Goal: Information Seeking & Learning: Learn about a topic

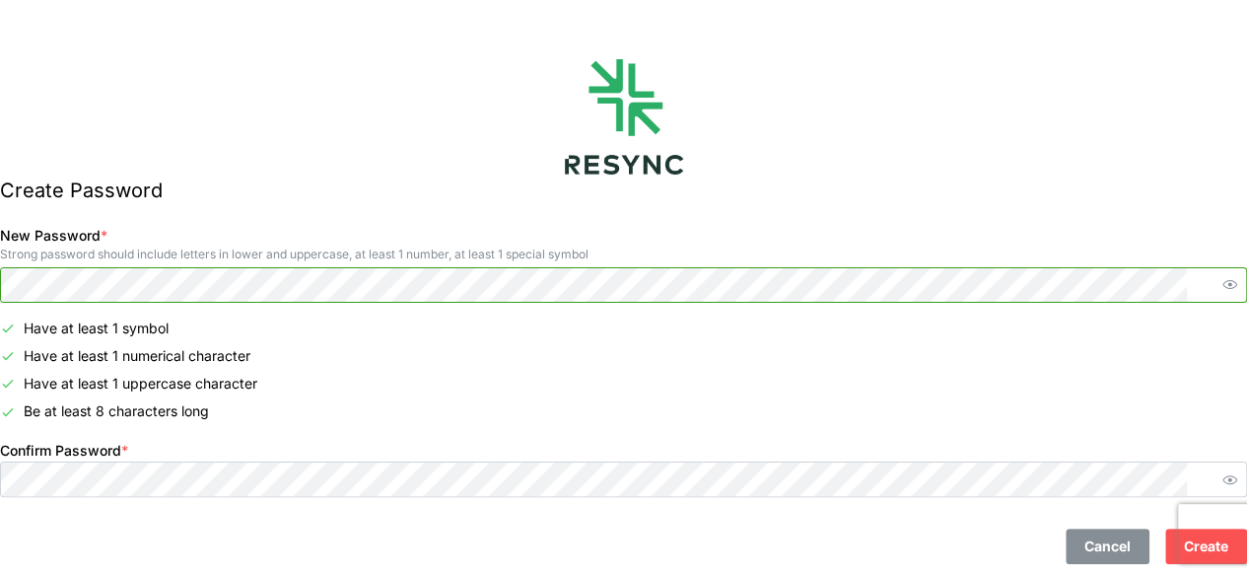
click at [1218, 283] on span "button" at bounding box center [1230, 285] width 24 height 24
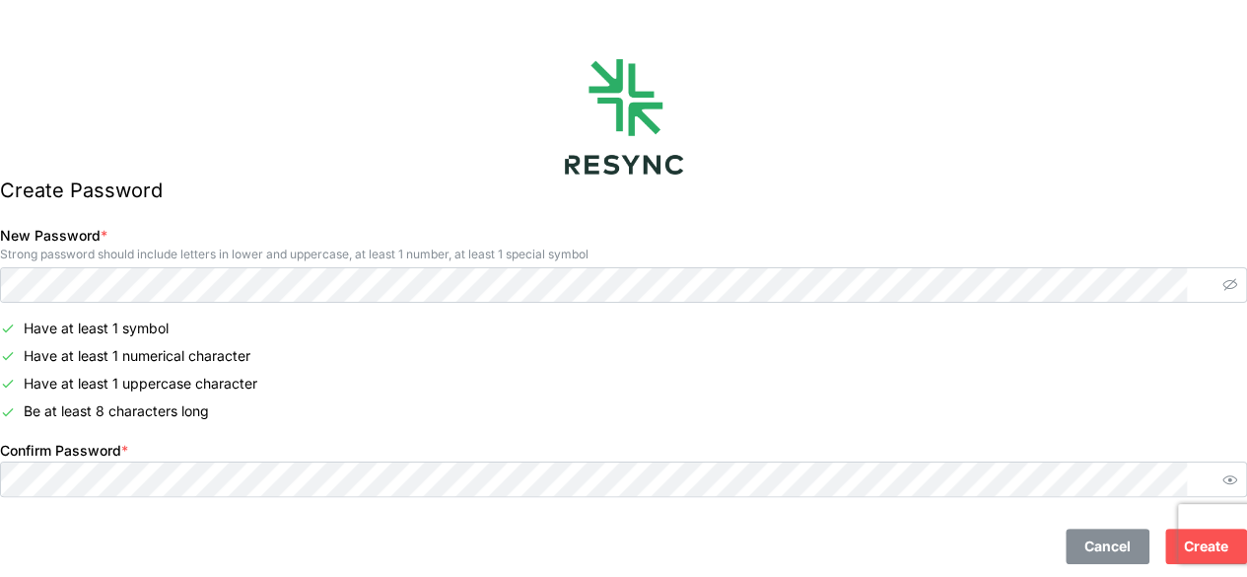
click at [1184, 541] on span "Create" at bounding box center [1206, 546] width 44 height 34
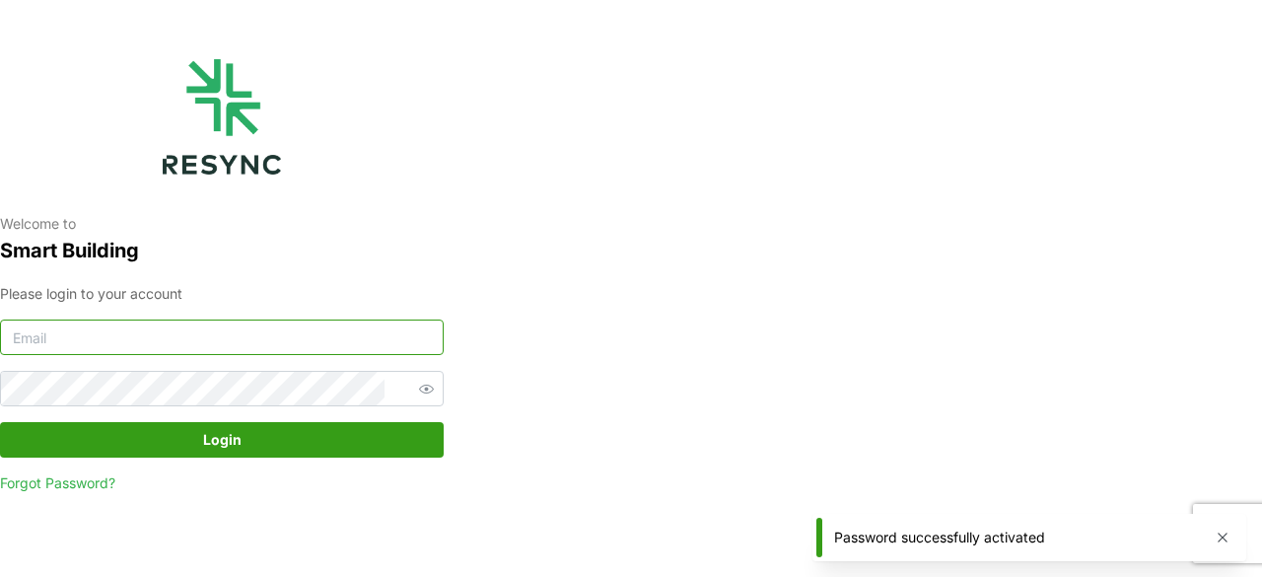
click at [199, 336] on input at bounding box center [222, 336] width 444 height 35
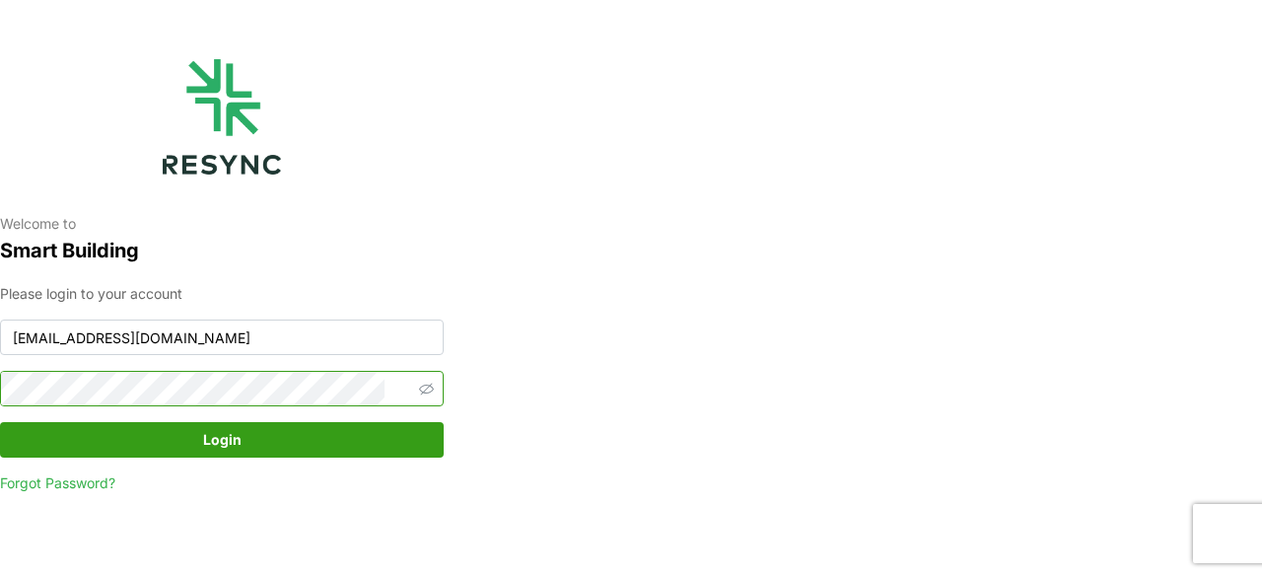
click at [419, 388] on icon "button" at bounding box center [426, 389] width 15 height 12
click at [245, 436] on span "Login" at bounding box center [222, 440] width 406 height 34
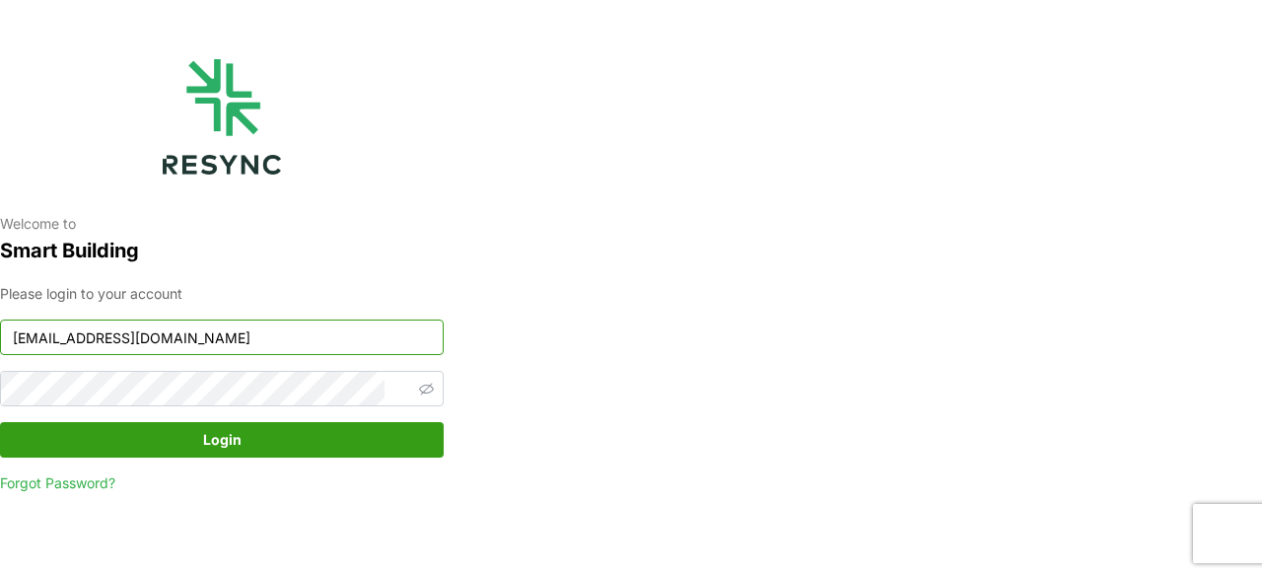
drag, startPoint x: 144, startPoint y: 338, endPoint x: 159, endPoint y: 349, distance: 18.3
click at [144, 338] on input "kft@th.knightfrak.com" at bounding box center [222, 336] width 444 height 35
type input "kft@th.knightfrank.com"
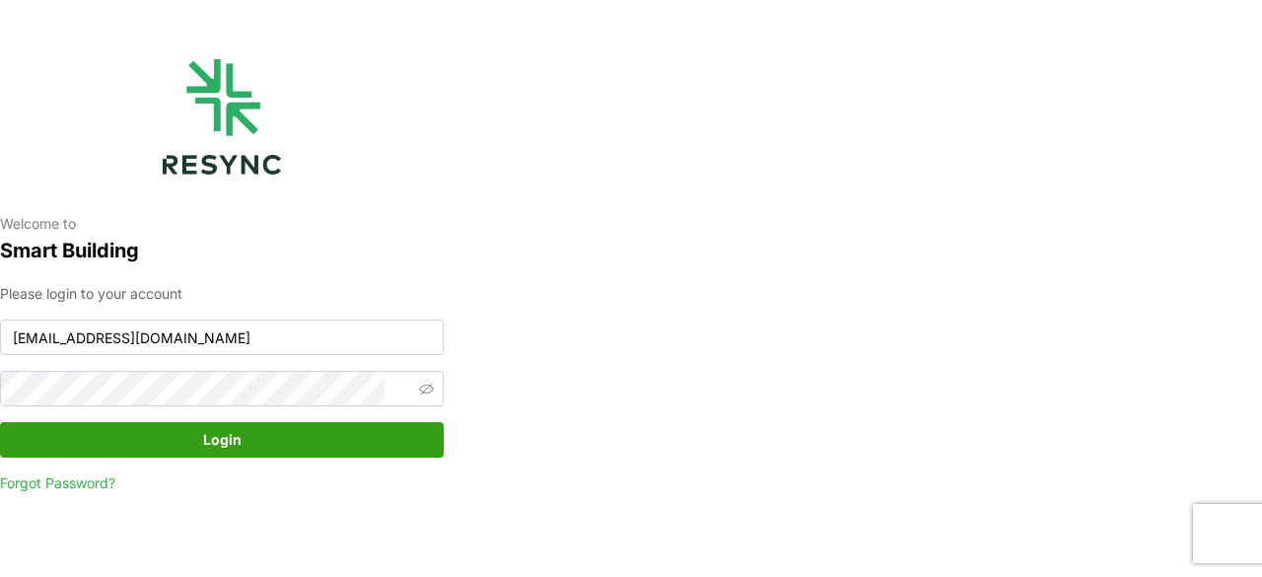
click at [171, 438] on span "Login" at bounding box center [222, 440] width 406 height 34
click at [180, 446] on span "Login" at bounding box center [222, 440] width 406 height 34
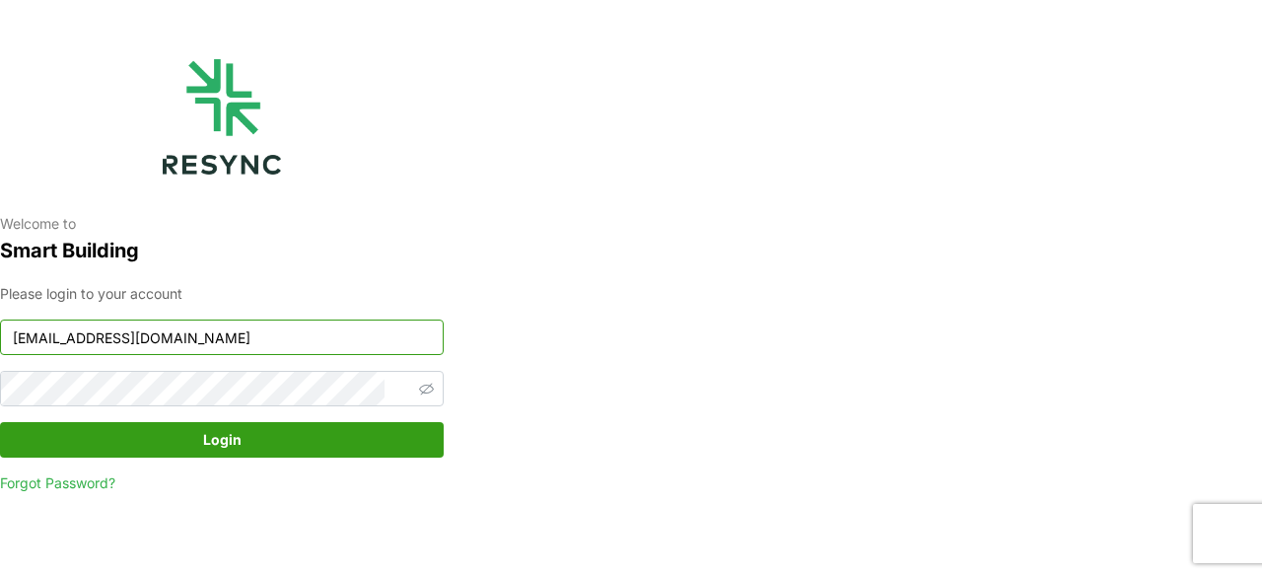
drag, startPoint x: 166, startPoint y: 342, endPoint x: 3, endPoint y: 318, distance: 164.4
click at [3, 318] on div "Welcome to Smart Building Please login to your account kft@th.knightfrank.com L…" at bounding box center [222, 288] width 444 height 577
paste input "kft@th.knightfrank.com"
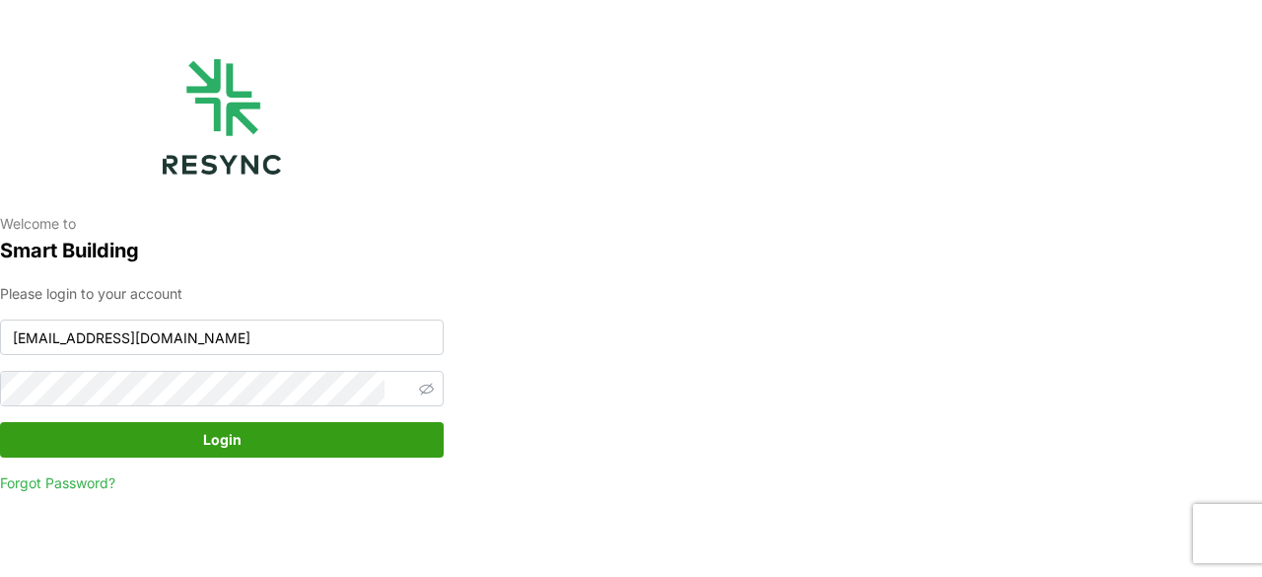
click at [95, 444] on span "Login" at bounding box center [222, 440] width 406 height 34
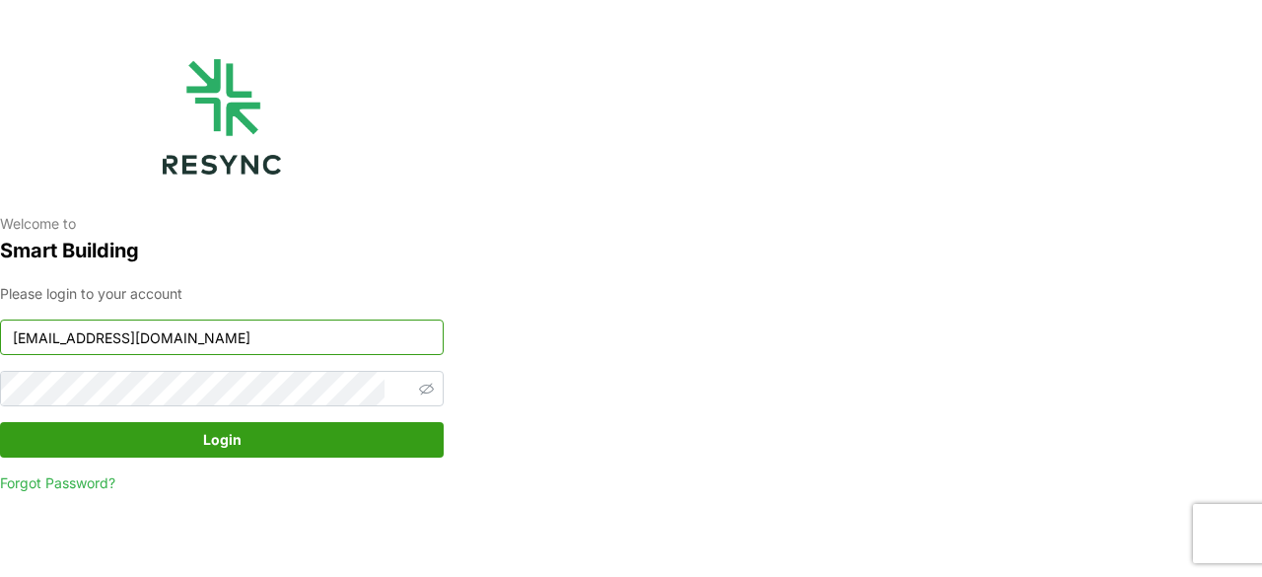
click at [60, 340] on input "kft@th.knightfrank.com" at bounding box center [222, 336] width 444 height 35
type input "papatsara.srisuksawath@th.knightfrank.com"
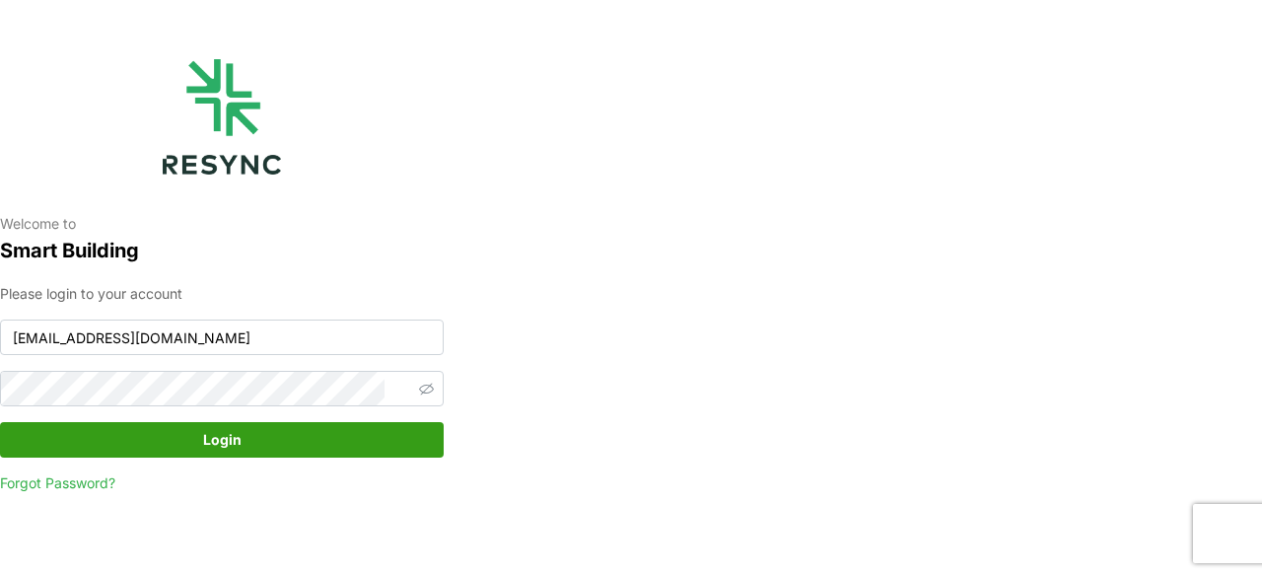
click at [82, 368] on div "Please login to your account papatsara.srisuksawath@th.knightfrank.com Login Fo…" at bounding box center [222, 388] width 444 height 211
click at [126, 434] on span "Login" at bounding box center [222, 440] width 406 height 34
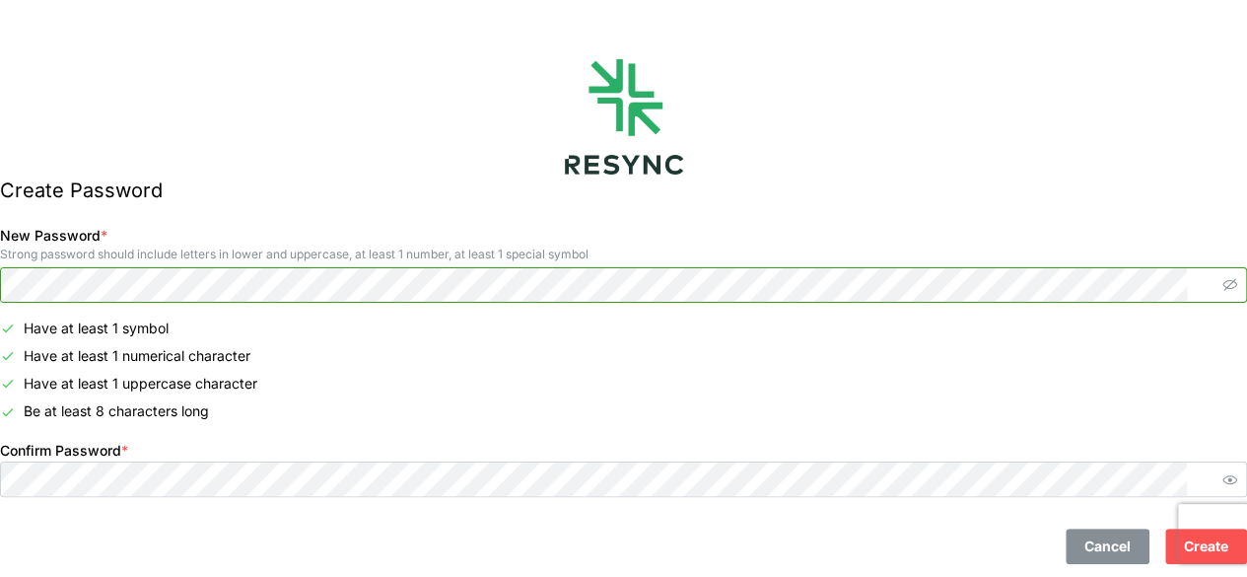
click at [1223, 286] on icon "button" at bounding box center [1230, 284] width 15 height 15
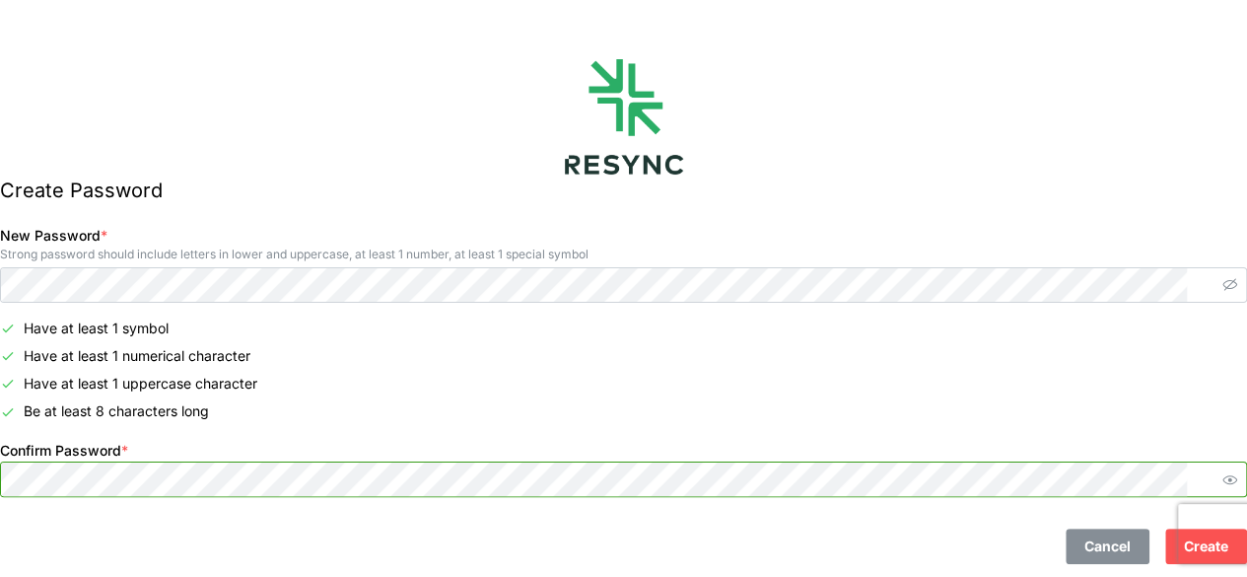
click at [1218, 470] on span "button" at bounding box center [1230, 479] width 24 height 24
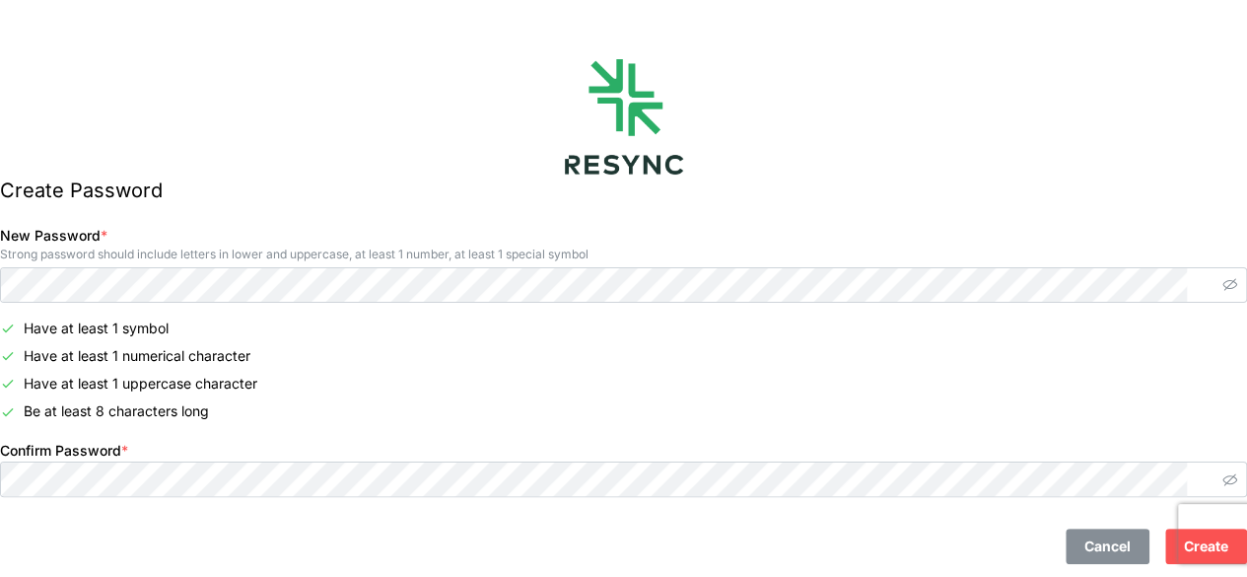
click at [1165, 543] on button "Create" at bounding box center [1206, 546] width 82 height 35
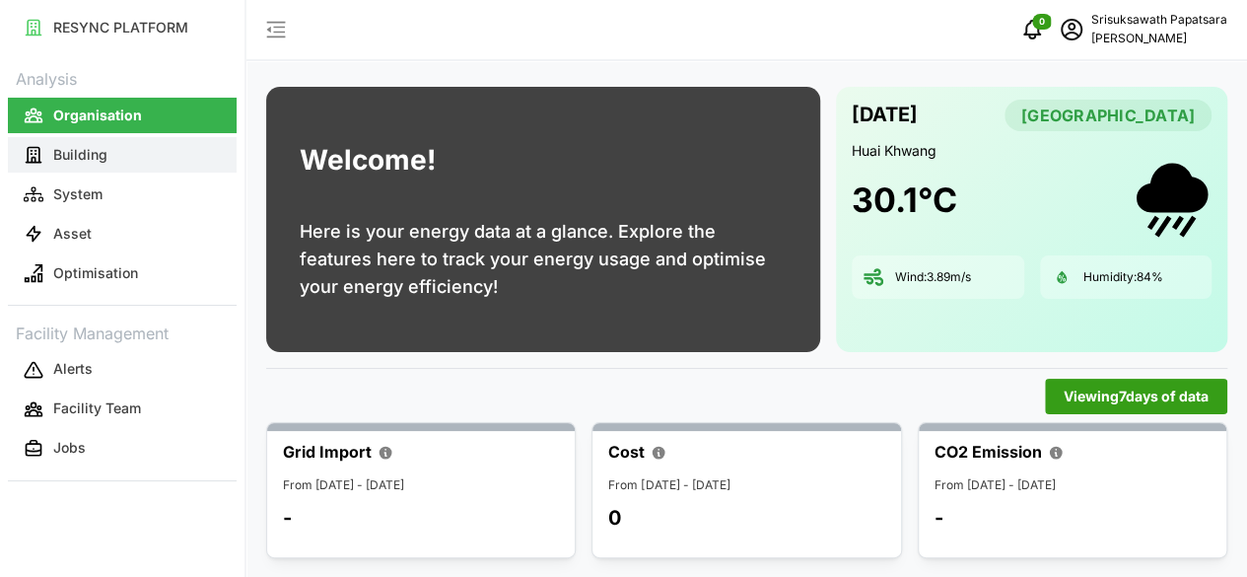
click at [95, 151] on p "Building" at bounding box center [80, 155] width 54 height 20
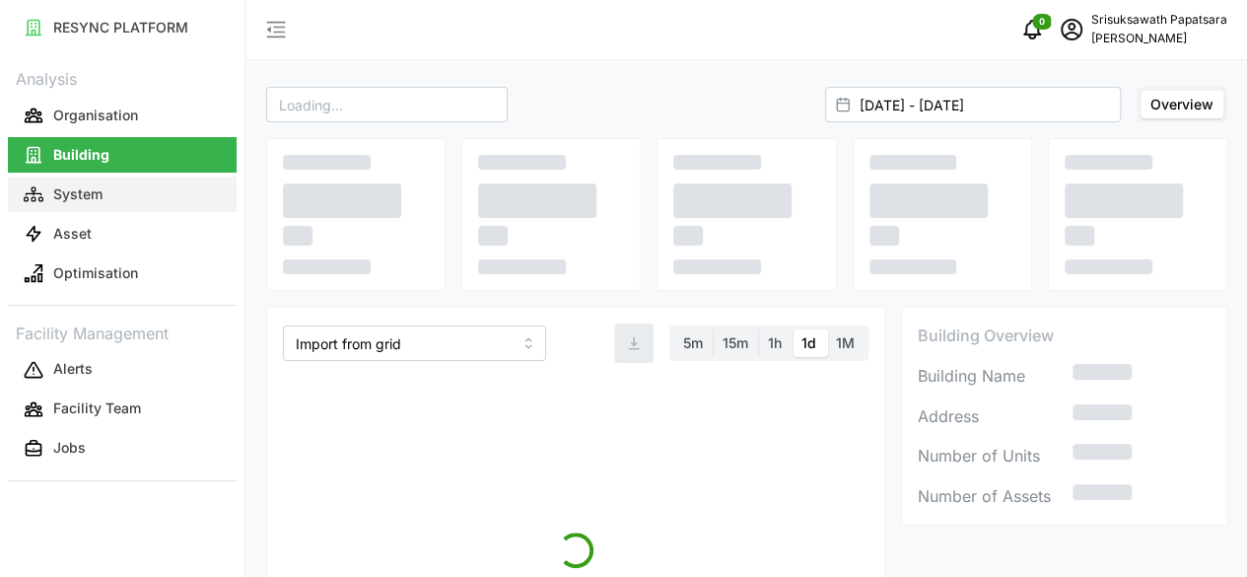
type input "The 9th Tower A"
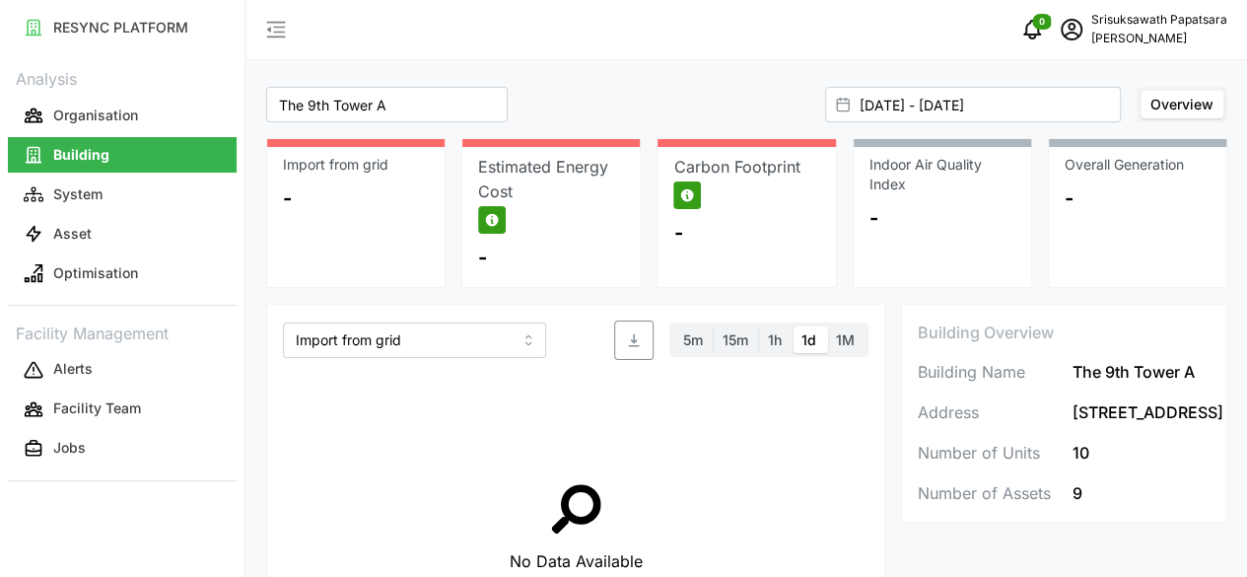
click at [1165, 112] on label "Overview" at bounding box center [1182, 105] width 83 height 28
click at [1141, 91] on input "Overview" at bounding box center [1141, 91] width 0 height 0
click at [984, 111] on input "01 Sep 2025 - 08 Sep 2025" at bounding box center [973, 104] width 296 height 35
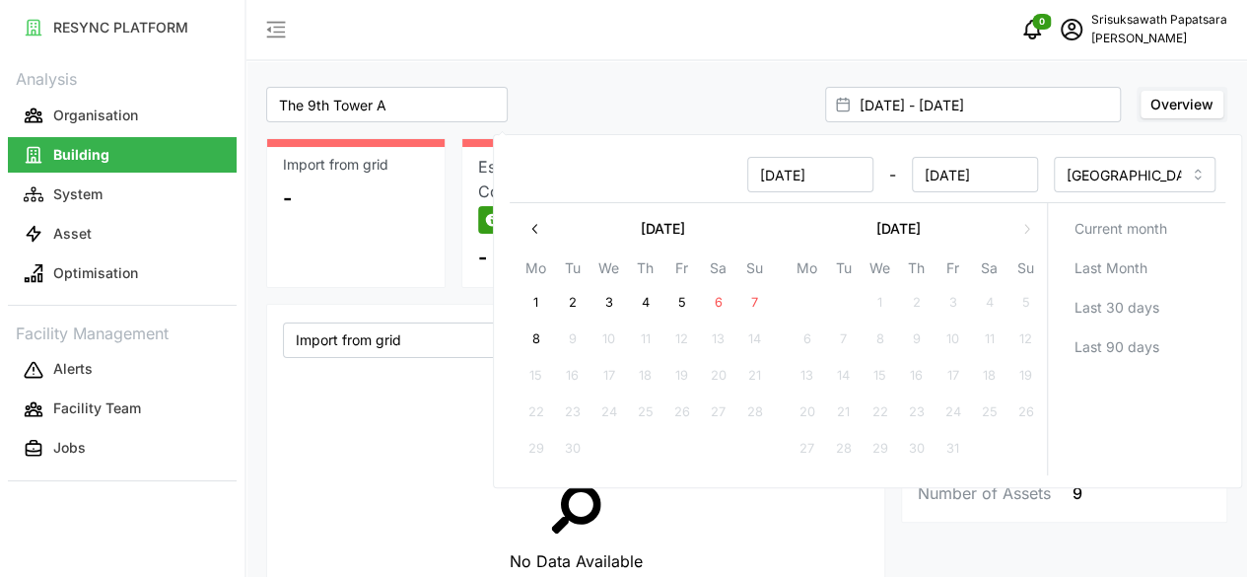
click at [535, 230] on icon "button" at bounding box center [536, 228] width 16 height 16
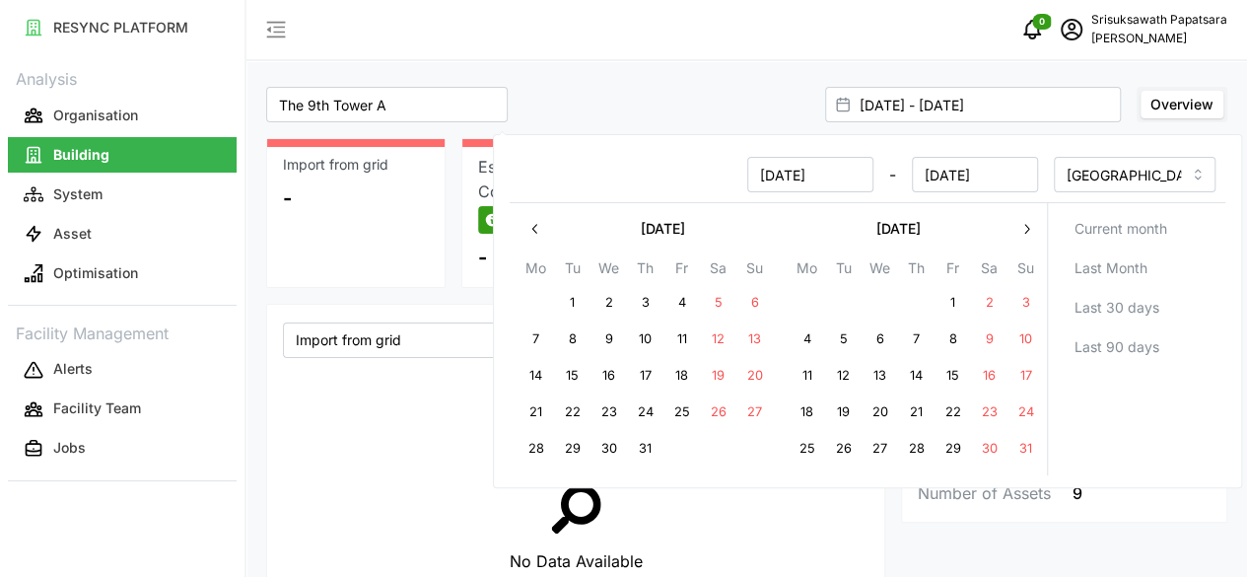
click at [953, 299] on button "1" at bounding box center [952, 302] width 35 height 35
type input "01 Aug 2025 - 08 Sep 2025"
type input "01 Aug 2025"
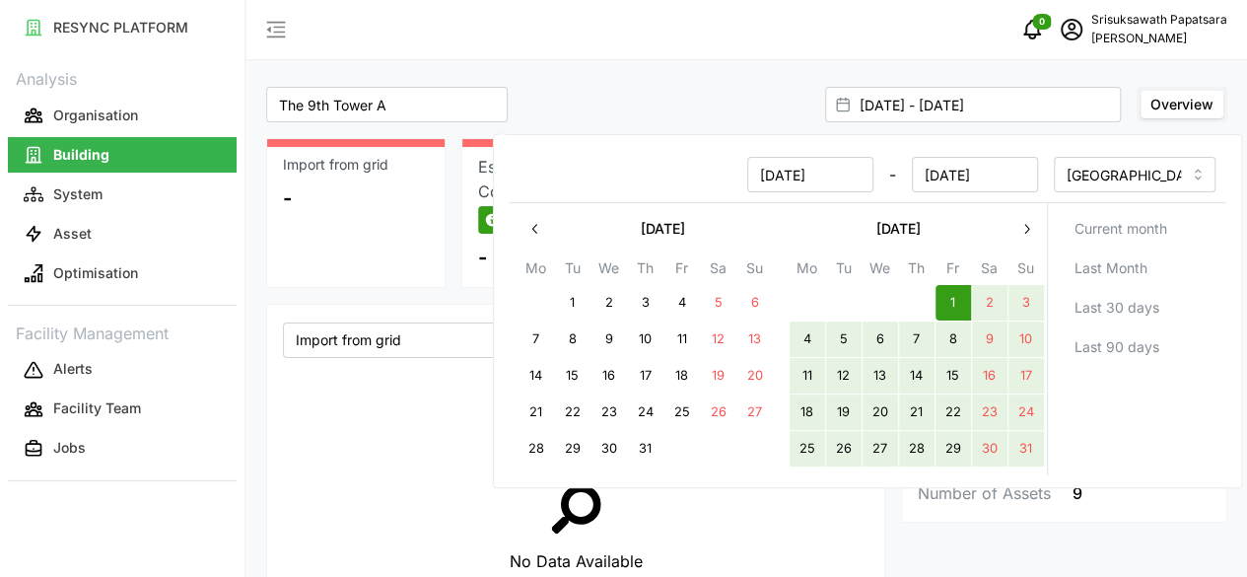
click at [1023, 450] on button "31" at bounding box center [1025, 448] width 35 height 35
type input "01 Aug 2025 - 31 Aug 2025"
type input "31 Aug 2025"
click at [1167, 105] on span "Overview" at bounding box center [1182, 104] width 63 height 17
click at [1141, 91] on input "Overview" at bounding box center [1141, 91] width 0 height 0
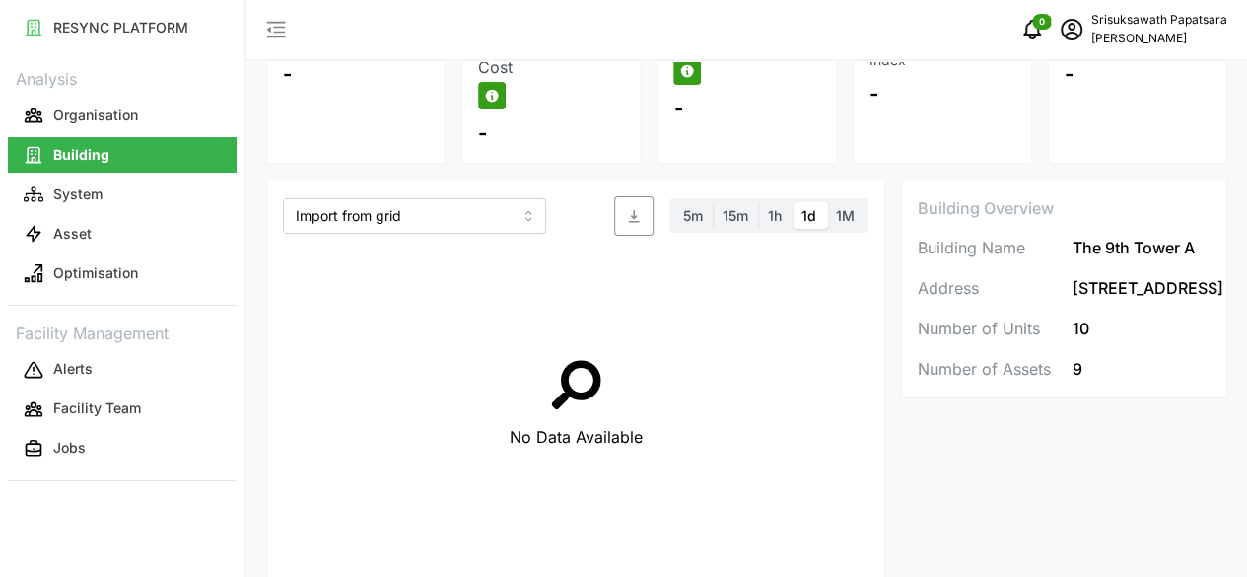
scroll to position [69, 0]
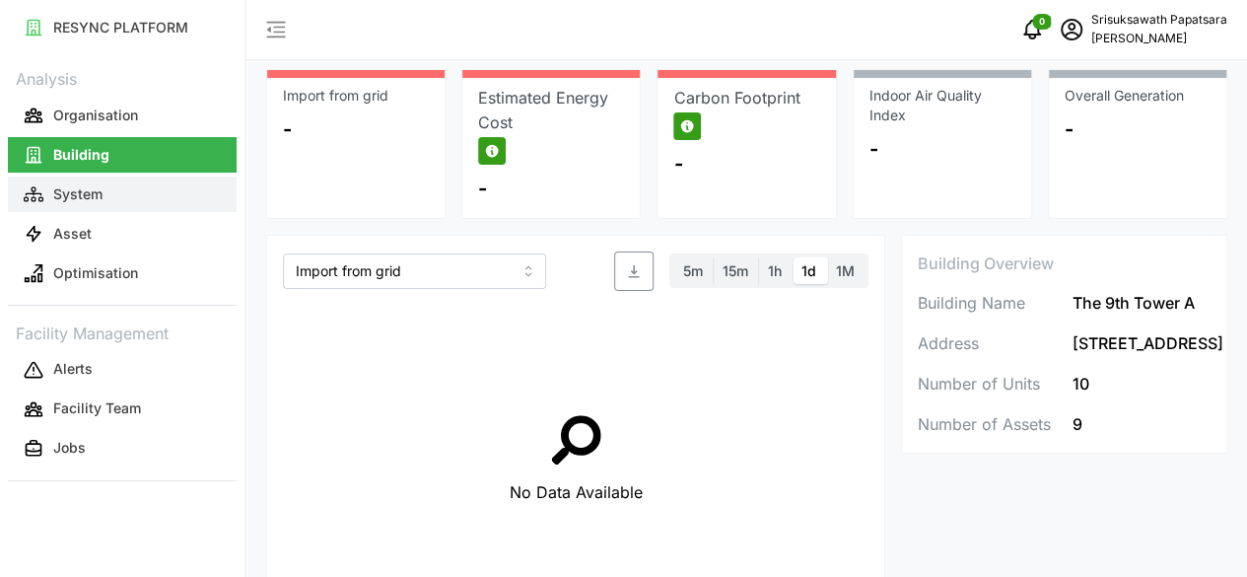
click at [114, 191] on button "System" at bounding box center [122, 193] width 229 height 35
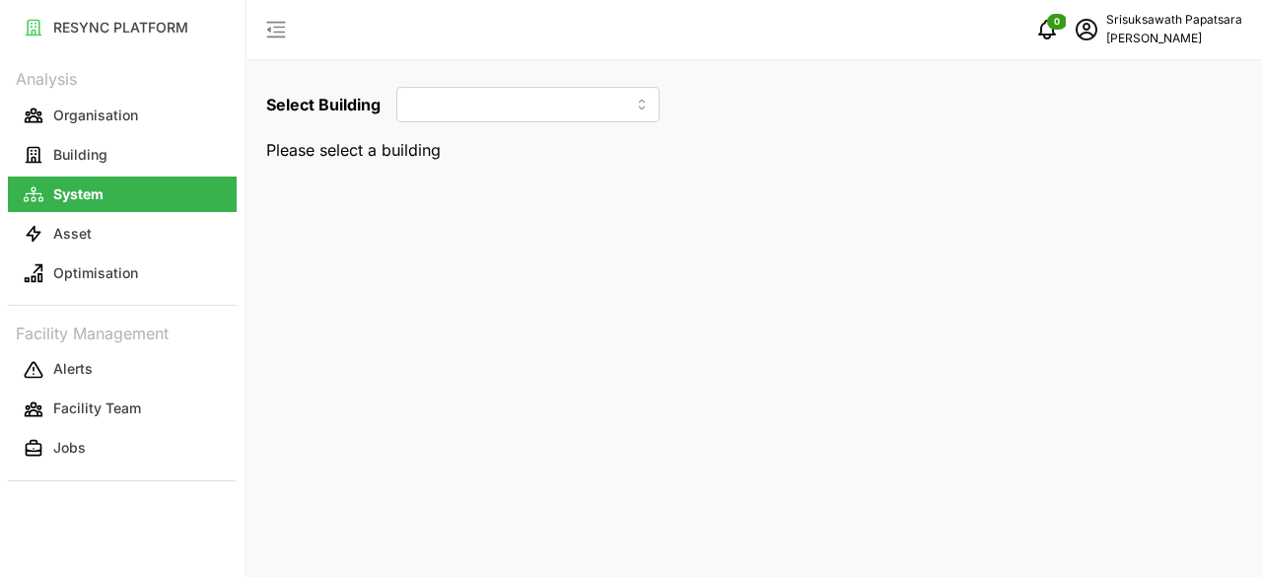
type input "The 9th Tower A"
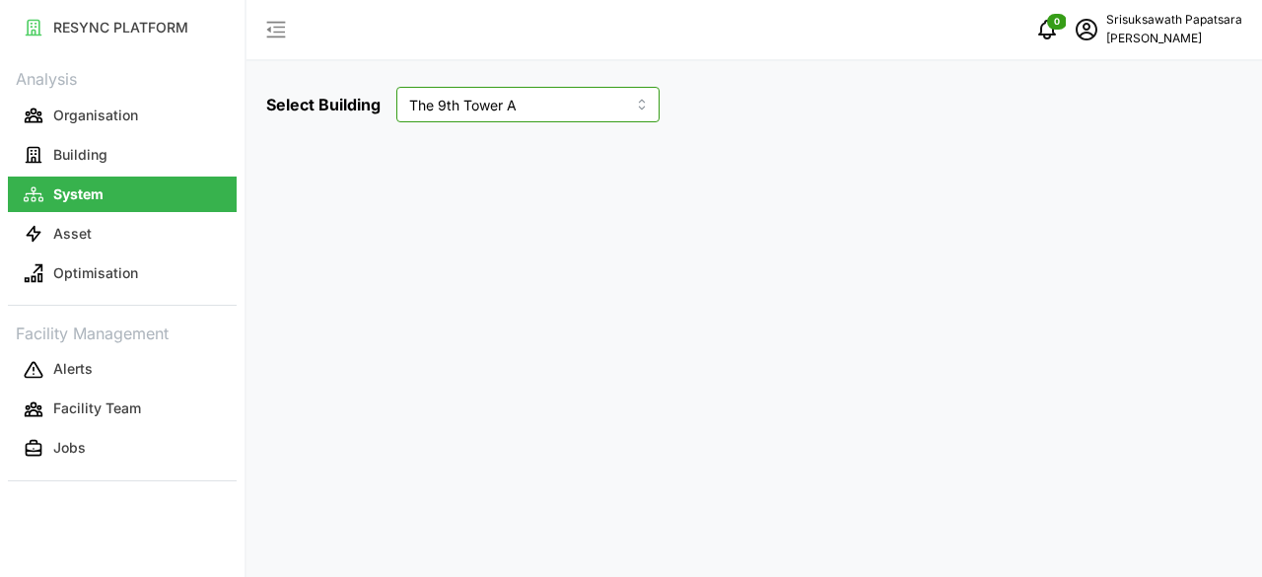
click at [602, 103] on input "The 9th Tower A" at bounding box center [527, 104] width 263 height 35
click at [457, 147] on span "The 9th Tower A" at bounding box center [484, 152] width 107 height 22
type input "The 9th Tower A"
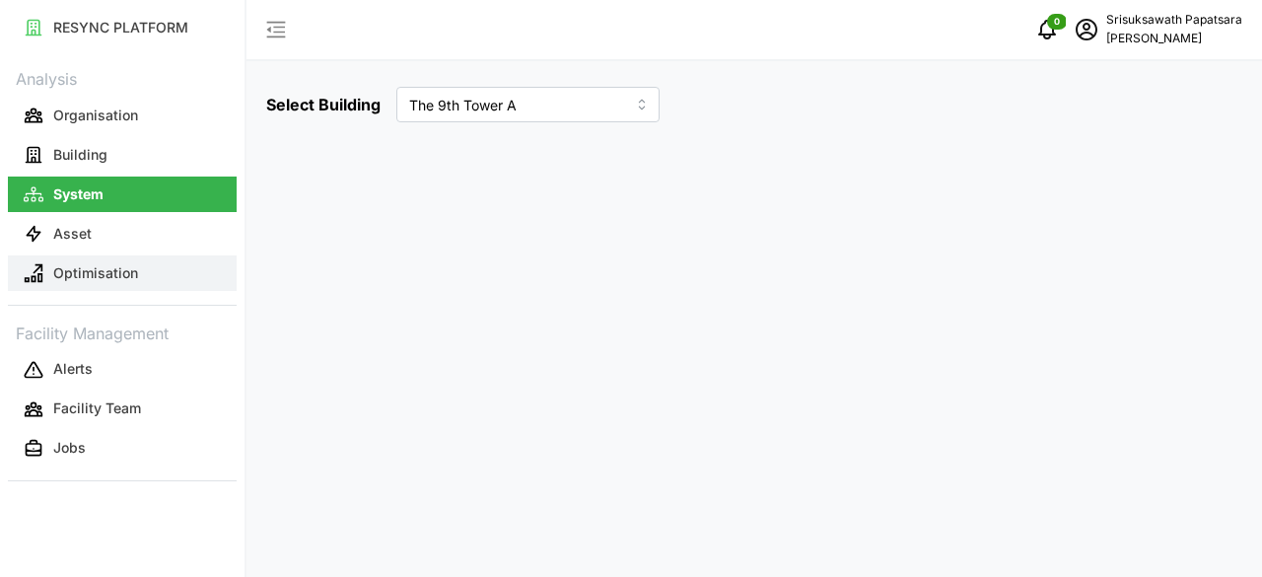
click at [128, 273] on p "Optimisation" at bounding box center [95, 273] width 85 height 20
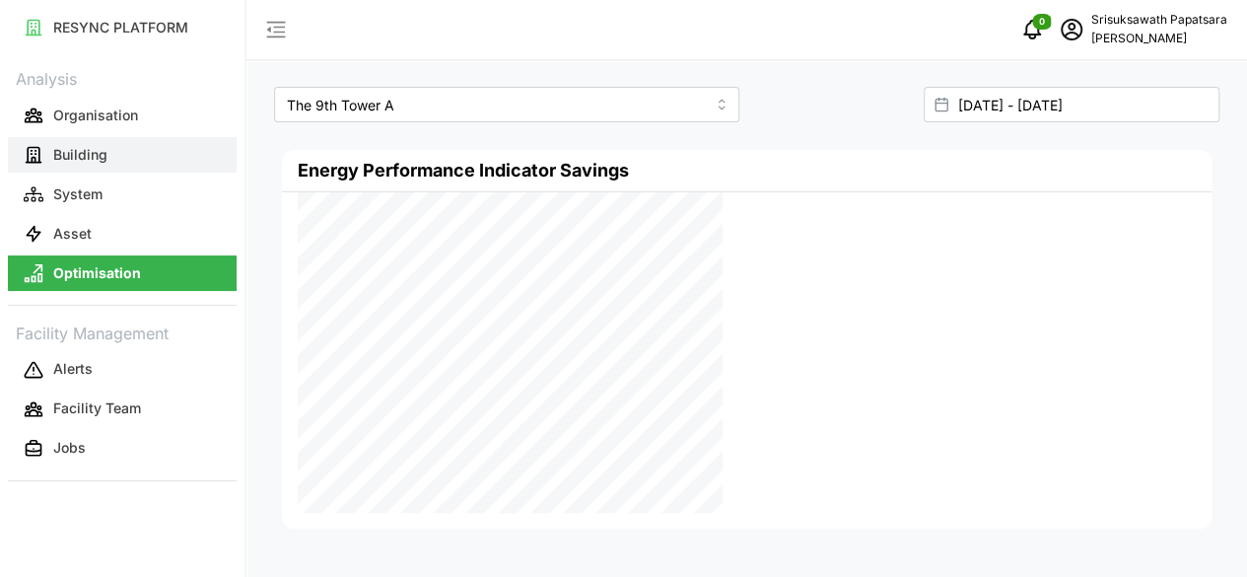
click at [79, 145] on p "Building" at bounding box center [80, 155] width 54 height 20
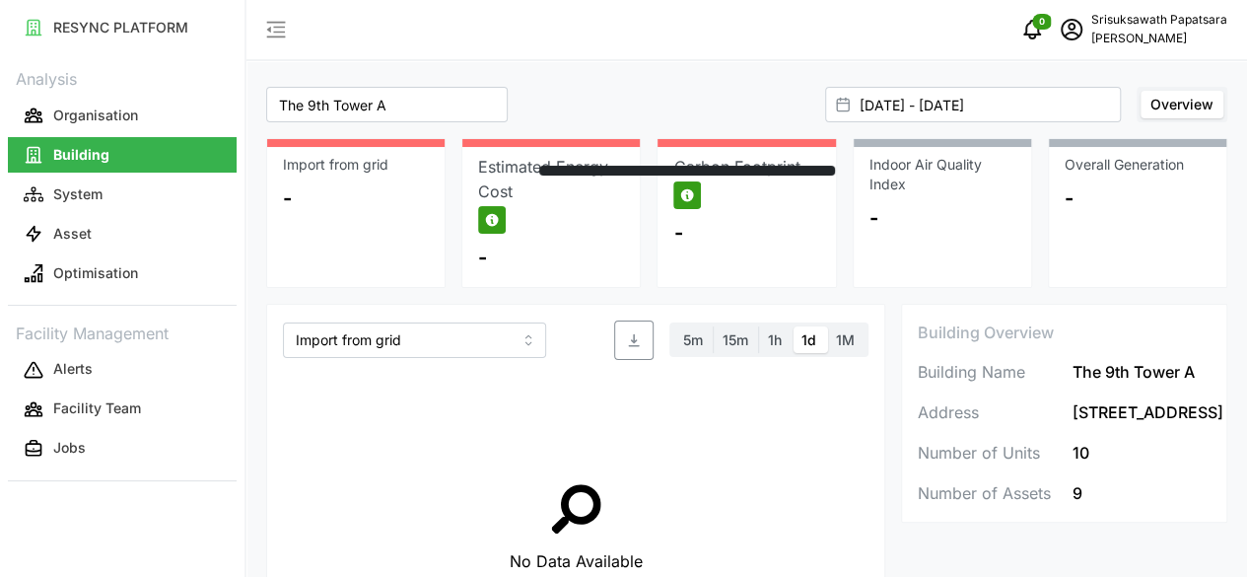
click at [679, 196] on icon "button" at bounding box center [687, 195] width 16 height 16
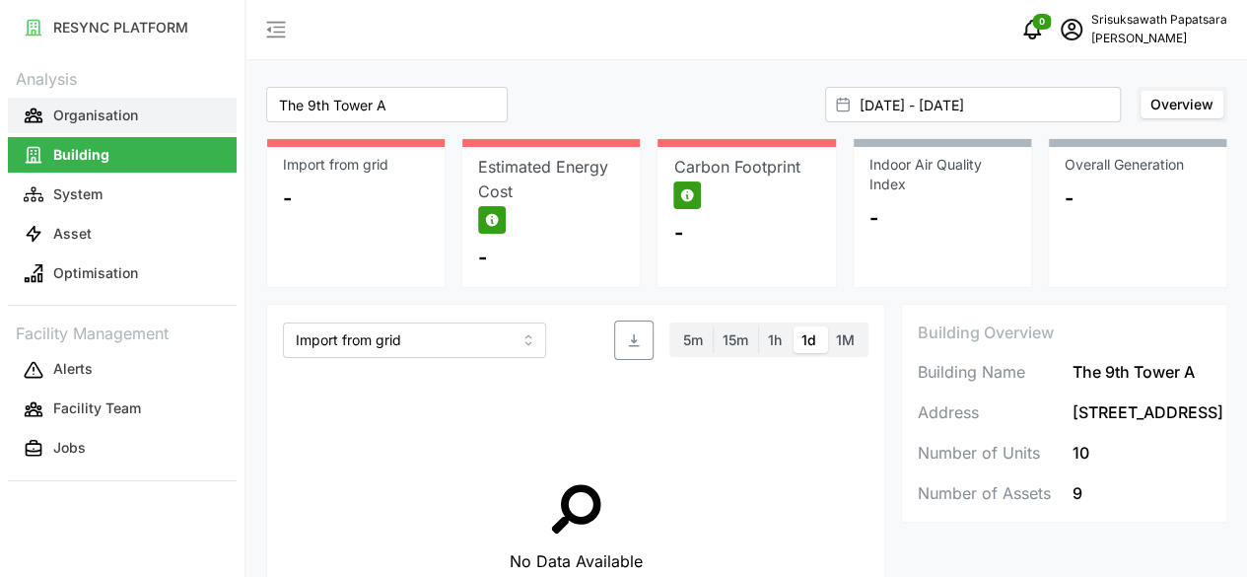
click at [156, 112] on button "Organisation" at bounding box center [122, 115] width 229 height 35
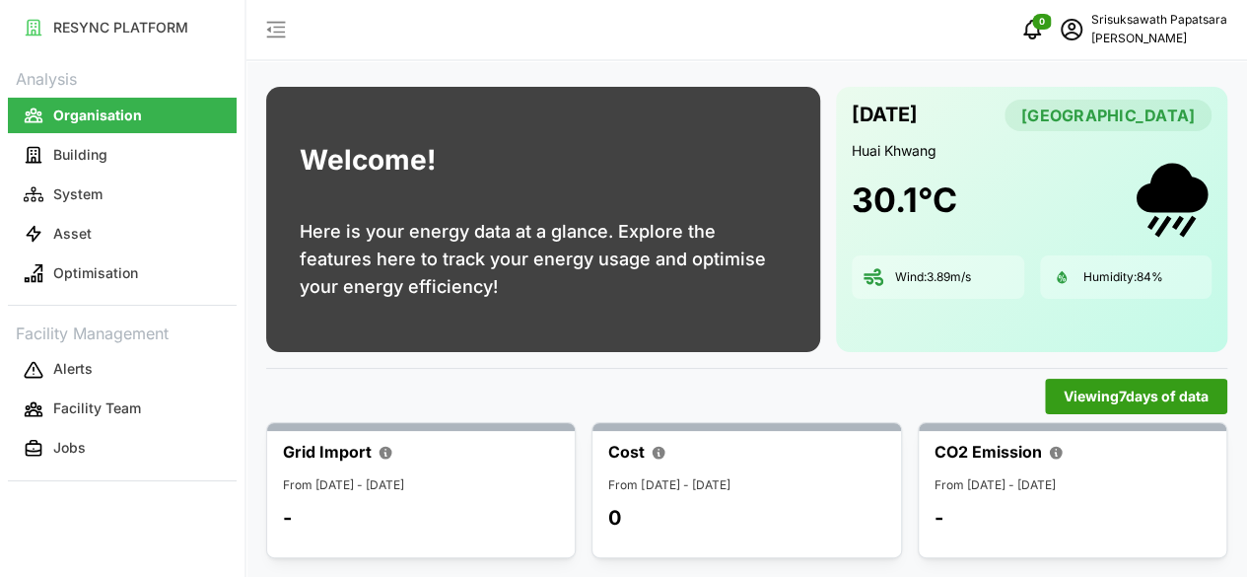
scroll to position [99, 0]
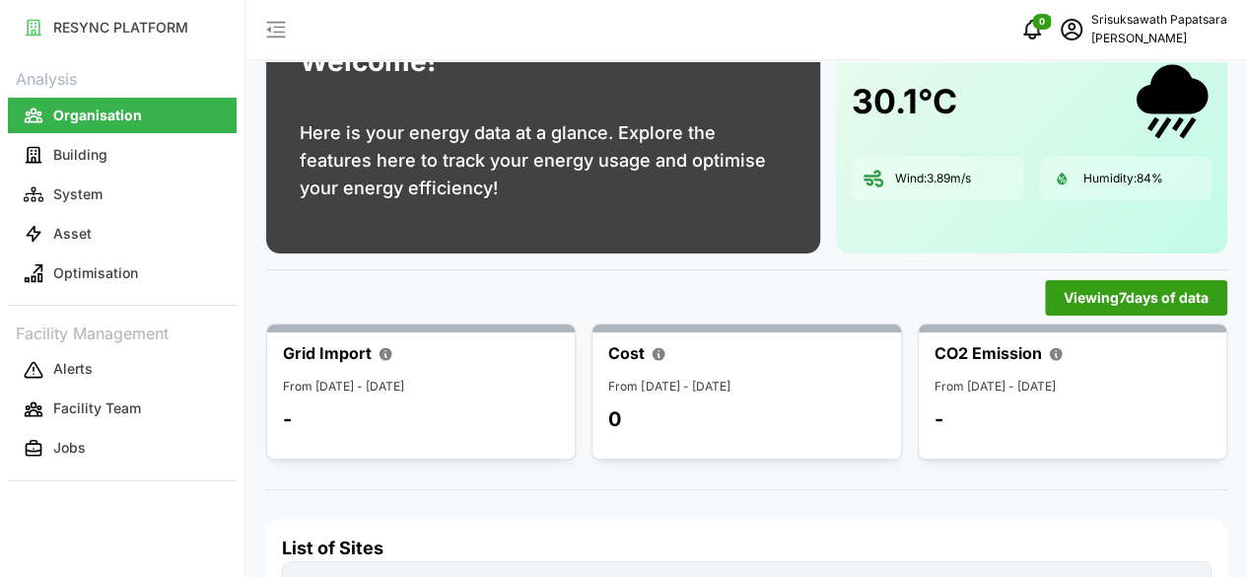
click at [1191, 295] on span "Viewing 7 days of data" at bounding box center [1136, 298] width 145 height 34
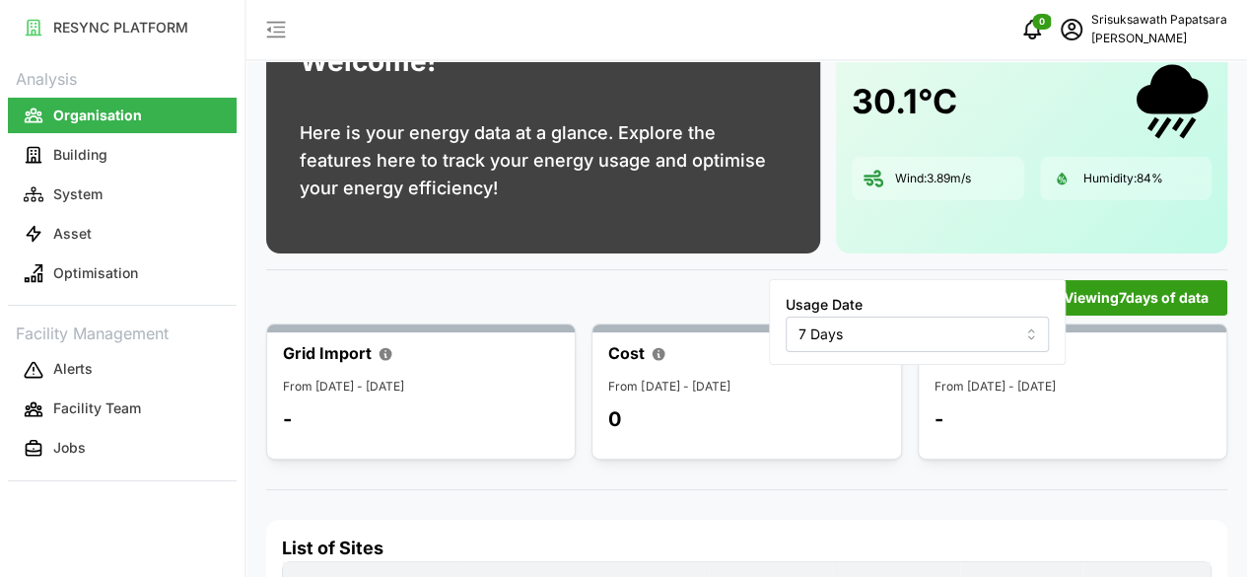
click at [998, 336] on input "7 Days" at bounding box center [917, 334] width 263 height 35
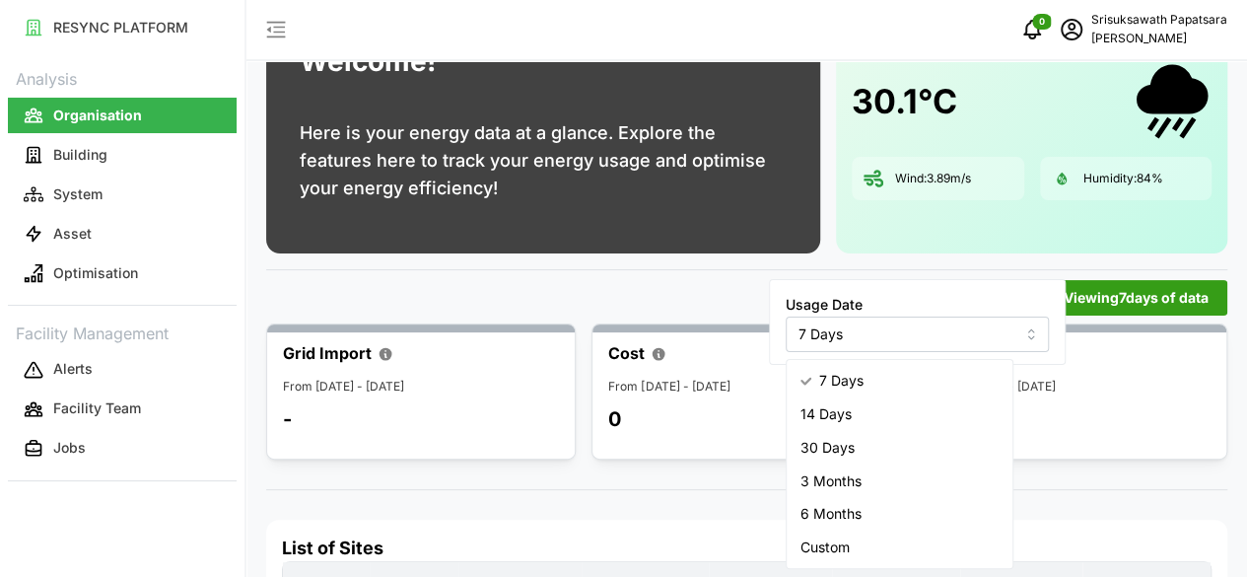
click at [854, 478] on span "3 Months" at bounding box center [831, 481] width 61 height 22
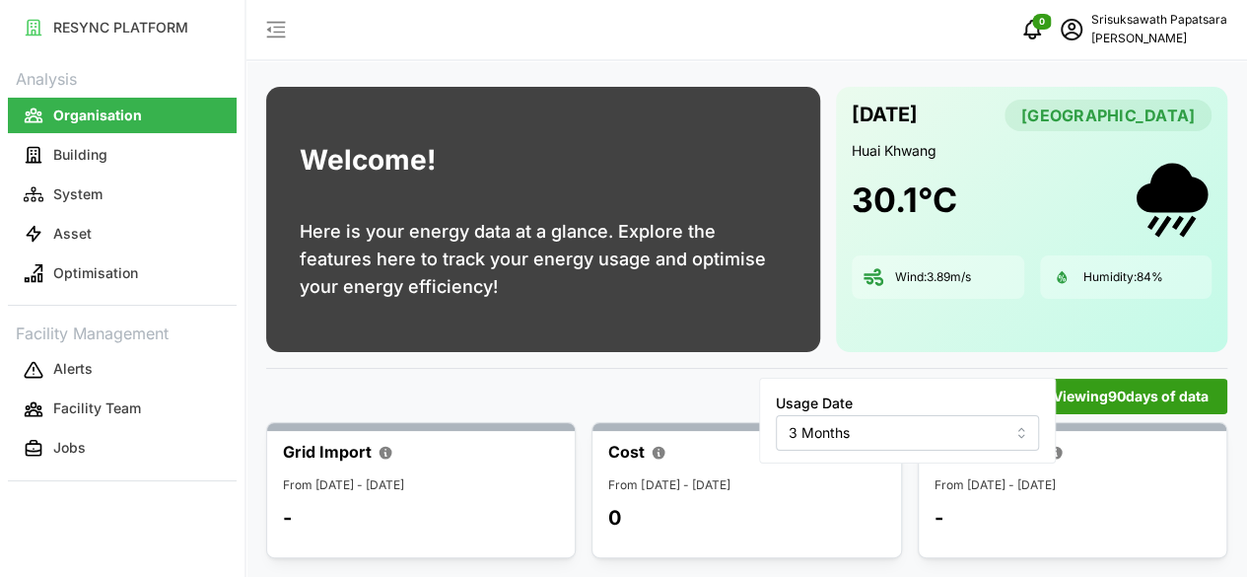
click at [968, 433] on input "3 Months" at bounding box center [907, 432] width 263 height 35
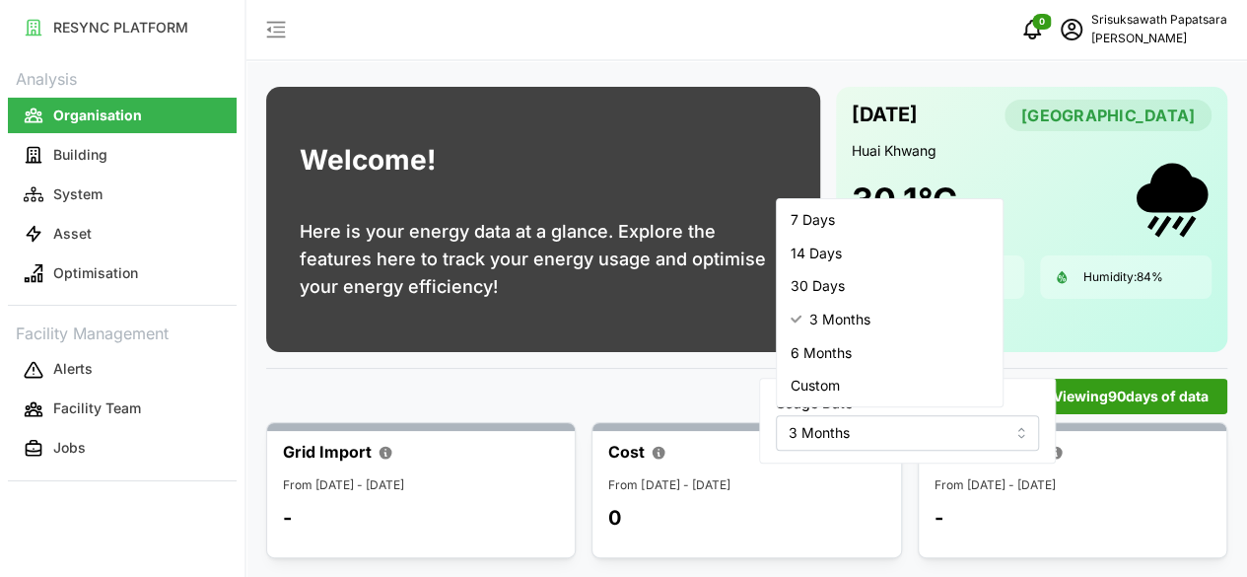
click at [845, 292] on div "30 Days" at bounding box center [889, 287] width 218 height 34
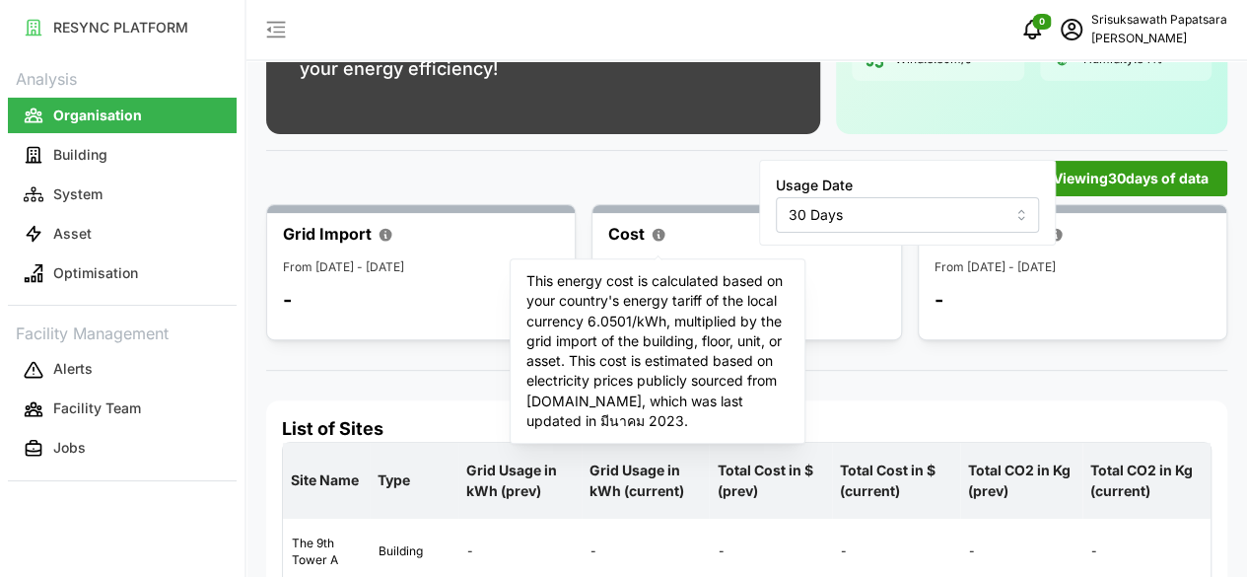
scroll to position [260, 0]
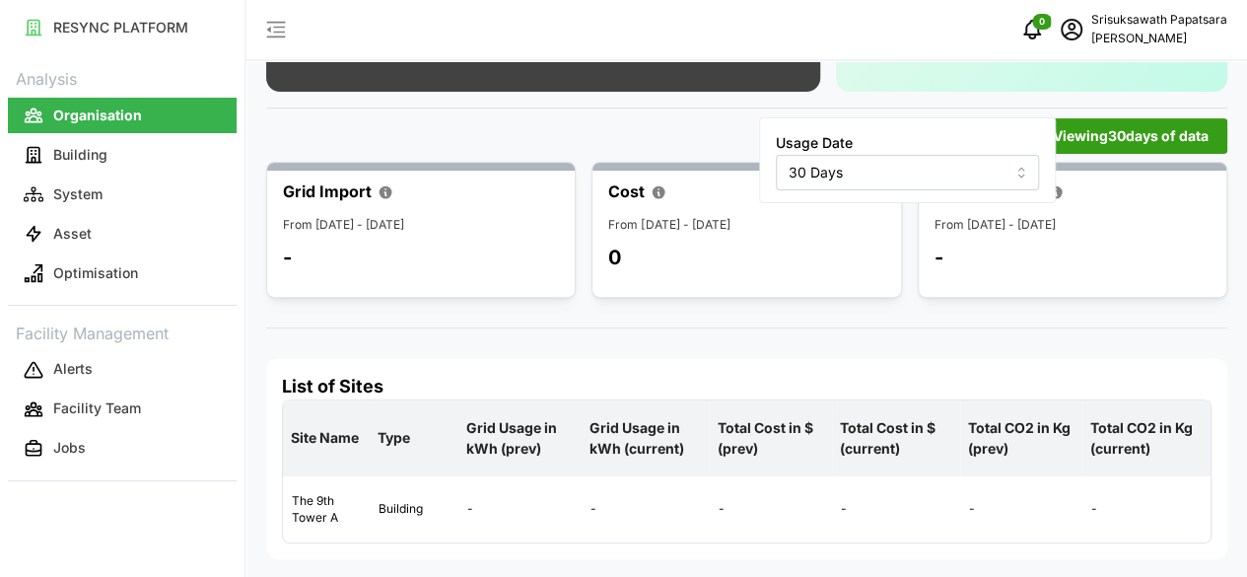
click at [968, 163] on input "30 Days" at bounding box center [907, 172] width 263 height 35
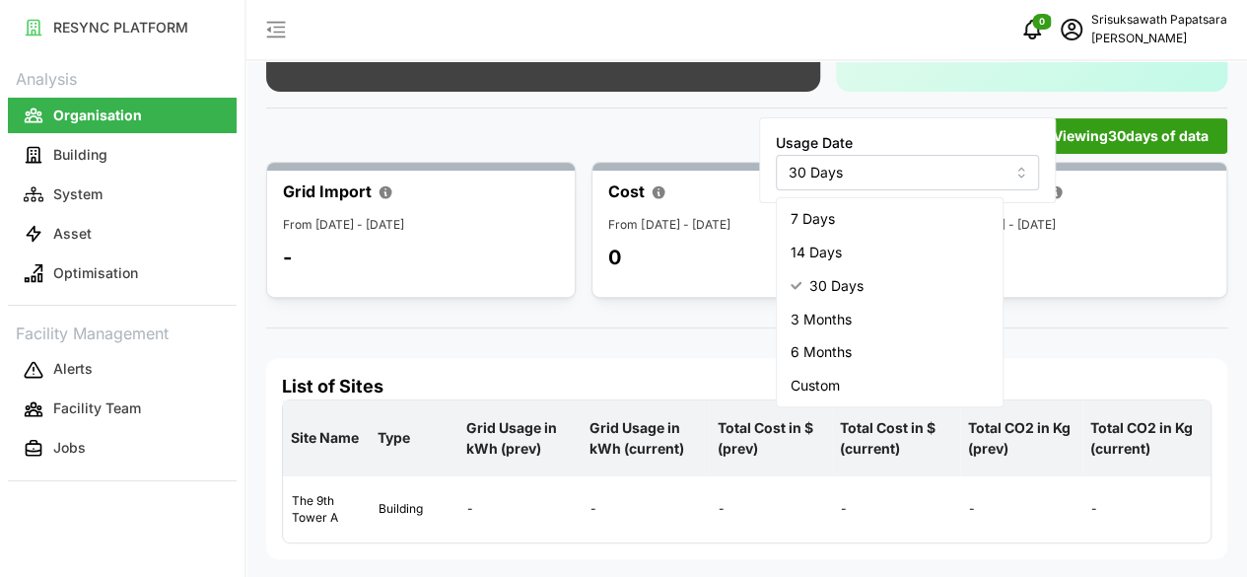
click at [828, 354] on span "6 Months" at bounding box center [821, 352] width 61 height 22
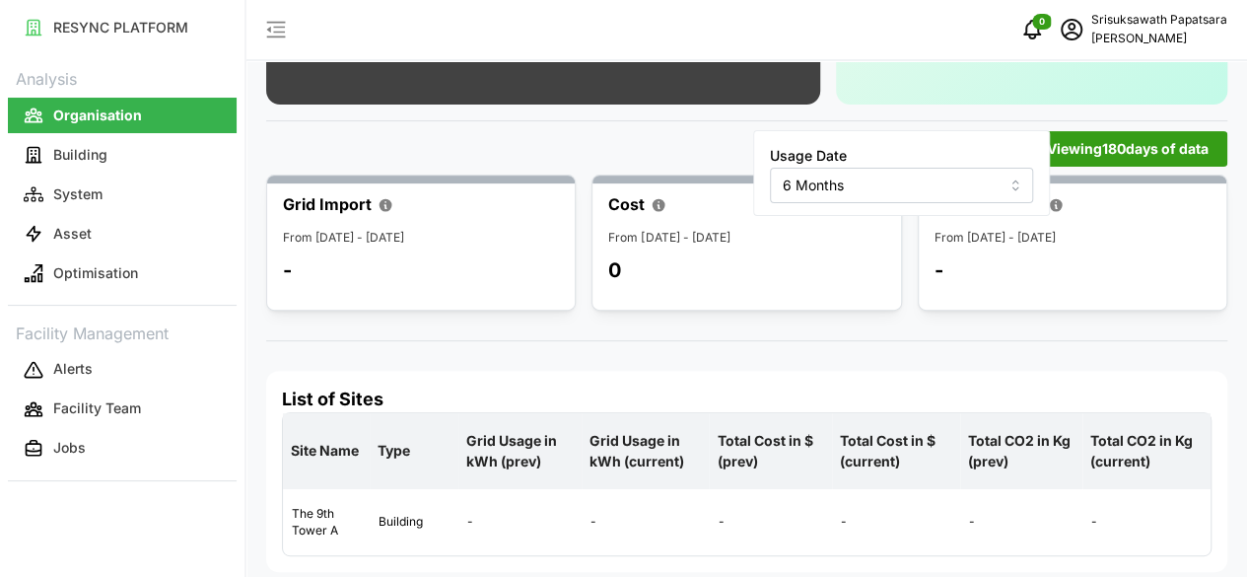
scroll to position [260, 0]
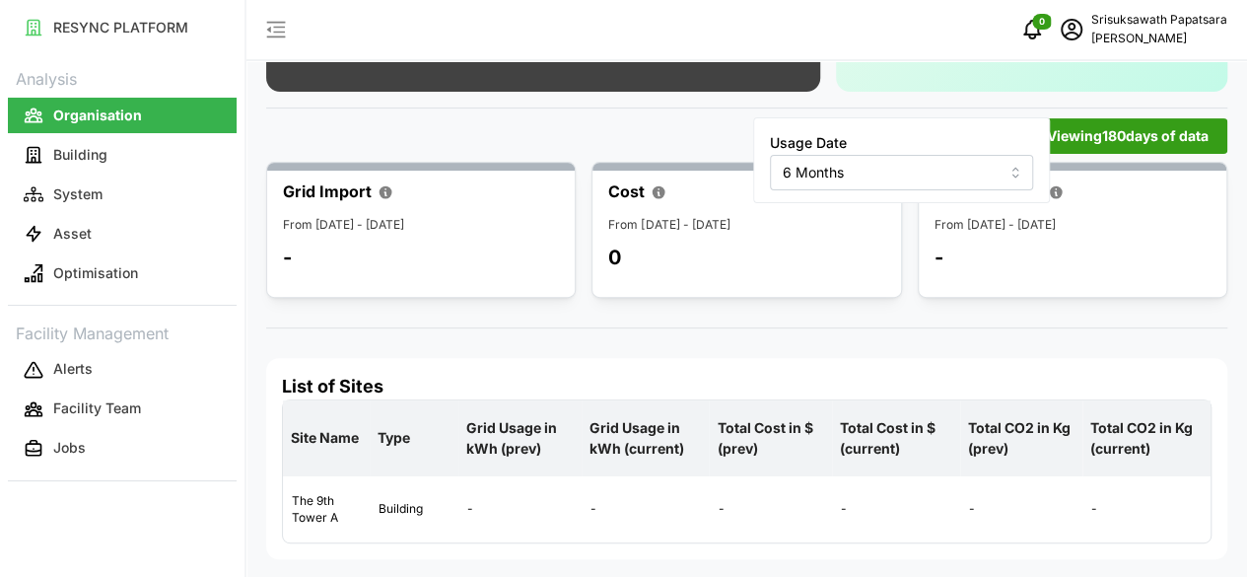
click at [969, 167] on input "6 Months" at bounding box center [901, 172] width 263 height 35
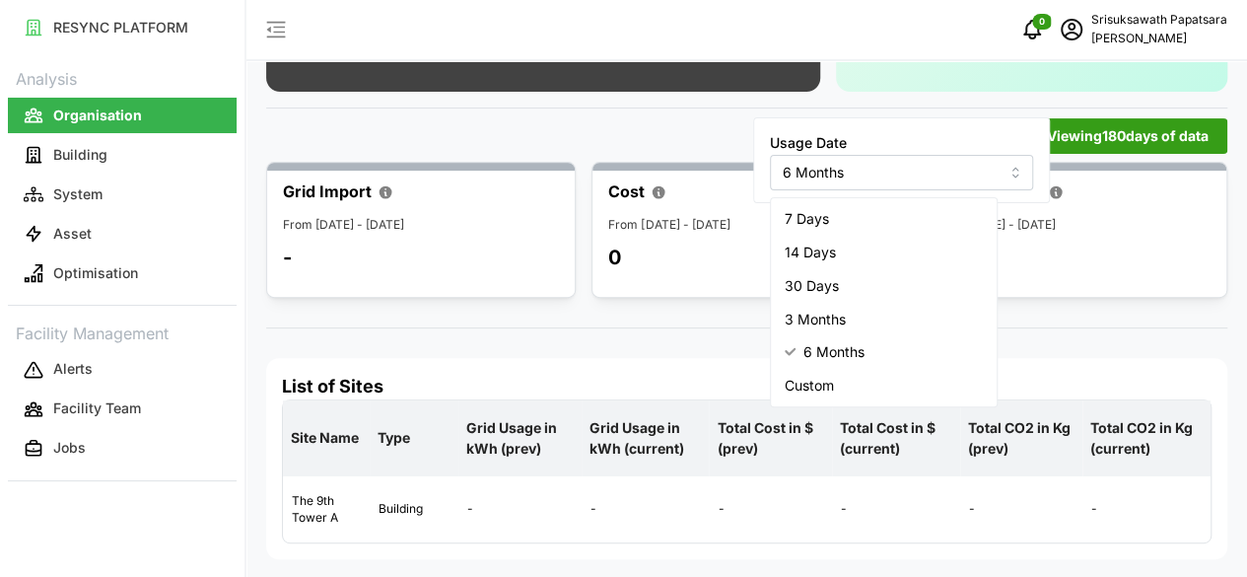
click at [838, 388] on div "Custom" at bounding box center [883, 386] width 218 height 34
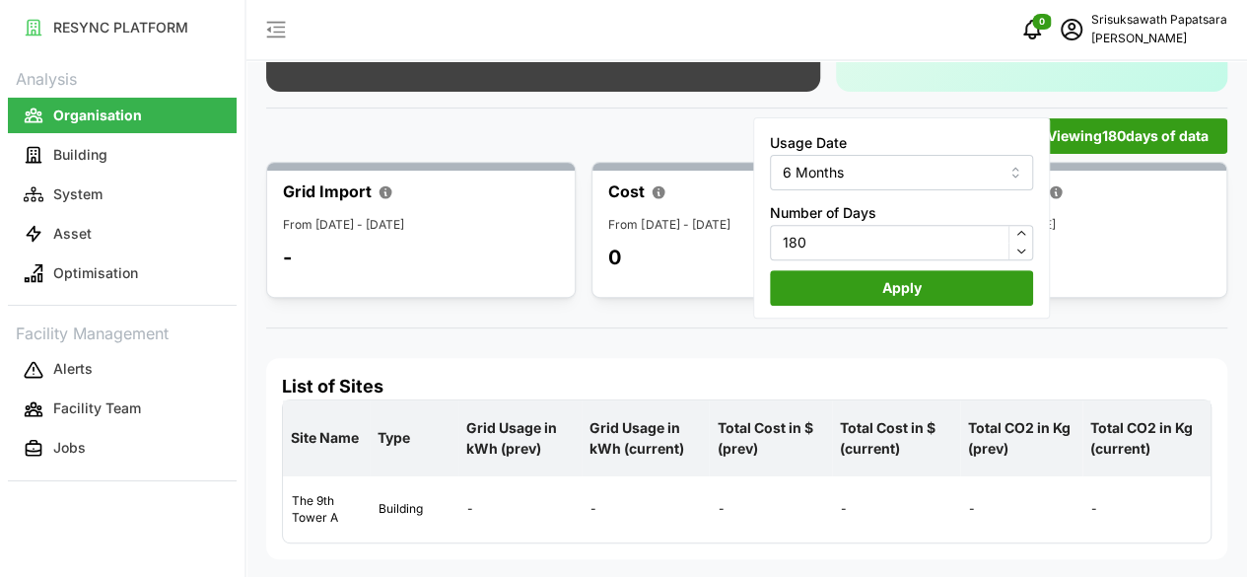
type input "Custom"
click at [885, 289] on span "Apply" at bounding box center [900, 288] width 39 height 34
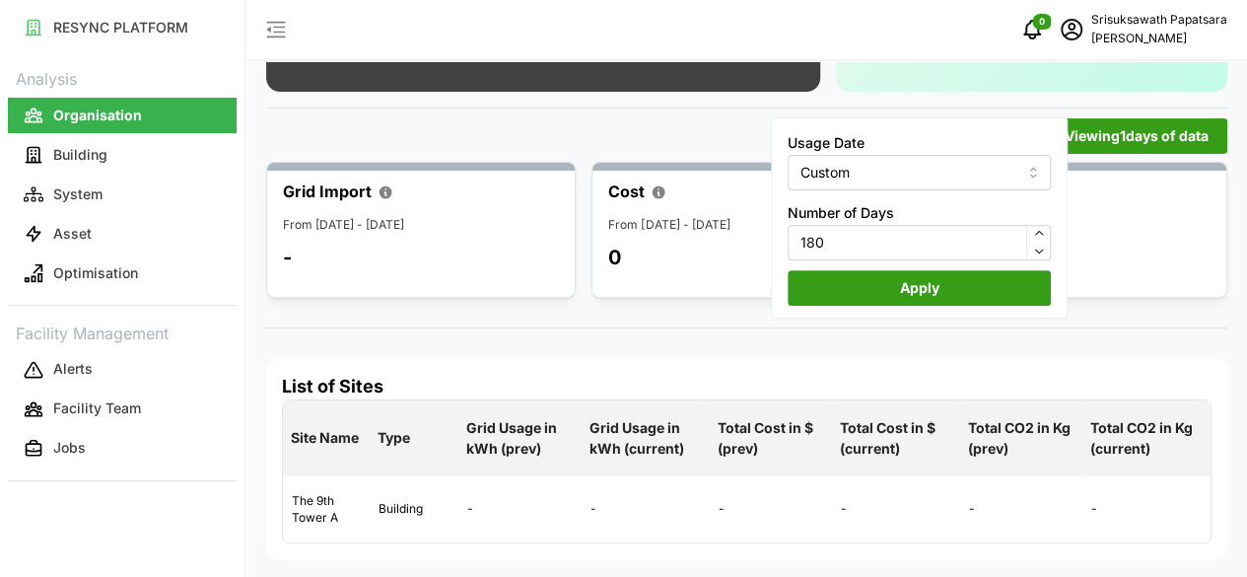
click at [901, 293] on span "Apply" at bounding box center [919, 288] width 39 height 34
click at [1093, 136] on span "Viewing 1 days of data" at bounding box center [1137, 136] width 144 height 34
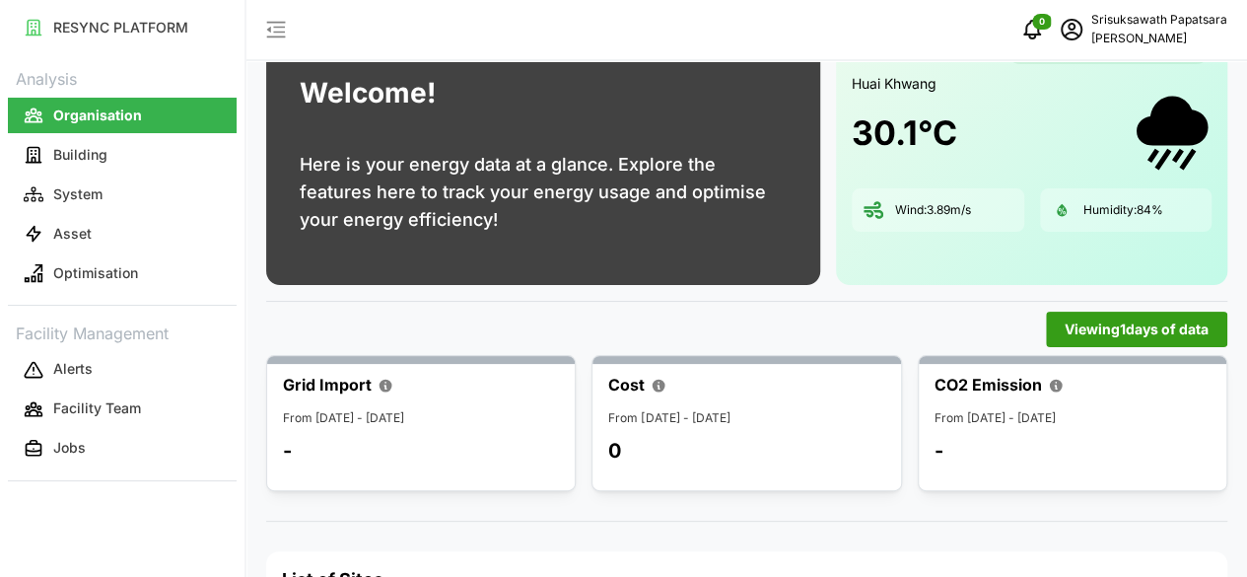
scroll to position [99, 0]
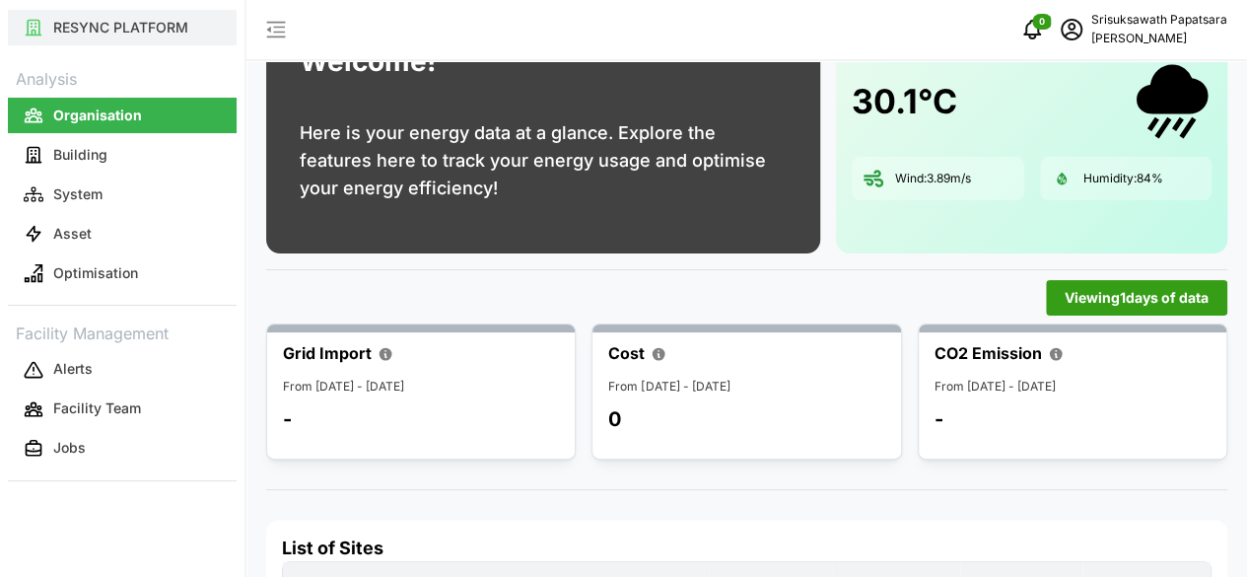
click at [191, 36] on button "RESYNC PLATFORM" at bounding box center [122, 27] width 229 height 35
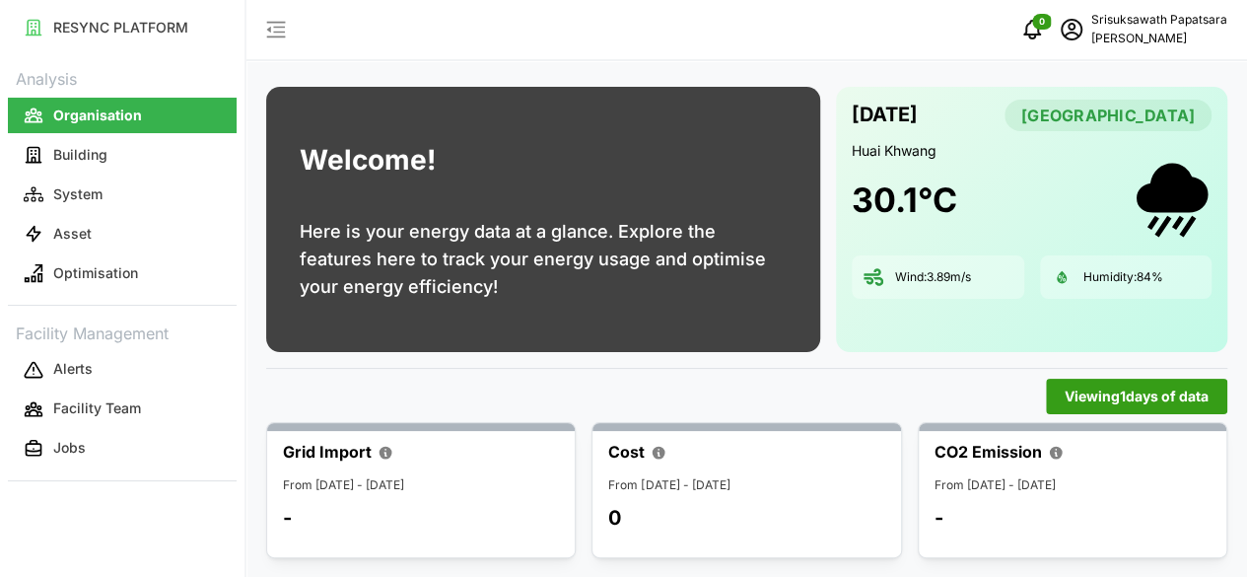
click at [278, 31] on icon "button" at bounding box center [276, 30] width 24 height 24
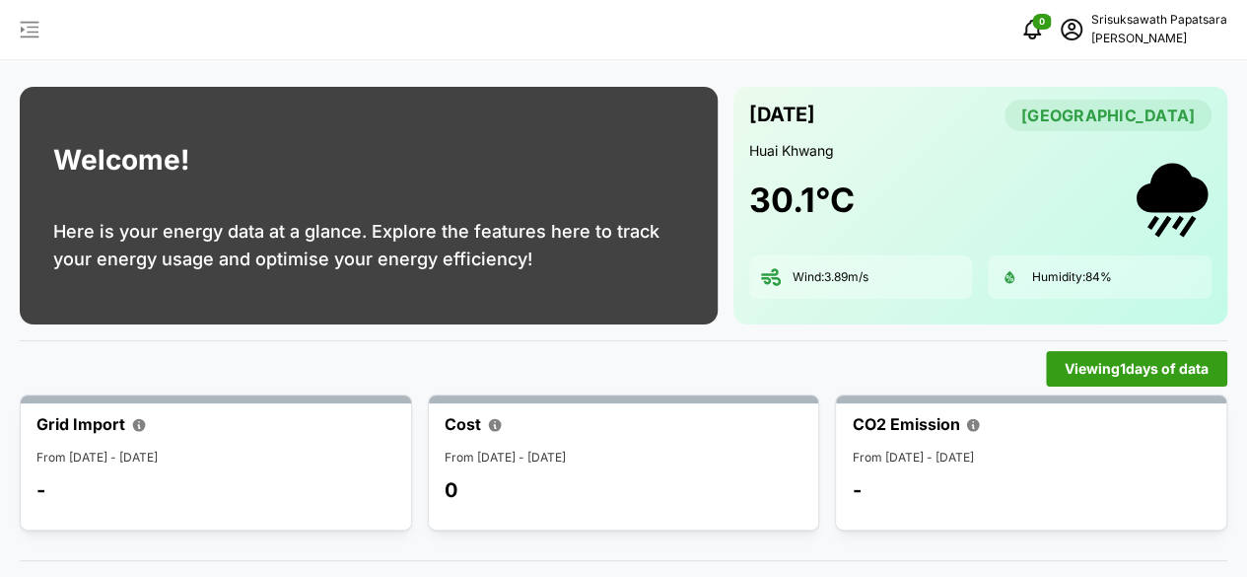
click at [20, 23] on icon "button" at bounding box center [30, 30] width 24 height 24
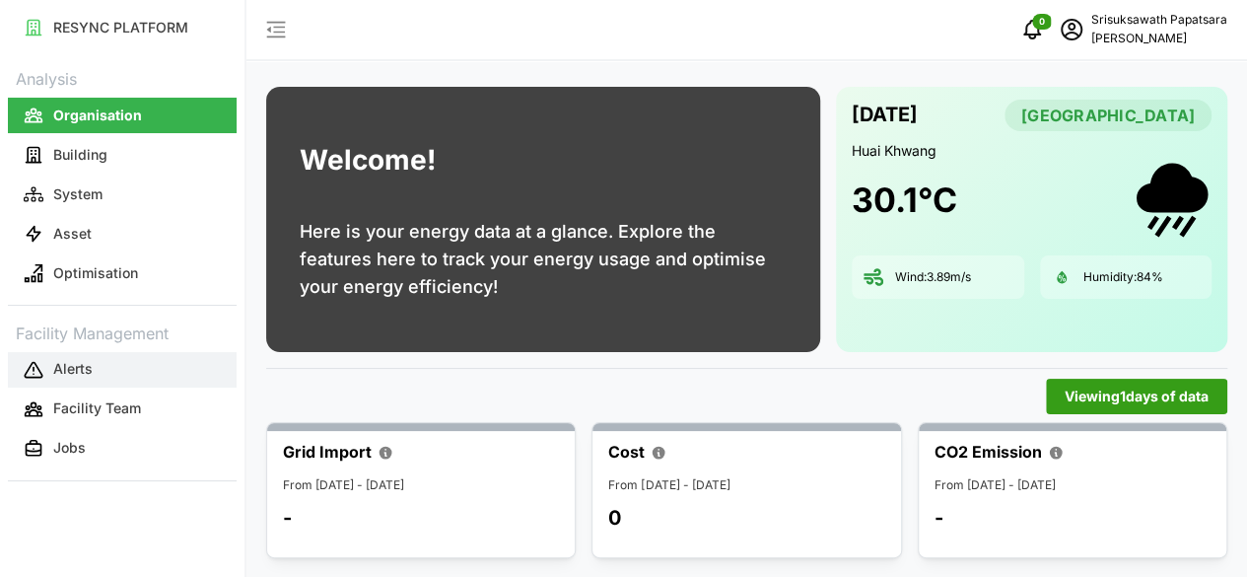
click at [90, 368] on p "Alerts" at bounding box center [72, 369] width 39 height 20
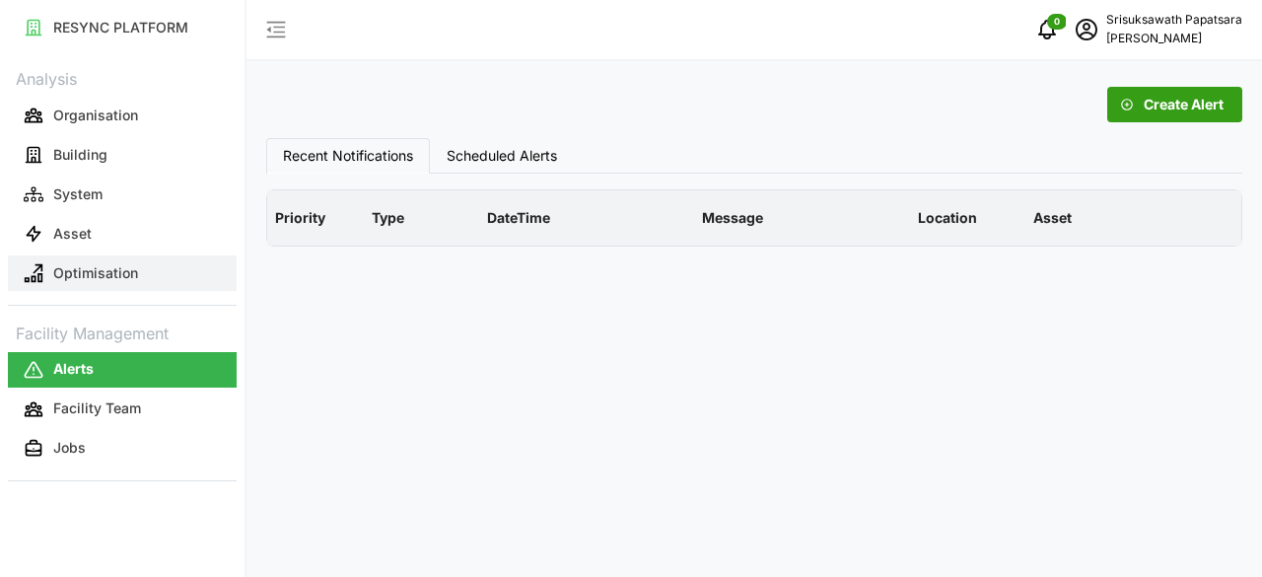
click at [99, 267] on p "Optimisation" at bounding box center [95, 273] width 85 height 20
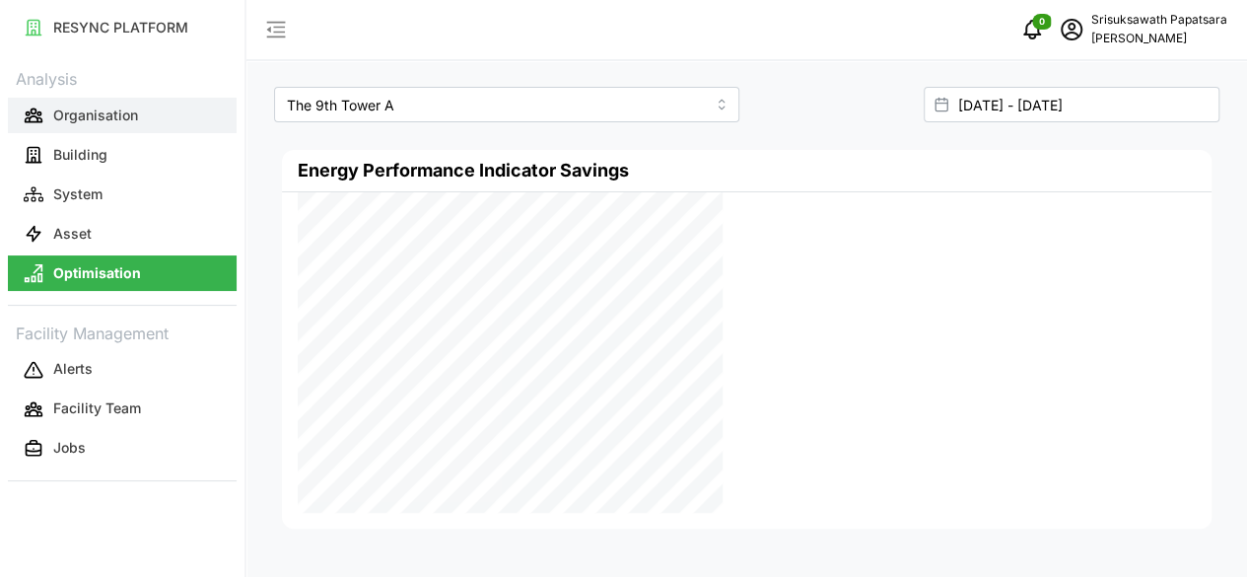
click at [124, 125] on button "Organisation" at bounding box center [122, 115] width 229 height 35
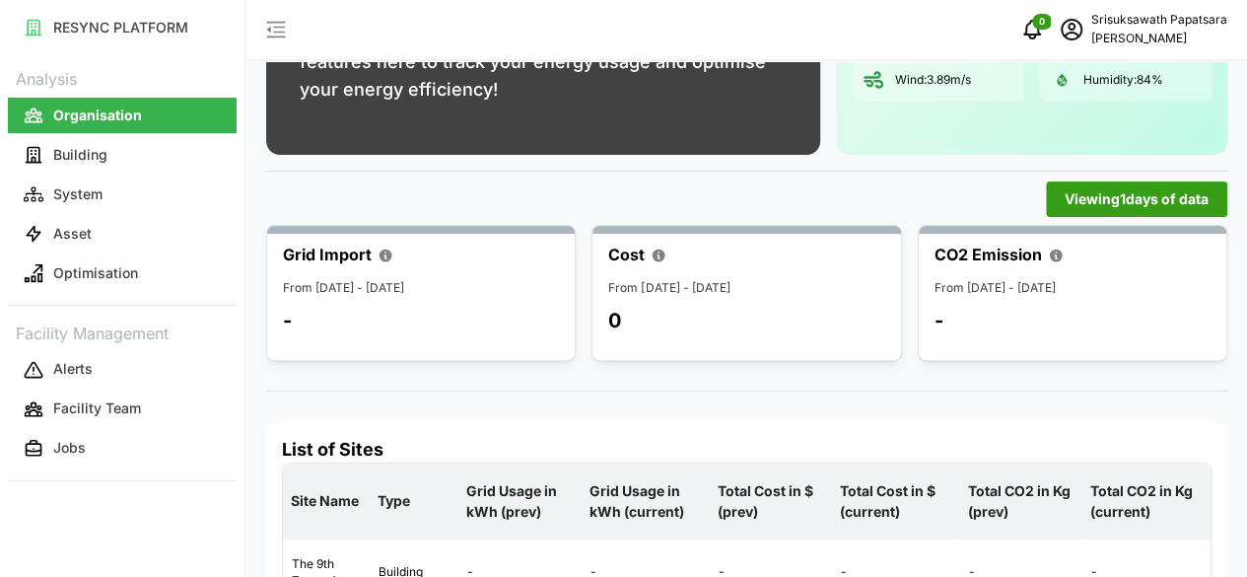
scroll to position [260, 0]
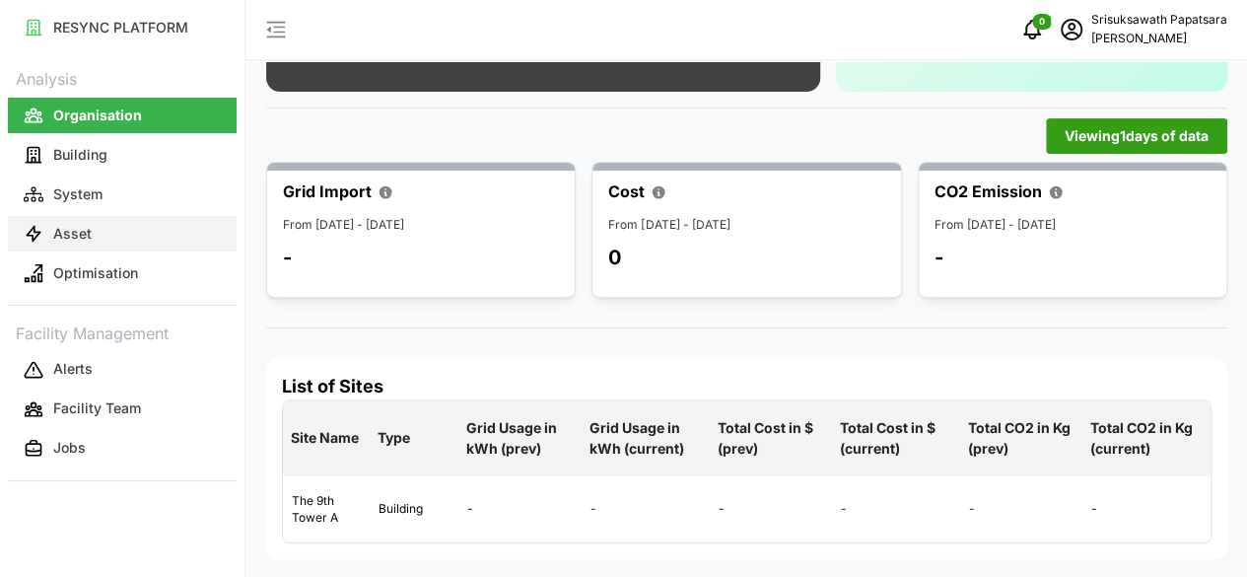
click at [91, 233] on button "Asset" at bounding box center [122, 233] width 229 height 35
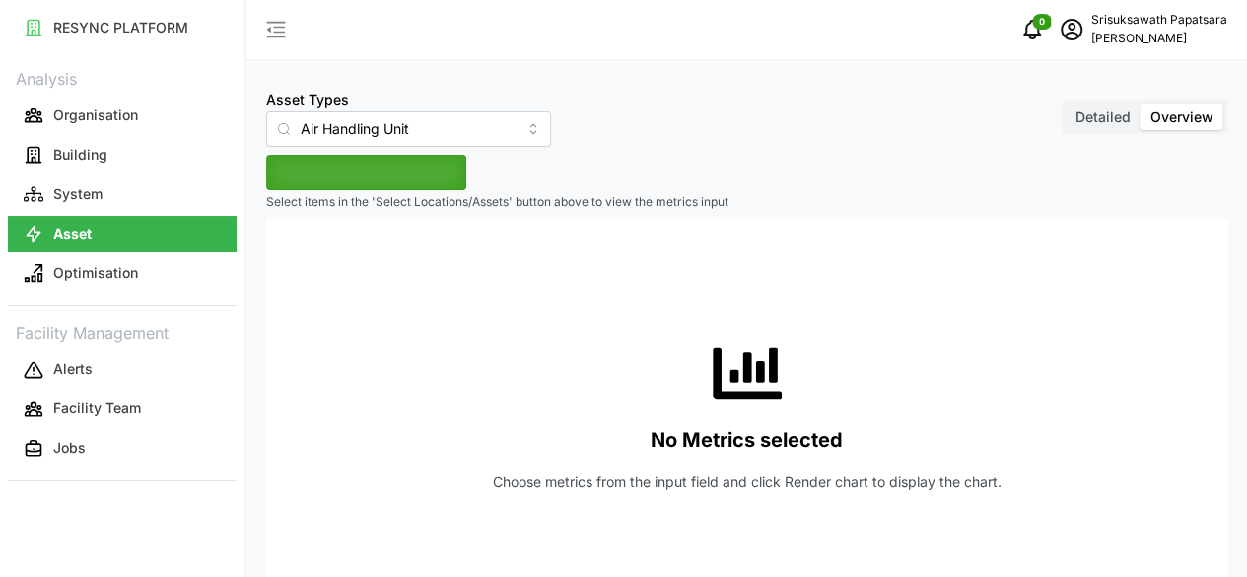
type input "Air Handling Unit"
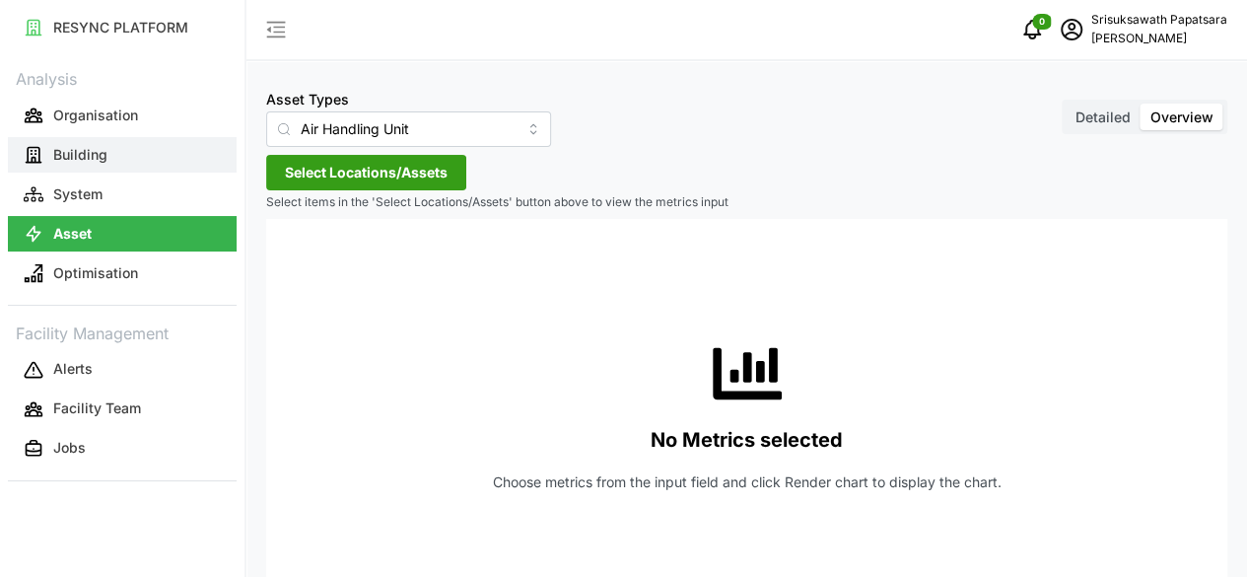
click at [160, 159] on button "Building" at bounding box center [122, 154] width 229 height 35
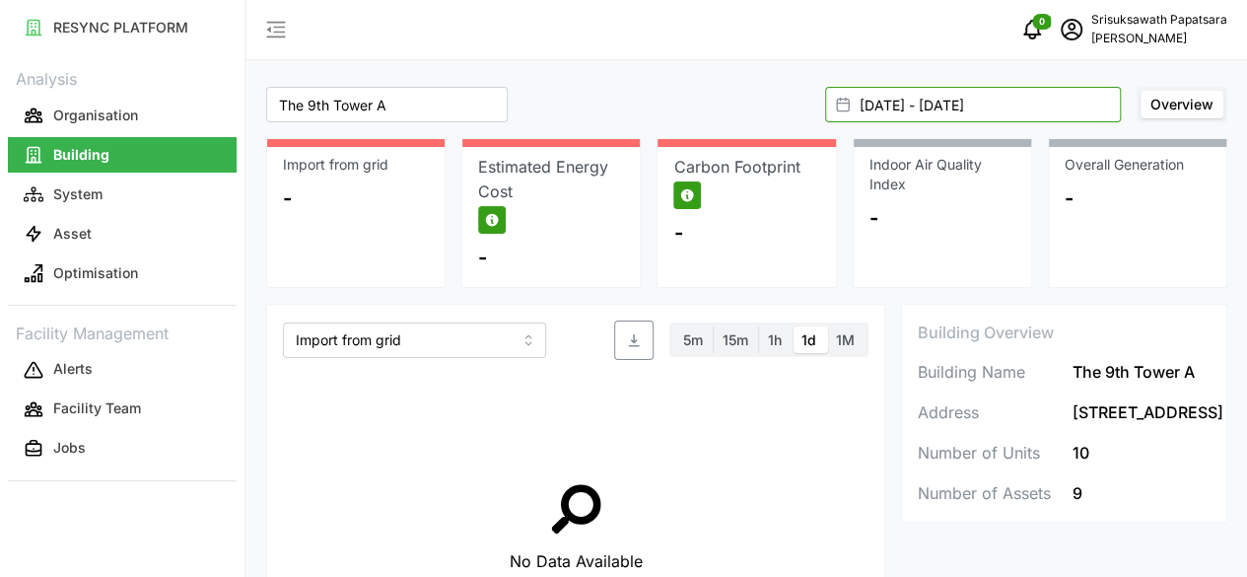
click at [951, 109] on input "01 Aug 2025 - 31 Aug 2025" at bounding box center [973, 104] width 296 height 35
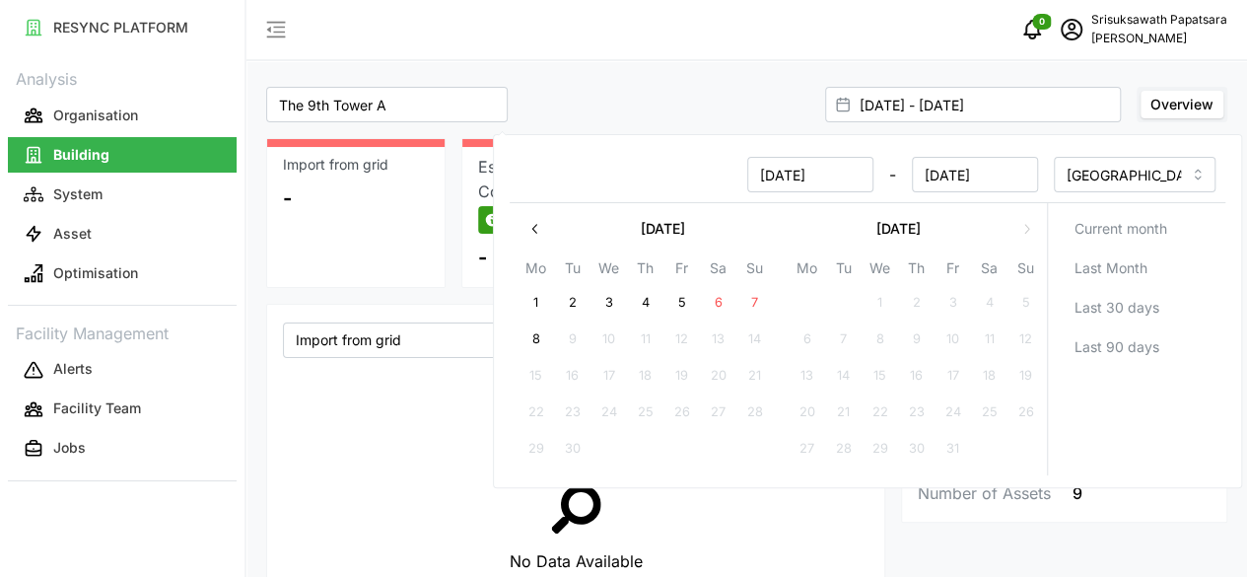
click at [532, 232] on icon "button" at bounding box center [536, 228] width 16 height 16
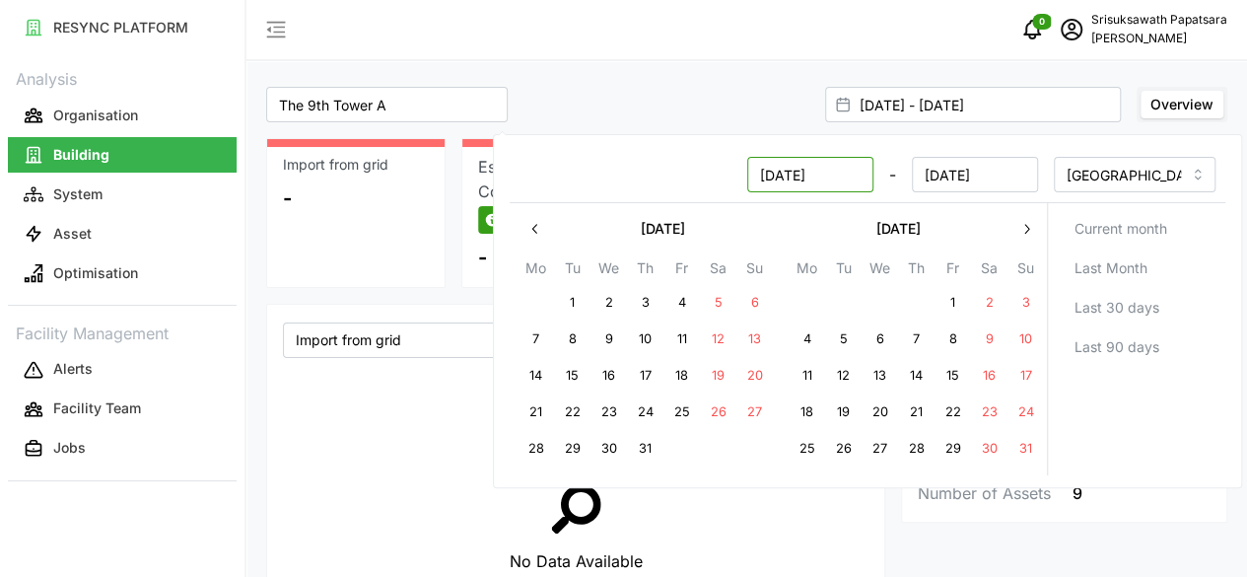
click at [814, 184] on input "01 Aug 2025" at bounding box center [809, 174] width 126 height 35
click at [576, 301] on button "1" at bounding box center [571, 302] width 35 height 35
type input "01 Jul 2025 - 31 Aug 2025"
type input "01 Jul 2025"
click at [1140, 182] on input "[GEOGRAPHIC_DATA]/[GEOGRAPHIC_DATA]" at bounding box center [1134, 174] width 163 height 35
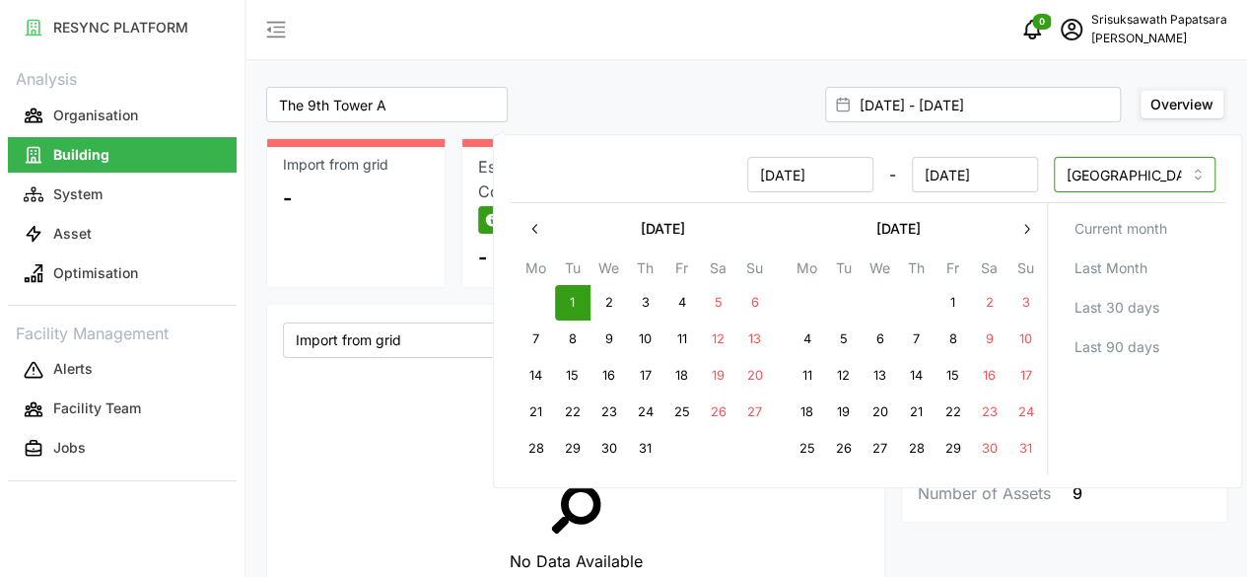
scroll to position [9402, 0]
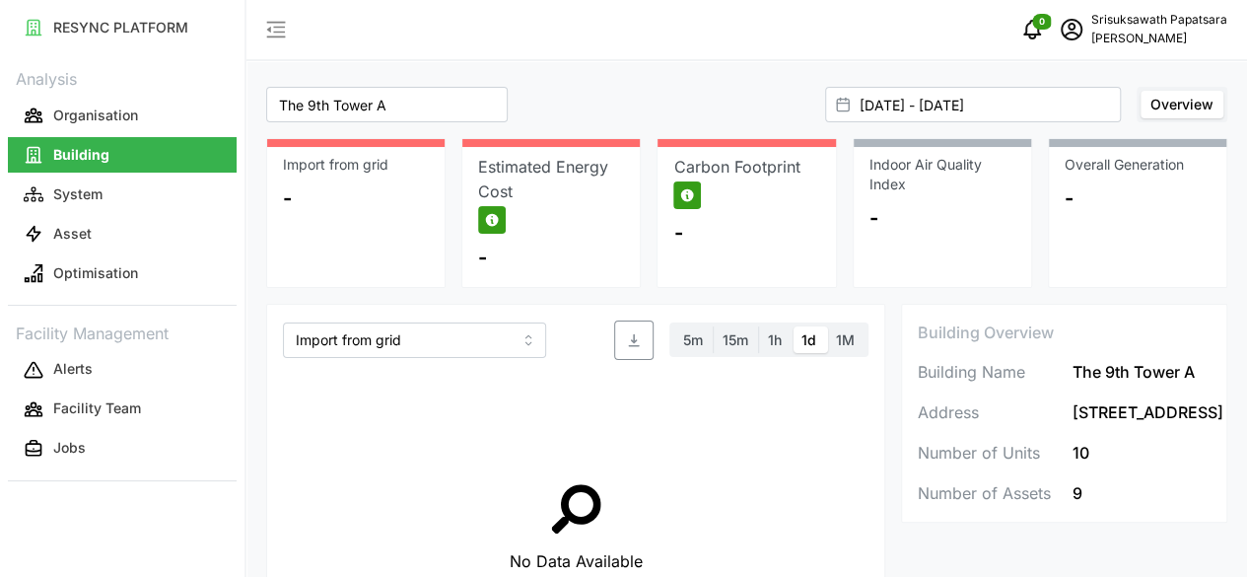
click at [706, 195] on div "Carbon Footprint" at bounding box center [746, 182] width 146 height 54
click at [459, 338] on input "Import from grid" at bounding box center [414, 339] width 263 height 35
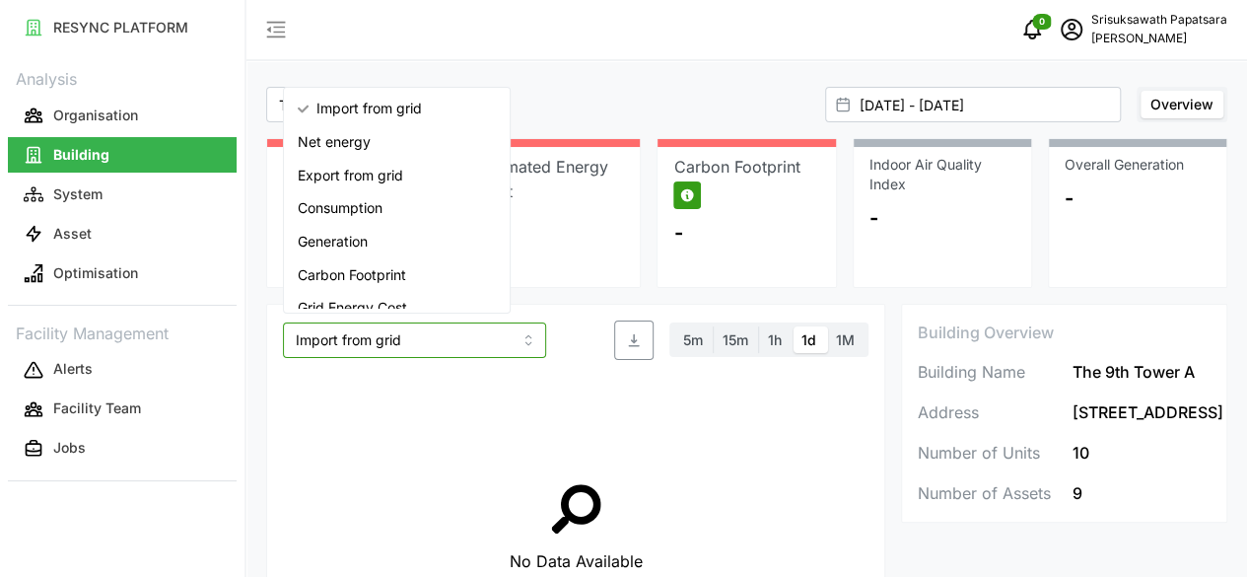
click at [346, 204] on span "Consumption" at bounding box center [340, 208] width 85 height 22
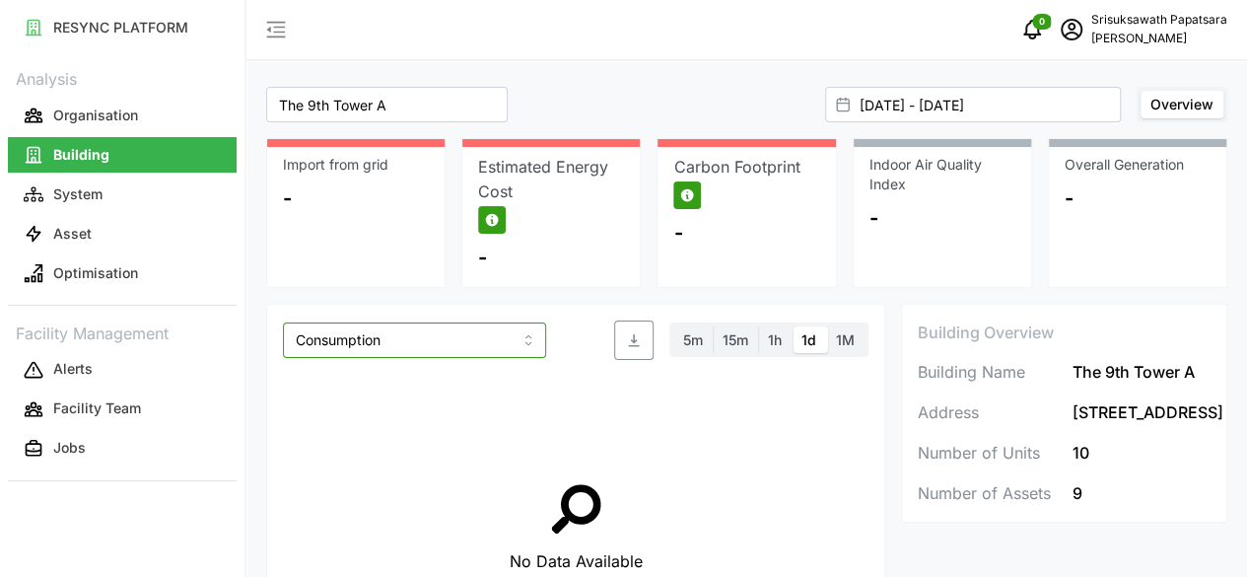
click at [480, 332] on input "Consumption" at bounding box center [414, 339] width 263 height 35
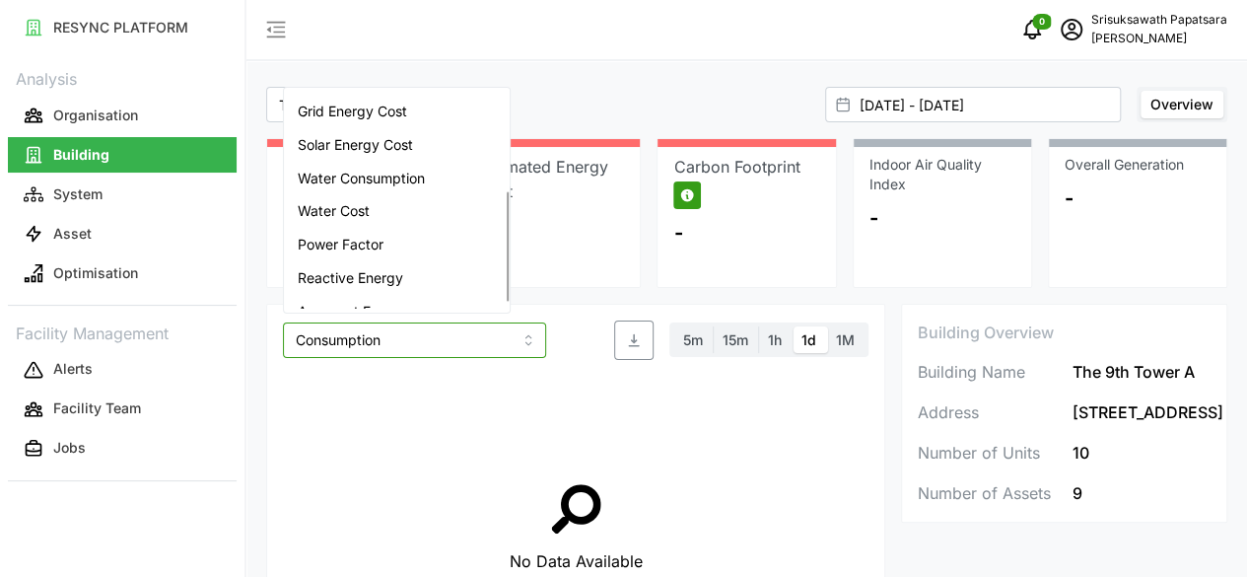
scroll to position [197, 0]
click at [402, 204] on div "Water Cost" at bounding box center [397, 210] width 218 height 34
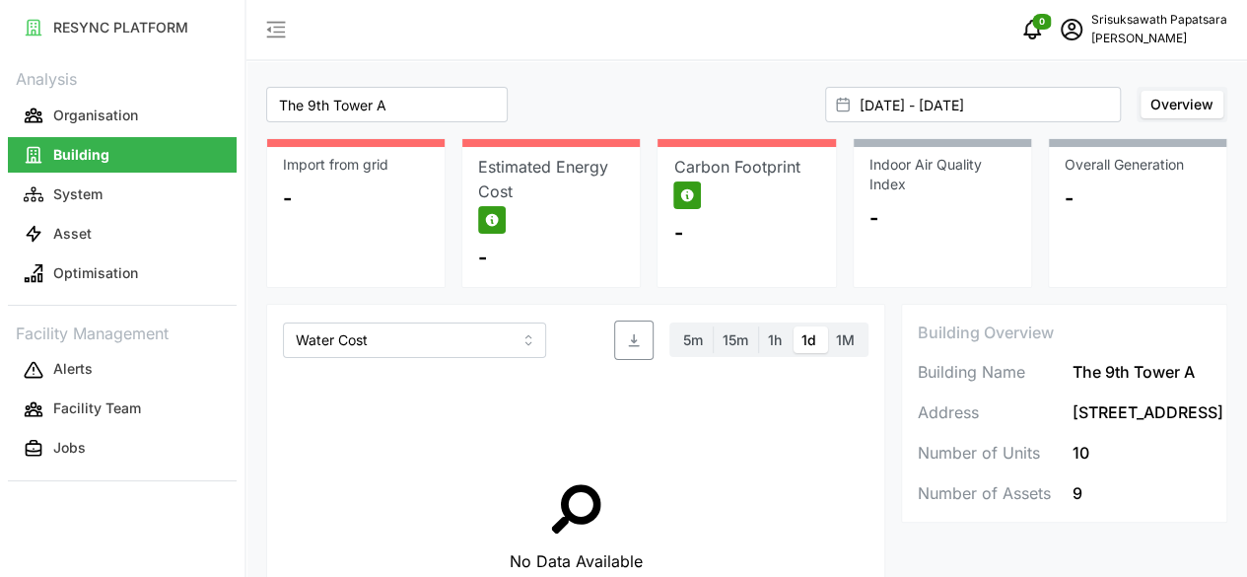
click at [450, 315] on div "Water Cost 5m 15m 1h 1d 1M No Data Available" at bounding box center [575, 508] width 619 height 408
click at [448, 344] on input "Water Cost" at bounding box center [414, 339] width 263 height 35
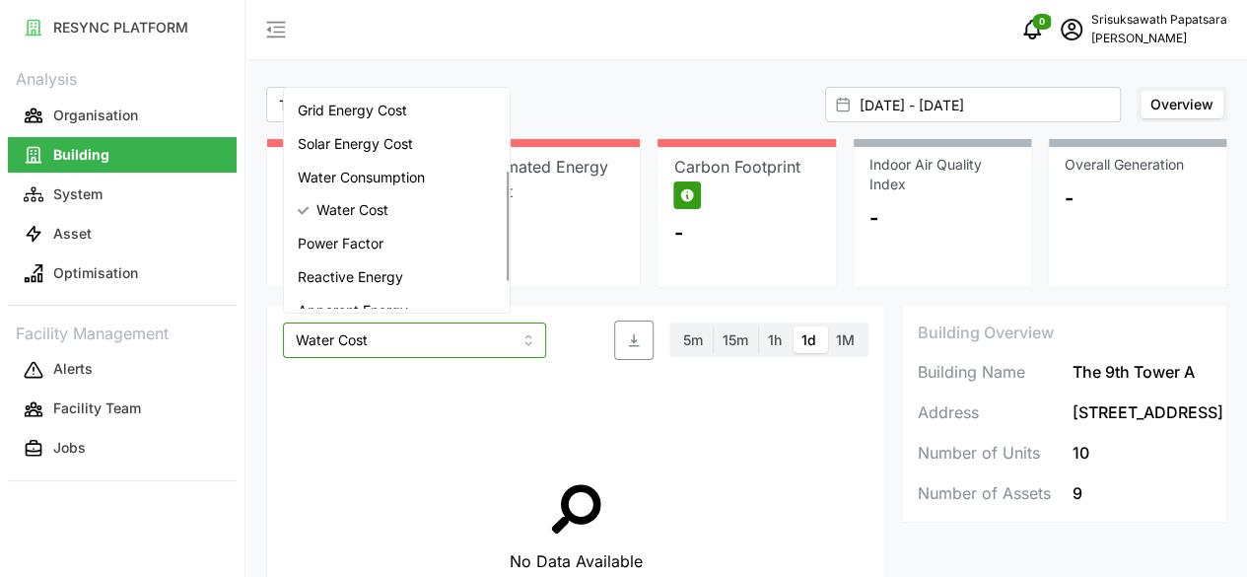
scroll to position [0, 0]
click at [423, 116] on div "Import from grid" at bounding box center [397, 109] width 218 height 34
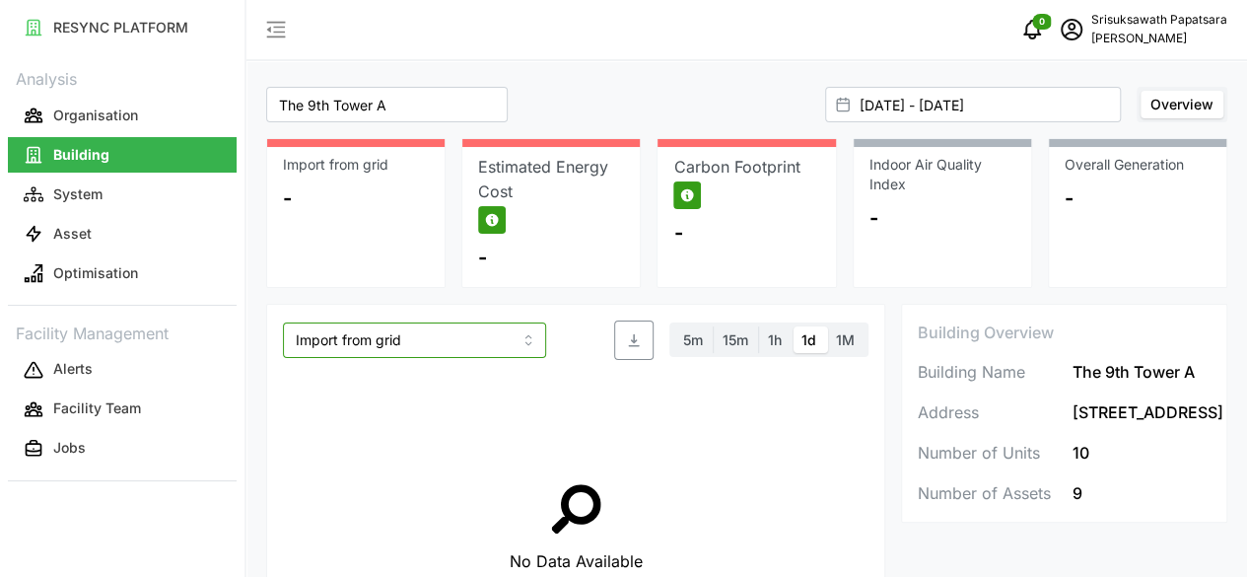
click at [397, 340] on input "Import from grid" at bounding box center [414, 339] width 263 height 35
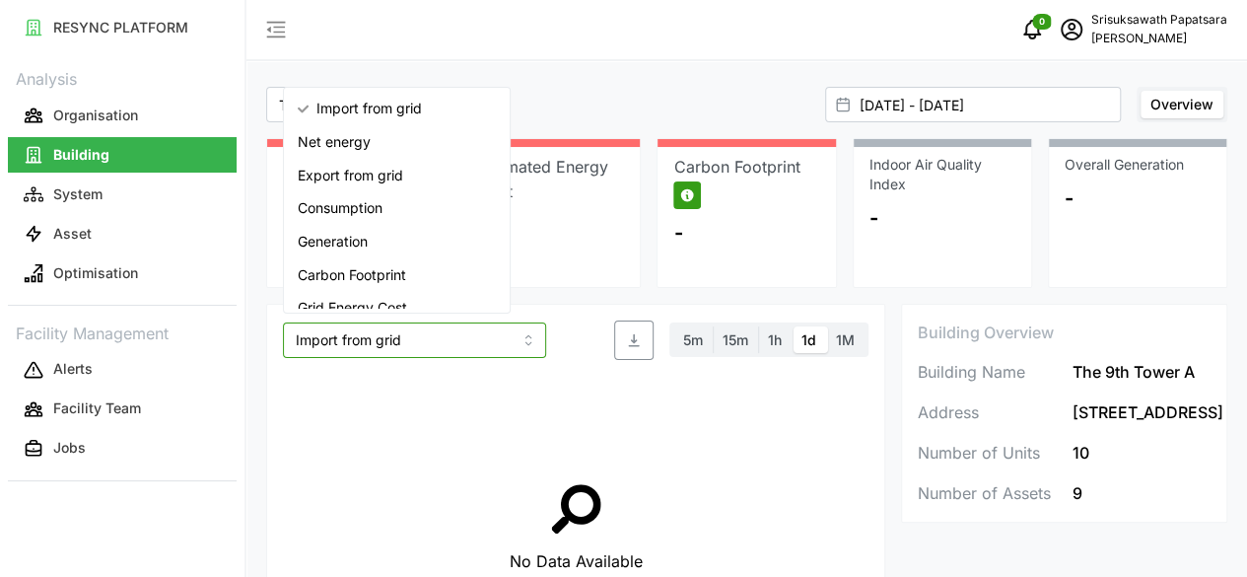
click at [415, 150] on div "Net energy" at bounding box center [397, 142] width 218 height 34
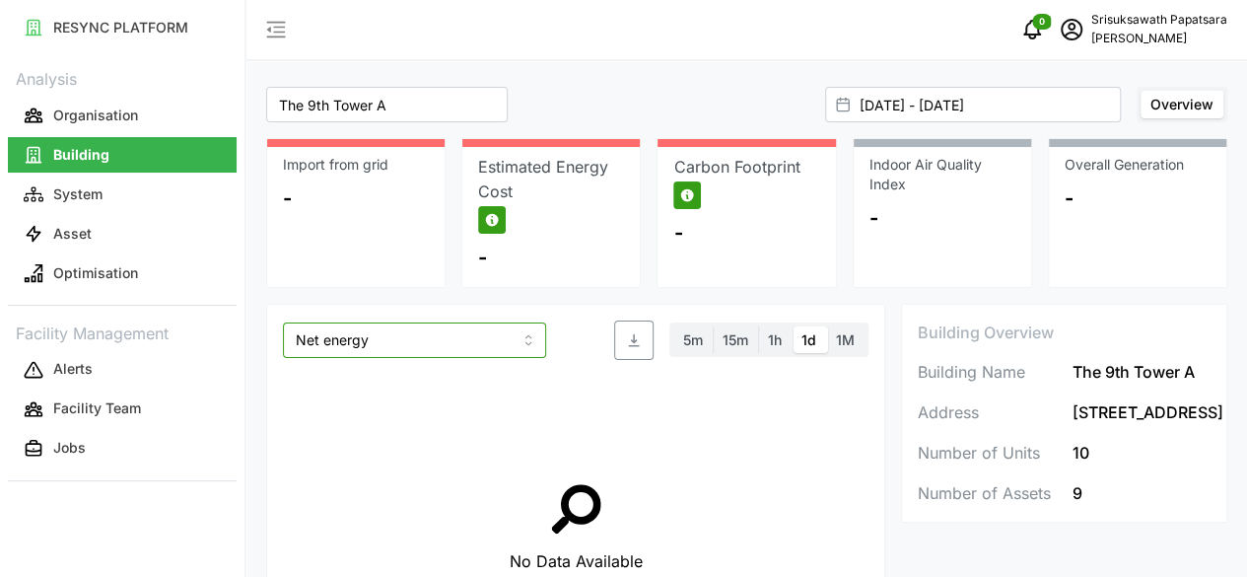
click at [419, 339] on input "Net energy" at bounding box center [414, 339] width 263 height 35
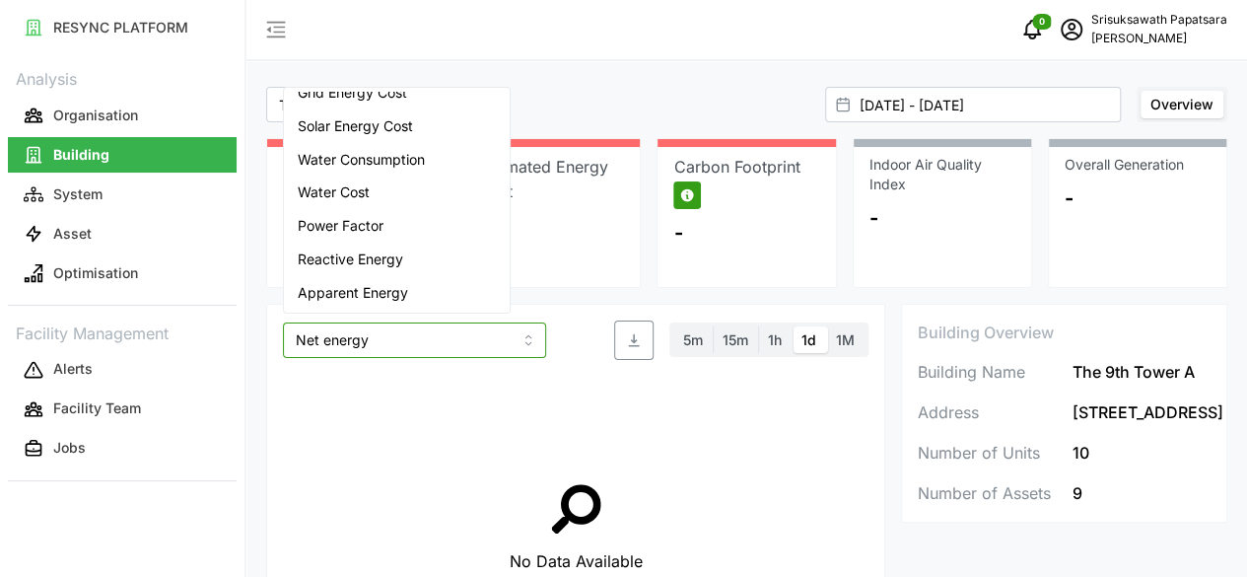
click at [414, 285] on div "Apparent Energy" at bounding box center [397, 293] width 218 height 34
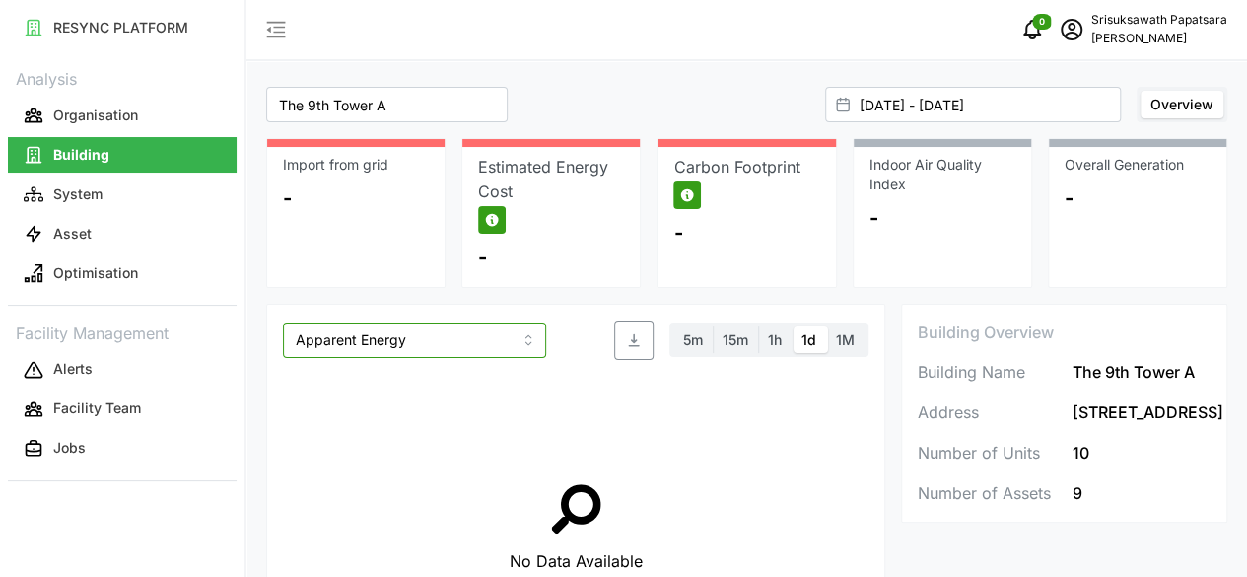
click at [448, 336] on input "Apparent Energy" at bounding box center [414, 339] width 263 height 35
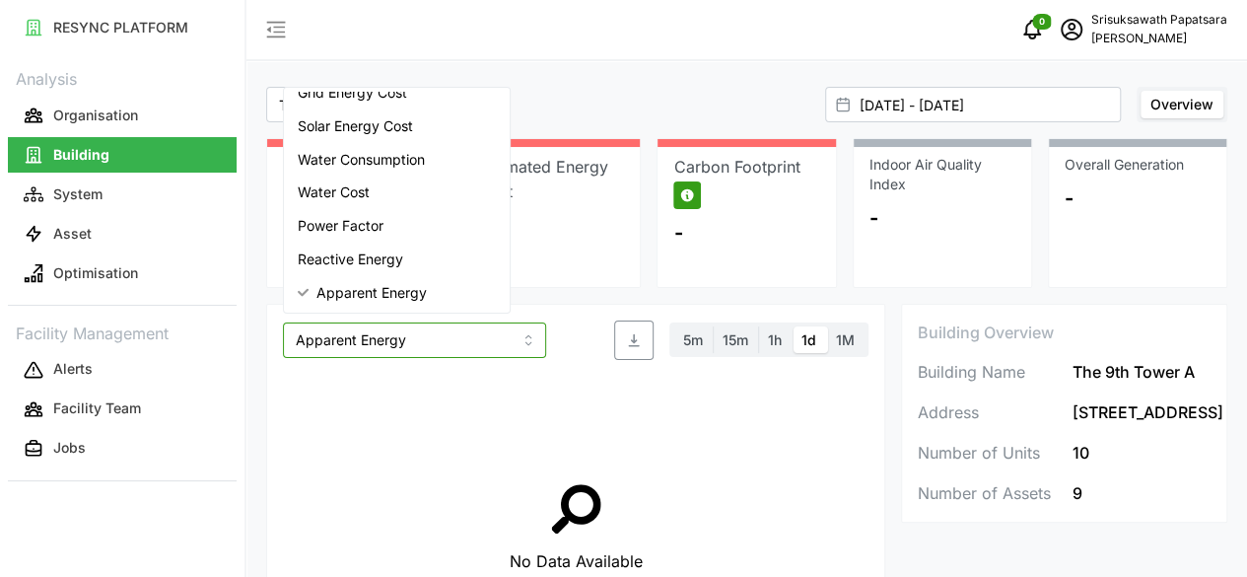
click at [409, 255] on div "Reactive Energy" at bounding box center [397, 260] width 218 height 34
type input "Reactive Energy"
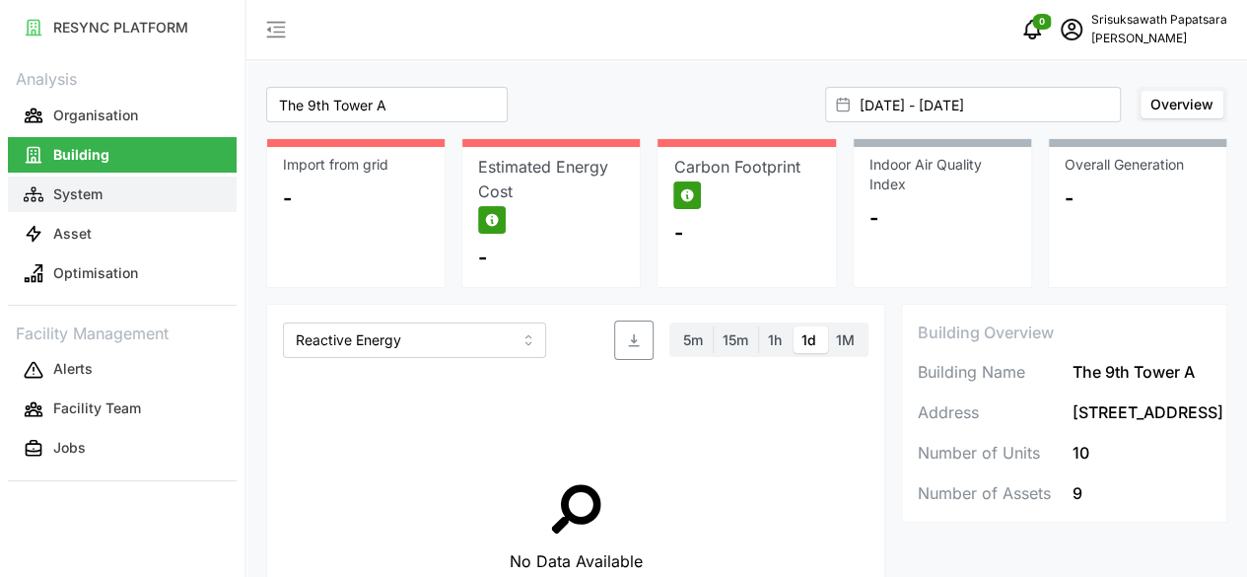
click at [145, 198] on button "System" at bounding box center [122, 193] width 229 height 35
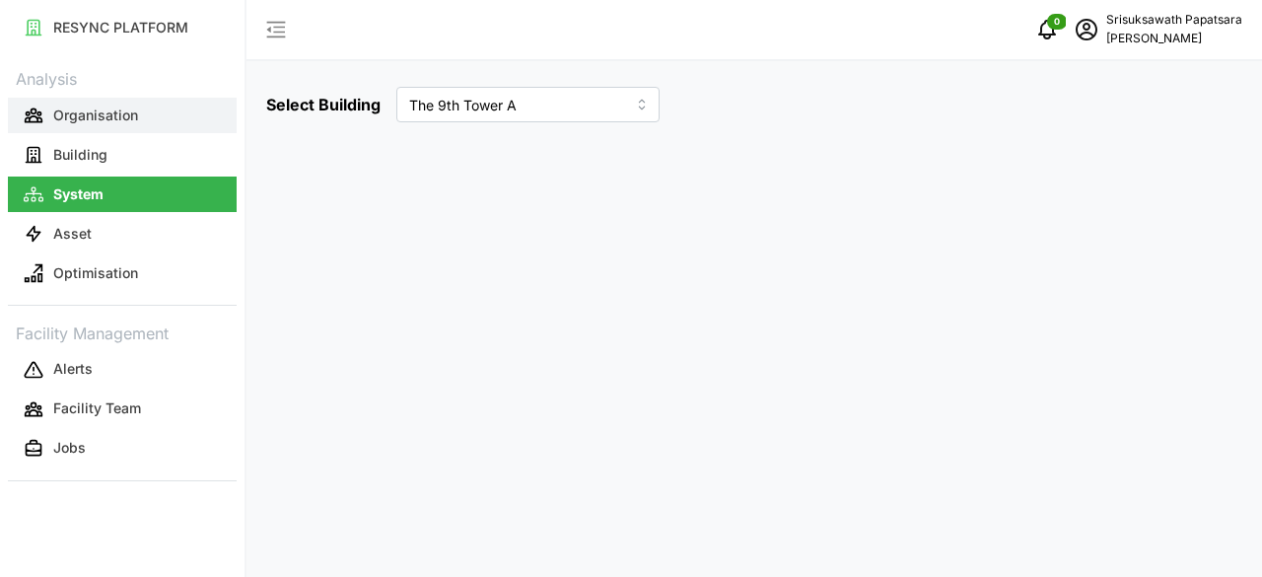
click at [145, 121] on button "Organisation" at bounding box center [122, 115] width 229 height 35
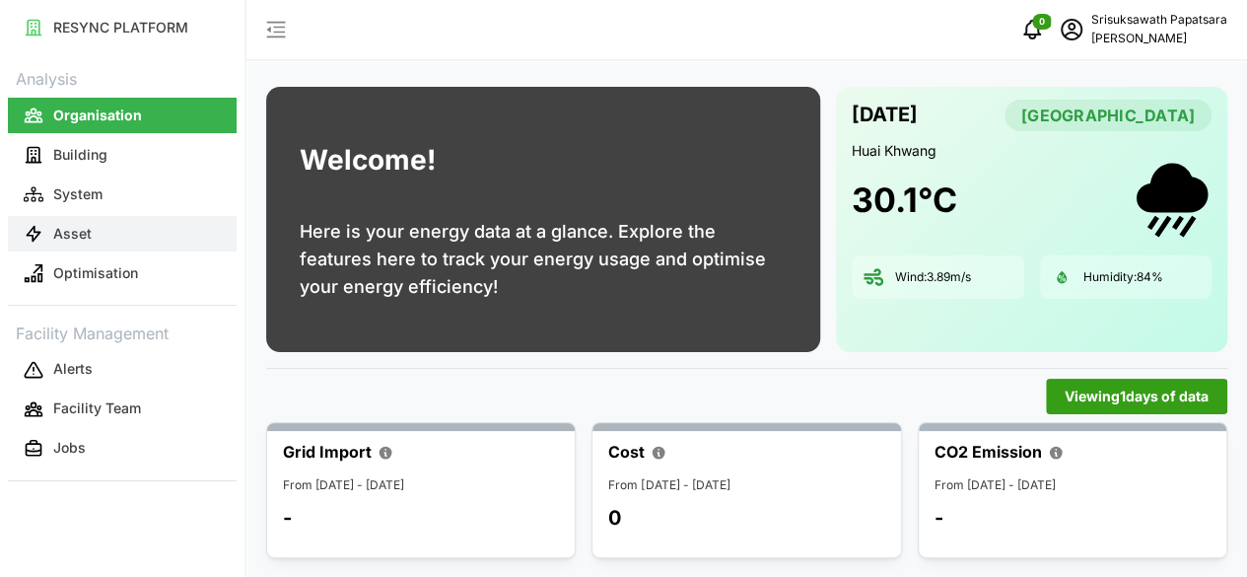
click at [90, 236] on p "Asset" at bounding box center [72, 234] width 38 height 20
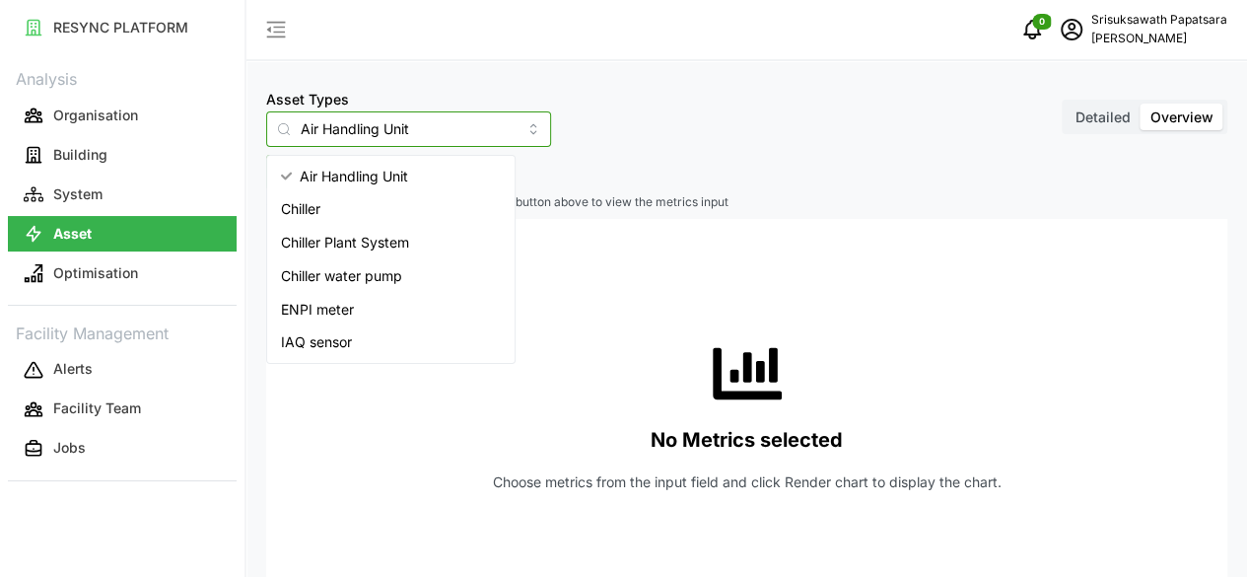
click at [445, 136] on input "Air Handling Unit" at bounding box center [408, 128] width 285 height 35
click at [317, 342] on span "IAQ sensor" at bounding box center [316, 342] width 71 height 22
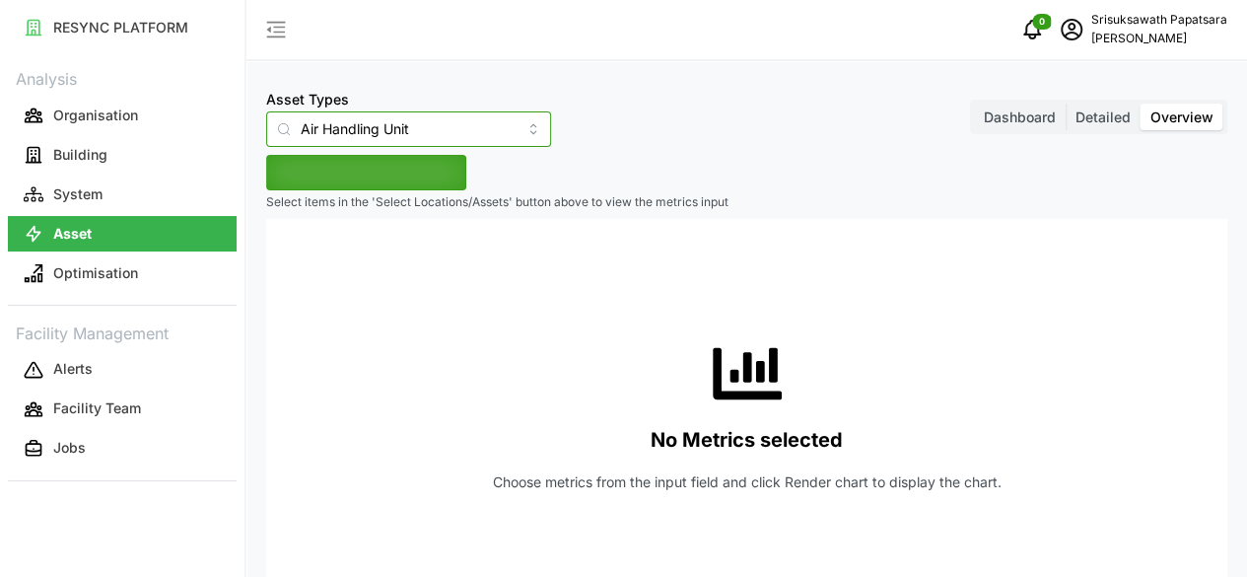
type input "IAQ sensor"
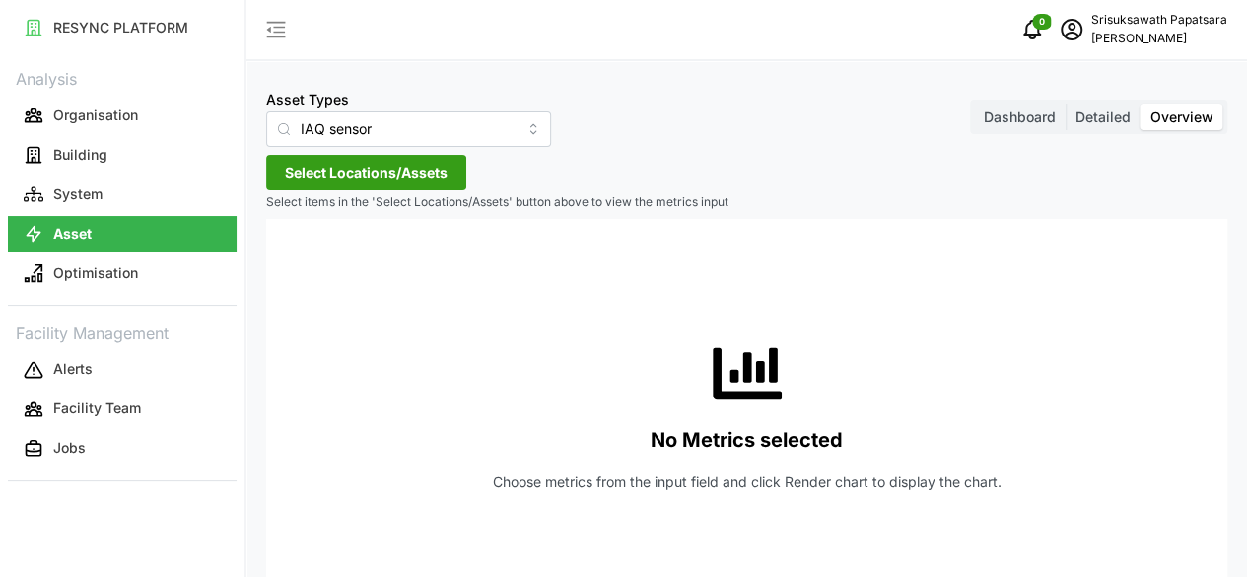
click at [395, 173] on span "Select Locations/Assets" at bounding box center [366, 173] width 163 height 34
click at [389, 275] on div "The 9th Tower A" at bounding box center [404, 262] width 242 height 31
click at [388, 264] on span "The 9th Tower A" at bounding box center [410, 262] width 107 height 20
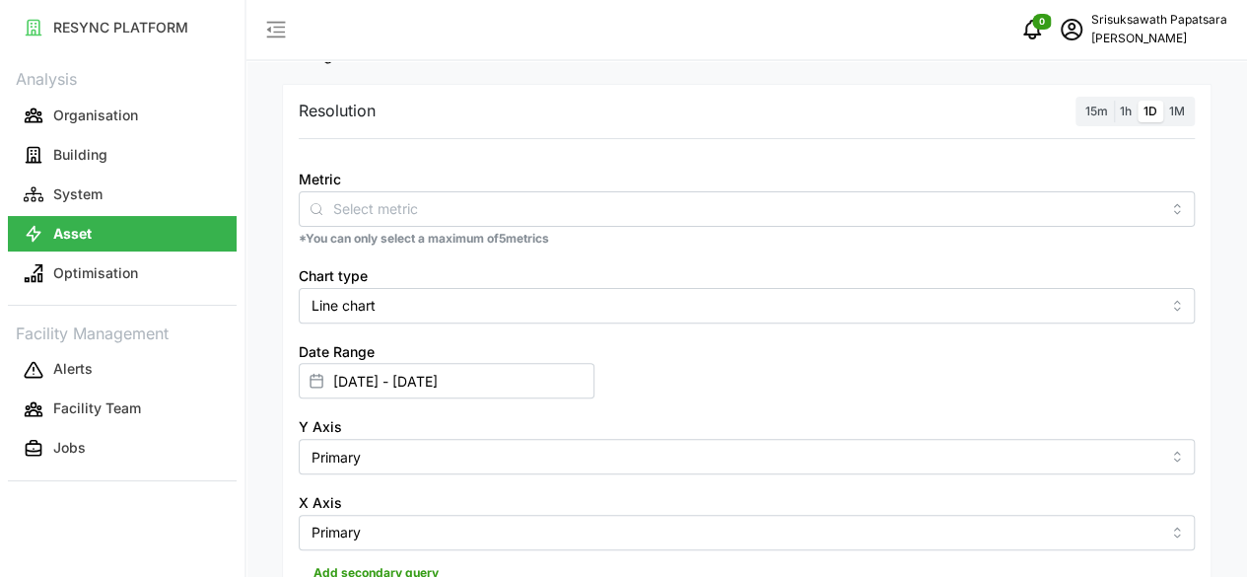
scroll to position [197, 0]
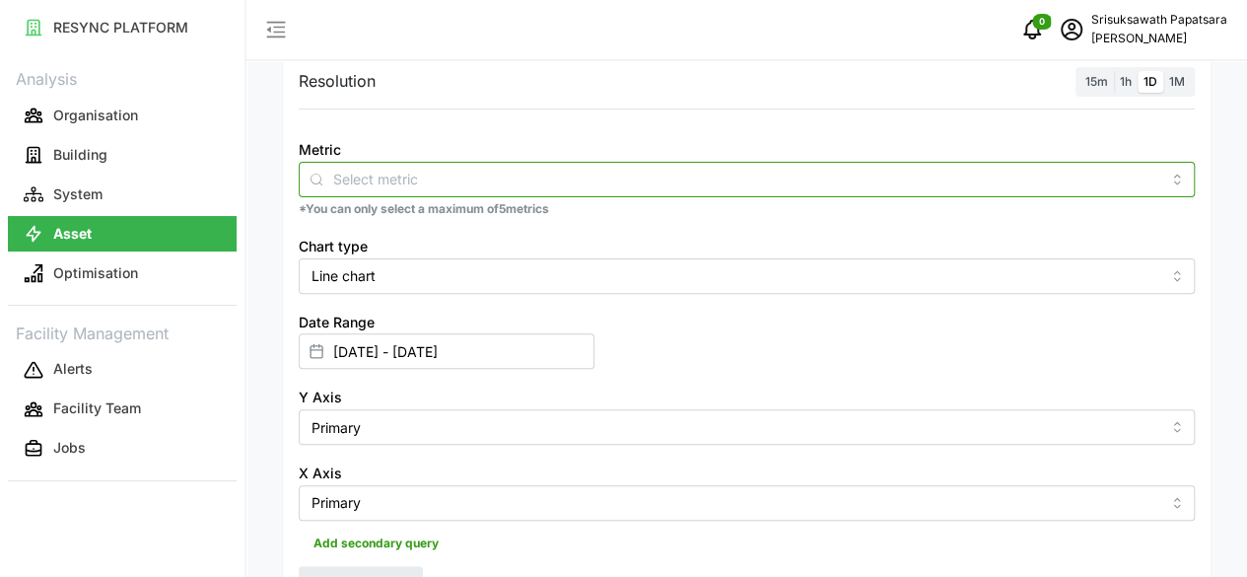
click at [466, 180] on input "Metric" at bounding box center [746, 179] width 827 height 22
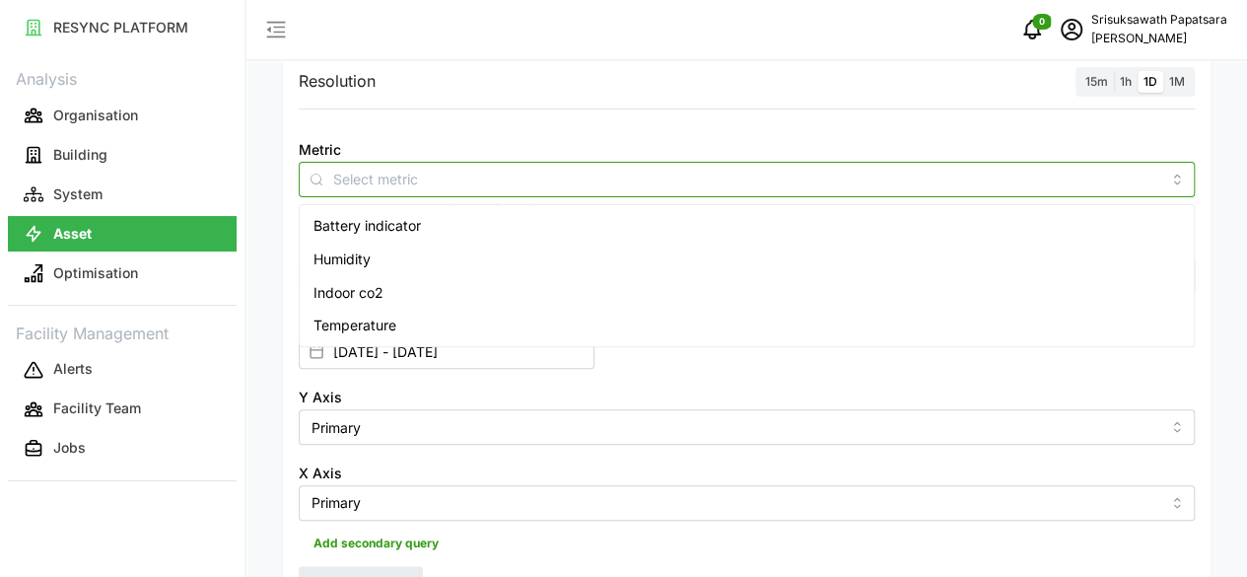
click at [409, 257] on div "Humidity" at bounding box center [747, 260] width 886 height 34
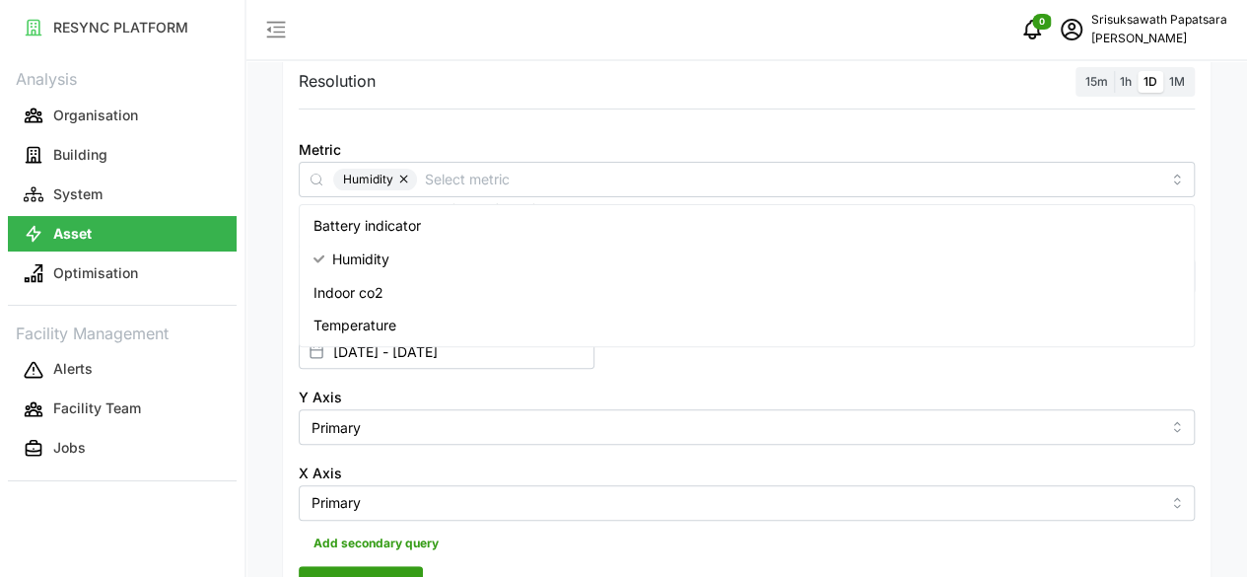
click at [687, 451] on div "Resolution 15m 1h 1D 1M Metric Humidity *You can only select a maximum of 5 met…" at bounding box center [747, 334] width 930 height 560
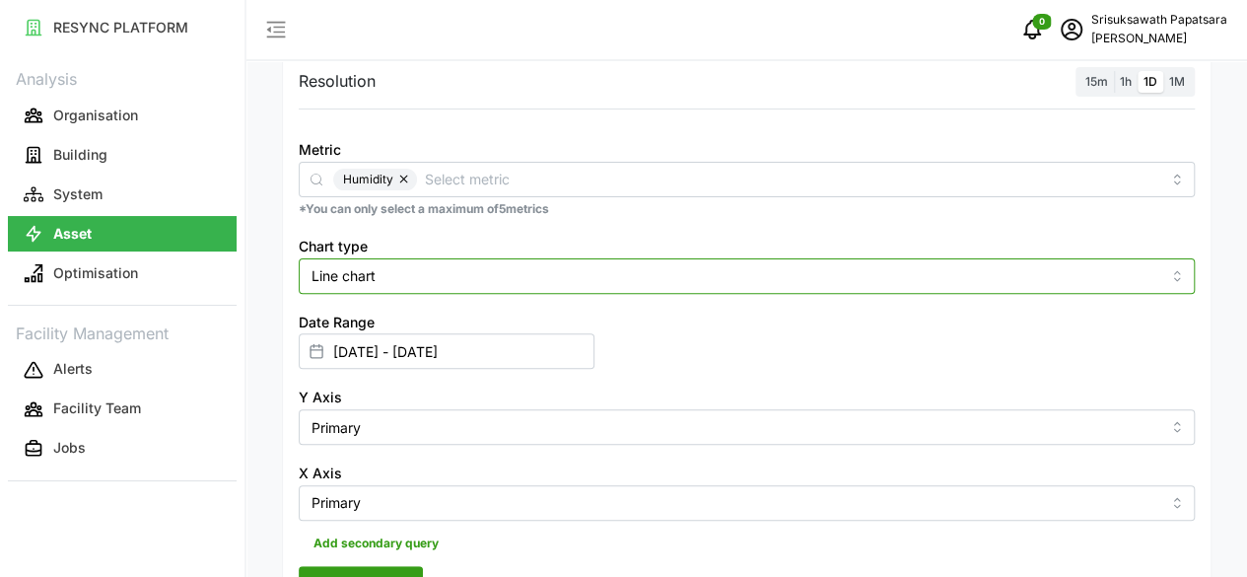
click at [631, 267] on input "Line chart" at bounding box center [747, 275] width 896 height 35
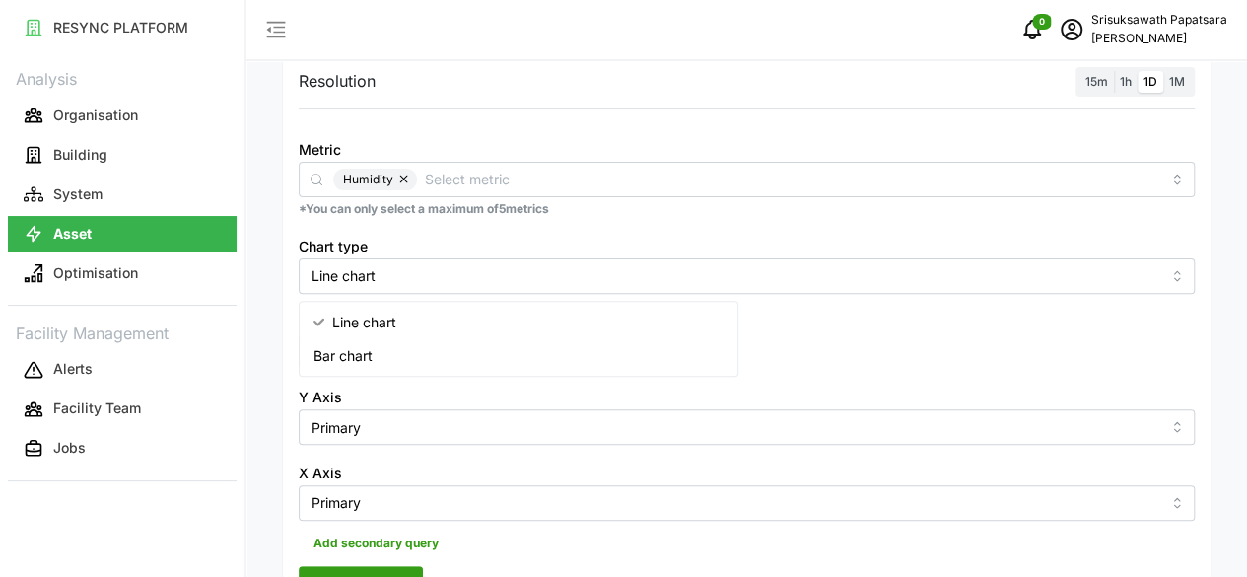
click at [595, 333] on input "01 Jul 2025 - 31 Aug 2025" at bounding box center [447, 350] width 296 height 35
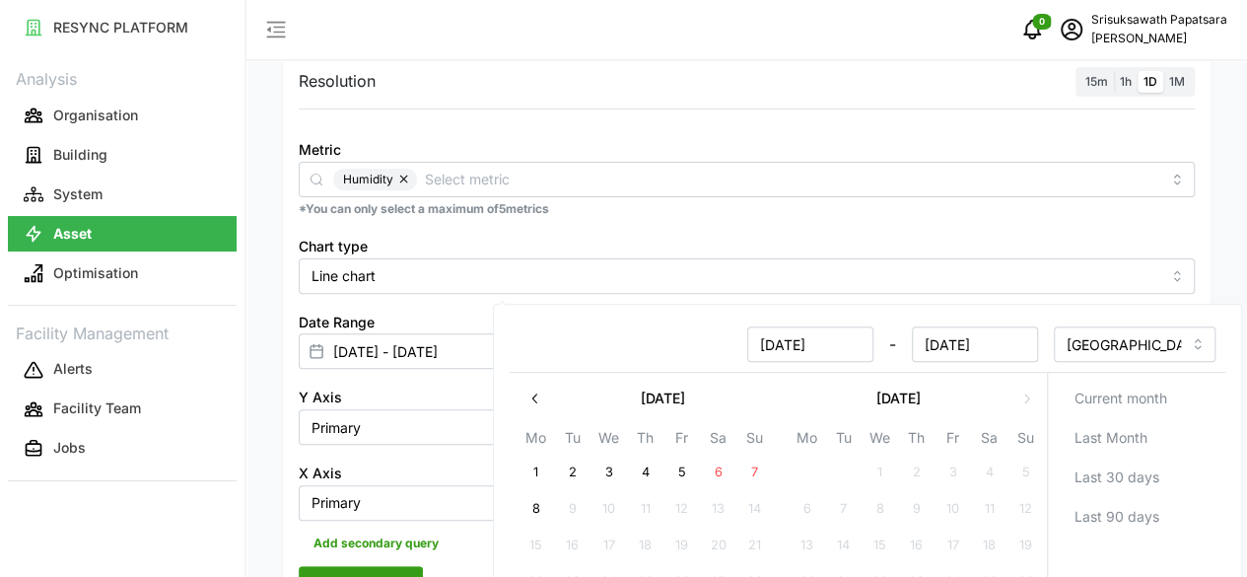
click at [540, 405] on icon "button" at bounding box center [536, 398] width 16 height 16
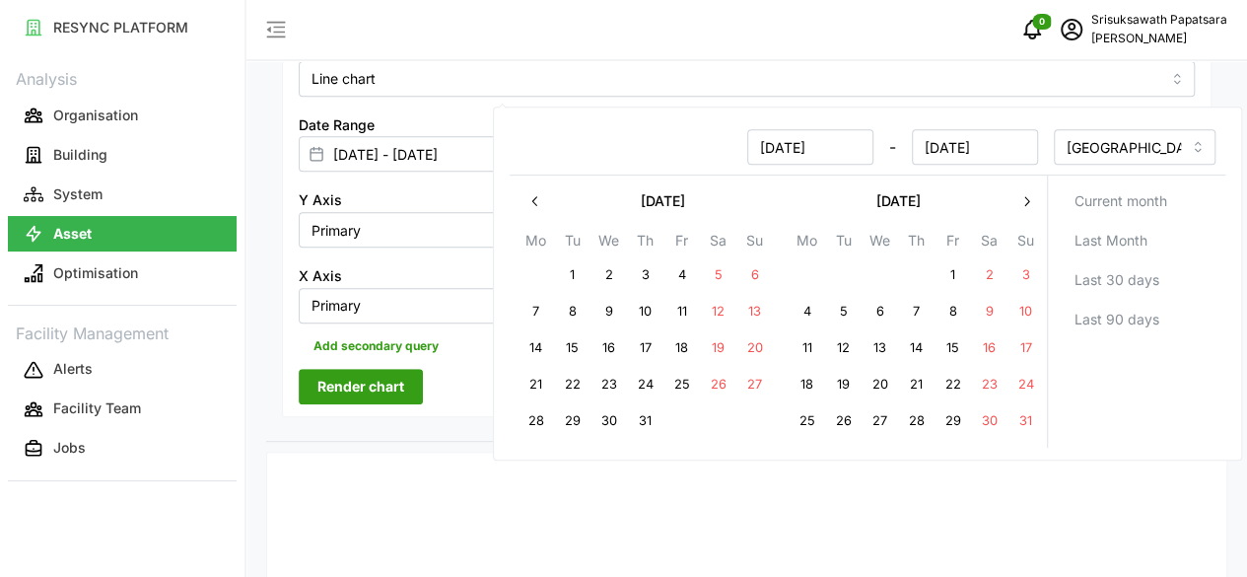
click at [952, 271] on button "1" at bounding box center [952, 275] width 35 height 35
type input "01 Aug 2025 - 31 Aug 2025"
type input "01 Aug 2025"
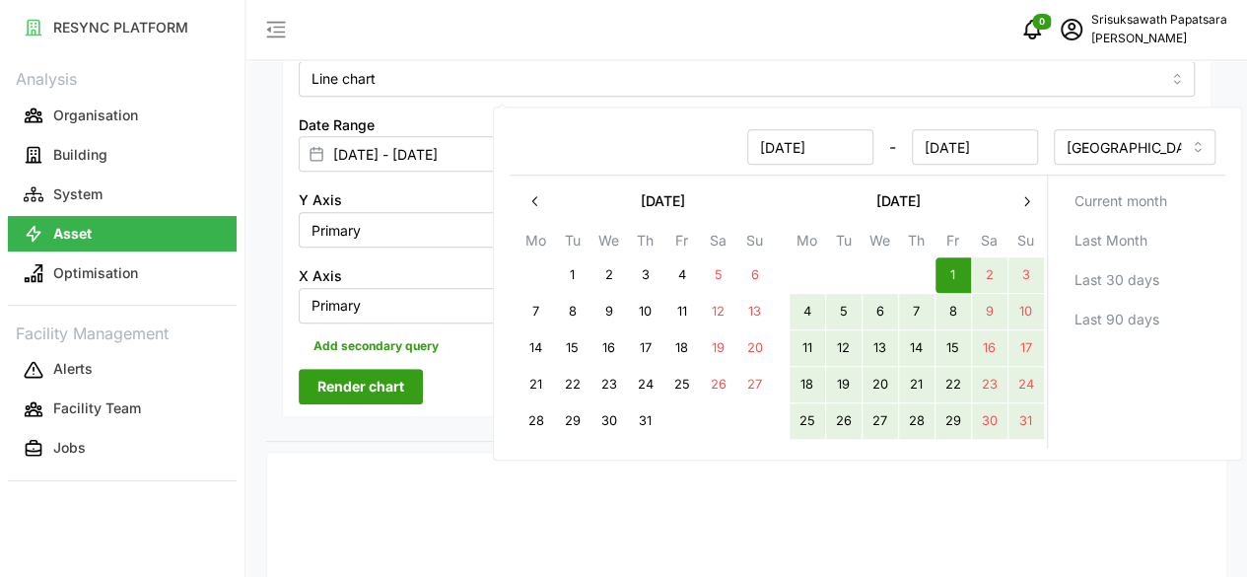
click at [1031, 425] on button "31" at bounding box center [1025, 421] width 35 height 35
click at [1071, 458] on div "01 Aug 2025 - 31 Aug 2025 Asia/Bangkok July 2025 Mo Tu We Th Fr Sa Su 30 1 2 3 …" at bounding box center [867, 283] width 749 height 354
click at [1099, 419] on div "Current month Last Month Last 30 days Last 90 days" at bounding box center [1135, 312] width 179 height 272
drag, startPoint x: 1115, startPoint y: 450, endPoint x: 1110, endPoint y: 435, distance: 15.6
click at [1113, 449] on div "01 Aug 2025 - 31 Aug 2025 Asia/Bangkok July 2025 Mo Tu We Th Fr Sa Su 30 1 2 3 …" at bounding box center [867, 283] width 749 height 354
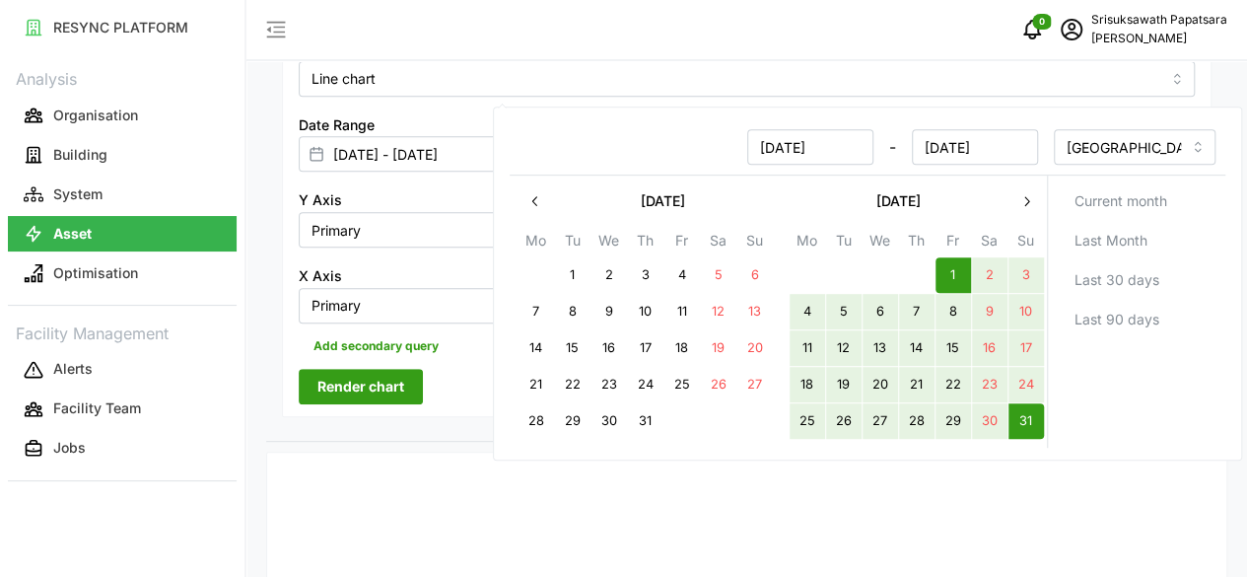
drag, startPoint x: 365, startPoint y: 303, endPoint x: 375, endPoint y: 296, distance: 12.0
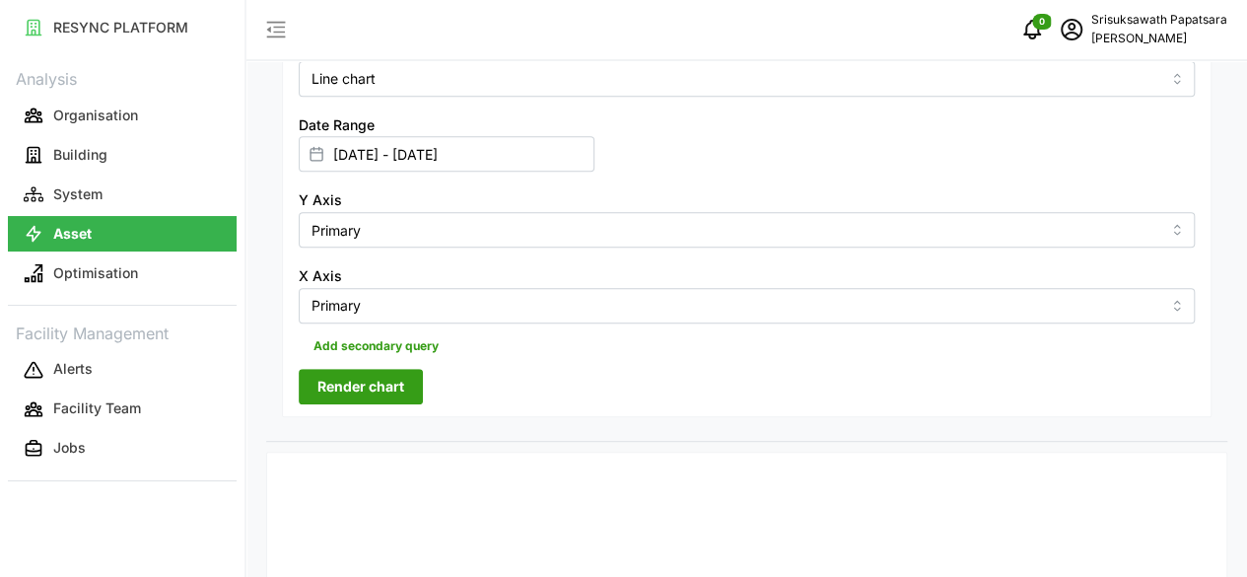
click at [359, 370] on span "Render chart" at bounding box center [360, 387] width 87 height 34
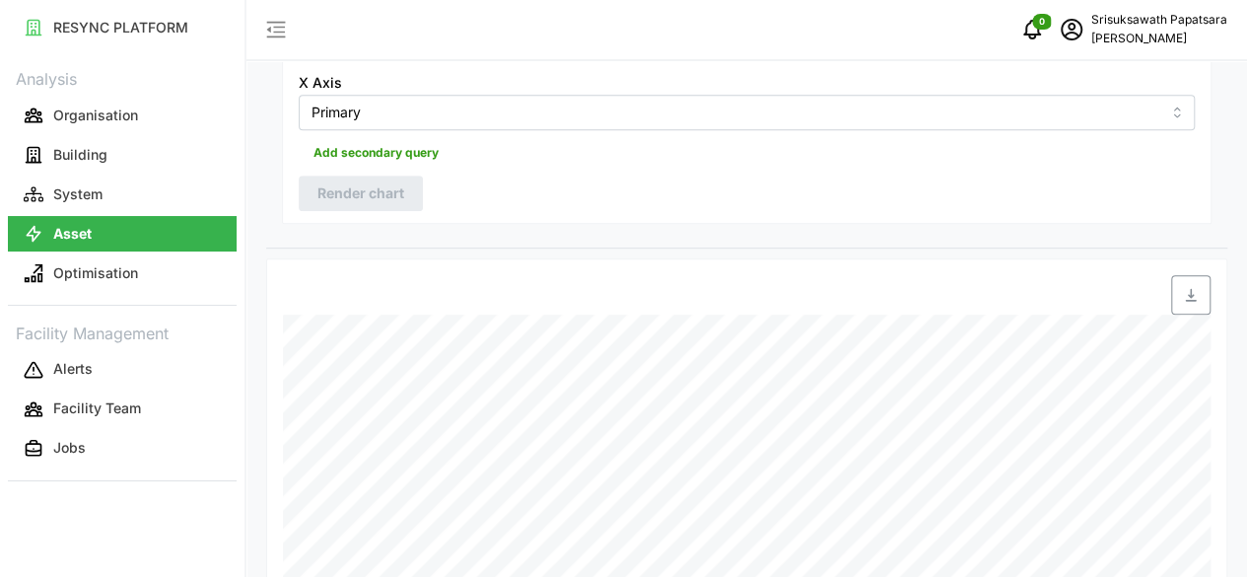
scroll to position [292, 0]
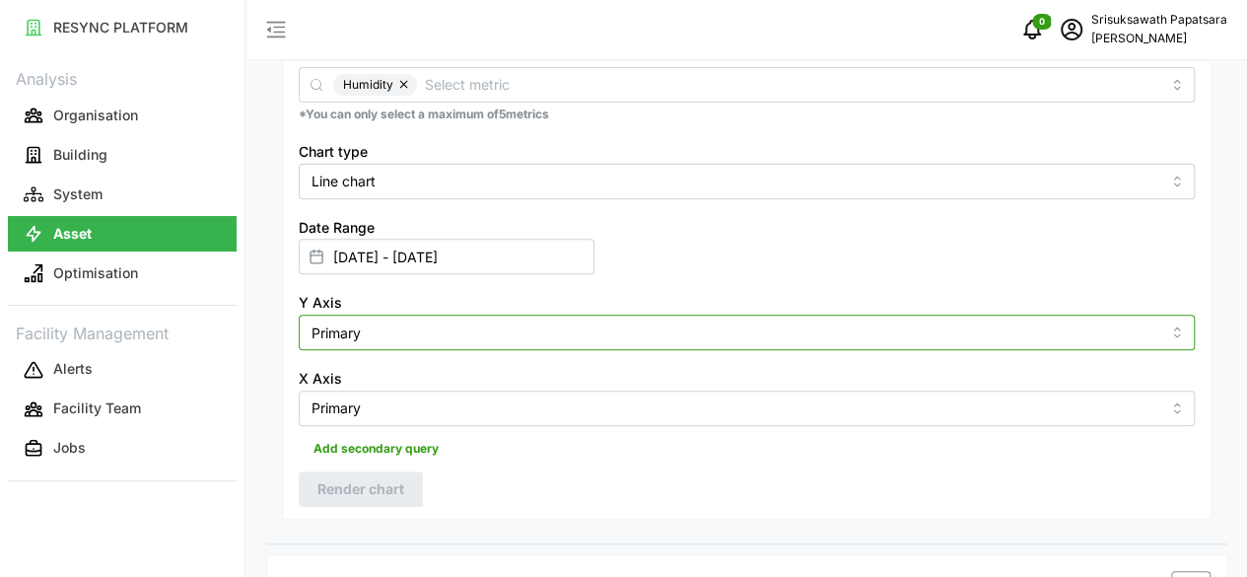
click at [672, 315] on input "Primary" at bounding box center [747, 332] width 896 height 35
click at [718, 315] on input "Primary" at bounding box center [747, 332] width 896 height 35
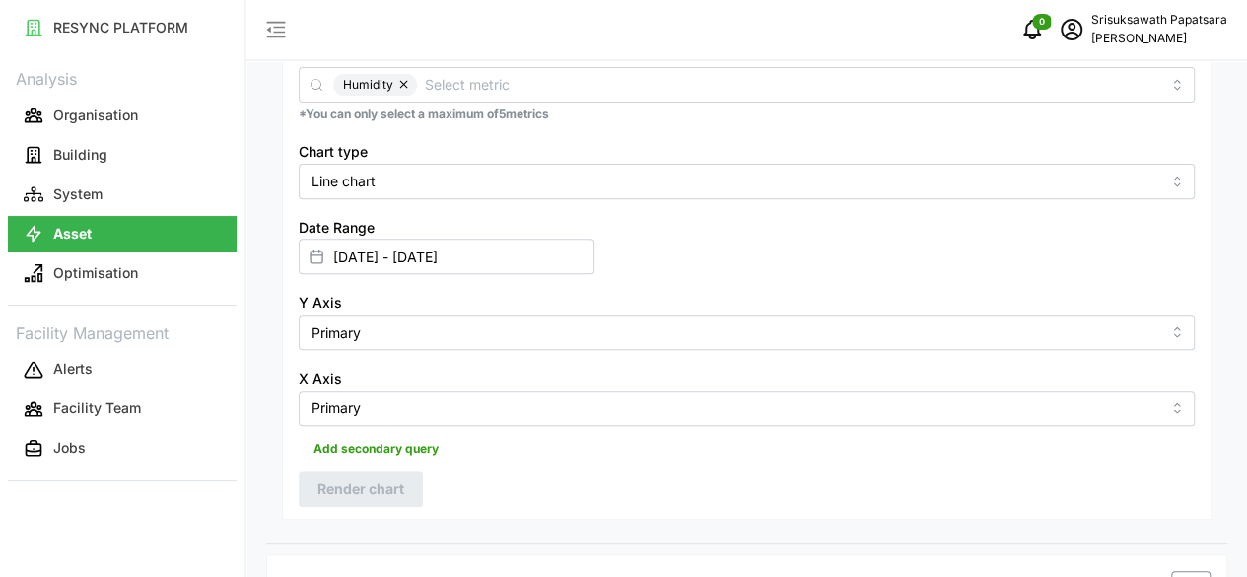
click at [631, 321] on div "Resolution 15m 1h 1D 1M Metric Humidity *You can only select a maximum of 5 met…" at bounding box center [747, 240] width 930 height 560
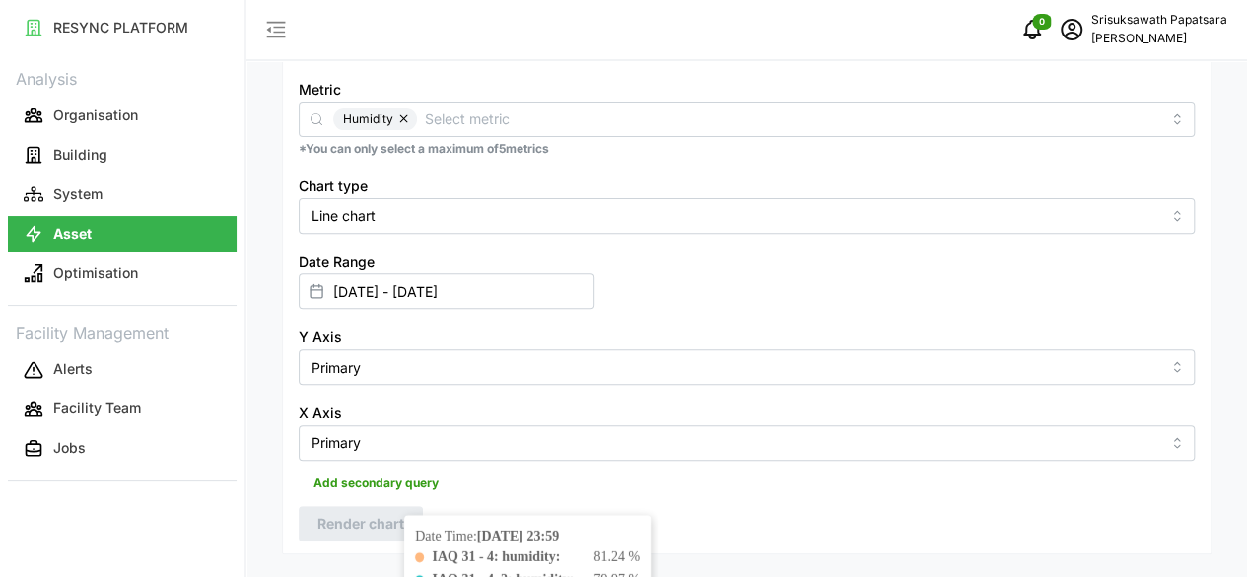
scroll to position [193, 0]
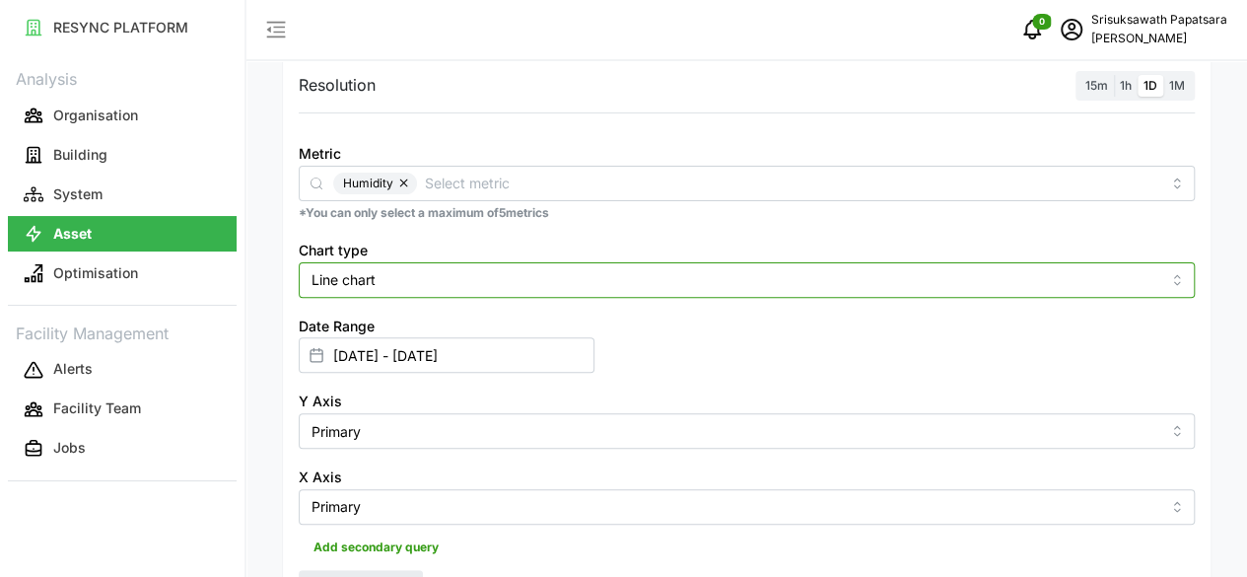
click at [728, 275] on input "Line chart" at bounding box center [747, 279] width 896 height 35
click at [536, 350] on div "Bar chart" at bounding box center [519, 360] width 431 height 34
type input "Bar chart"
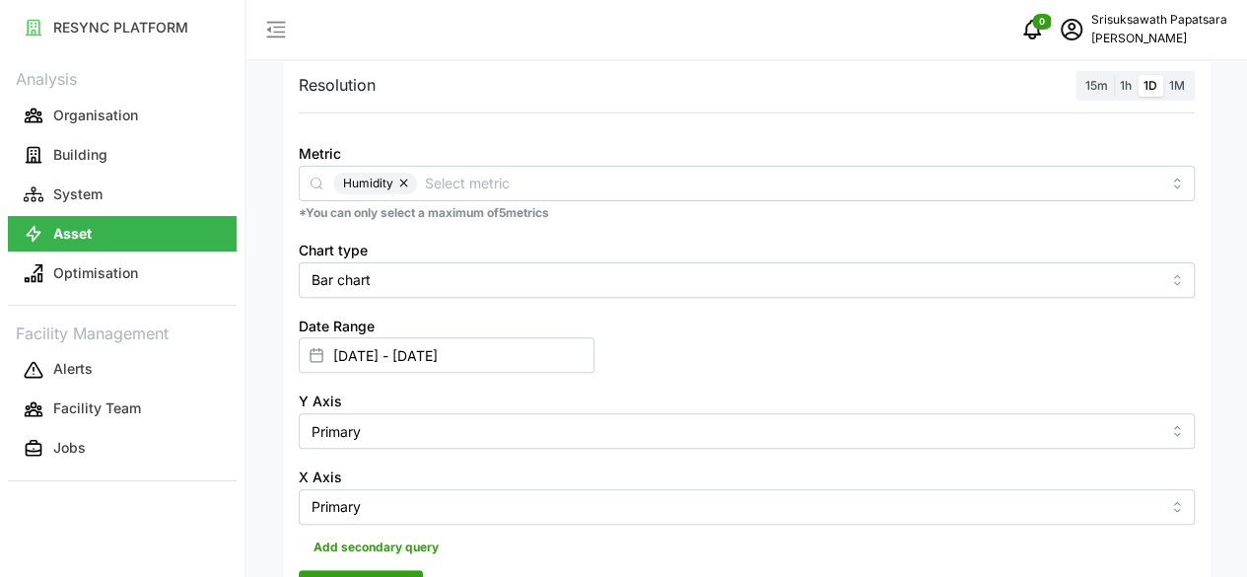
click at [383, 571] on span "Render chart" at bounding box center [360, 588] width 87 height 34
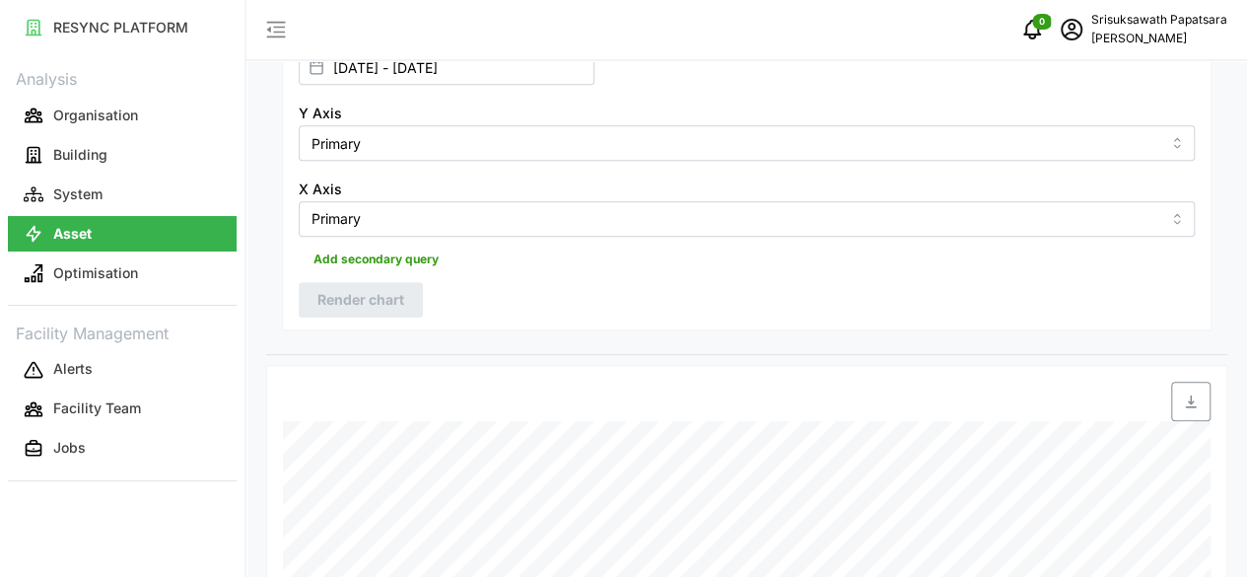
scroll to position [489, 0]
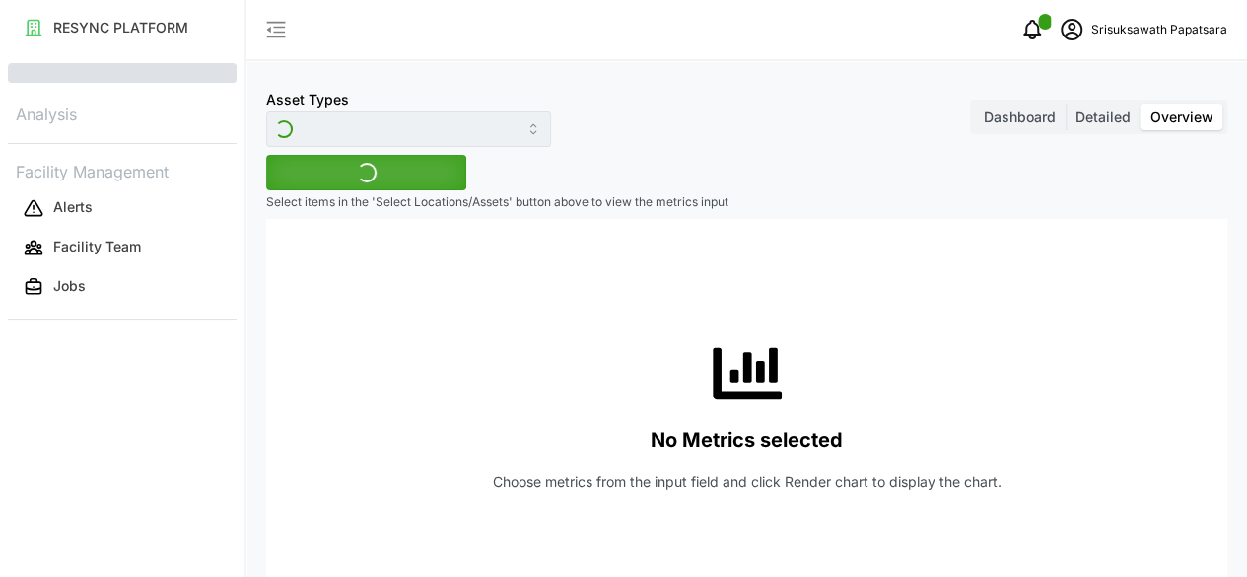
type input "IAQ sensor"
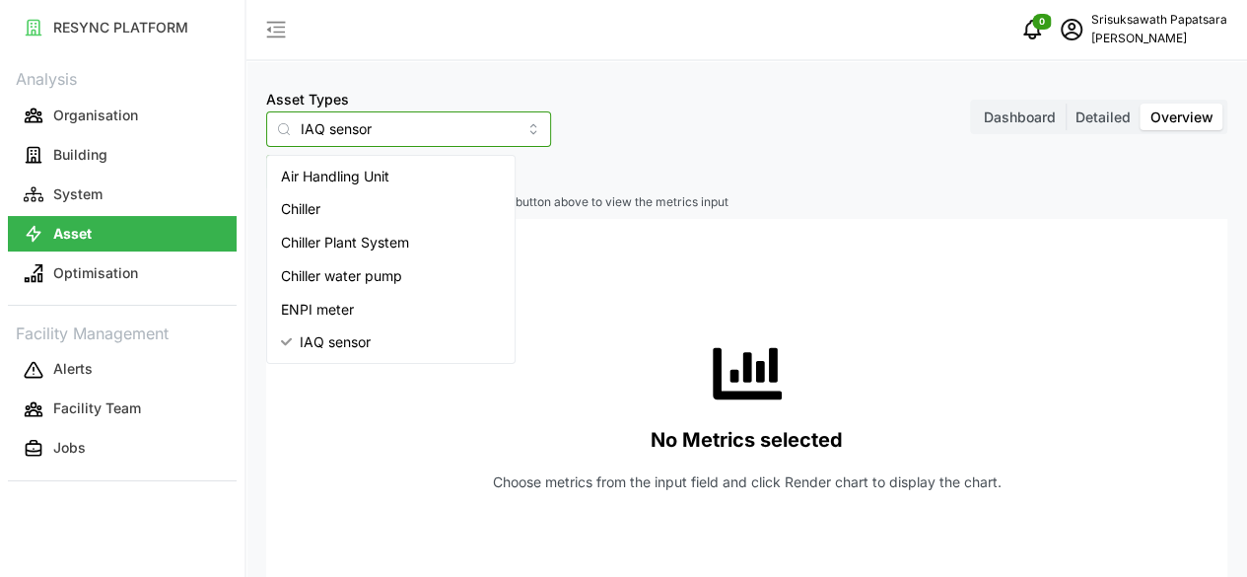
click at [475, 130] on input "IAQ sensor" at bounding box center [408, 128] width 285 height 35
click at [350, 344] on span "IAQ sensor" at bounding box center [335, 342] width 71 height 22
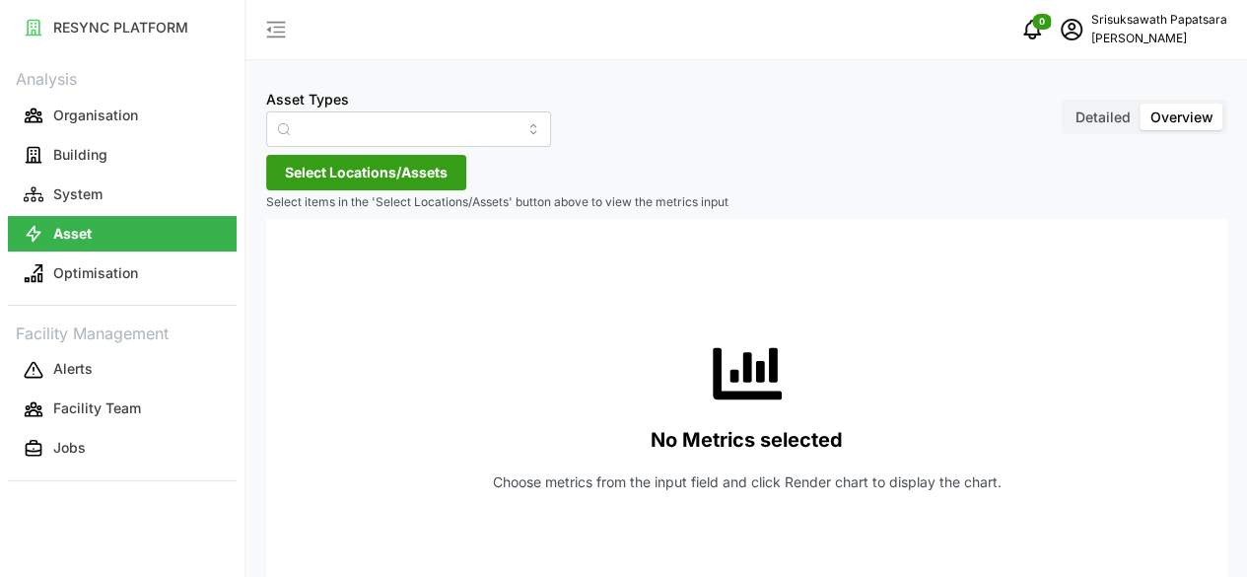
type input "Air Handling Unit"
click at [374, 168] on span "Select Locations/Assets" at bounding box center [366, 173] width 163 height 34
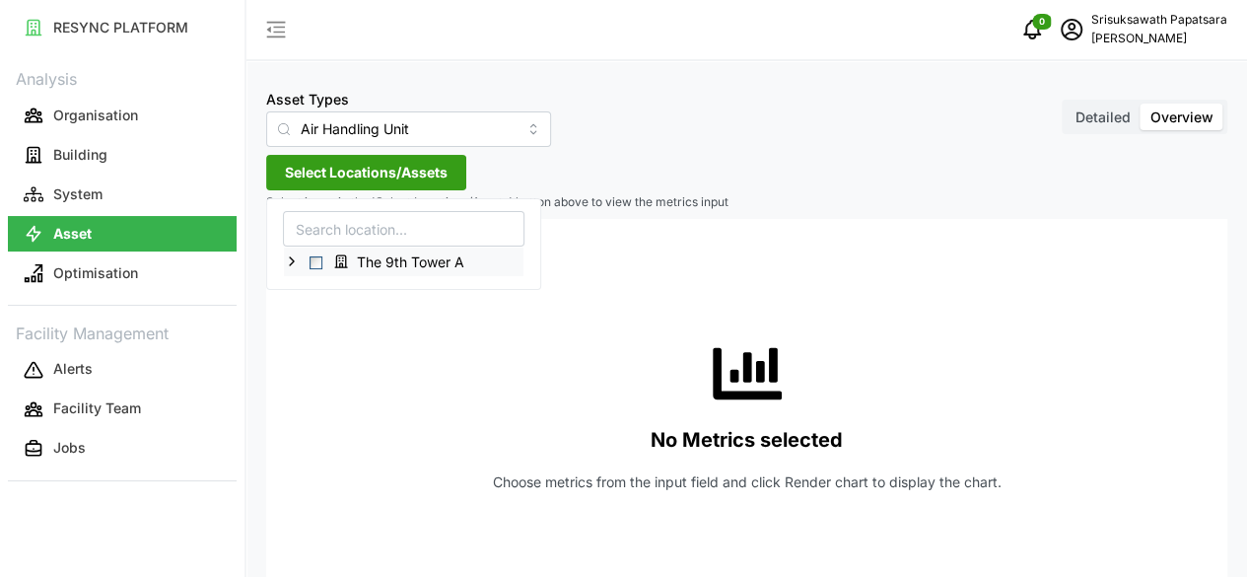
click at [366, 270] on span "The 9th Tower A" at bounding box center [410, 262] width 107 height 20
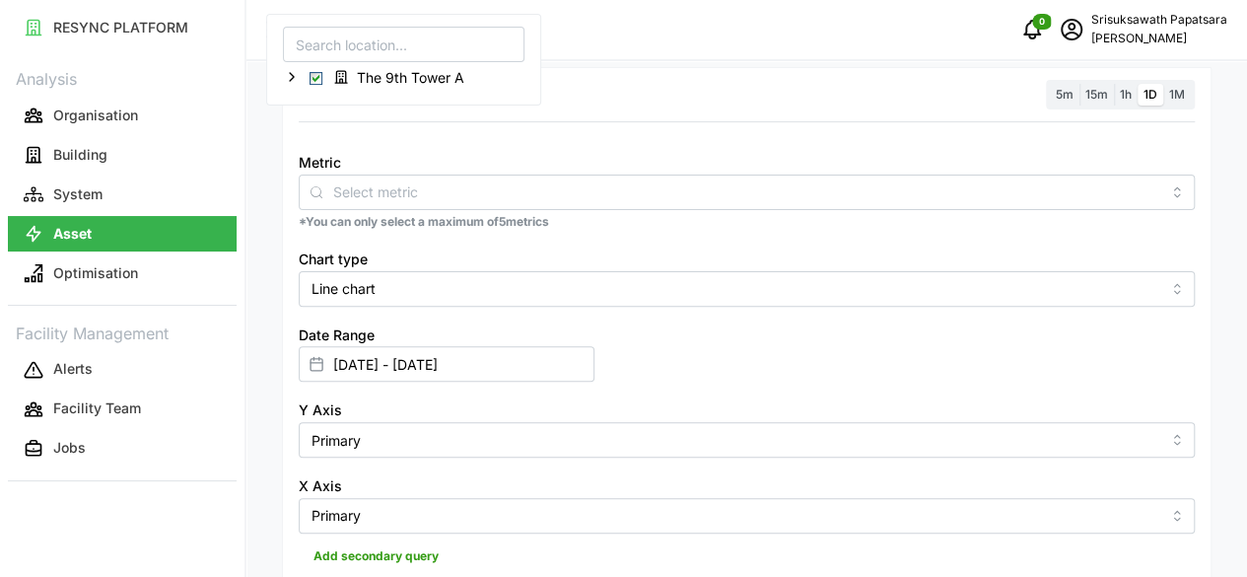
scroll to position [197, 0]
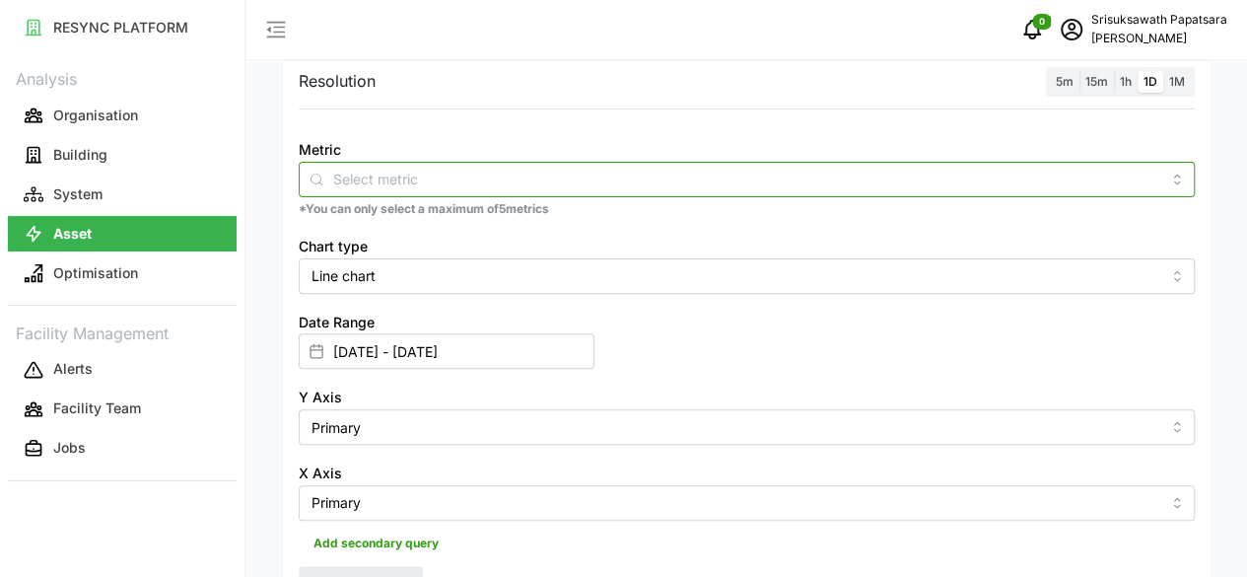
click at [469, 176] on input "Metric" at bounding box center [746, 179] width 827 height 22
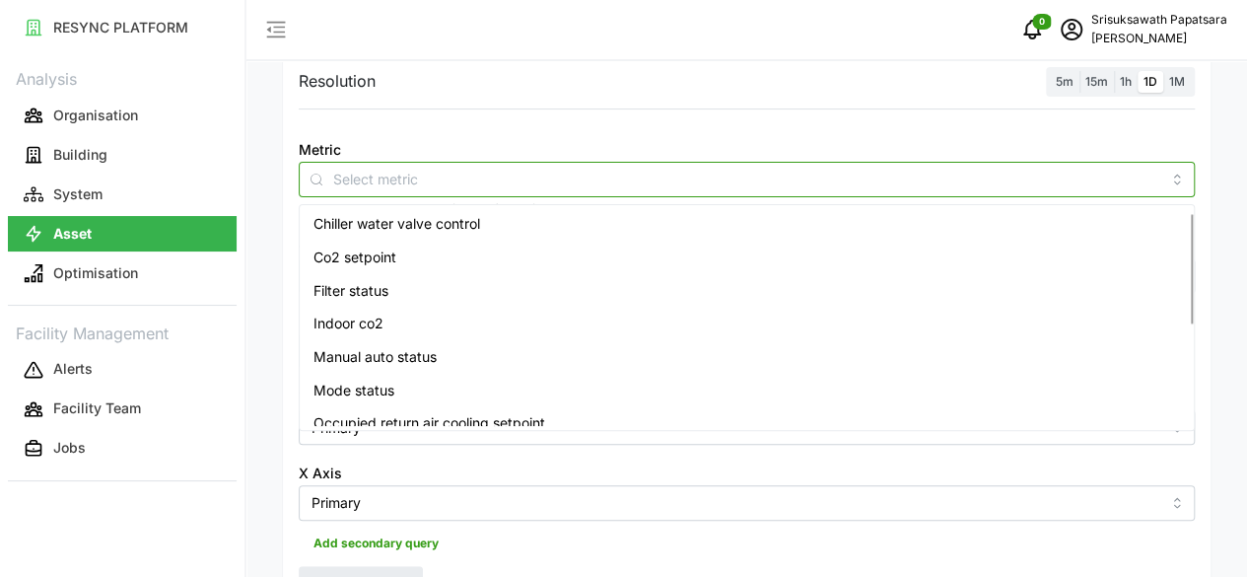
scroll to position [0, 0]
click at [381, 323] on span "Indoor co2" at bounding box center [349, 326] width 70 height 22
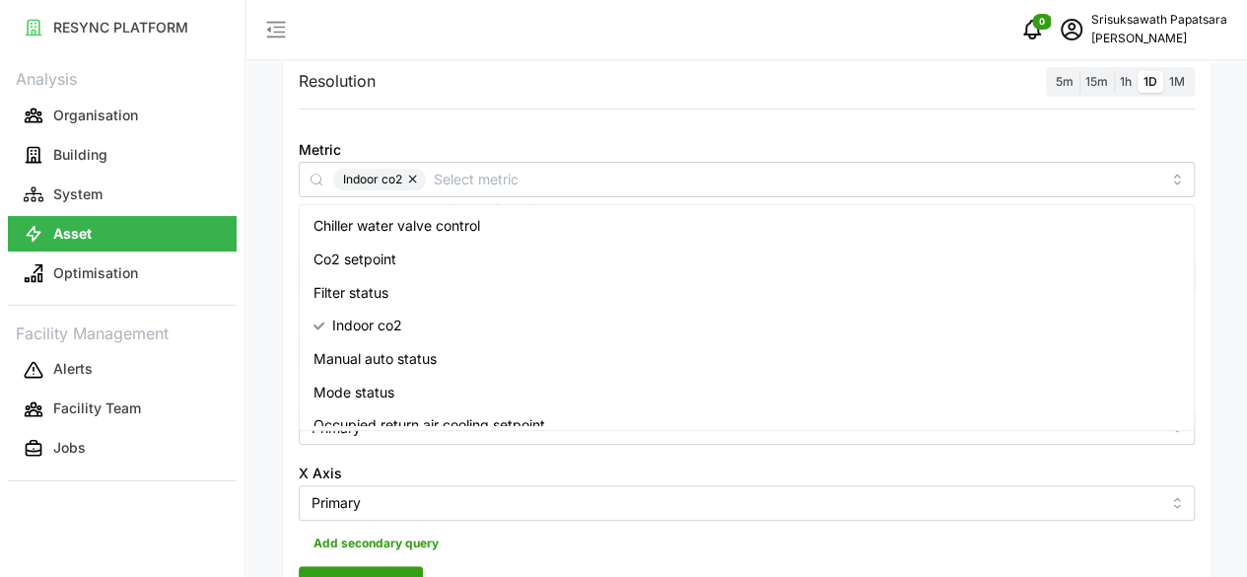
click at [385, 567] on span "Render chart" at bounding box center [360, 584] width 87 height 34
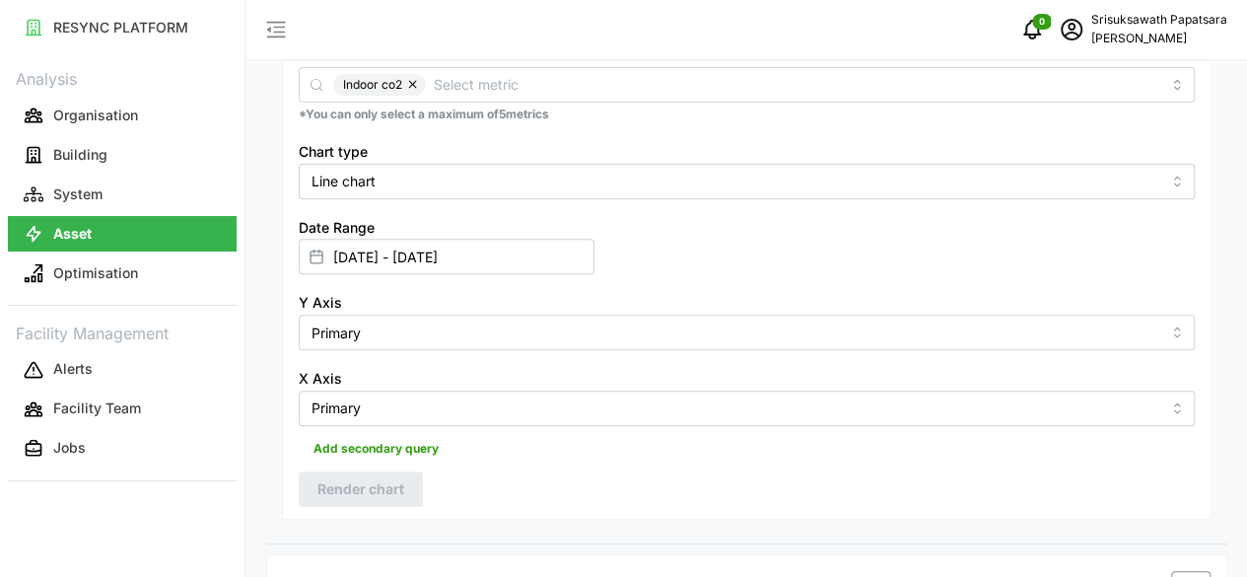
scroll to position [292, 0]
click at [595, 239] on input "01 Aug 2025 - 31 Aug 2025" at bounding box center [447, 256] width 296 height 35
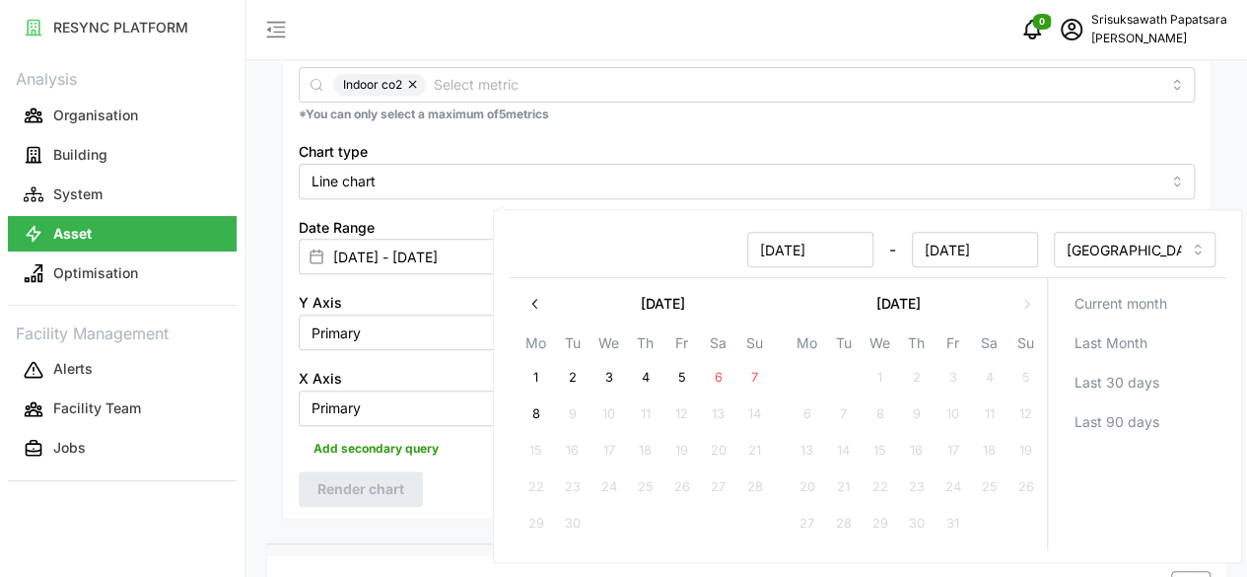
click at [538, 368] on button "1" at bounding box center [535, 378] width 35 height 35
type input "31 Aug 2025 - 01 Sep 2025"
type input "31 Aug 2025"
type input "01 Sep 2025"
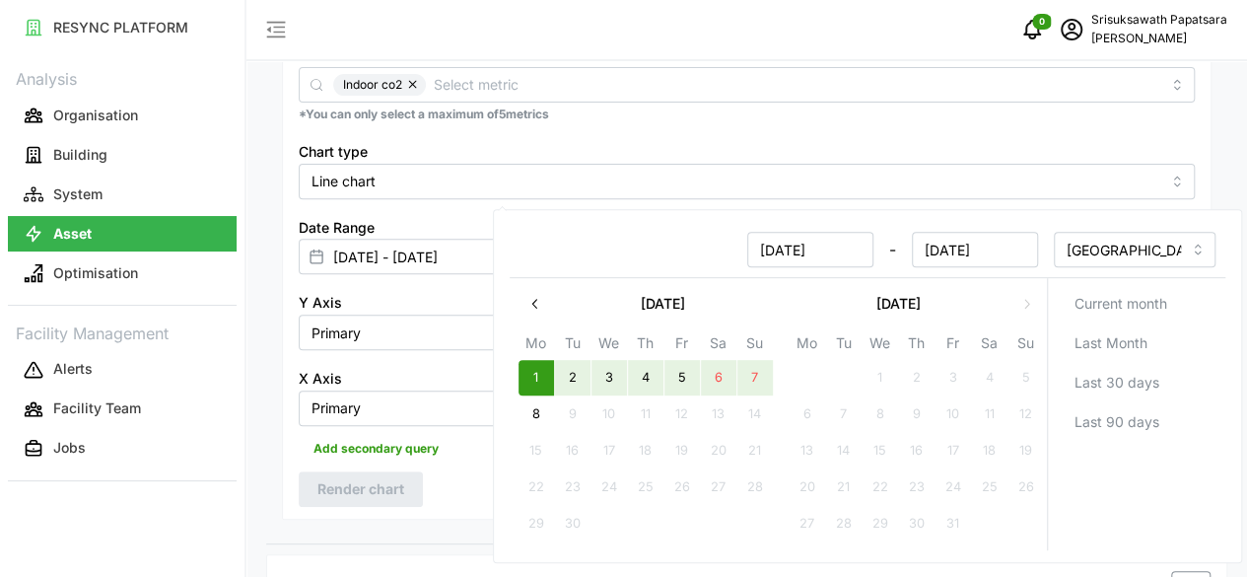
click at [744, 376] on button "7" at bounding box center [754, 378] width 35 height 35
type input "01 Sep 2025 - 07 Sep 2025"
type input "01 Sep 2025"
type input "07 Sep 2025"
click at [1142, 207] on div "Date Range 01 Sep 2025 - 07 Sep 2025" at bounding box center [747, 245] width 912 height 76
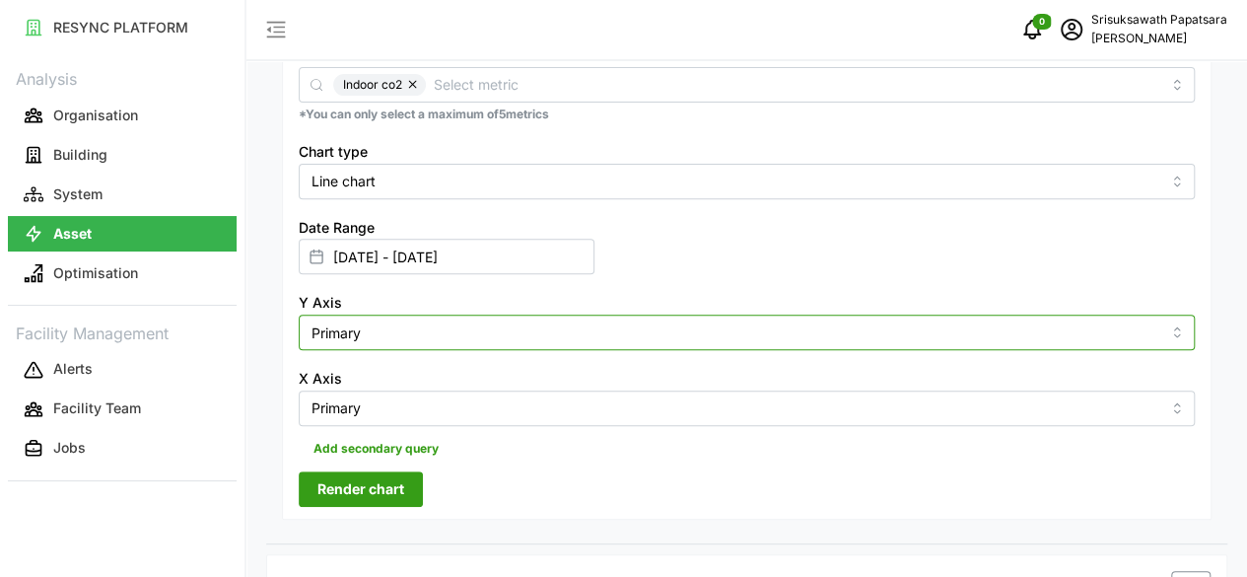
click at [542, 315] on input "Primary" at bounding box center [747, 332] width 896 height 35
click at [722, 315] on input "Primary" at bounding box center [747, 332] width 896 height 35
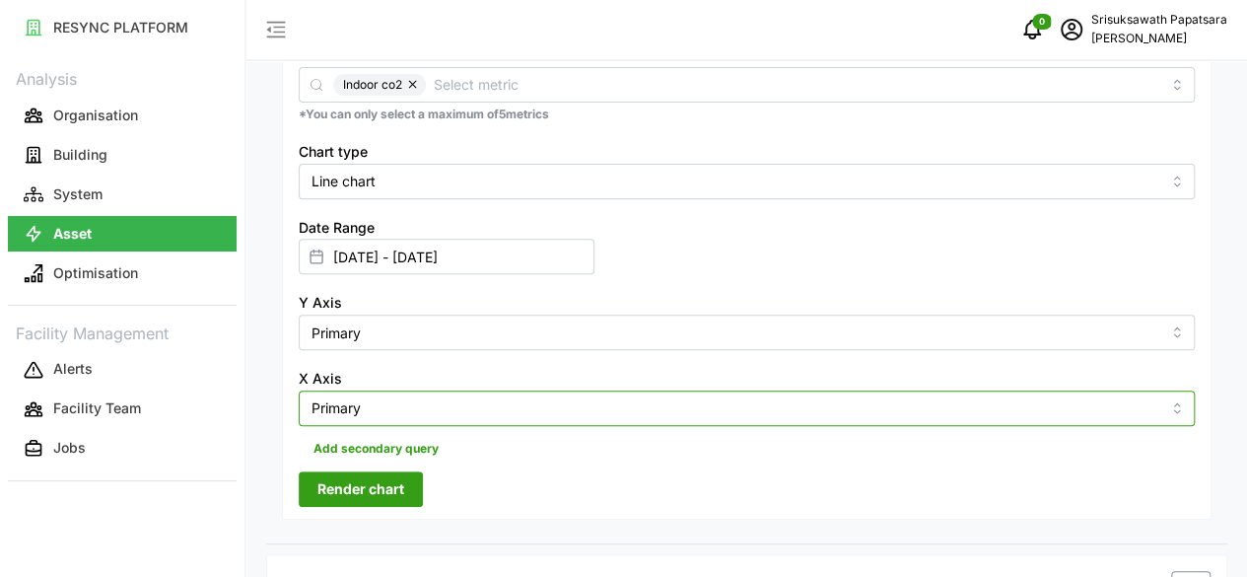
click at [854, 390] on input "Primary" at bounding box center [747, 407] width 896 height 35
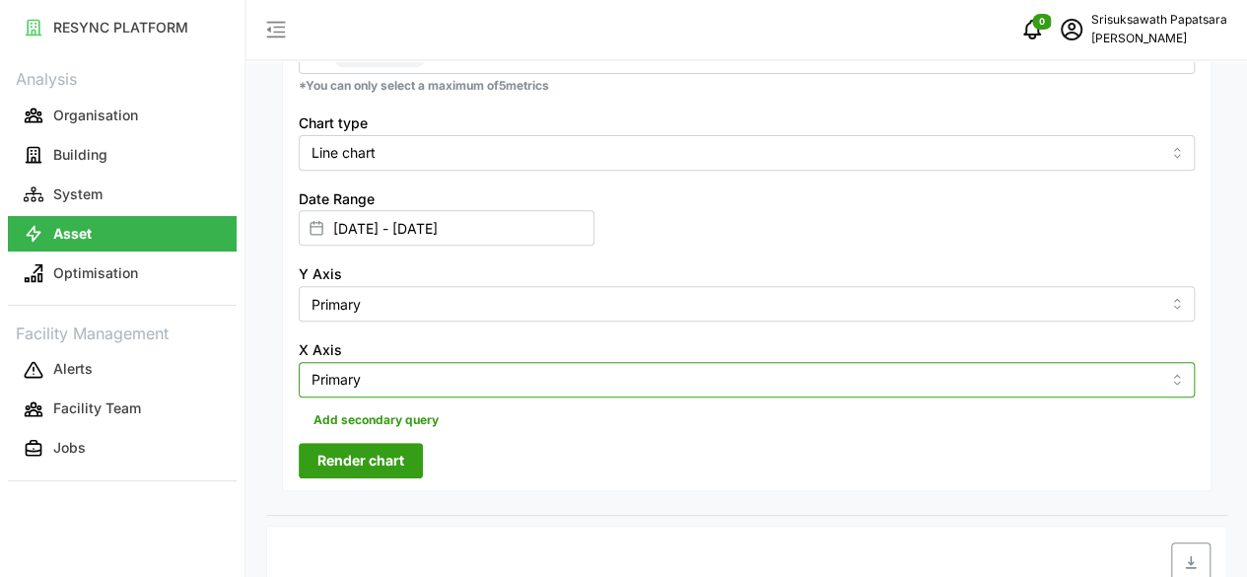
scroll to position [394, 0]
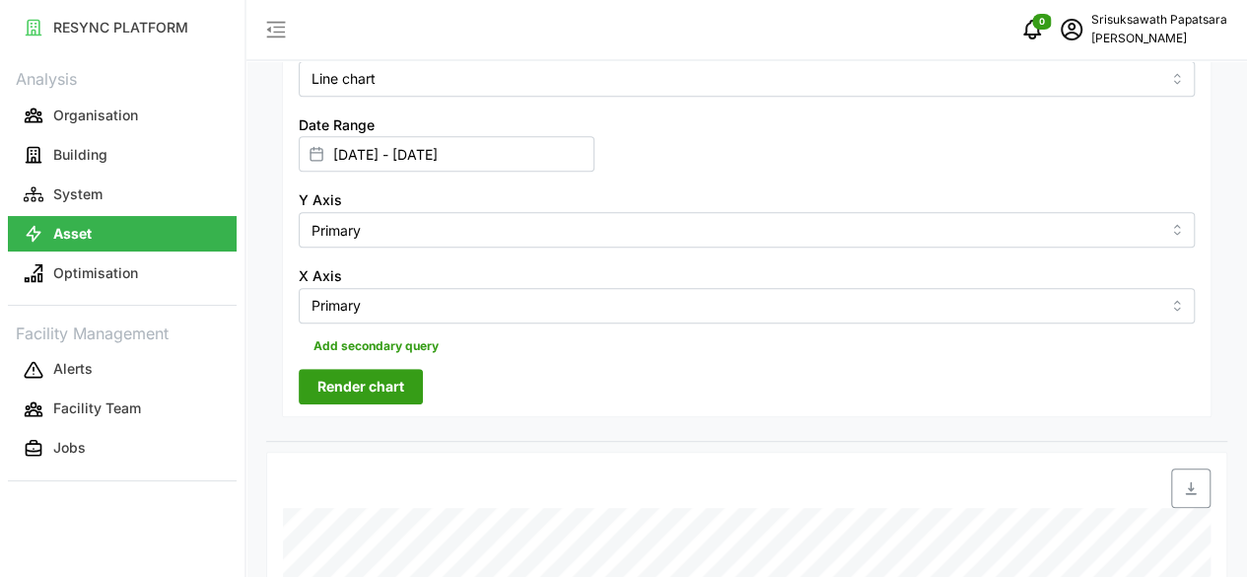
click at [380, 370] on span "Render chart" at bounding box center [360, 387] width 87 height 34
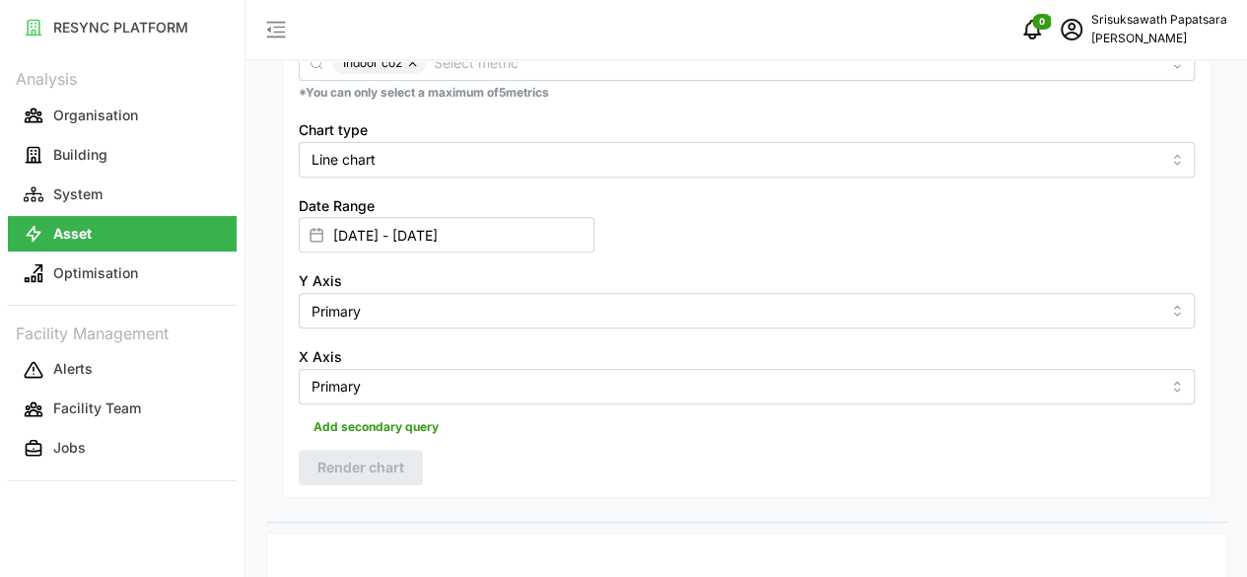
scroll to position [296, 0]
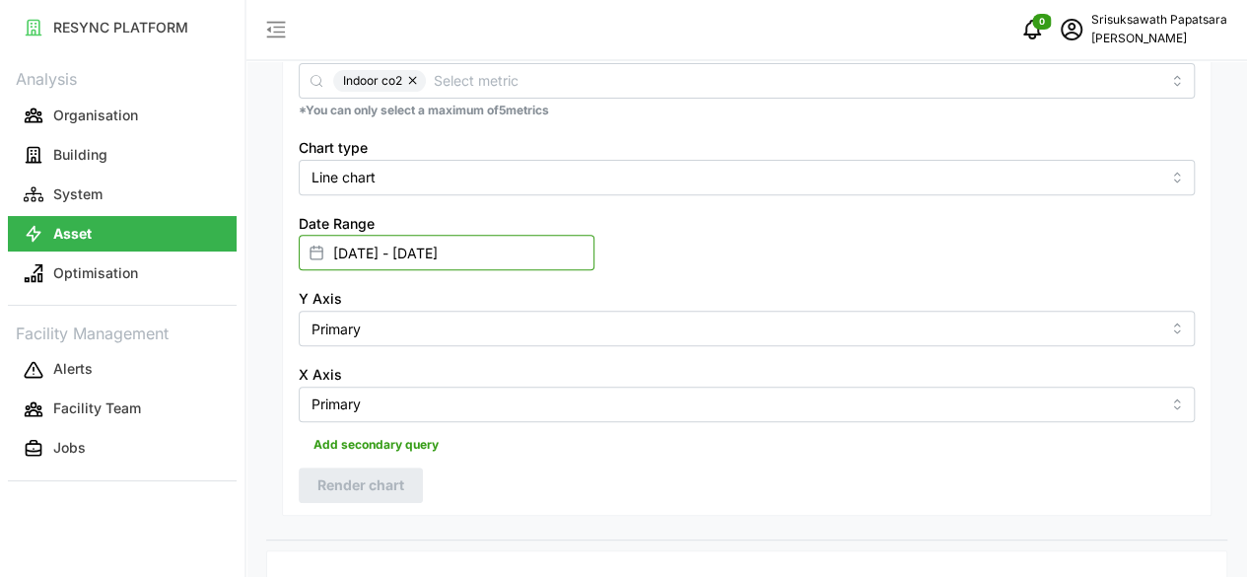
click at [595, 235] on input "01 Sep 2025 - 07 Sep 2025" at bounding box center [447, 252] width 296 height 35
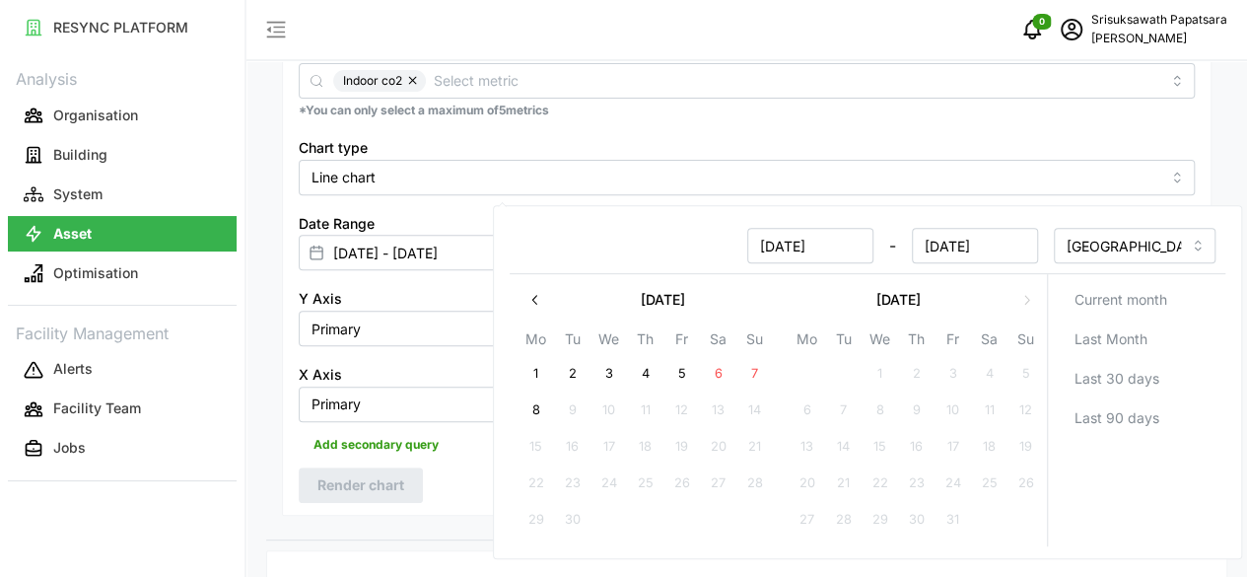
click at [533, 303] on icon "button" at bounding box center [536, 300] width 16 height 16
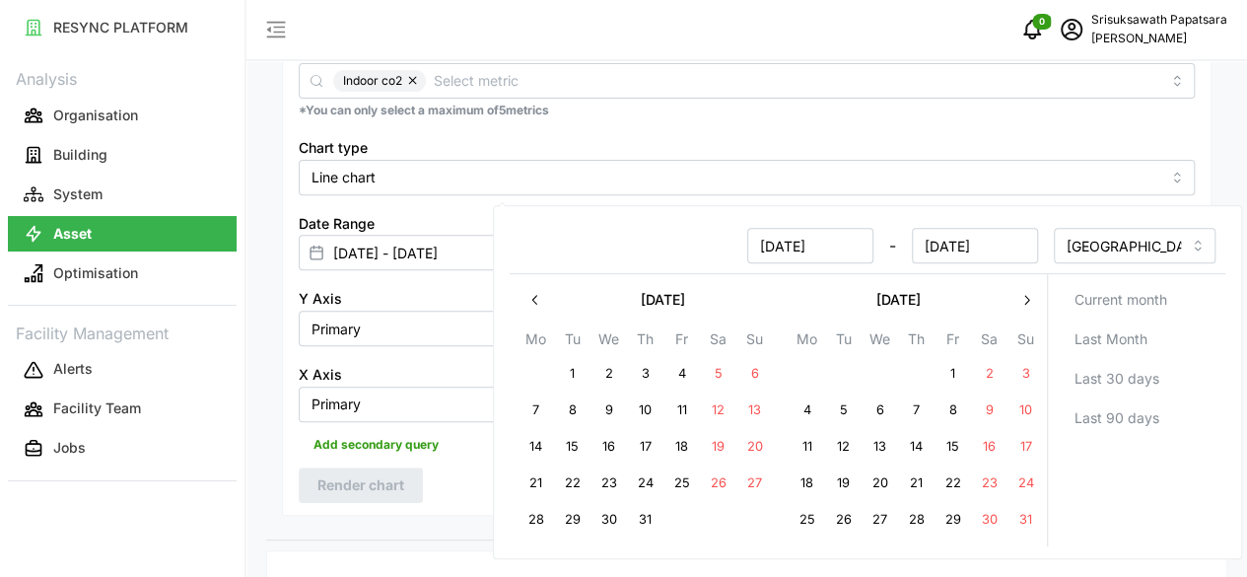
click at [814, 520] on button "25" at bounding box center [806, 520] width 35 height 35
type input "25 Aug 2025 - 07 Sep 2025"
type input "25 Aug 2025"
click at [990, 508] on button "30" at bounding box center [988, 520] width 35 height 35
type input "25 Aug 2025 - 30 Aug 2025"
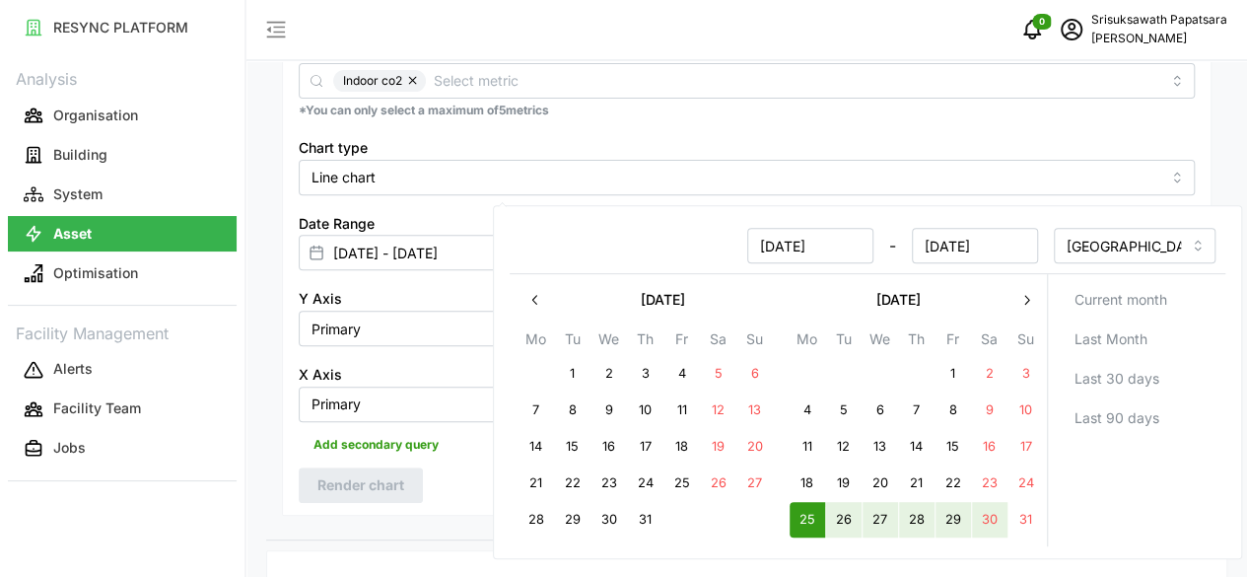
type input "30 Aug 2025"
click at [375, 559] on div at bounding box center [432, 567] width 315 height 16
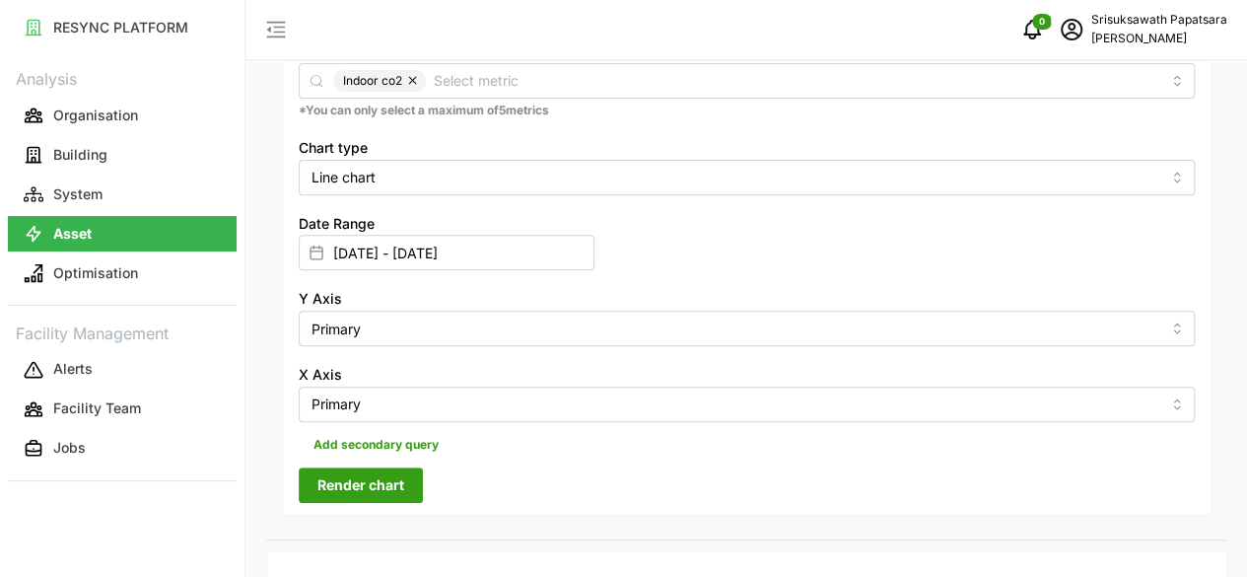
click at [406, 467] on button "Render chart" at bounding box center [361, 484] width 124 height 35
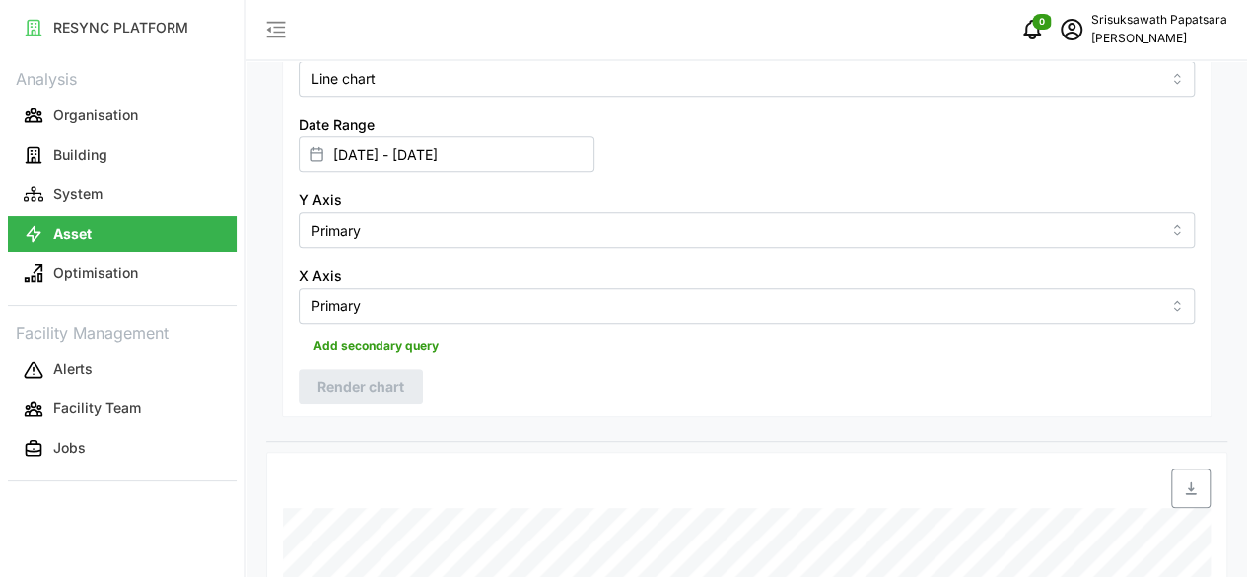
scroll to position [588, 0]
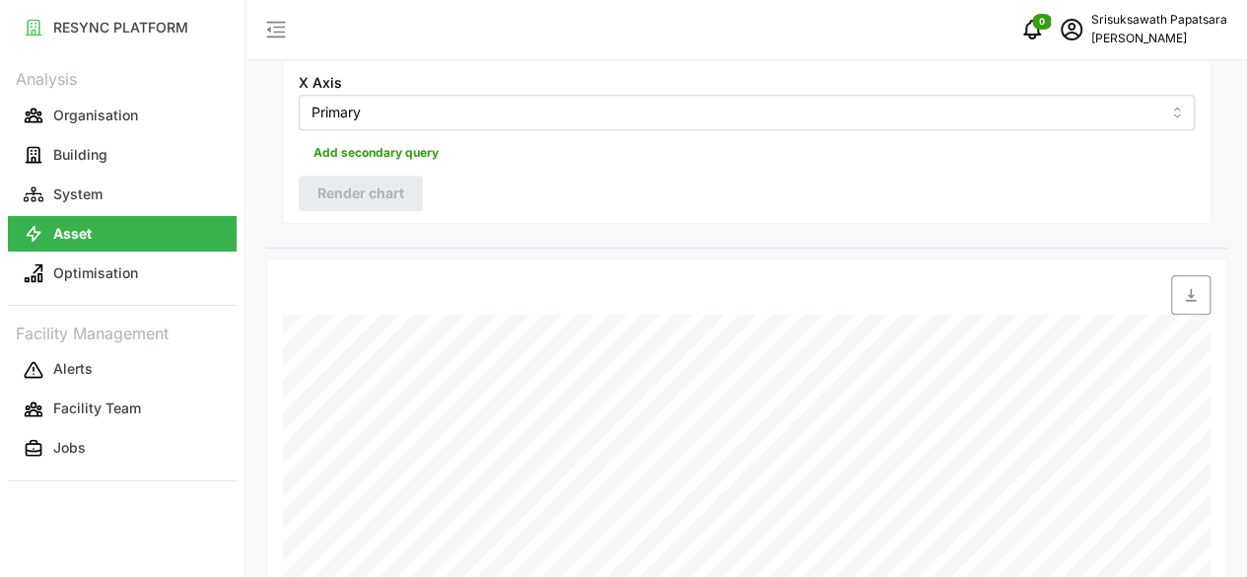
type input "01 Sep 2025 - 07 Sep 2025"
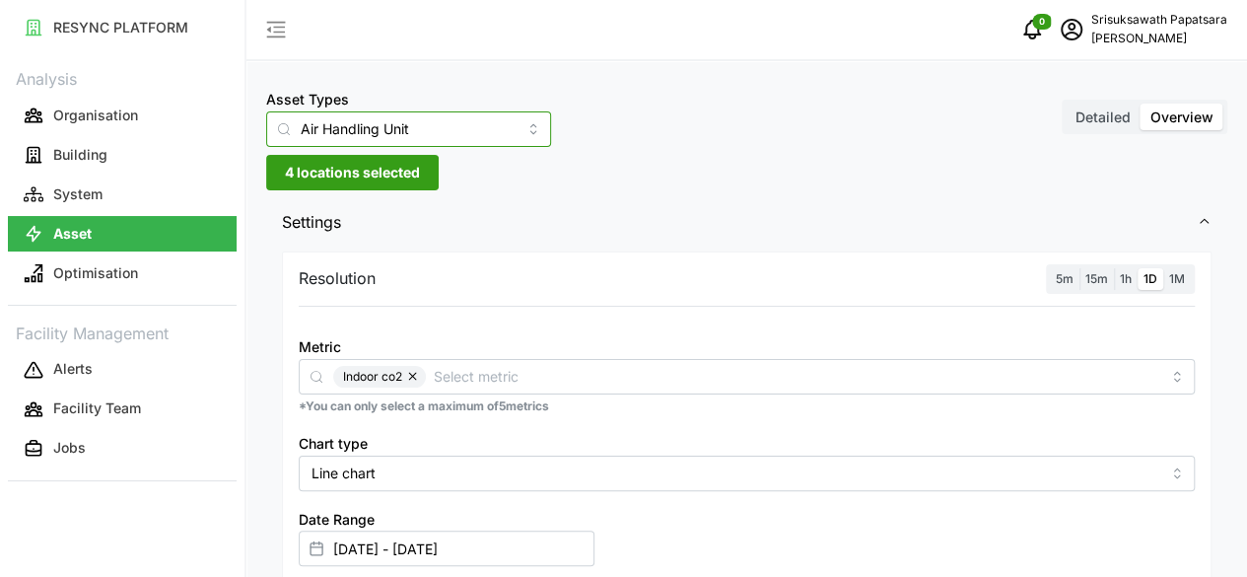
click at [472, 124] on input "Air Handling Unit" at bounding box center [408, 128] width 285 height 35
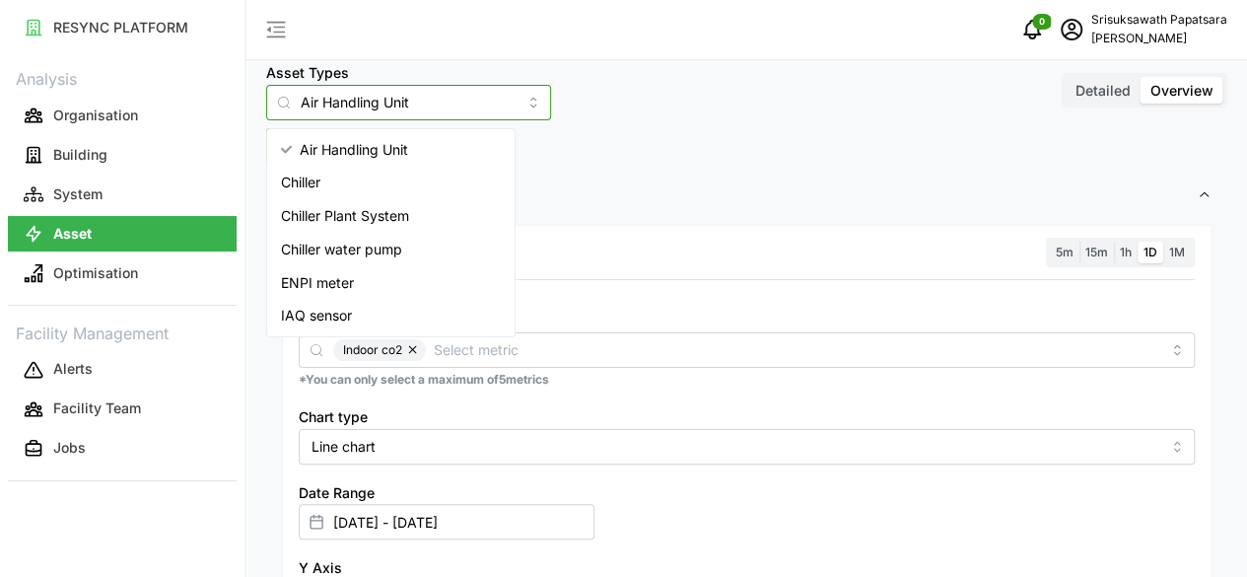
scroll to position [99, 0]
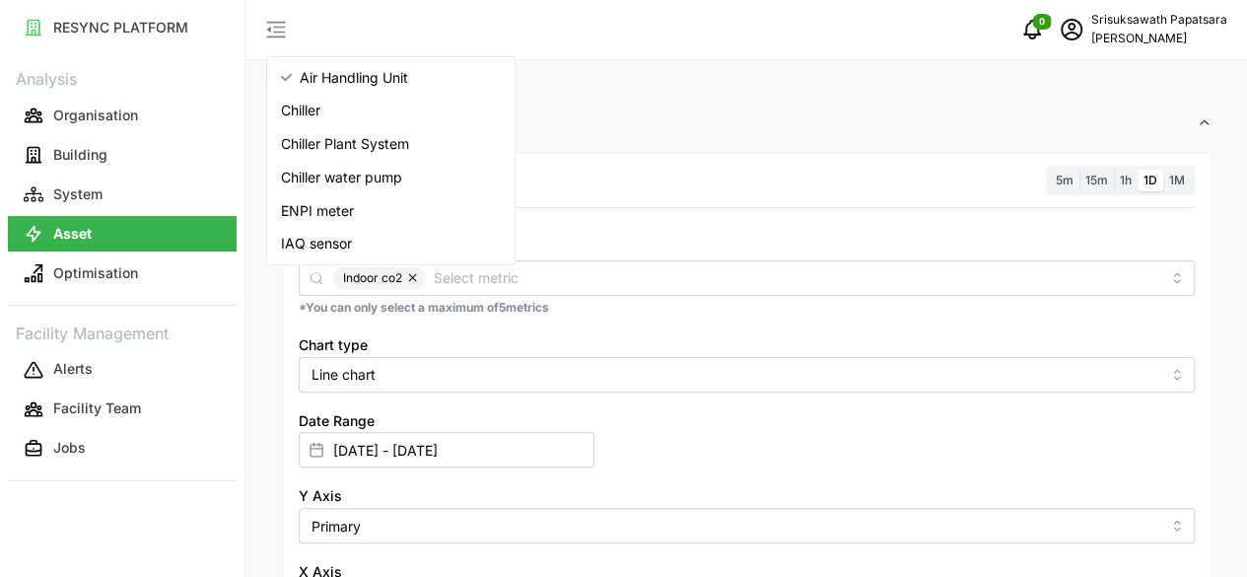
click at [352, 231] on div "IAQ sensor" at bounding box center [391, 244] width 240 height 34
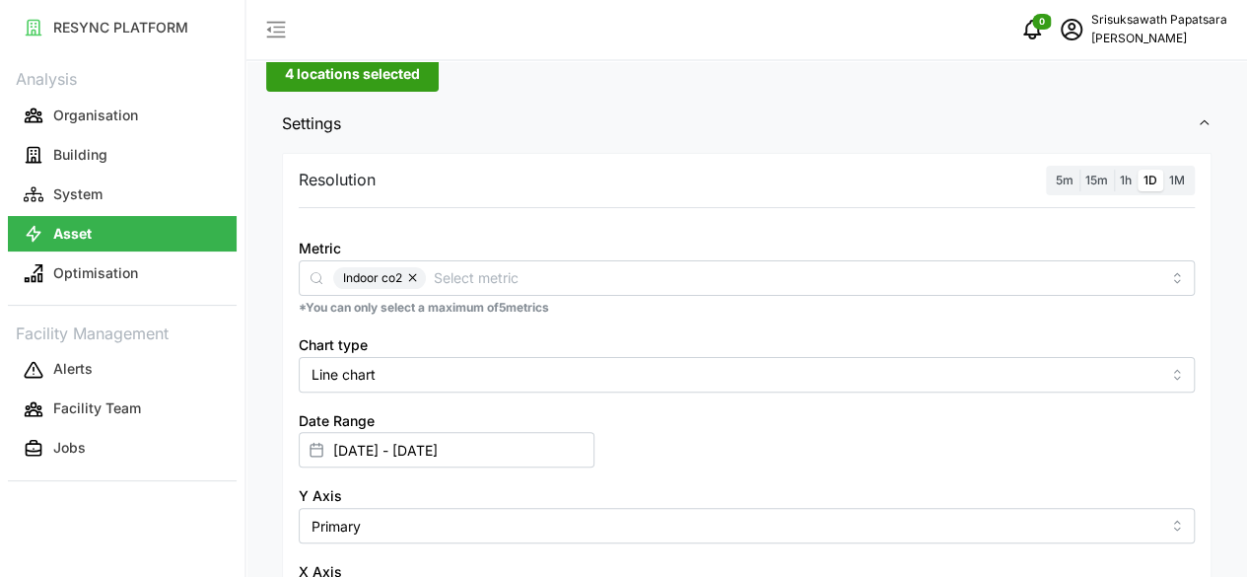
type input "IAQ sensor"
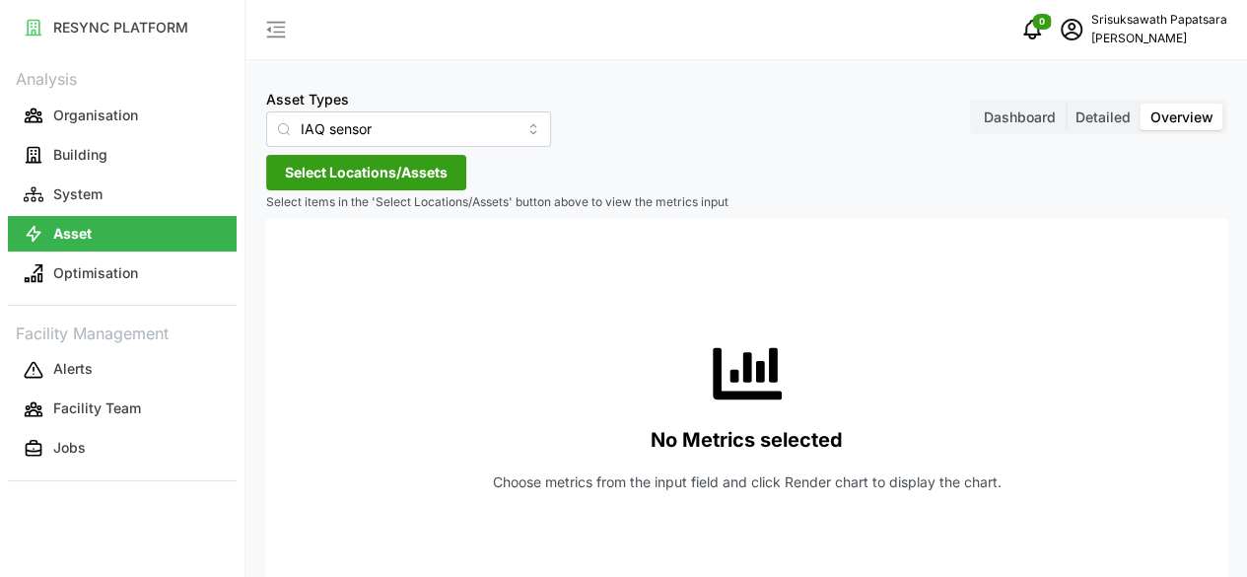
click at [442, 171] on span "Select Locations/Assets" at bounding box center [366, 173] width 163 height 34
click at [403, 267] on span "The 9th Tower A" at bounding box center [410, 262] width 107 height 20
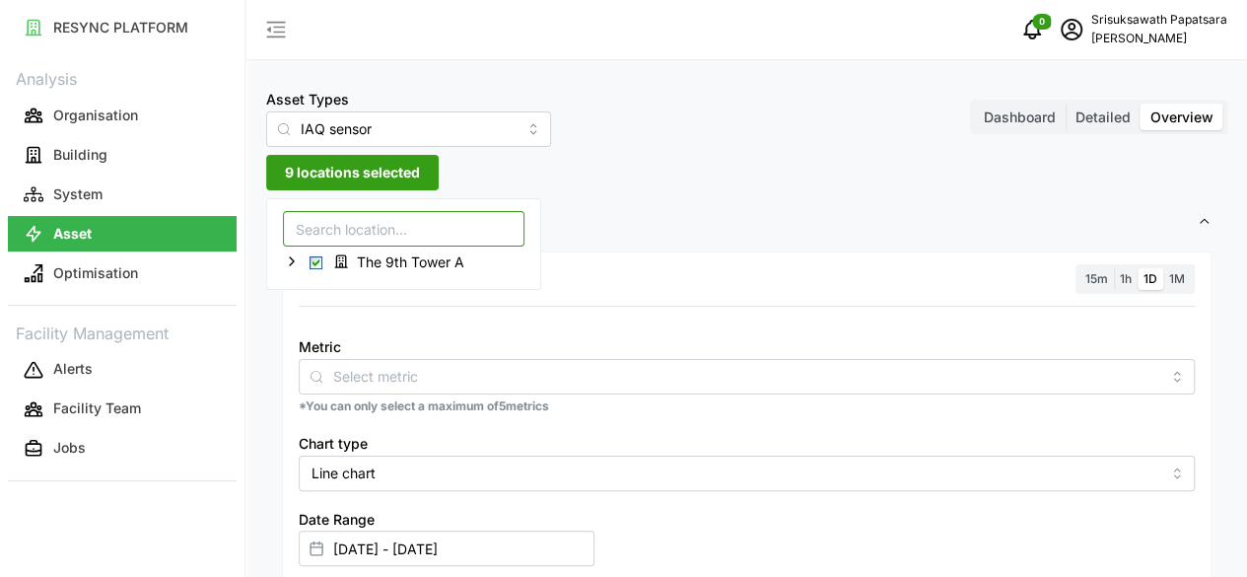
click at [436, 230] on input at bounding box center [404, 228] width 242 height 35
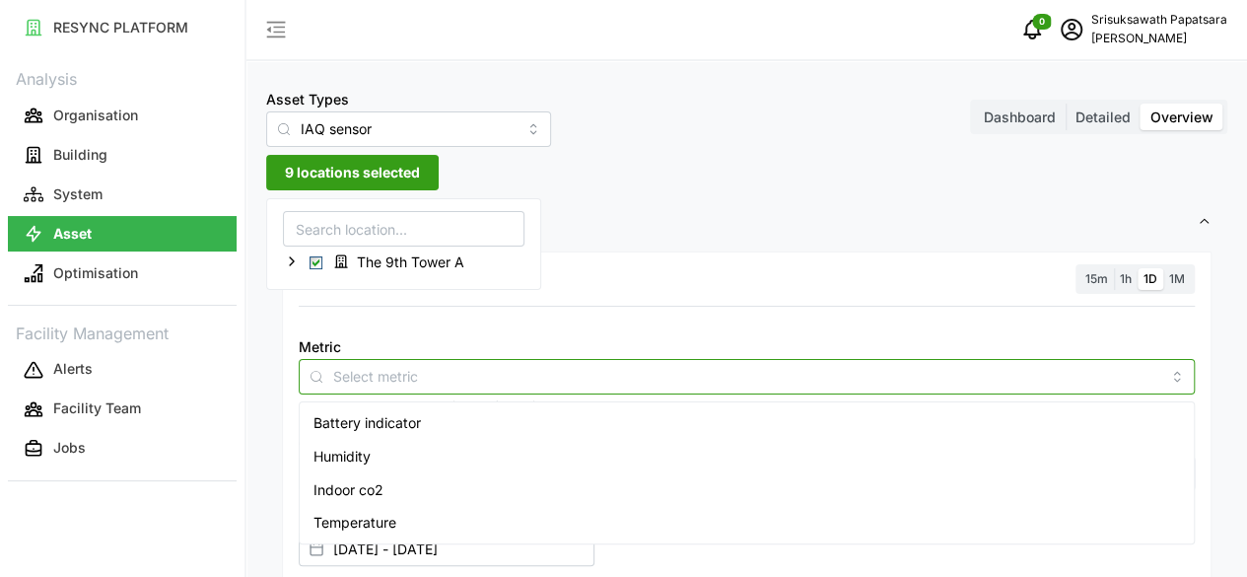
click at [523, 378] on input "Metric" at bounding box center [746, 376] width 827 height 22
click at [405, 453] on div "Humidity" at bounding box center [747, 457] width 886 height 34
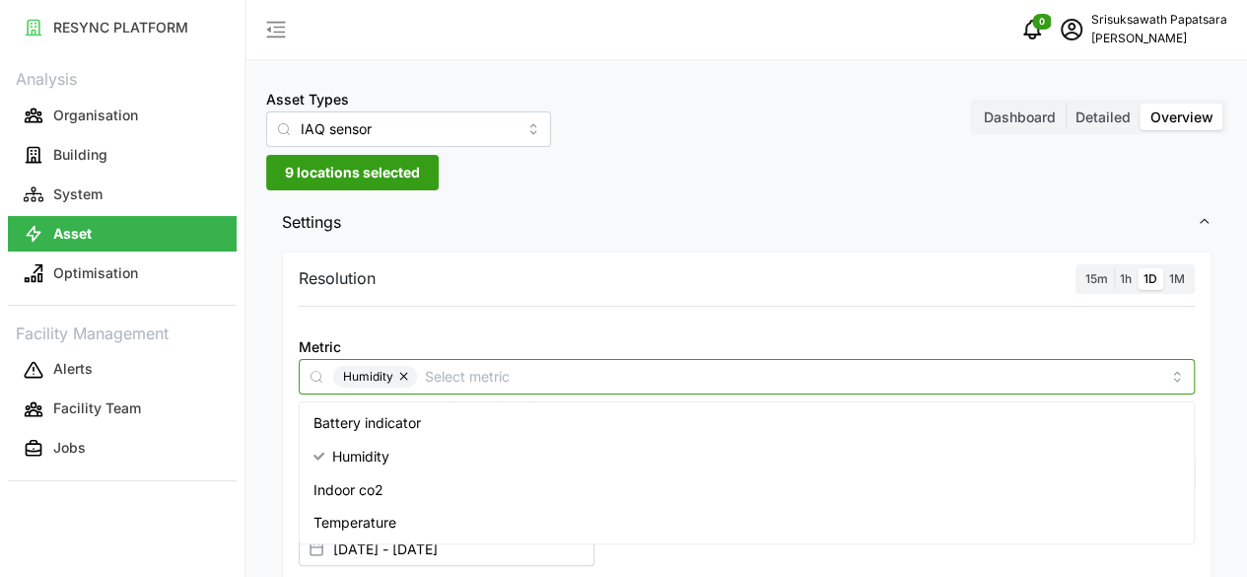
click at [471, 380] on input "Metric" at bounding box center [793, 376] width 736 height 22
click at [390, 484] on div "Indoor co2" at bounding box center [747, 490] width 886 height 34
click at [388, 512] on span "Temperature" at bounding box center [355, 523] width 83 height 22
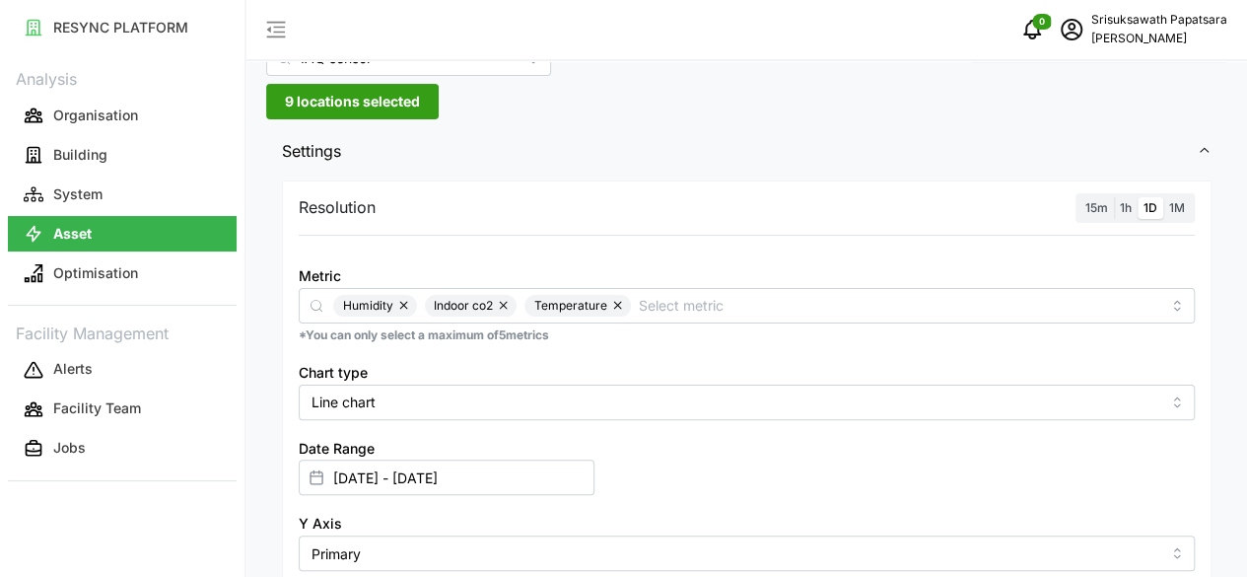
scroll to position [99, 0]
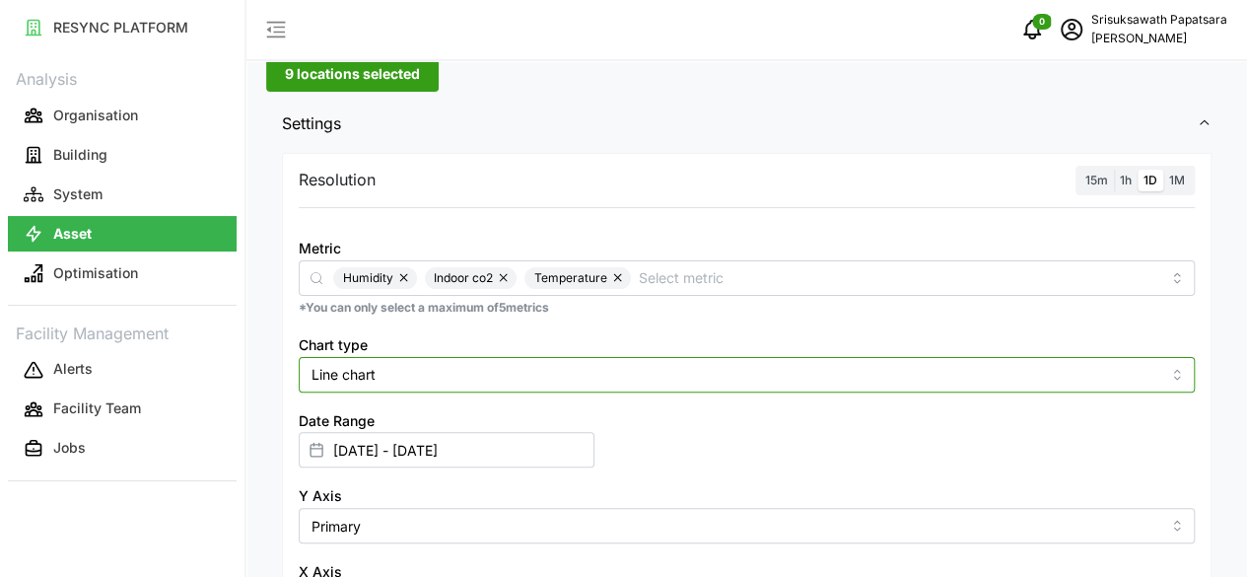
click at [721, 377] on input "Line chart" at bounding box center [747, 374] width 896 height 35
click at [563, 454] on div "Bar chart" at bounding box center [519, 455] width 431 height 34
type input "Bar chart"
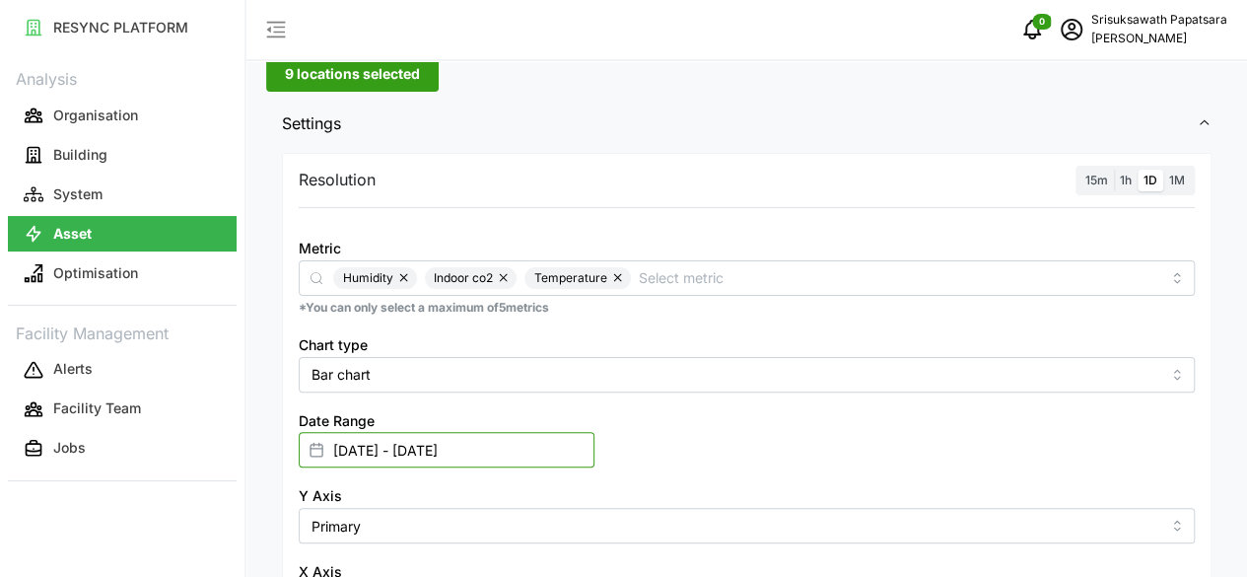
click at [595, 432] on input "01 Sep 2025 - 07 Sep 2025" at bounding box center [447, 449] width 296 height 35
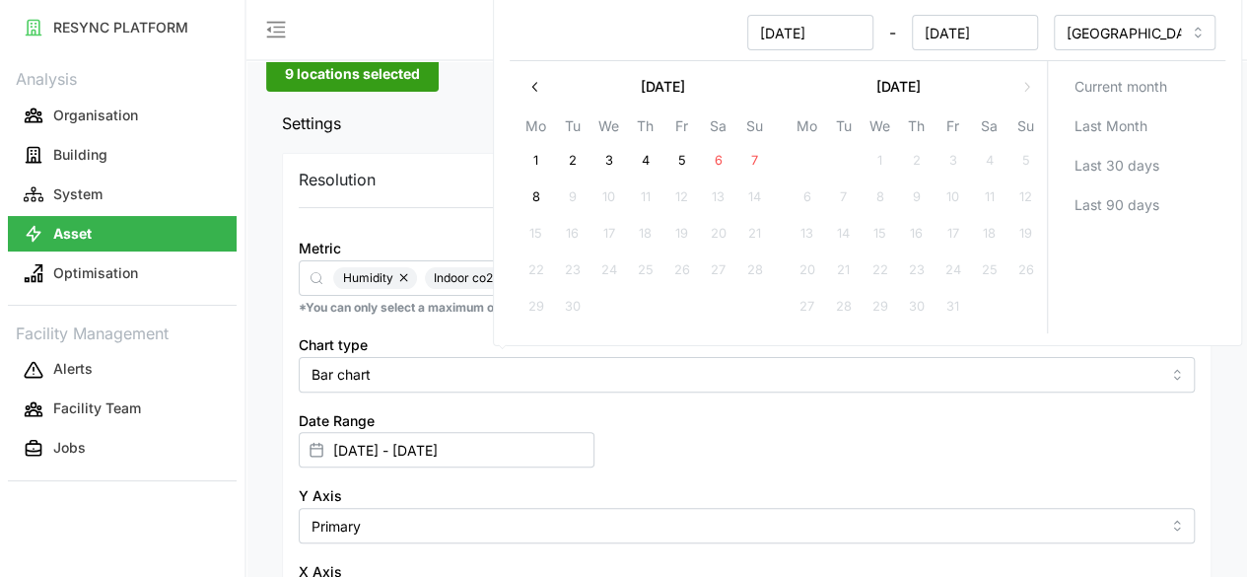
click at [539, 82] on icon "button" at bounding box center [536, 87] width 16 height 16
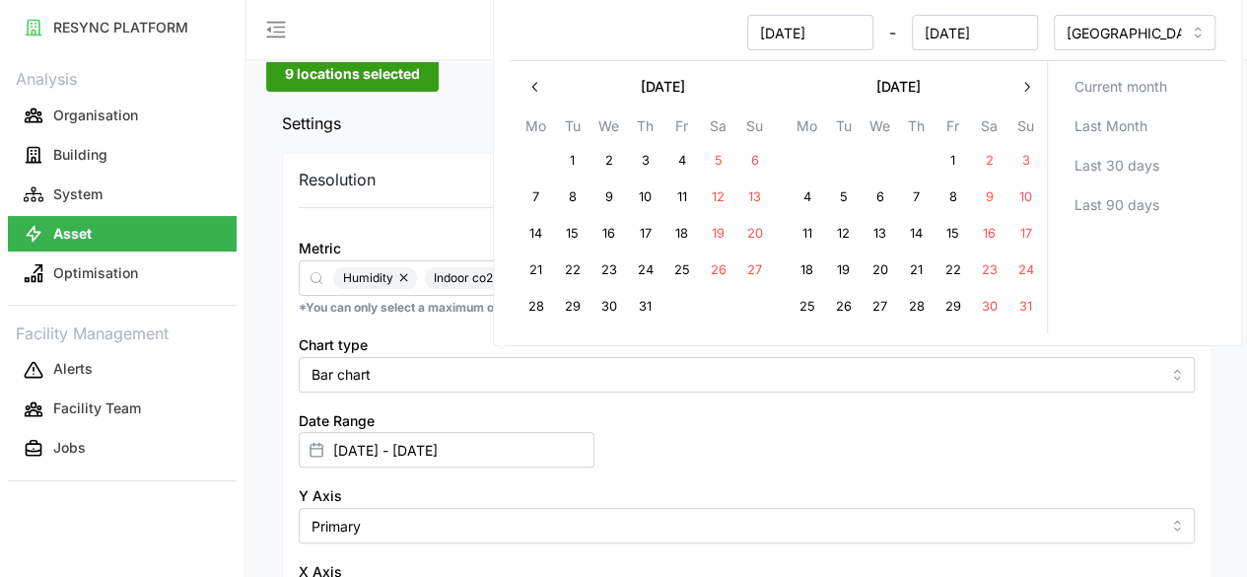
click at [811, 301] on button "25" at bounding box center [806, 306] width 35 height 35
type input "25 Aug 2025 - 07 Sep 2025"
type input "25 Aug 2025"
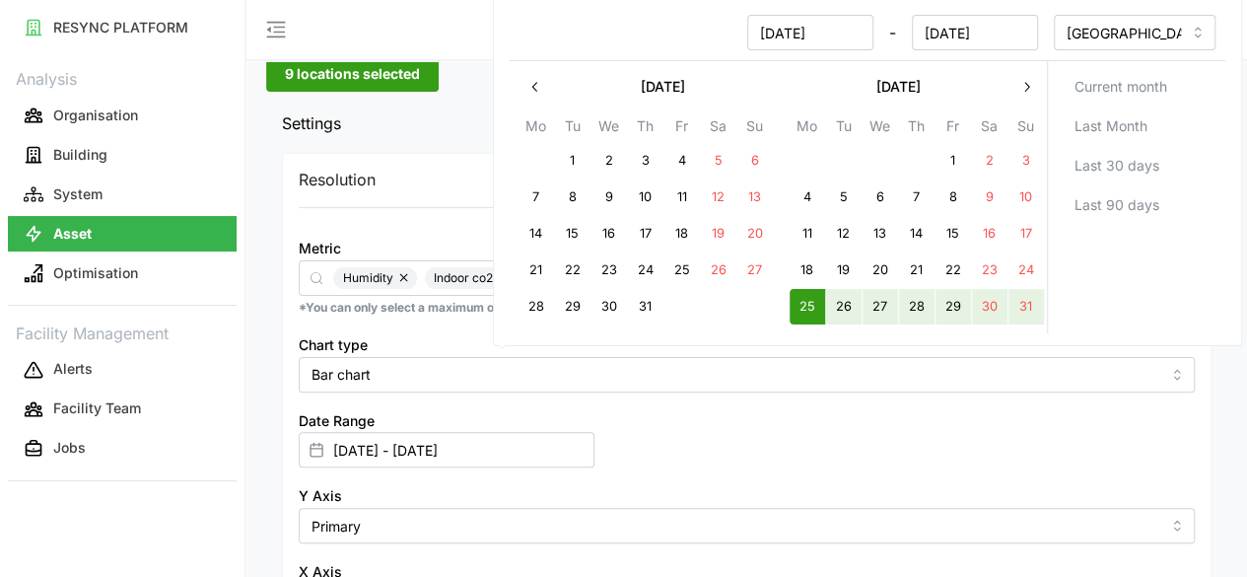
click at [1022, 306] on button "31" at bounding box center [1025, 306] width 35 height 35
type input "[DATE] - [DATE]"
type input "31 Aug 2025"
click at [901, 526] on div "Resolution 15m 1h 1D 1M Metric Humidity Indoor co2 Temperature *You can only se…" at bounding box center [747, 433] width 930 height 560
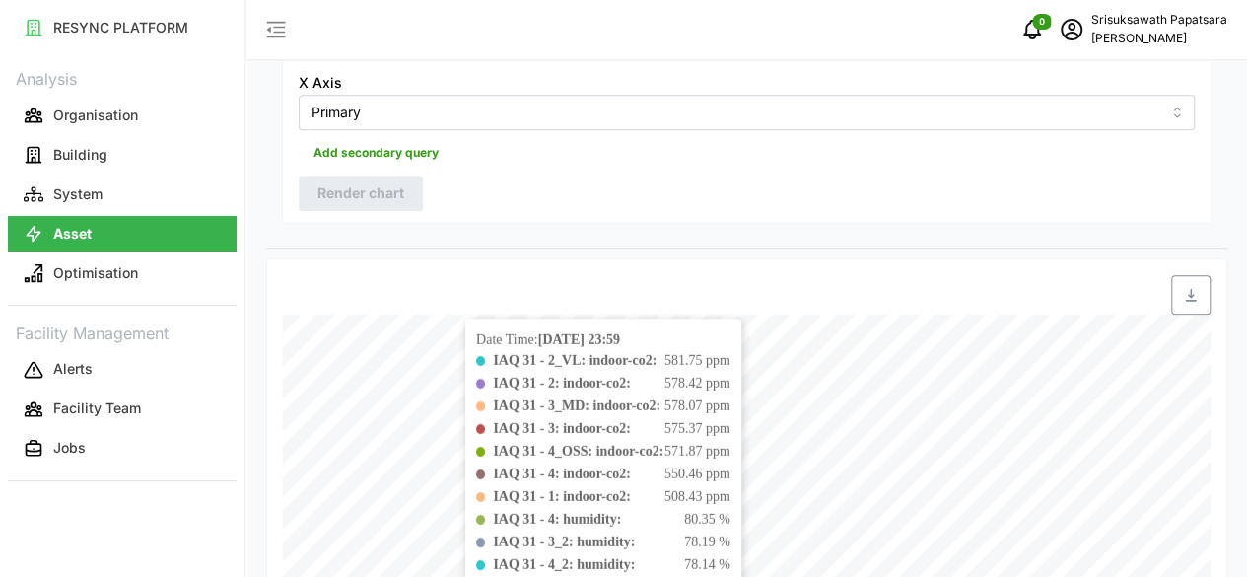
click at [534, 353] on b "IAQ 31 - 2_VL: indoor-co2:" at bounding box center [575, 360] width 164 height 15
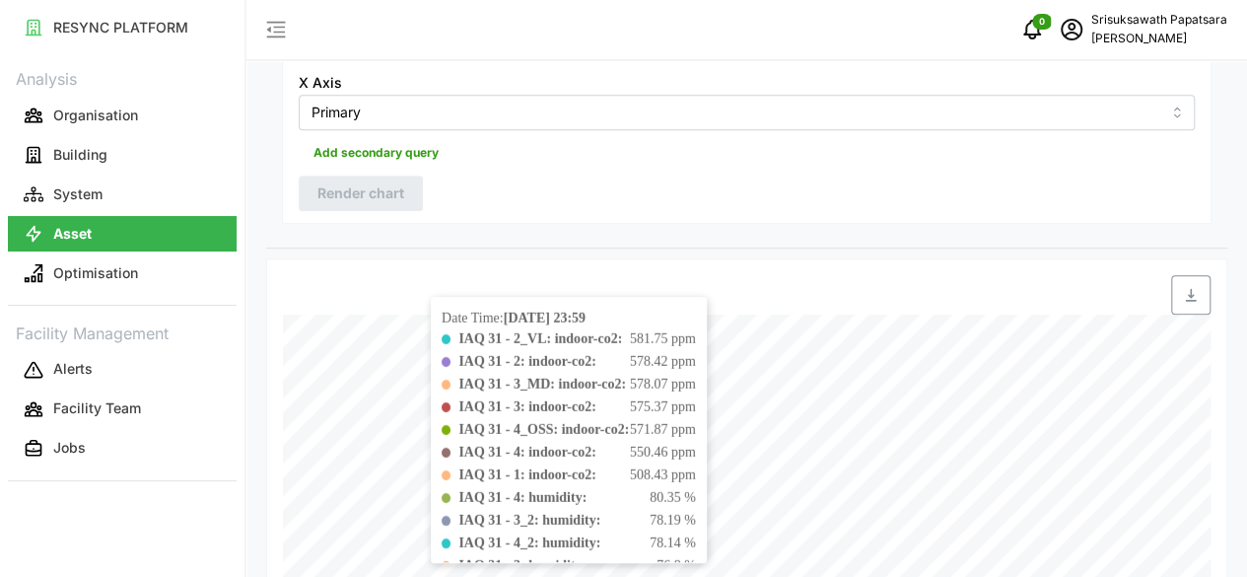
click at [594, 331] on b "IAQ 31 - 2_VL: indoor-co2:" at bounding box center [540, 338] width 164 height 15
click at [596, 354] on b "IAQ 31 - 2: indoor-co2:" at bounding box center [526, 361] width 137 height 15
click at [588, 377] on b "IAQ 31 - 3_MD: indoor-co2:" at bounding box center [542, 384] width 168 height 15
click at [577, 399] on b "IAQ 31 - 3: indoor-co2:" at bounding box center [526, 406] width 137 height 15
click at [583, 419] on span "IAQ 31 - 4_OSS: indoor-co2:" at bounding box center [543, 429] width 171 height 21
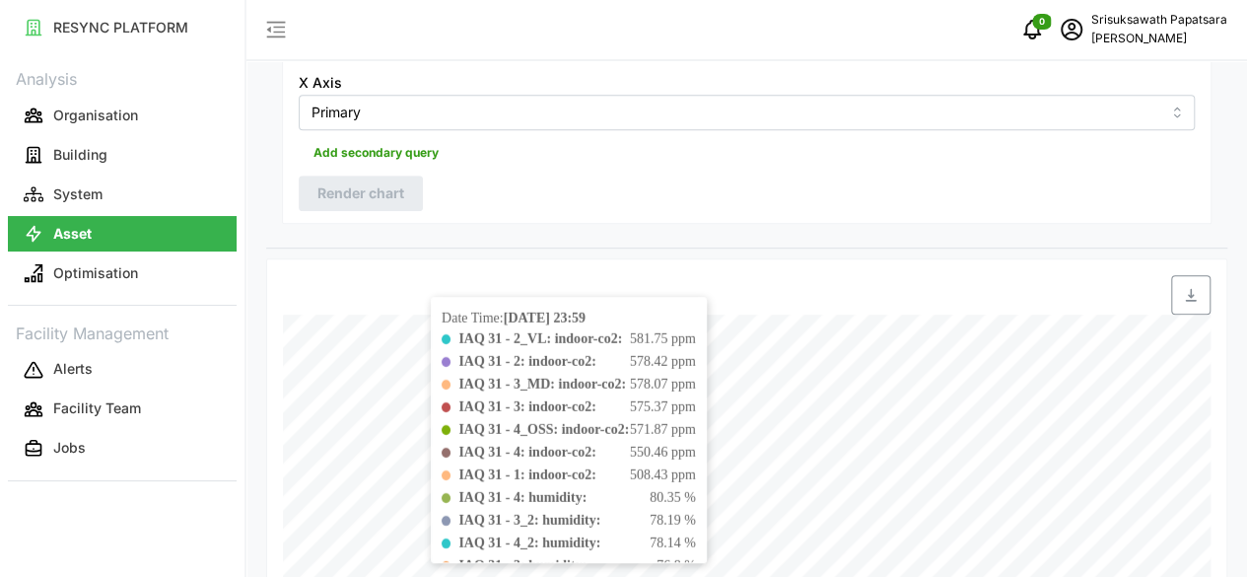
click at [574, 445] on b "IAQ 31 - 4: indoor-co2:" at bounding box center [526, 452] width 137 height 15
click at [567, 467] on b "IAQ 31 - 1: indoor-co2:" at bounding box center [526, 474] width 137 height 15
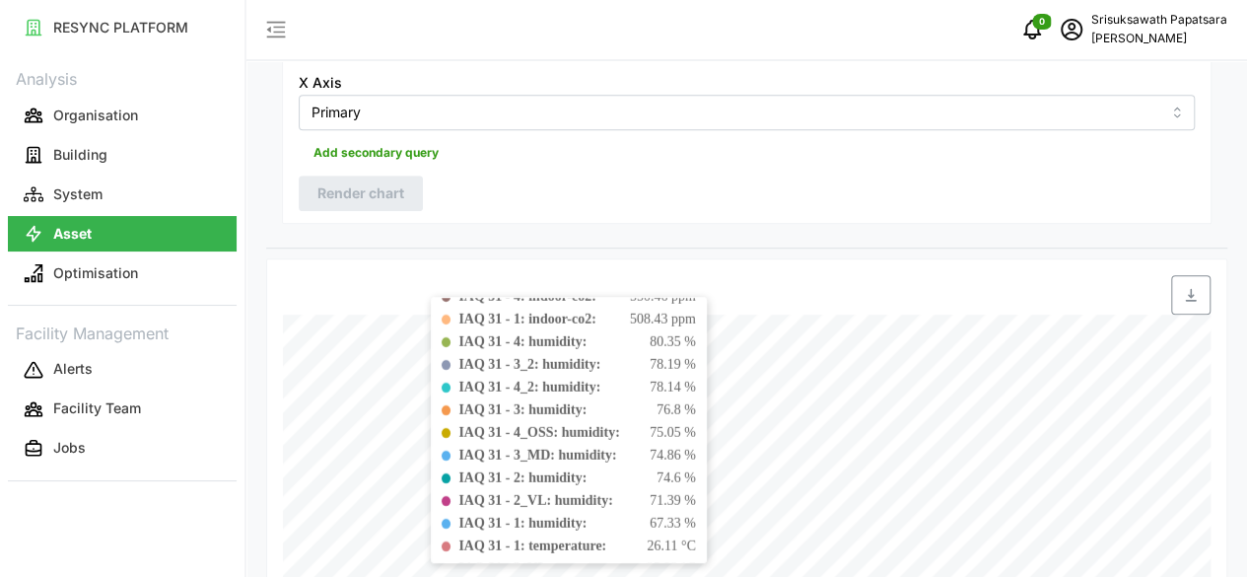
scroll to position [157, 0]
click at [573, 333] on b "IAQ 31 - 4: humidity:" at bounding box center [522, 340] width 128 height 15
click at [580, 356] on b "IAQ 31 - 3_2: humidity:" at bounding box center [529, 363] width 142 height 15
click at [576, 379] on b "IAQ 31 - 4_2: humidity:" at bounding box center [529, 386] width 142 height 15
click at [560, 401] on b "IAQ 31 - 3: humidity:" at bounding box center [522, 408] width 128 height 15
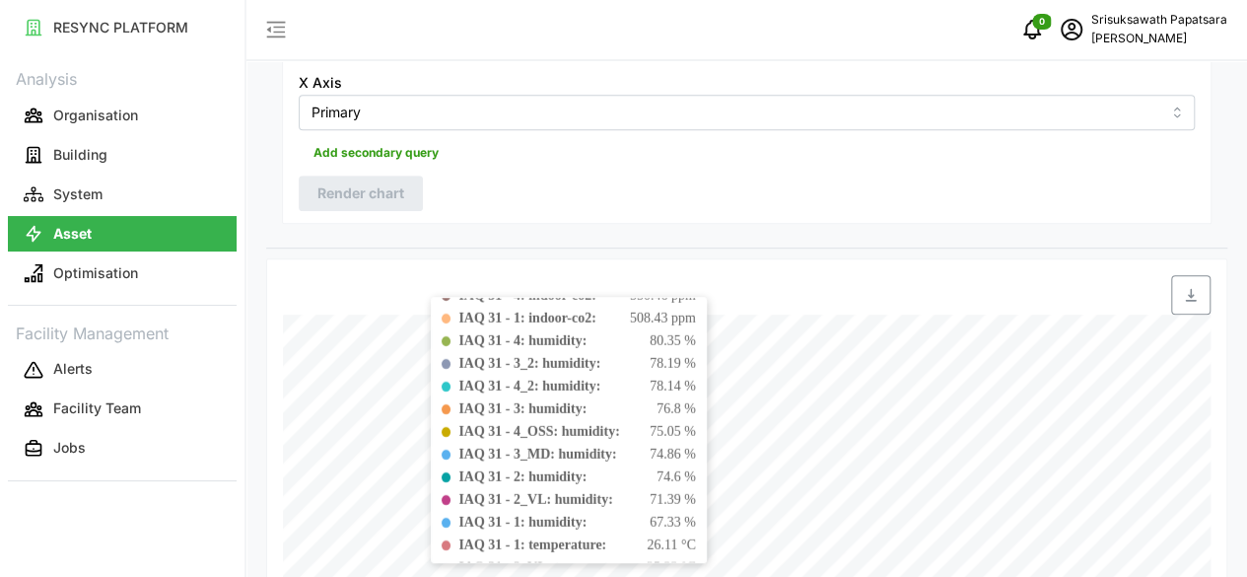
click at [555, 424] on b "IAQ 31 - 4_OSS: humidity:" at bounding box center [538, 431] width 161 height 15
click at [556, 447] on b "IAQ 31 - 3_MD: humidity:" at bounding box center [537, 454] width 158 height 15
click at [562, 469] on b "IAQ 31 - 2: humidity:" at bounding box center [522, 476] width 128 height 15
click at [556, 492] on b "IAQ 31 - 2_VL: humidity:" at bounding box center [535, 499] width 154 height 15
click at [560, 515] on b "IAQ 31 - 1: humidity:" at bounding box center [522, 522] width 128 height 15
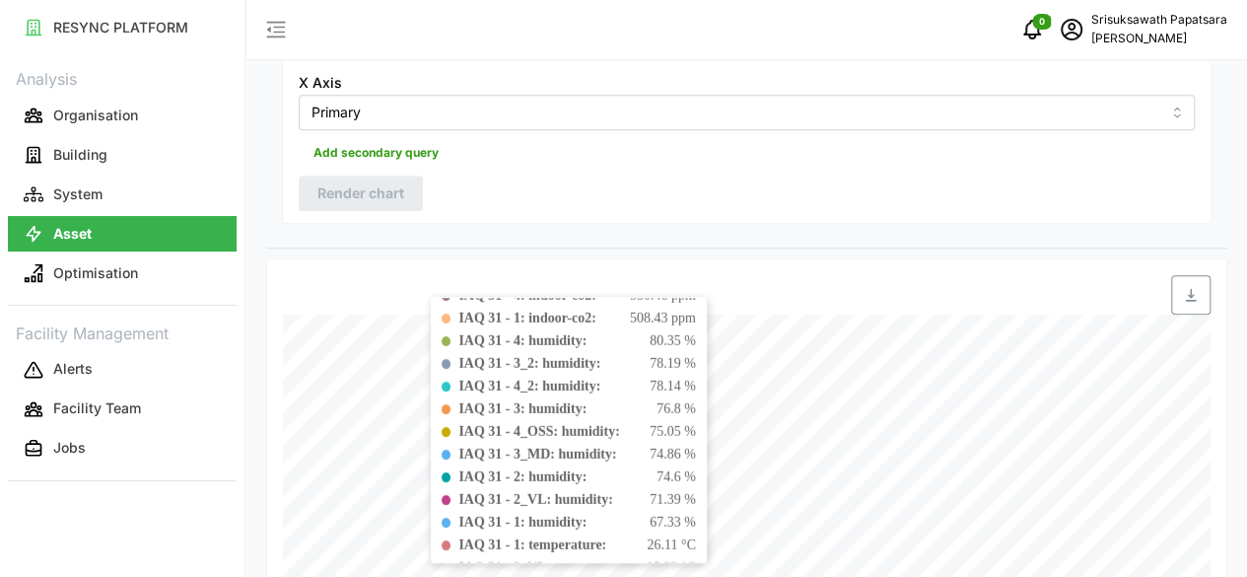
scroll to position [0, 0]
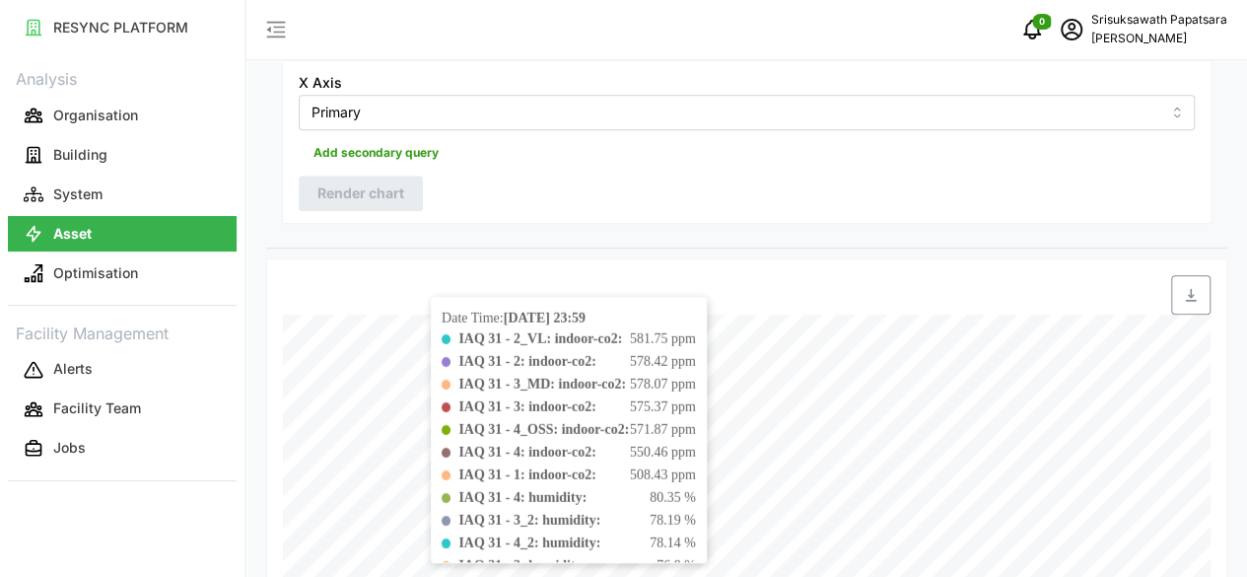
click at [521, 331] on b "IAQ 31 - 2_VL: indoor-co2:" at bounding box center [540, 338] width 164 height 15
click at [538, 354] on b "IAQ 31 - 2: indoor-co2:" at bounding box center [526, 361] width 137 height 15
drag, startPoint x: 538, startPoint y: 225, endPoint x: 534, endPoint y: 238, distance: 13.4
click at [536, 377] on b "IAQ 31 - 3_MD: indoor-co2:" at bounding box center [542, 384] width 168 height 15
click at [532, 399] on b "IAQ 31 - 3: indoor-co2:" at bounding box center [526, 406] width 137 height 15
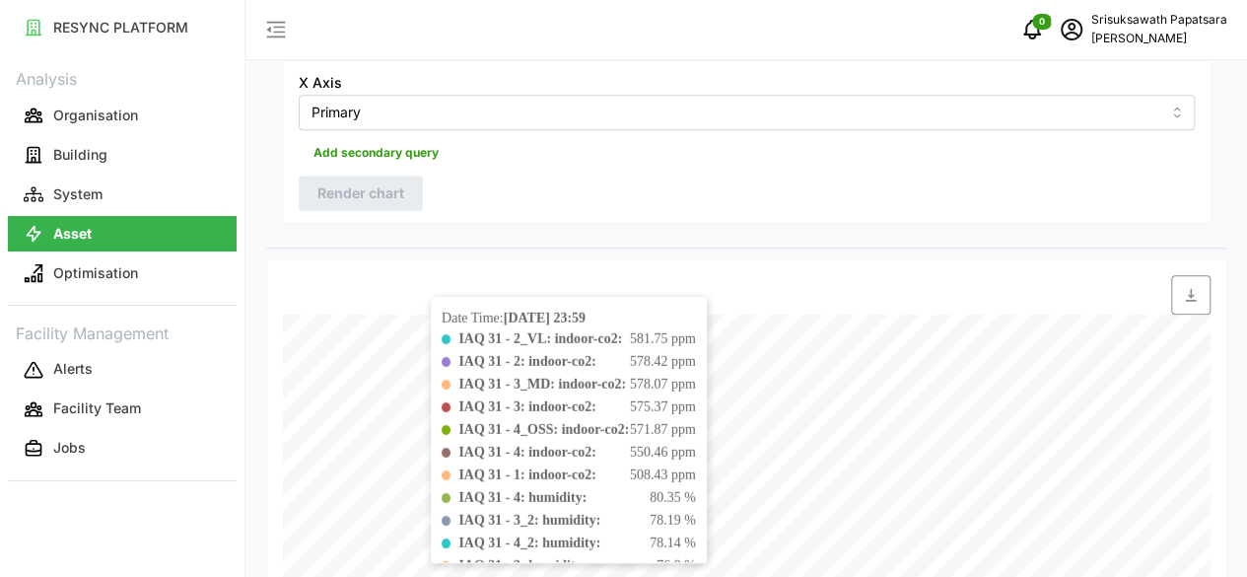
click at [534, 422] on b "IAQ 31 - 4_OSS: indoor-co2:" at bounding box center [543, 429] width 171 height 15
click at [540, 445] on b "IAQ 31 - 4: indoor-co2:" at bounding box center [526, 452] width 137 height 15
click at [544, 467] on b "IAQ 31 - 1: indoor-co2:" at bounding box center [526, 474] width 137 height 15
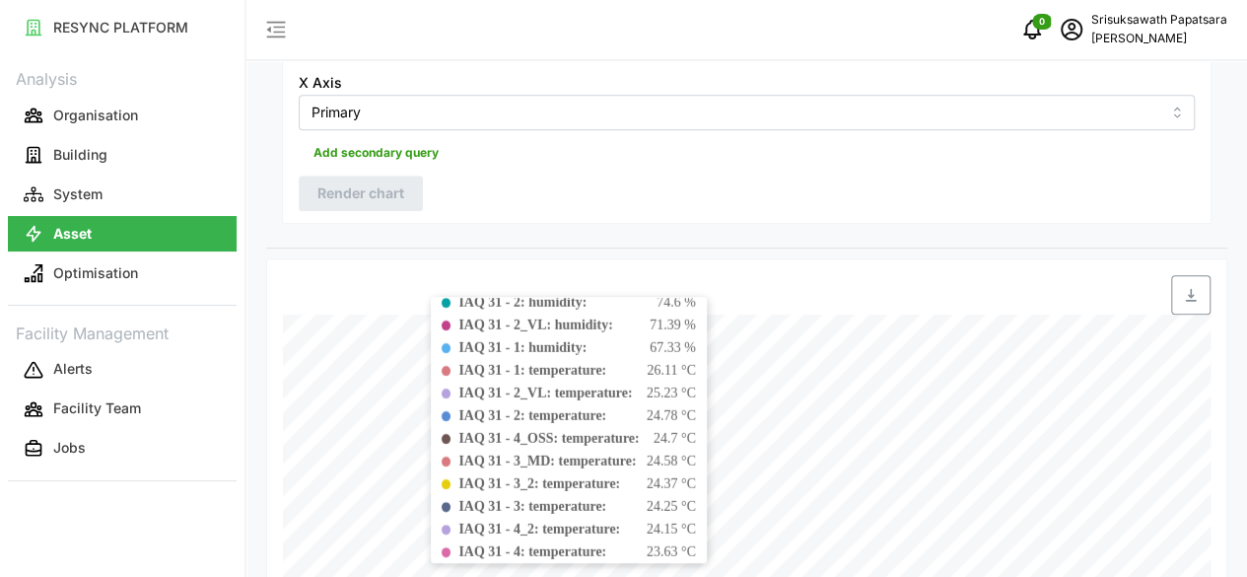
scroll to position [342, 0]
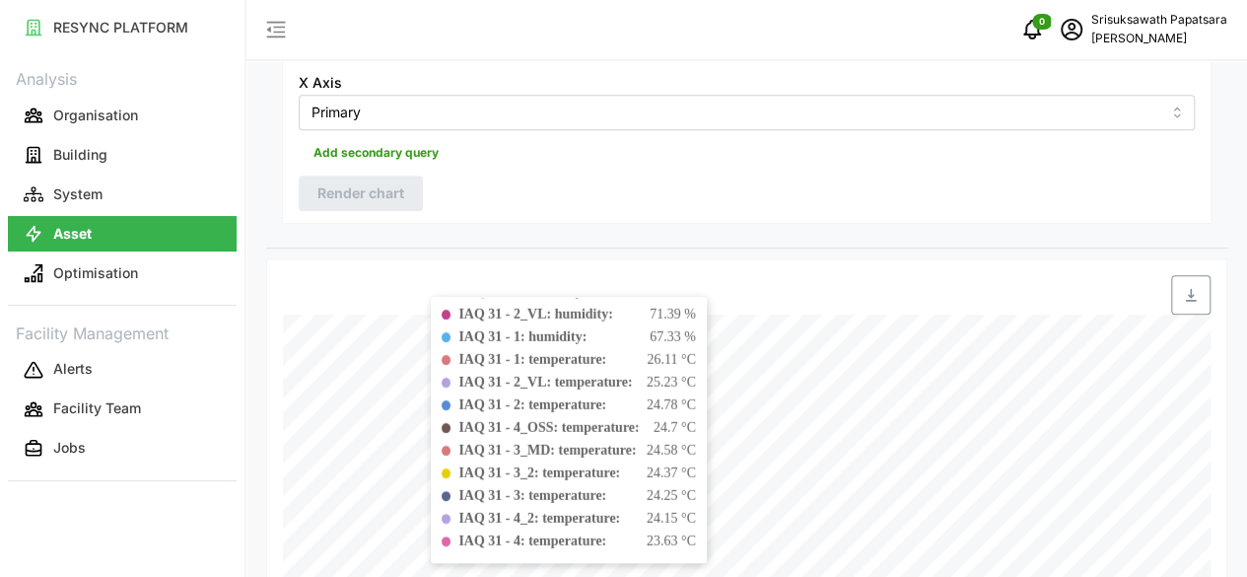
click at [573, 352] on b "IAQ 31 - 1: temperature:" at bounding box center [532, 359] width 148 height 15
click at [590, 375] on b "IAQ 31 - 2_VL: temperature:" at bounding box center [545, 382] width 174 height 15
click at [576, 397] on b "IAQ 31 - 2: temperature:" at bounding box center [532, 404] width 148 height 15
click at [566, 420] on b "IAQ 31 - 4_OSS: temperature:" at bounding box center [548, 427] width 180 height 15
click at [563, 443] on b "IAQ 31 - 3_MD: temperature:" at bounding box center [546, 450] width 177 height 15
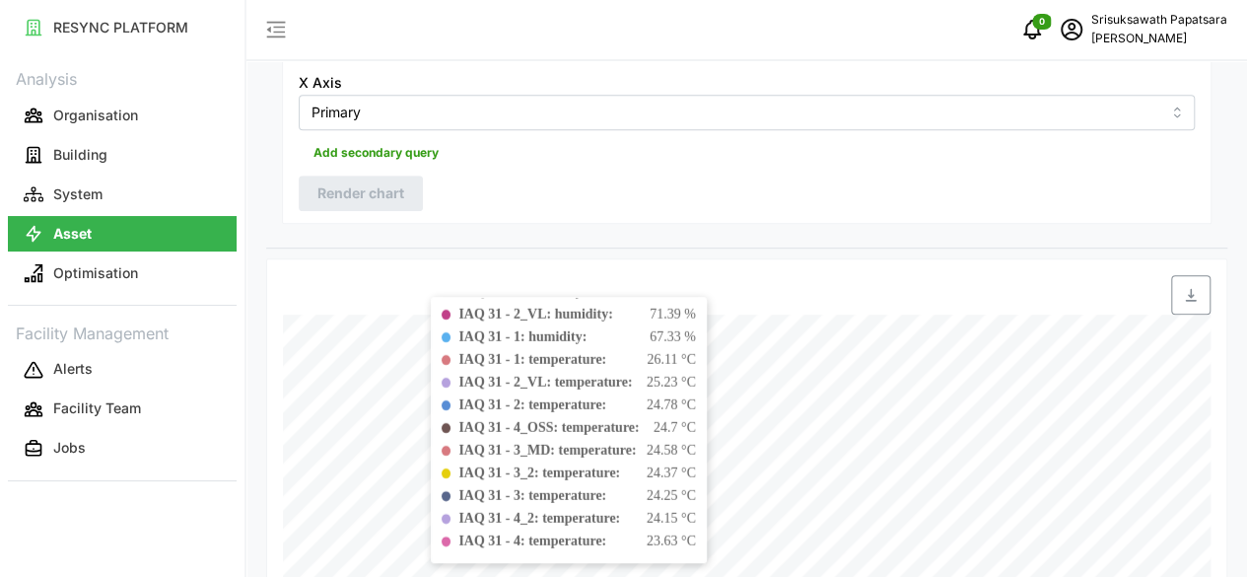
click at [559, 465] on b "IAQ 31 - 3_2: temperature:" at bounding box center [539, 472] width 162 height 15
click at [552, 488] on b "IAQ 31 - 3: temperature:" at bounding box center [532, 495] width 148 height 15
click at [559, 511] on b "IAQ 31 - 4_2: temperature:" at bounding box center [539, 518] width 162 height 15
click at [547, 533] on b "IAQ 31 - 4: temperature:" at bounding box center [532, 540] width 148 height 15
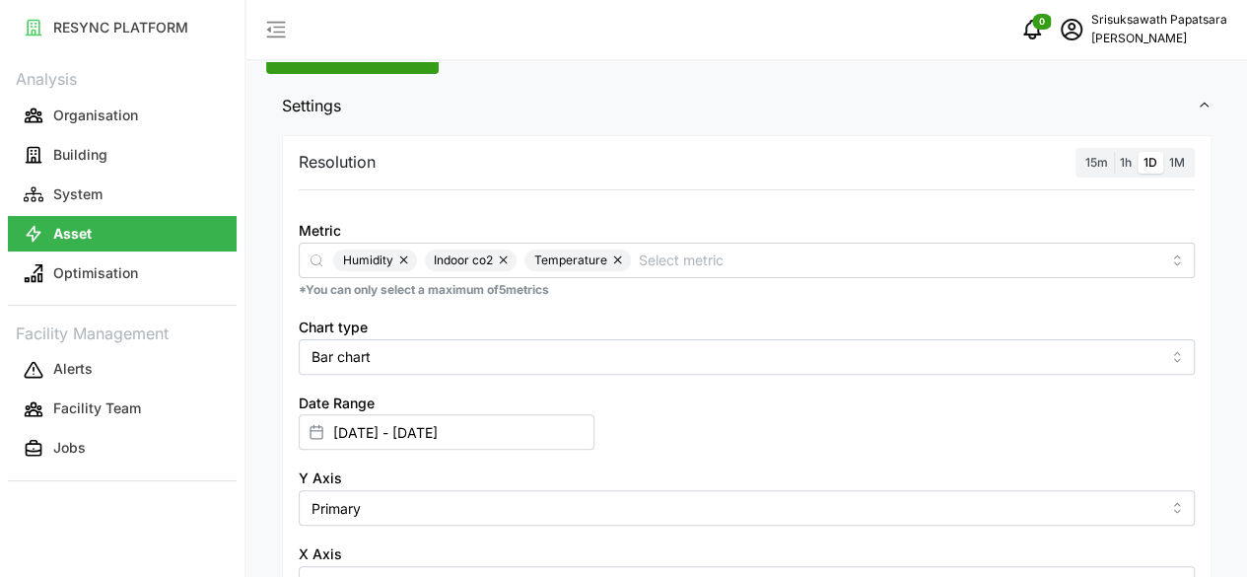
scroll to position [197, 0]
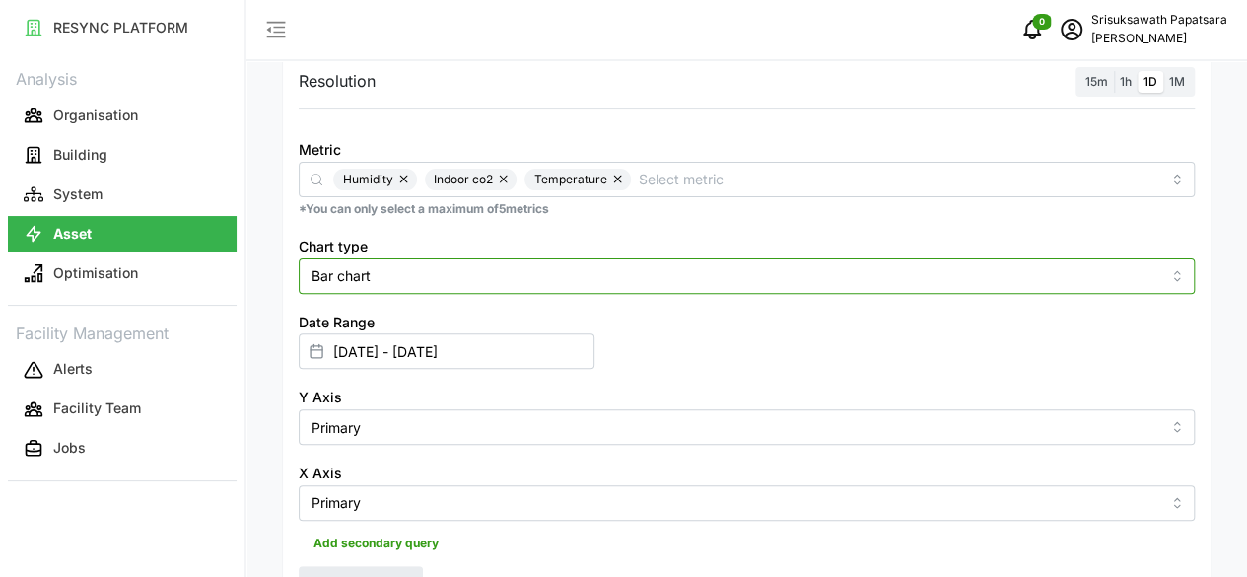
click at [538, 276] on input "Bar chart" at bounding box center [747, 275] width 896 height 35
click at [385, 326] on div "Line chart" at bounding box center [519, 323] width 431 height 34
type input "Line chart"
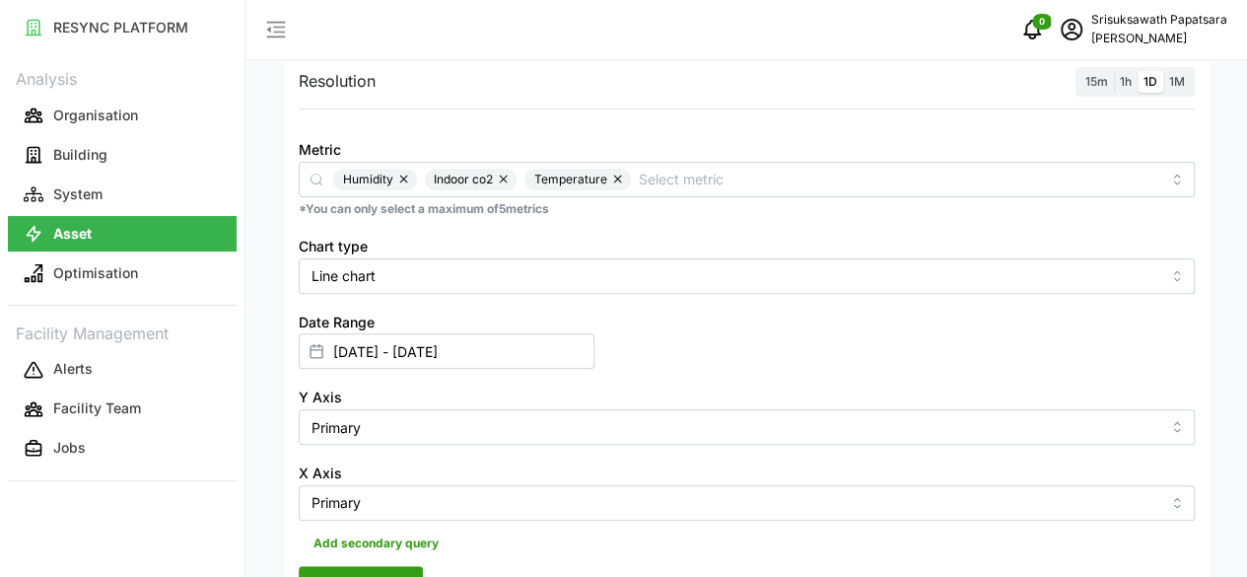
click at [364, 567] on span "Render chart" at bounding box center [360, 584] width 87 height 34
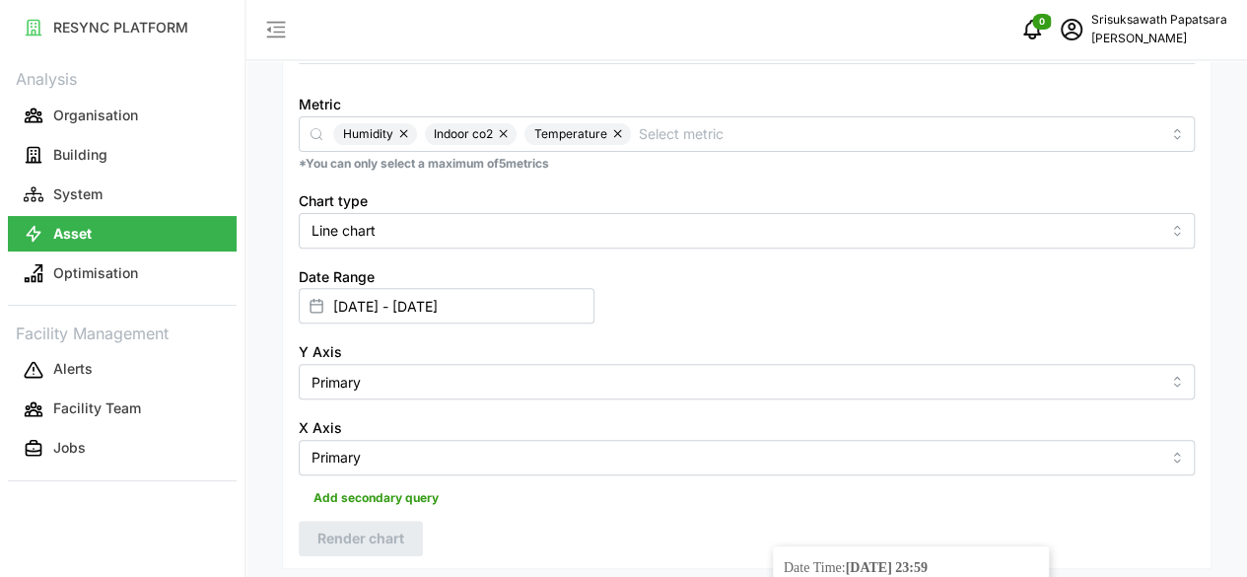
scroll to position [95, 0]
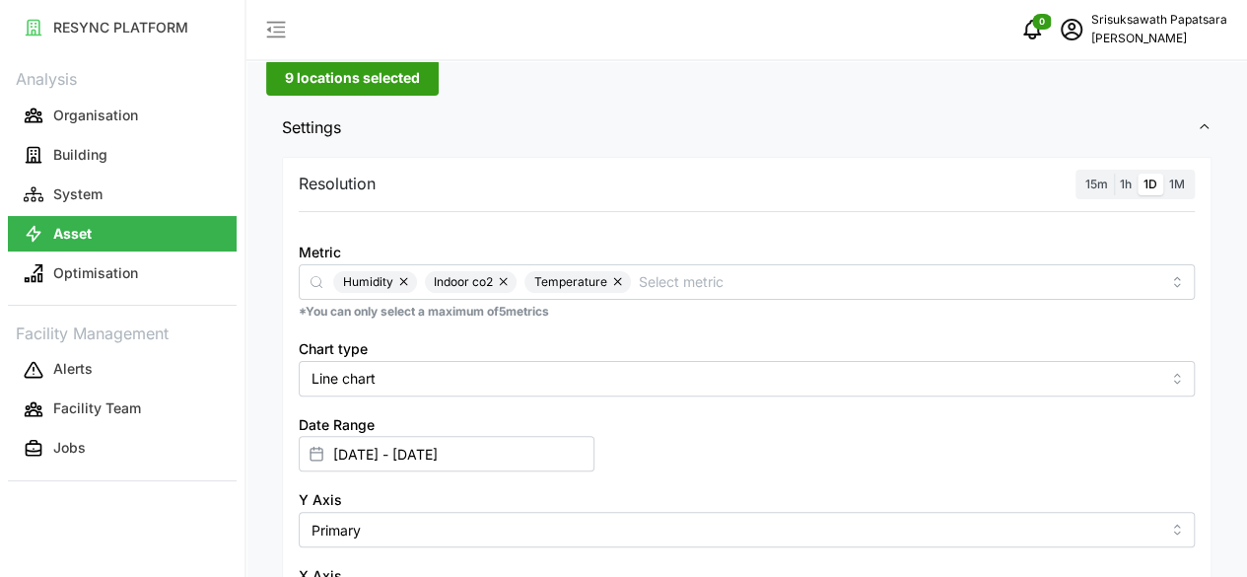
click at [502, 281] on button "button" at bounding box center [505, 282] width 24 height 22
click at [513, 277] on button "button" at bounding box center [519, 282] width 24 height 22
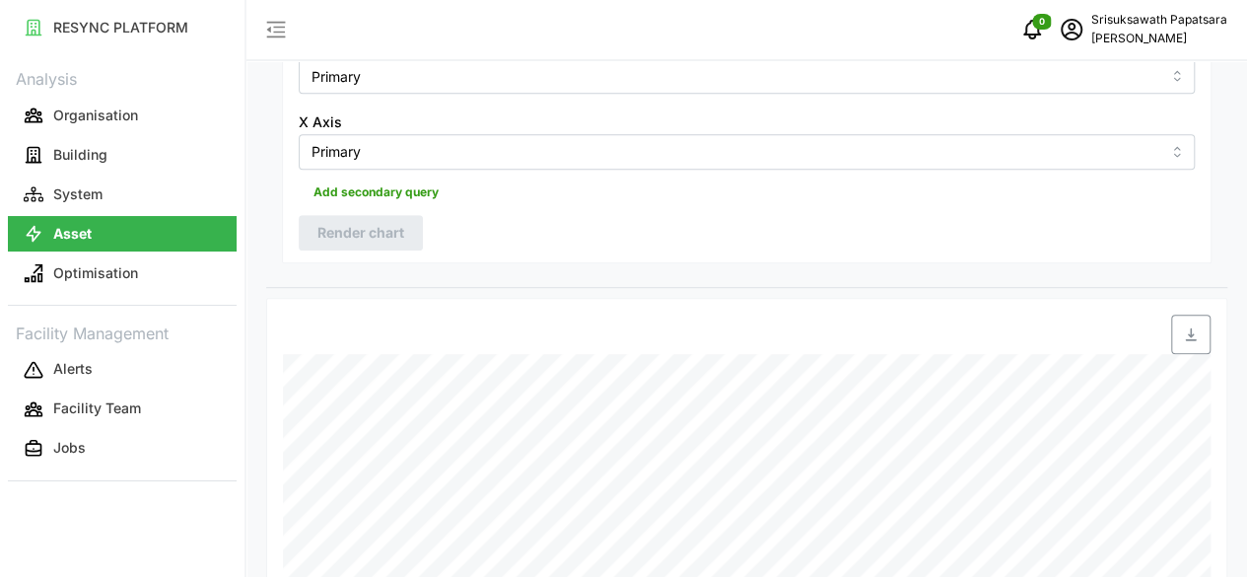
scroll to position [588, 0]
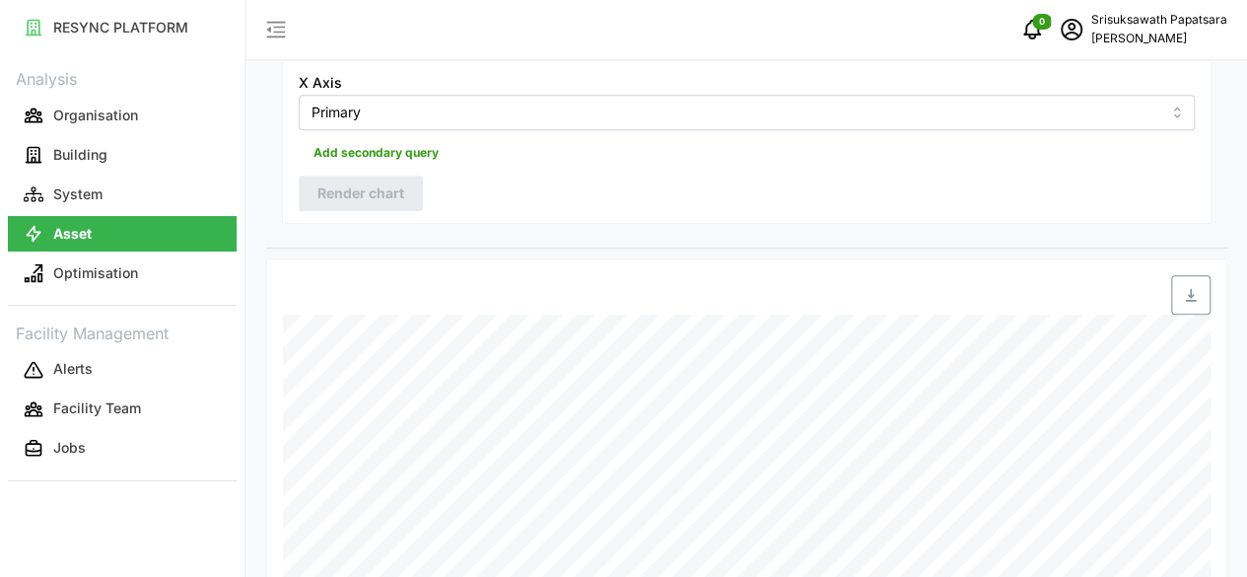
click at [827, 275] on div at bounding box center [904, 294] width 613 height 39
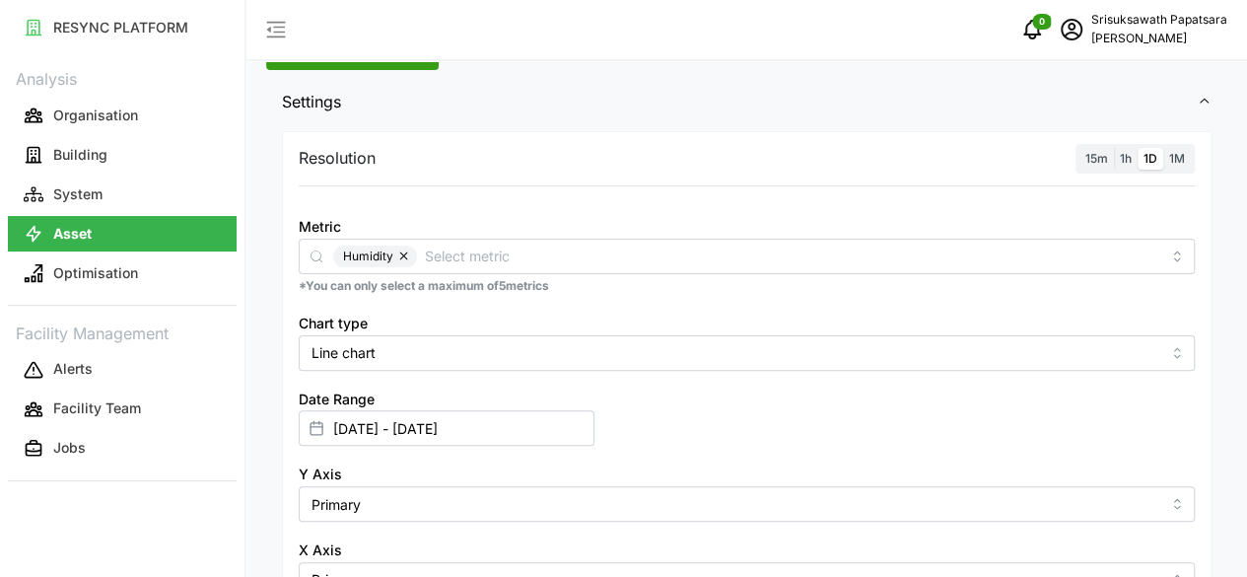
scroll to position [99, 0]
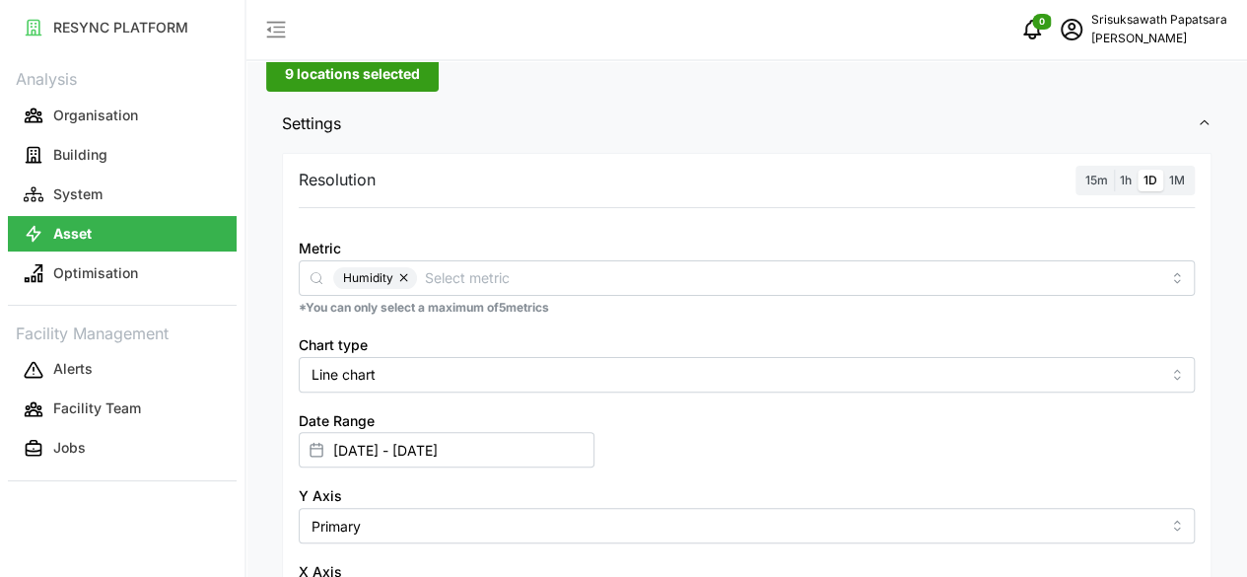
click at [402, 273] on button "button" at bounding box center [405, 278] width 24 height 22
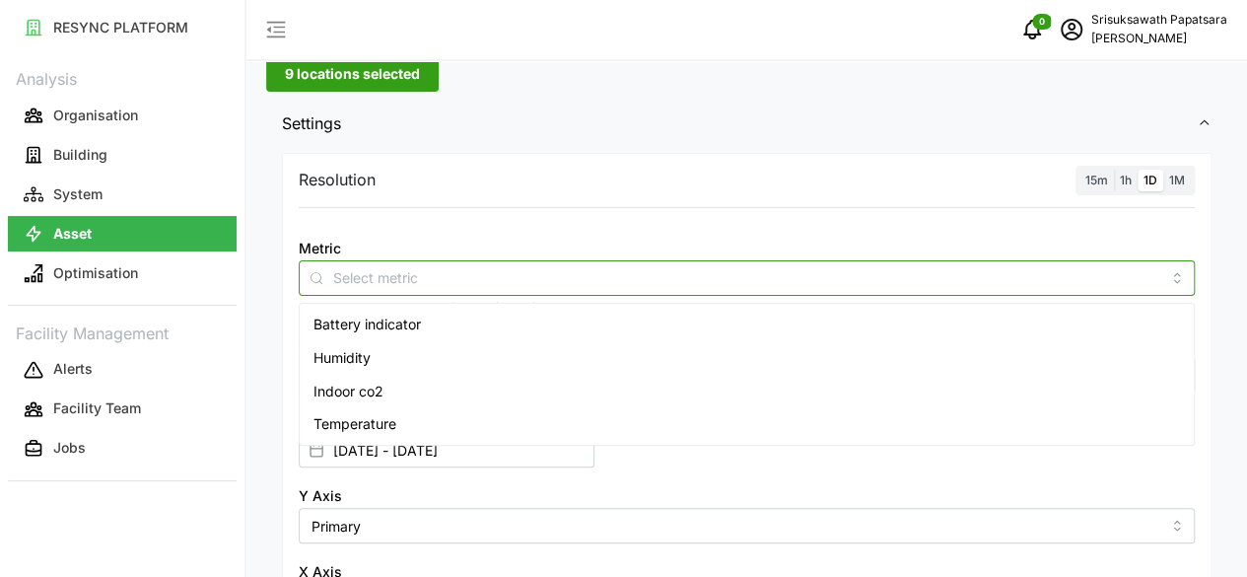
click at [402, 273] on input "Metric" at bounding box center [746, 277] width 827 height 22
click at [404, 423] on div "Temperature" at bounding box center [747, 424] width 886 height 34
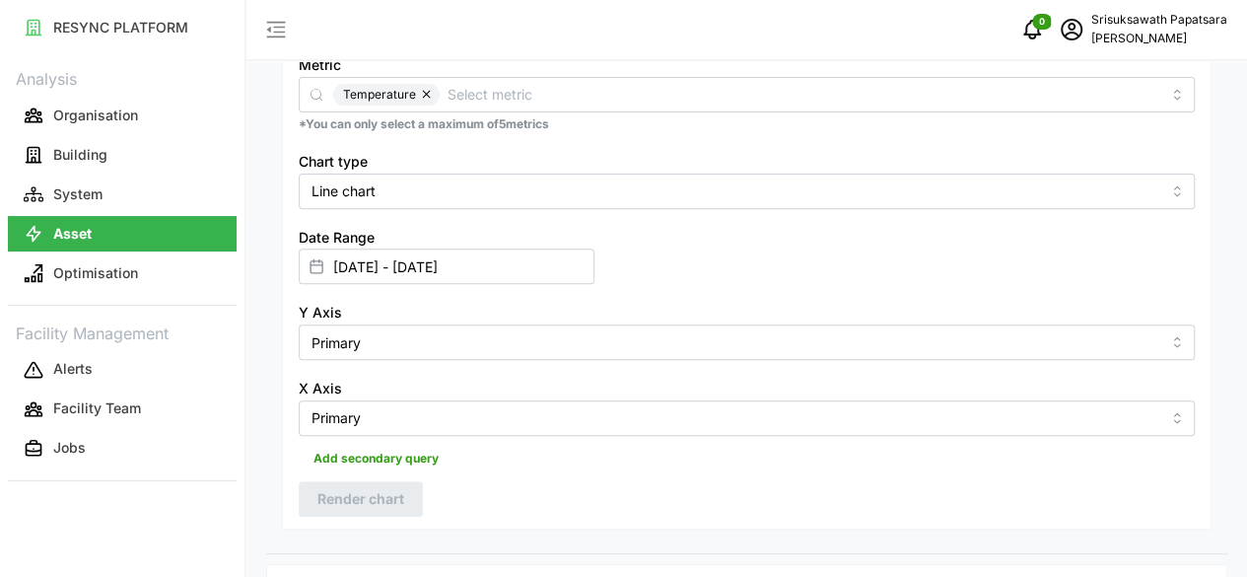
scroll to position [588, 0]
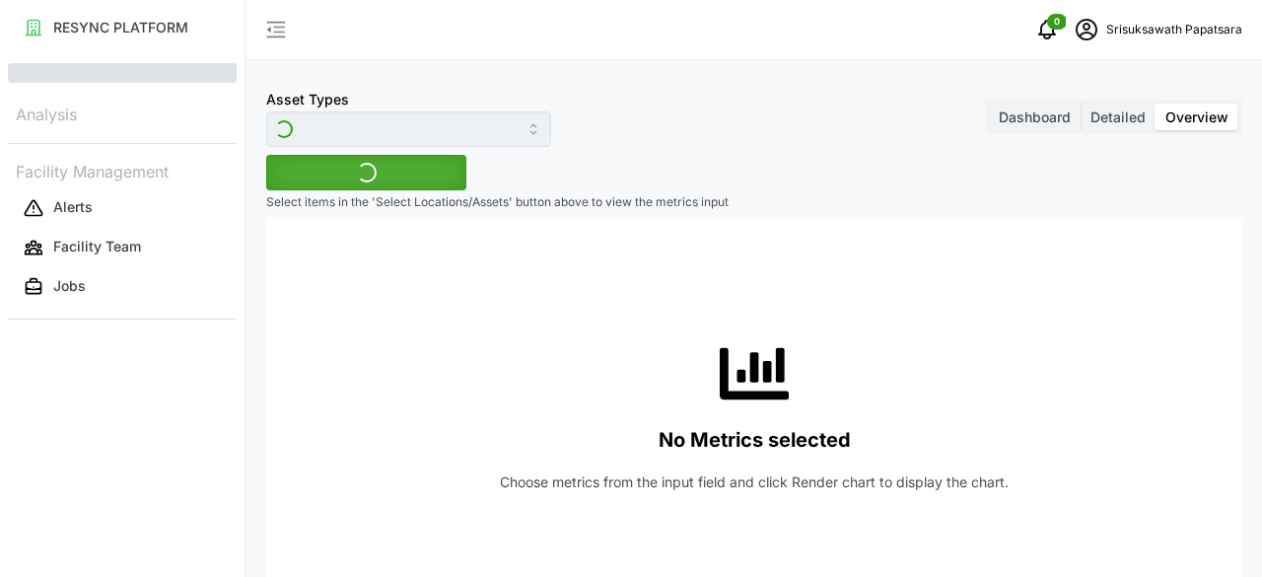
type input "IAQ sensor"
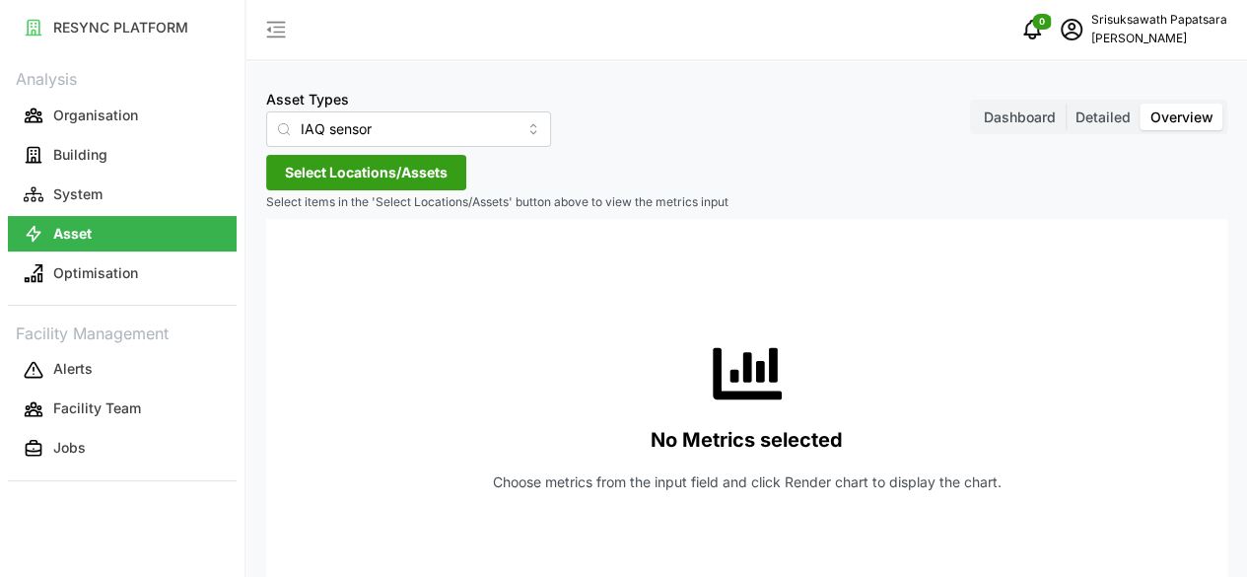
click at [362, 165] on span "Select Locations/Assets" at bounding box center [366, 173] width 163 height 34
click at [375, 267] on span "The 9th Tower A" at bounding box center [410, 262] width 107 height 20
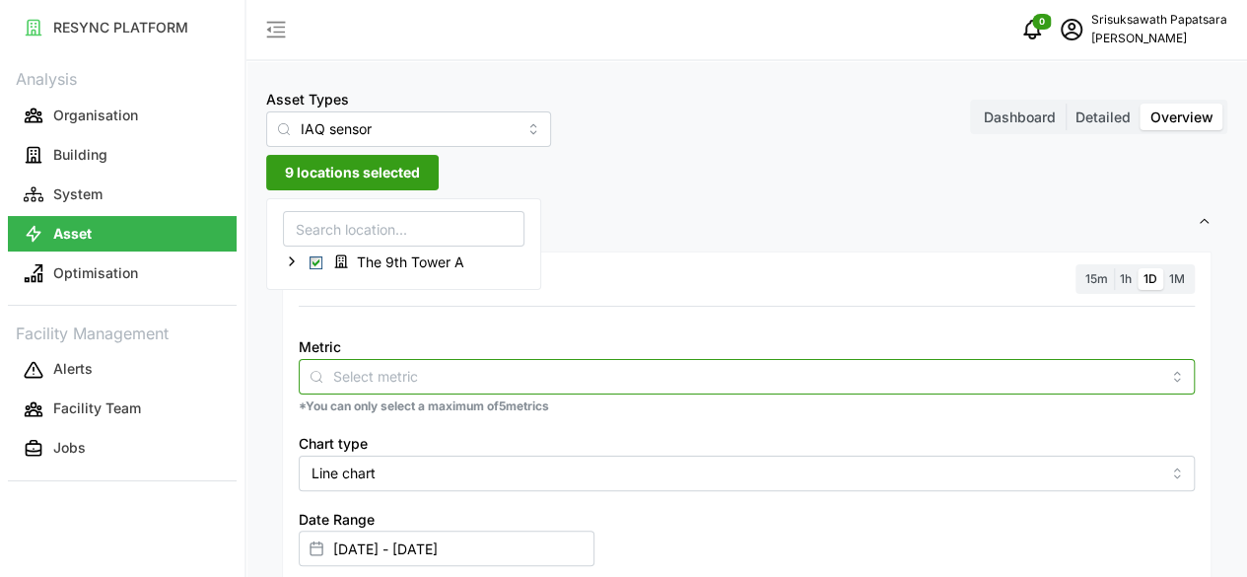
click at [471, 372] on input "Metric" at bounding box center [746, 376] width 827 height 22
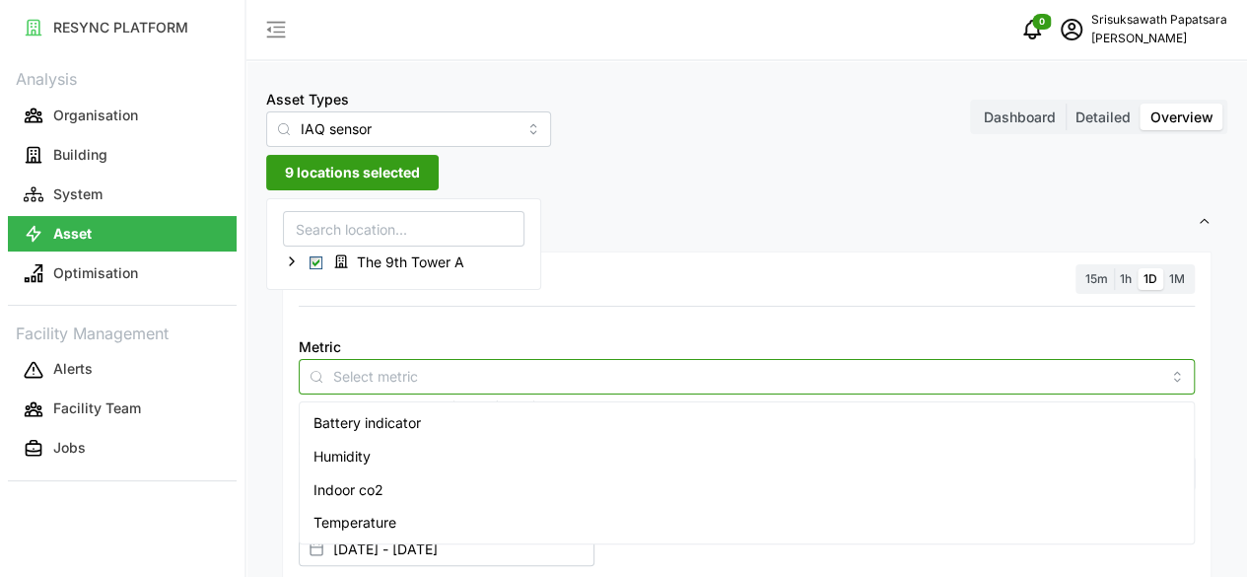
click at [337, 452] on span "Humidity" at bounding box center [342, 457] width 57 height 22
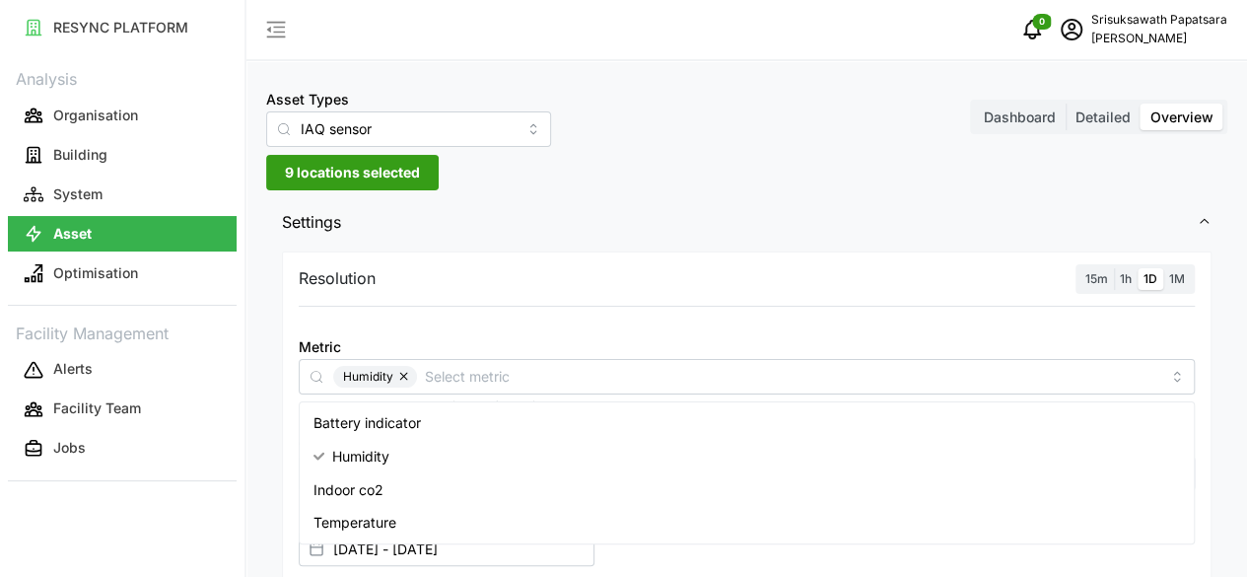
click at [274, 399] on div "Resolution 15m 1h 1D 1M Metric Humidity *You can only select a maximum of 5 met…" at bounding box center [746, 541] width 961 height 589
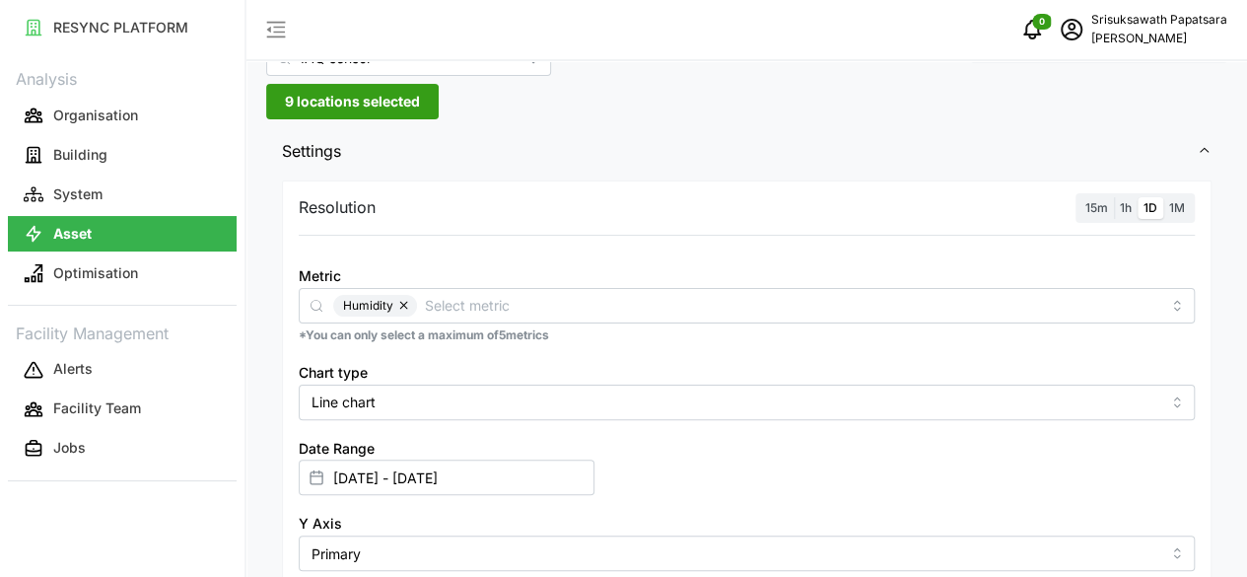
scroll to position [99, 0]
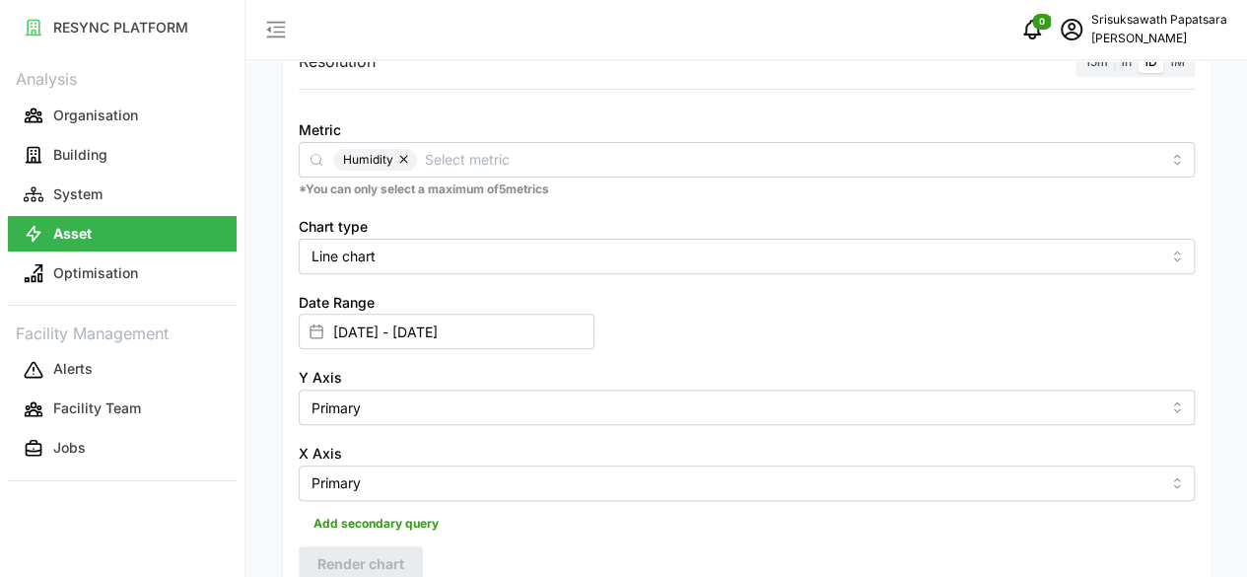
scroll to position [193, 0]
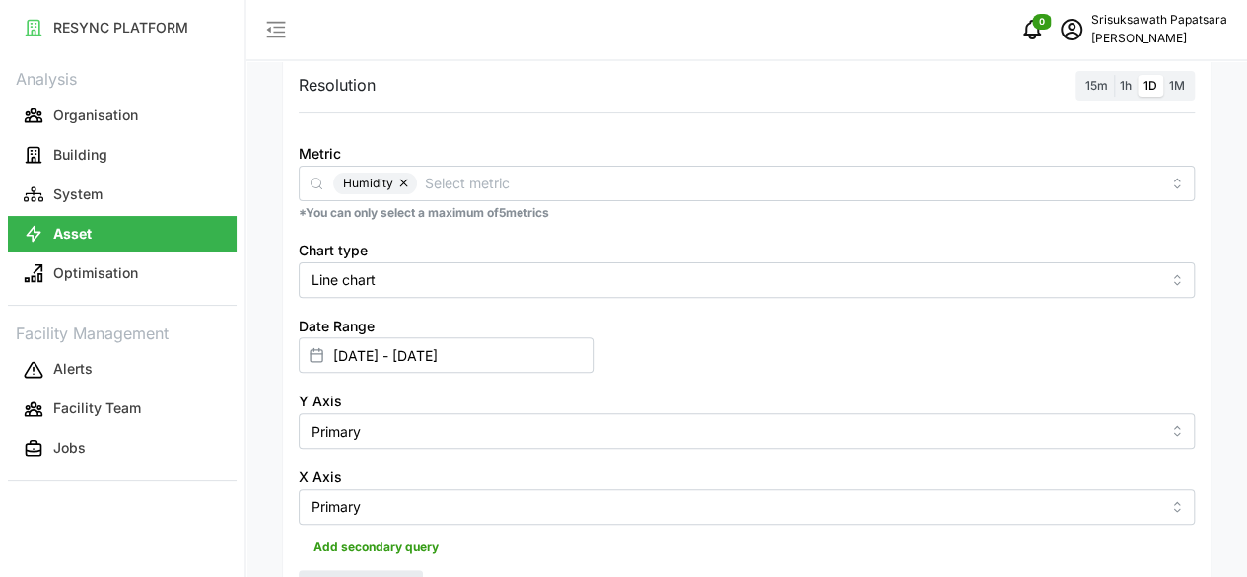
click at [403, 177] on button "button" at bounding box center [405, 184] width 24 height 22
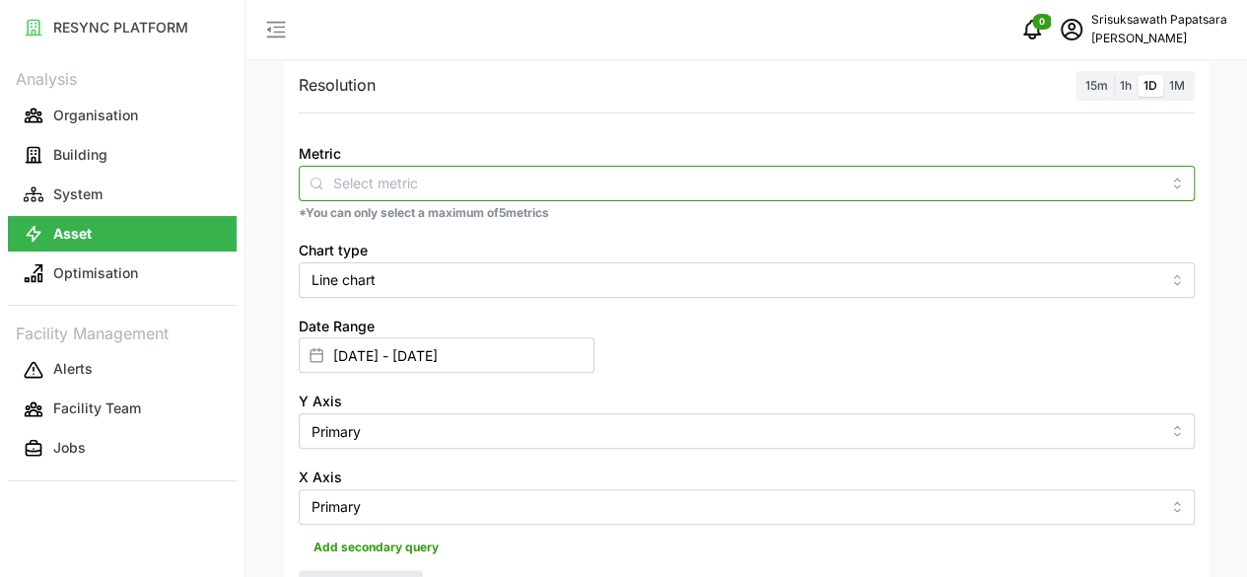
click at [392, 179] on input "Metric" at bounding box center [746, 183] width 827 height 22
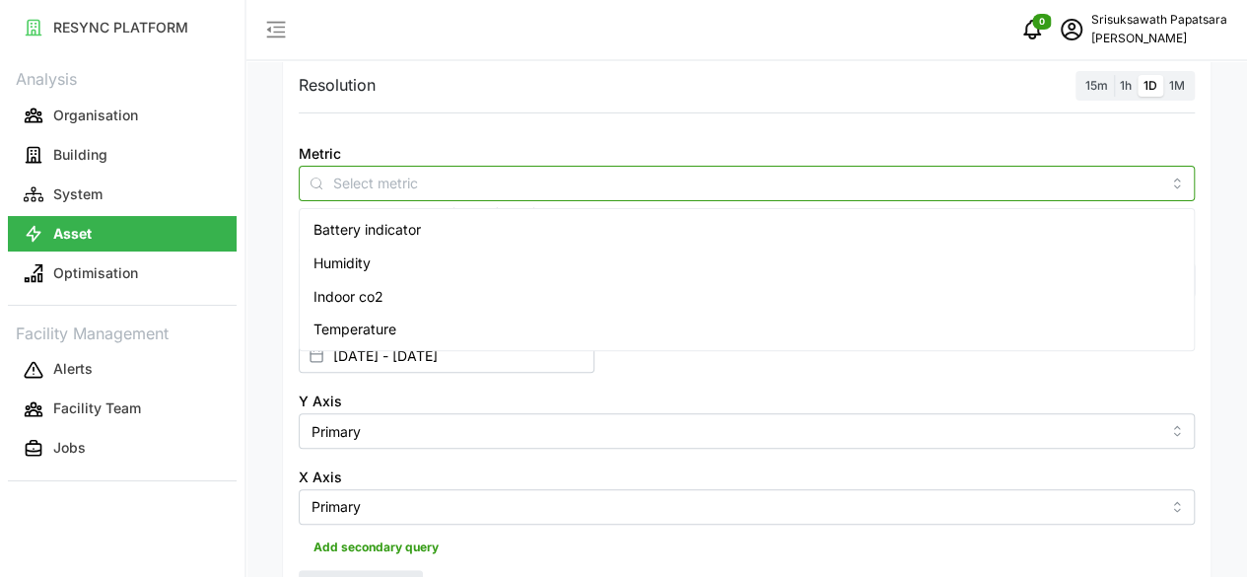
click at [366, 291] on span "Indoor co2" at bounding box center [349, 297] width 70 height 22
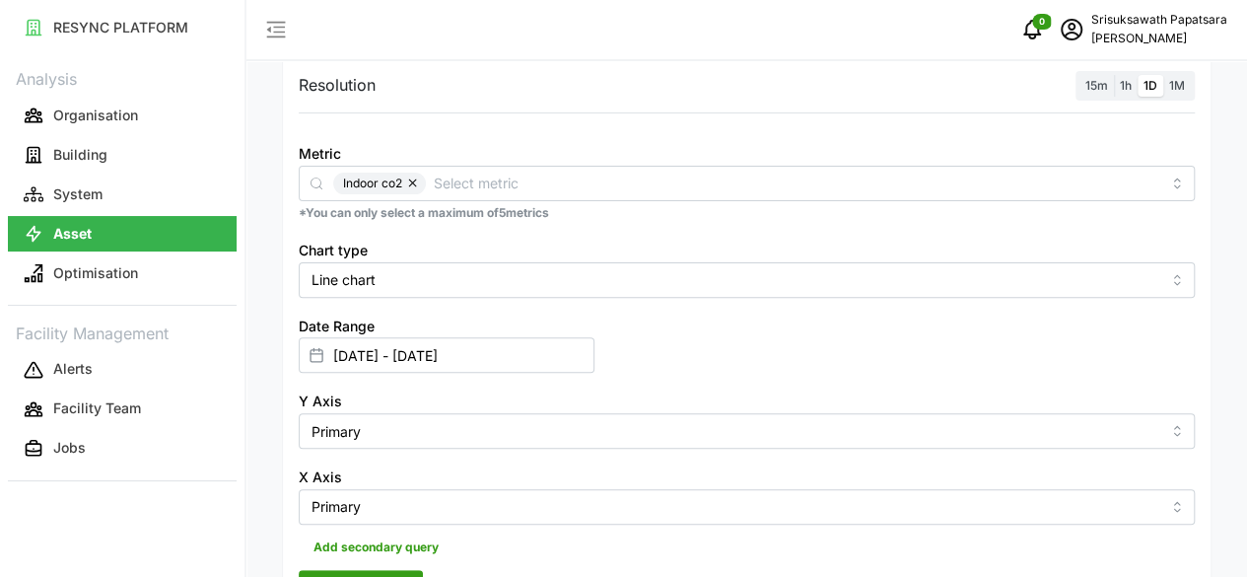
click at [337, 571] on span "Render chart" at bounding box center [360, 588] width 87 height 34
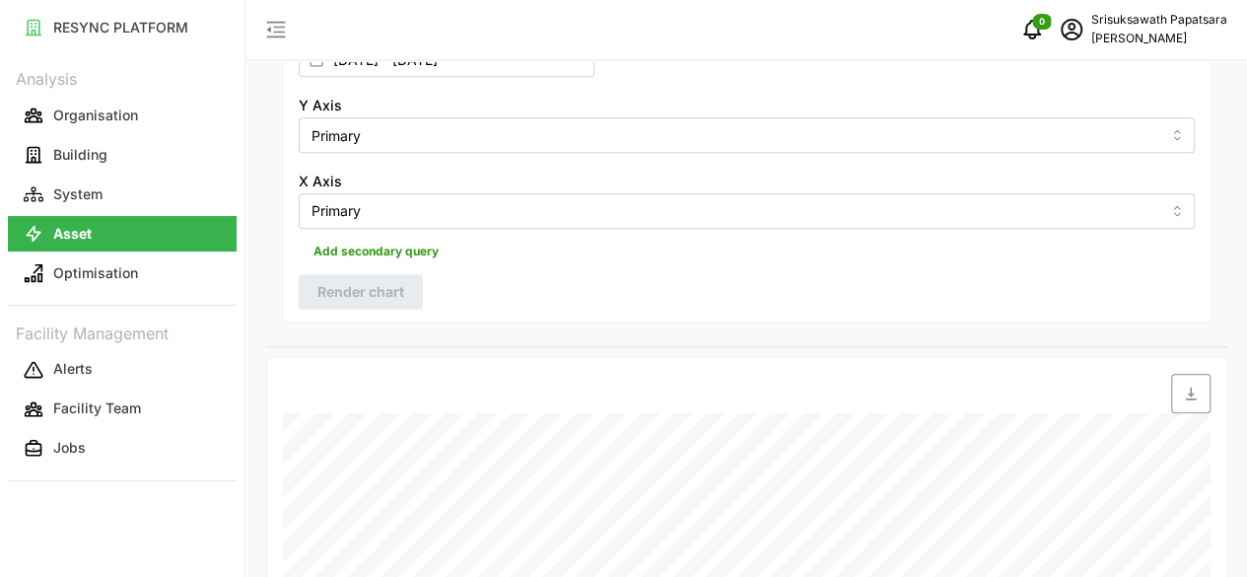
scroll to position [588, 0]
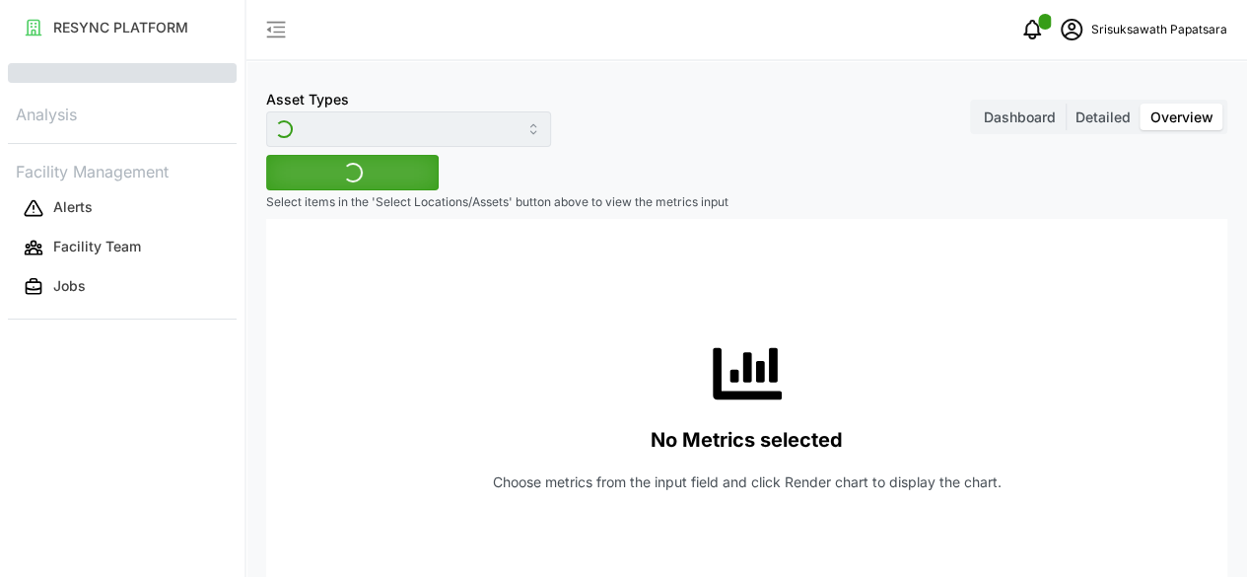
type input "IAQ sensor"
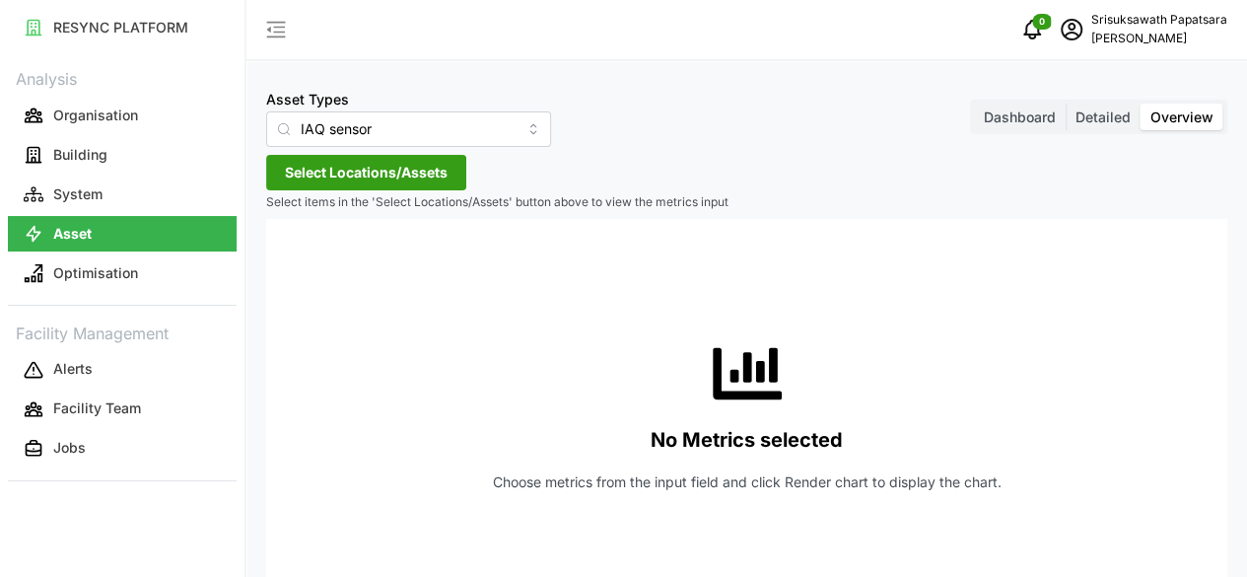
click at [405, 171] on span "Select Locations/Assets" at bounding box center [366, 173] width 163 height 34
click at [382, 256] on span "The 9th Tower A" at bounding box center [410, 262] width 107 height 20
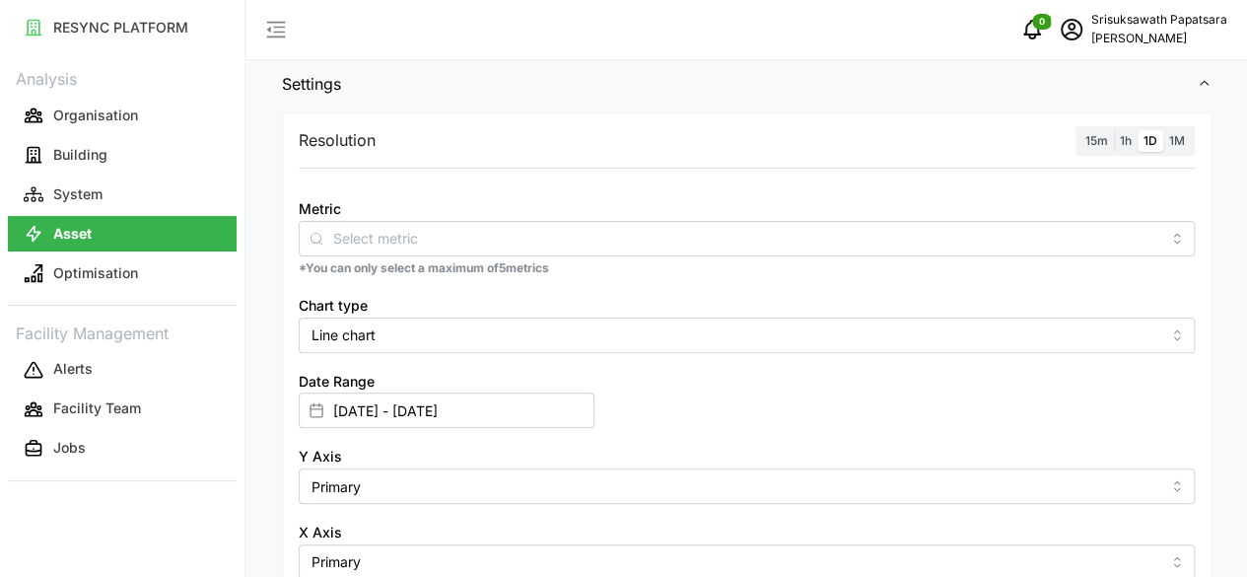
scroll to position [197, 0]
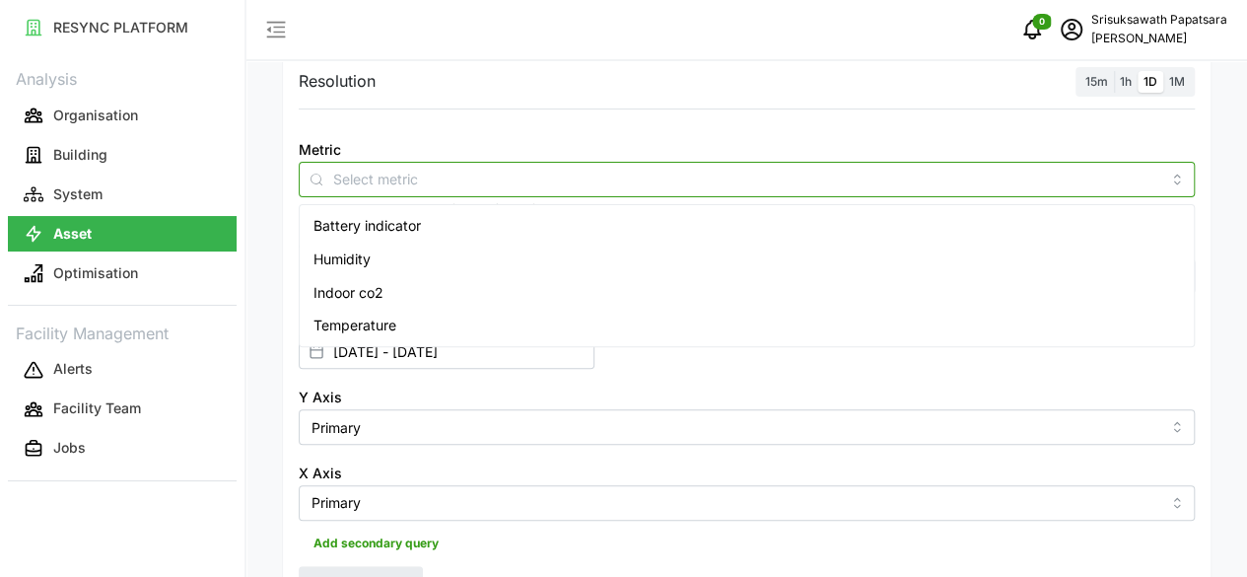
click at [396, 192] on div at bounding box center [747, 179] width 896 height 35
click at [357, 257] on span "Humidity" at bounding box center [342, 259] width 57 height 22
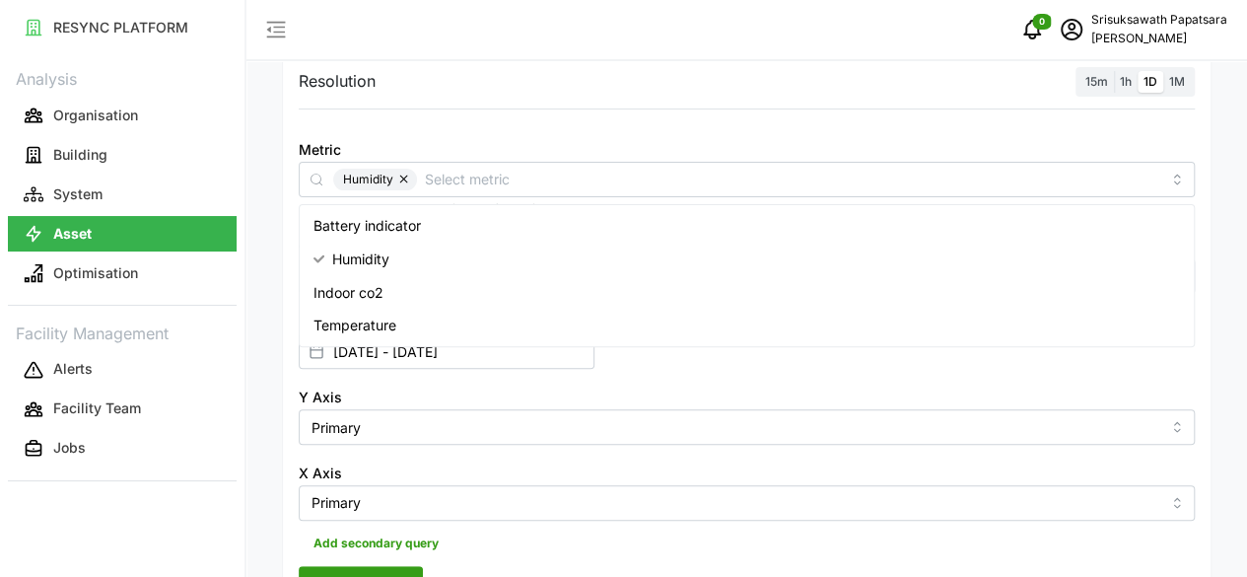
click at [416, 471] on div "Resolution 15m 1h 1D 1M Metric Humidity *You can only select a maximum of 5 met…" at bounding box center [746, 343] width 961 height 589
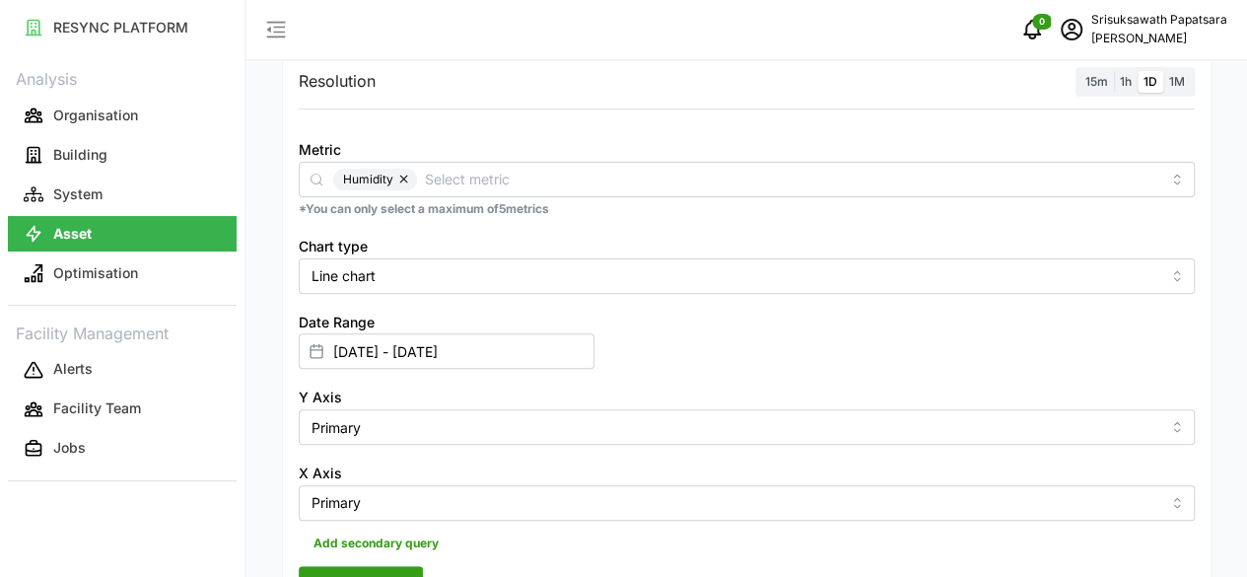
click at [390, 567] on span "Render chart" at bounding box center [360, 584] width 87 height 34
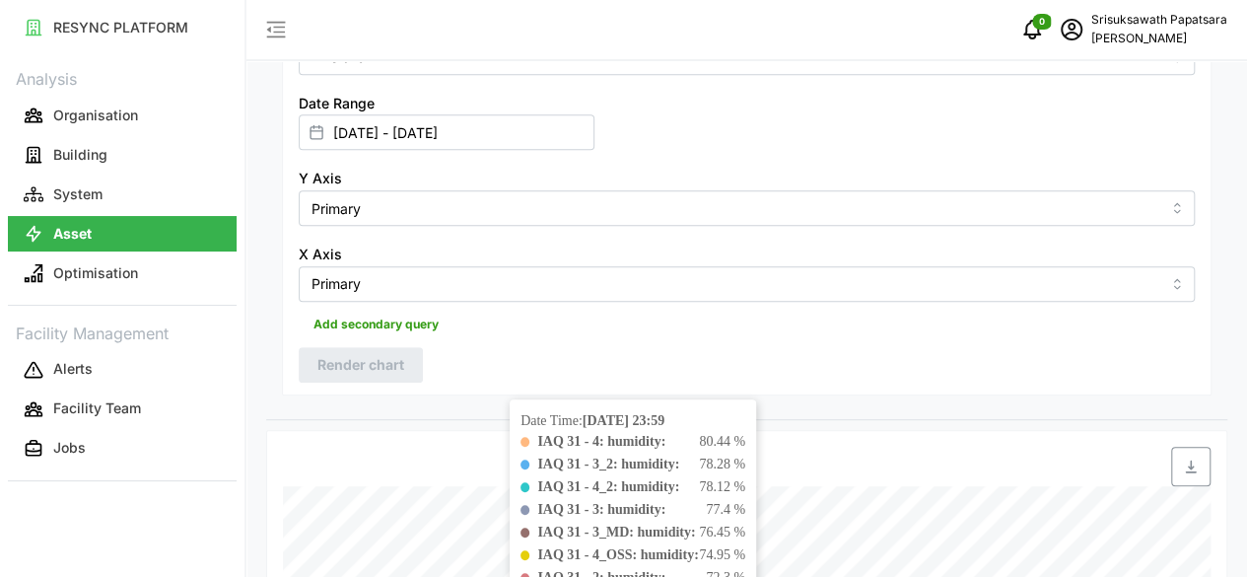
scroll to position [588, 0]
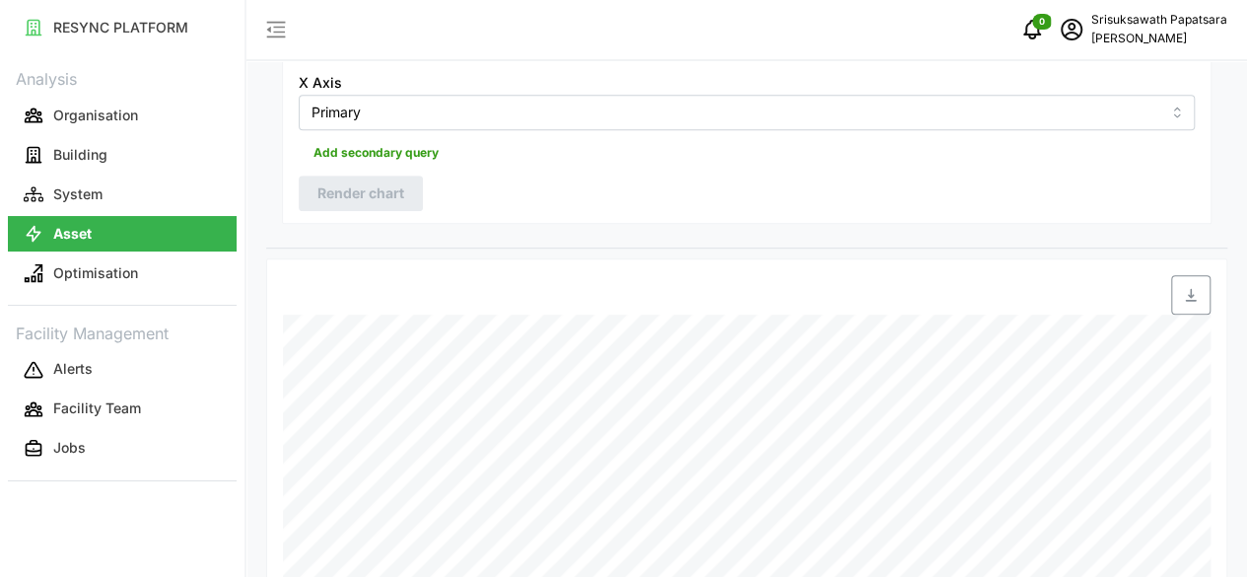
click at [1214, 268] on div "Date Time: 29-08-2025 23:59 IAQ 31 - 4: humidity: 79.72 % IAQ 31 - 3_2: humidit…" at bounding box center [746, 484] width 961 height 453
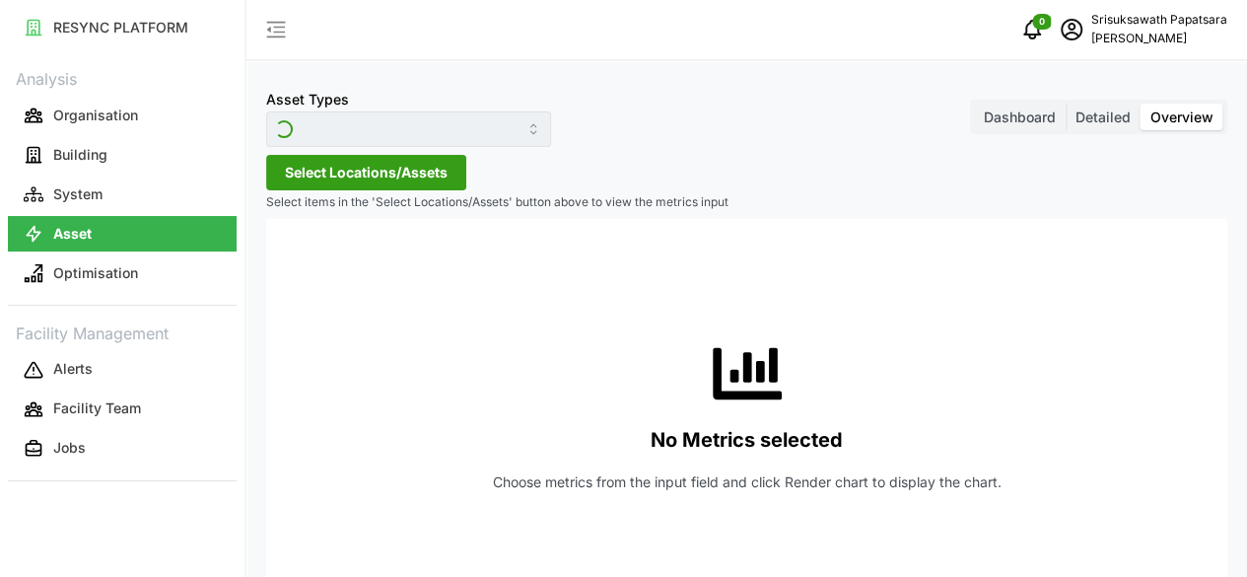
type input "IAQ sensor"
click at [290, 165] on span "Select Locations/Assets" at bounding box center [366, 173] width 163 height 34
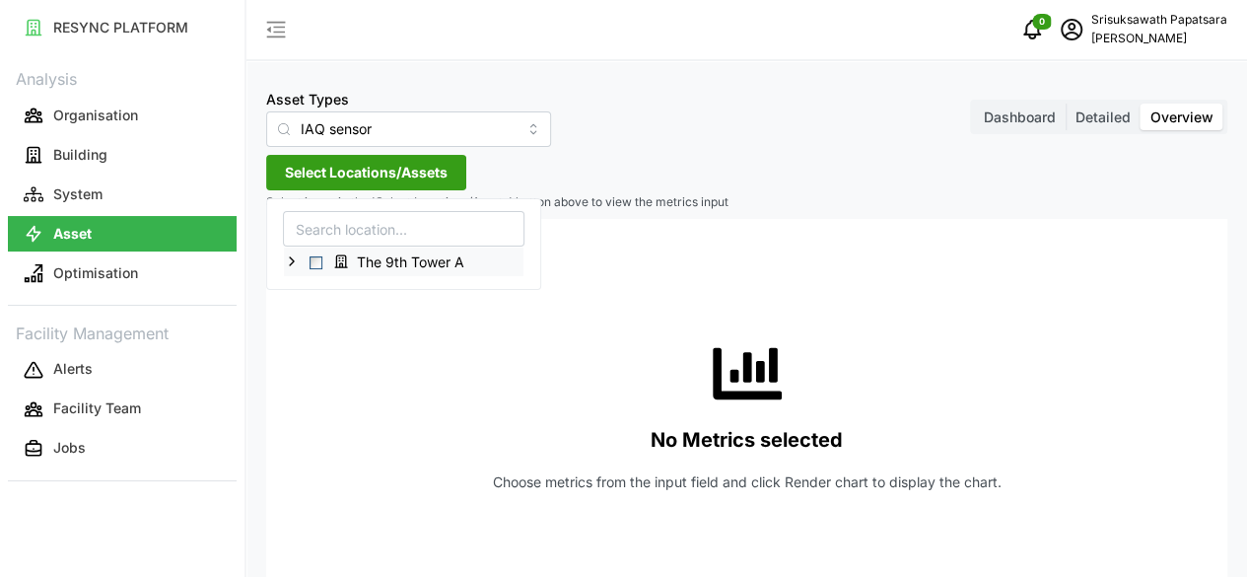
click at [359, 259] on span "The 9th Tower A" at bounding box center [410, 262] width 107 height 20
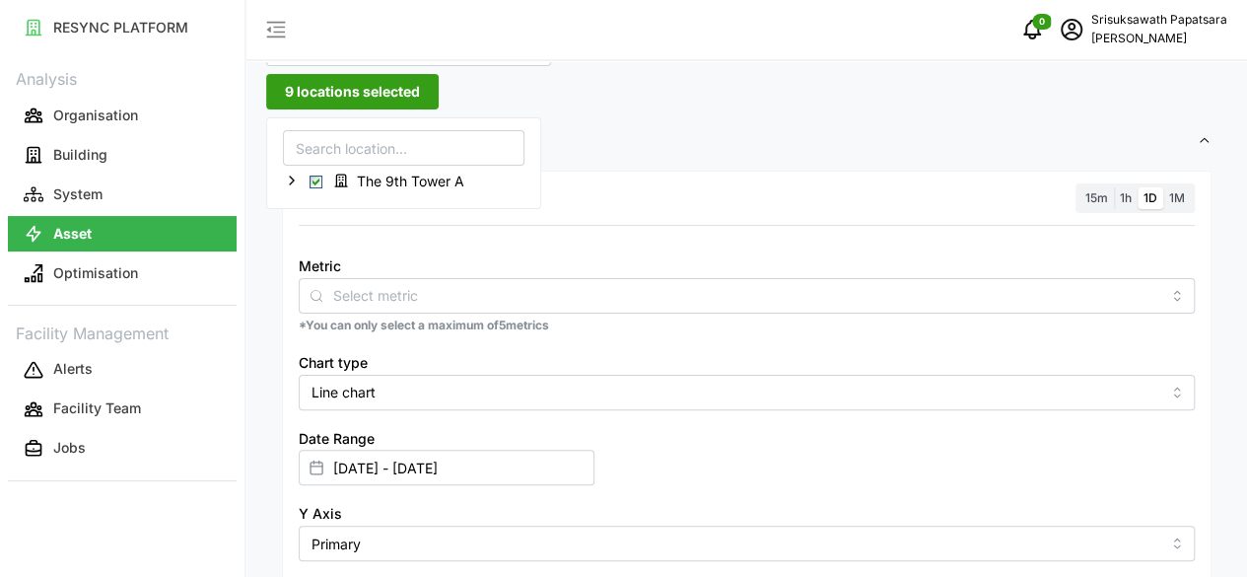
scroll to position [99, 0]
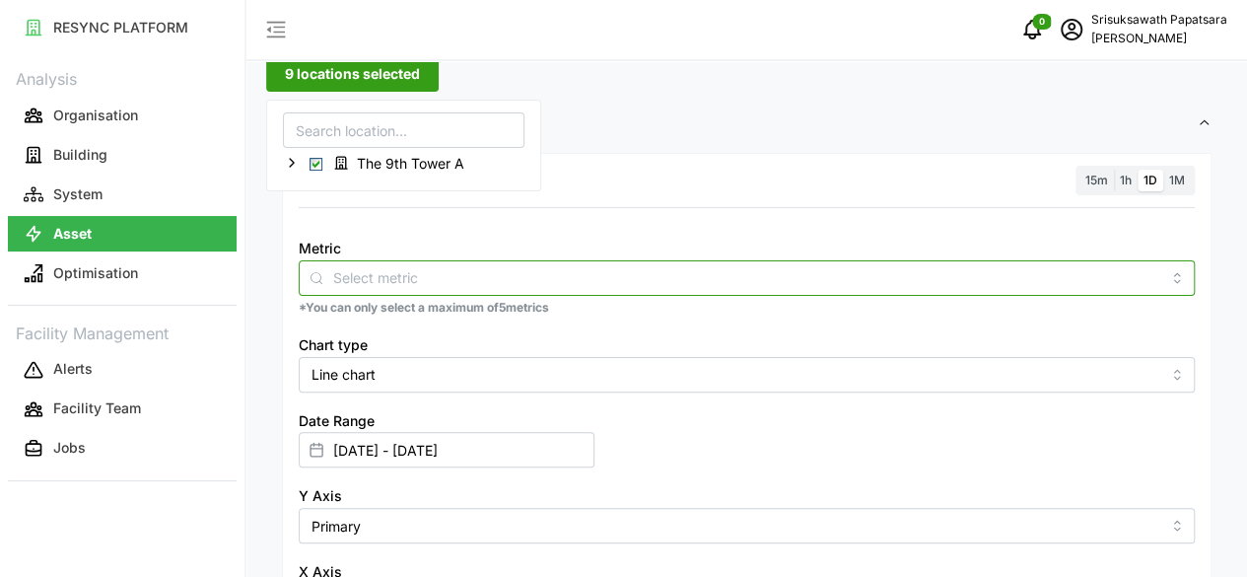
click at [432, 286] on input "Metric" at bounding box center [746, 277] width 827 height 22
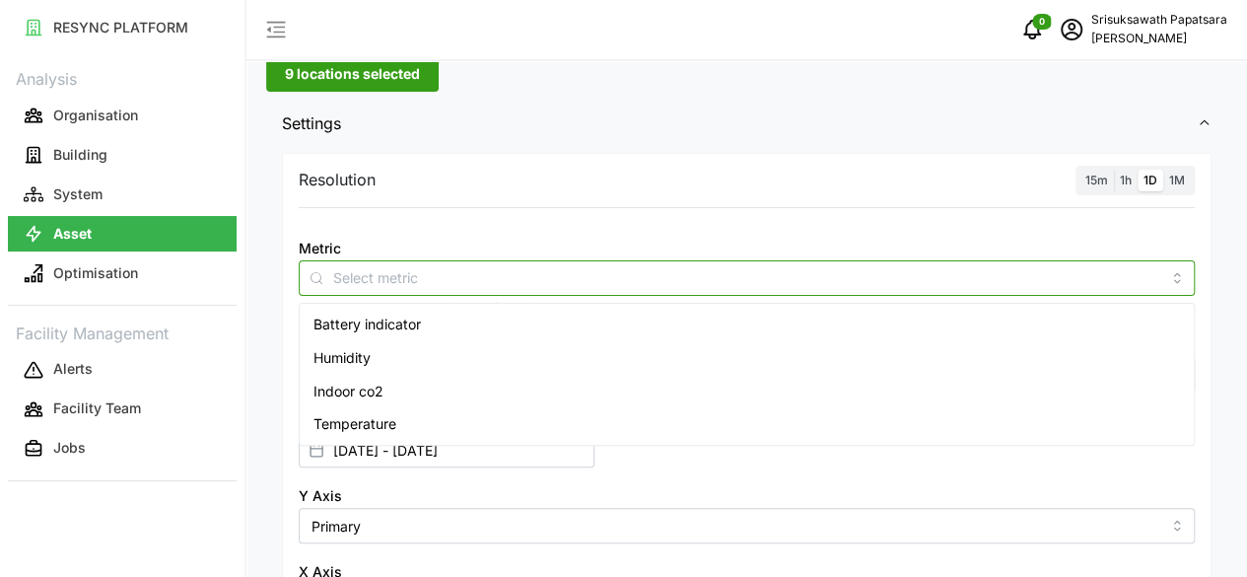
click at [359, 363] on span "Humidity" at bounding box center [342, 358] width 57 height 22
click at [344, 351] on span "Humidity" at bounding box center [360, 358] width 57 height 22
click at [327, 358] on span "Humidity" at bounding box center [342, 358] width 57 height 22
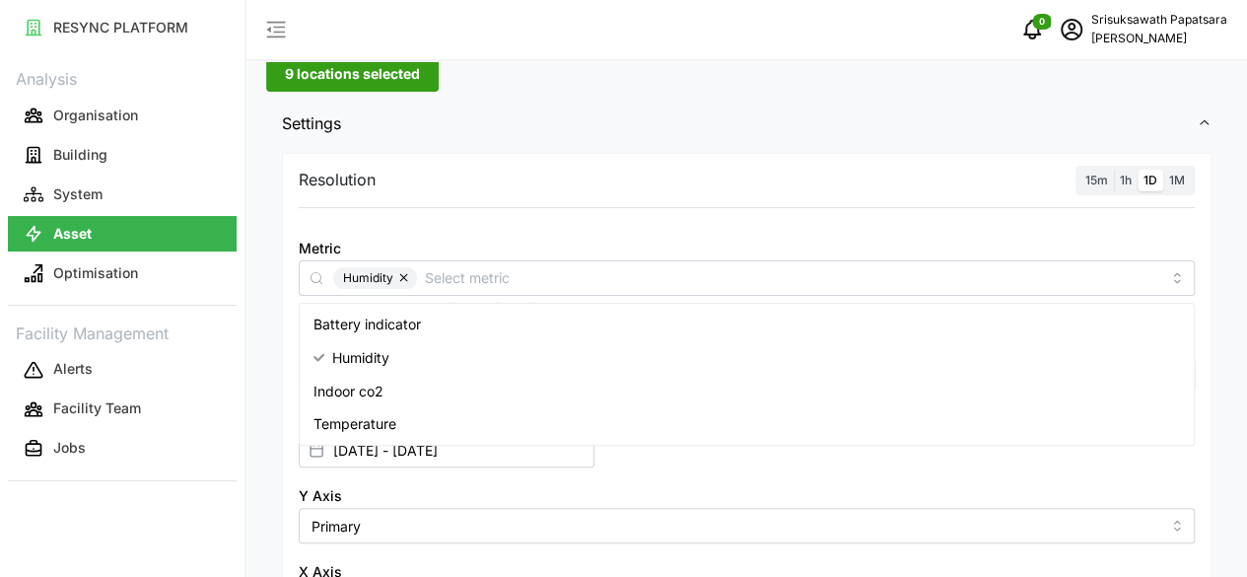
drag, startPoint x: 659, startPoint y: 555, endPoint x: 631, endPoint y: 545, distance: 29.3
click at [657, 555] on div "Resolution 15m 1h 1D 1M Metric Humidity *You can only select a maximum of 5 met…" at bounding box center [747, 433] width 930 height 560
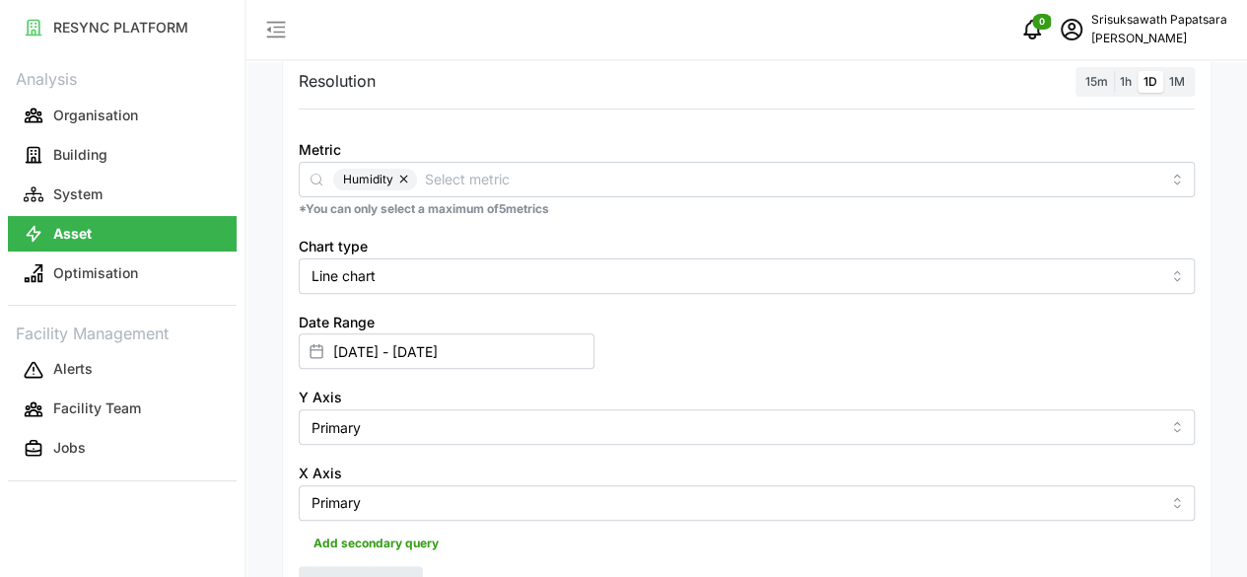
scroll to position [588, 0]
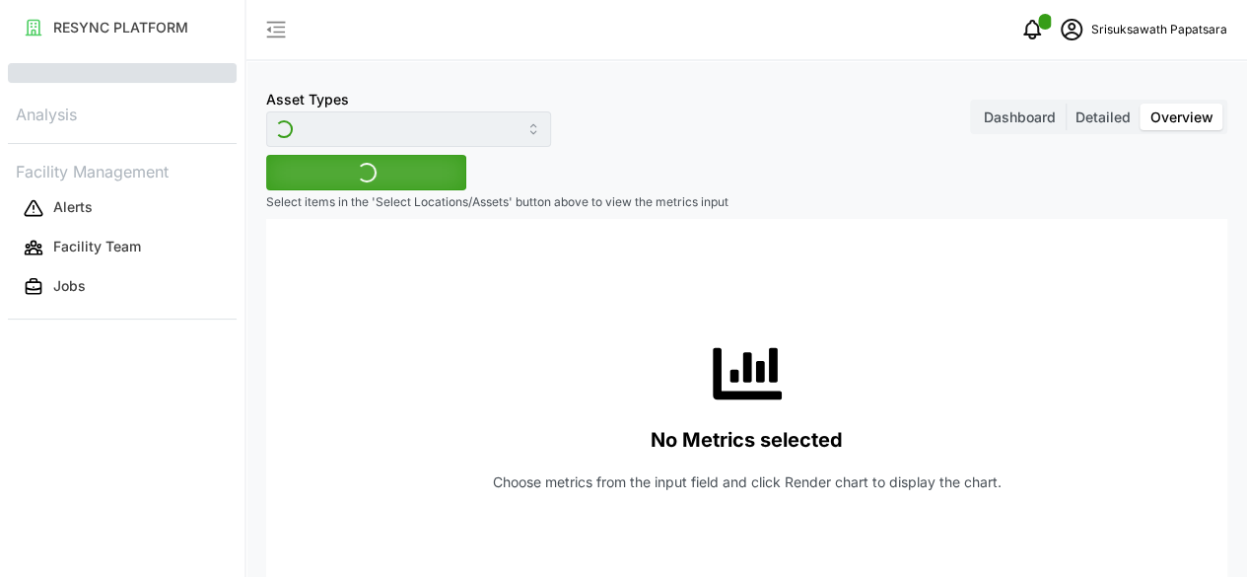
type input "IAQ sensor"
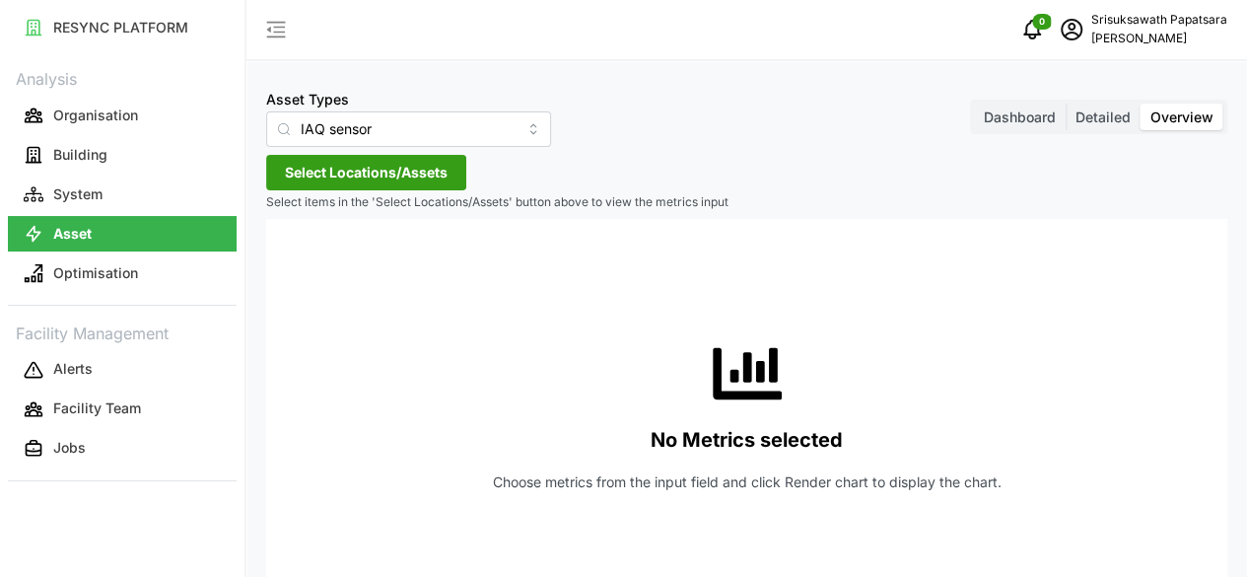
click at [375, 166] on span "Select Locations/Assets" at bounding box center [366, 173] width 163 height 34
click at [375, 261] on span "The 9th Tower A" at bounding box center [410, 262] width 107 height 20
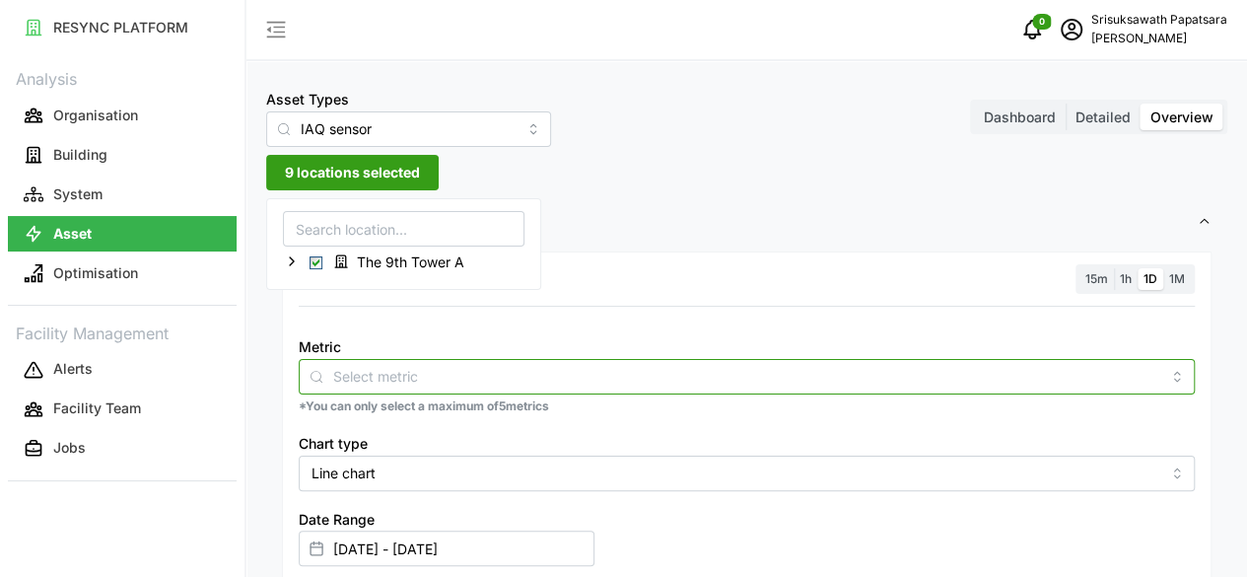
click at [391, 374] on input "Metric" at bounding box center [746, 376] width 827 height 22
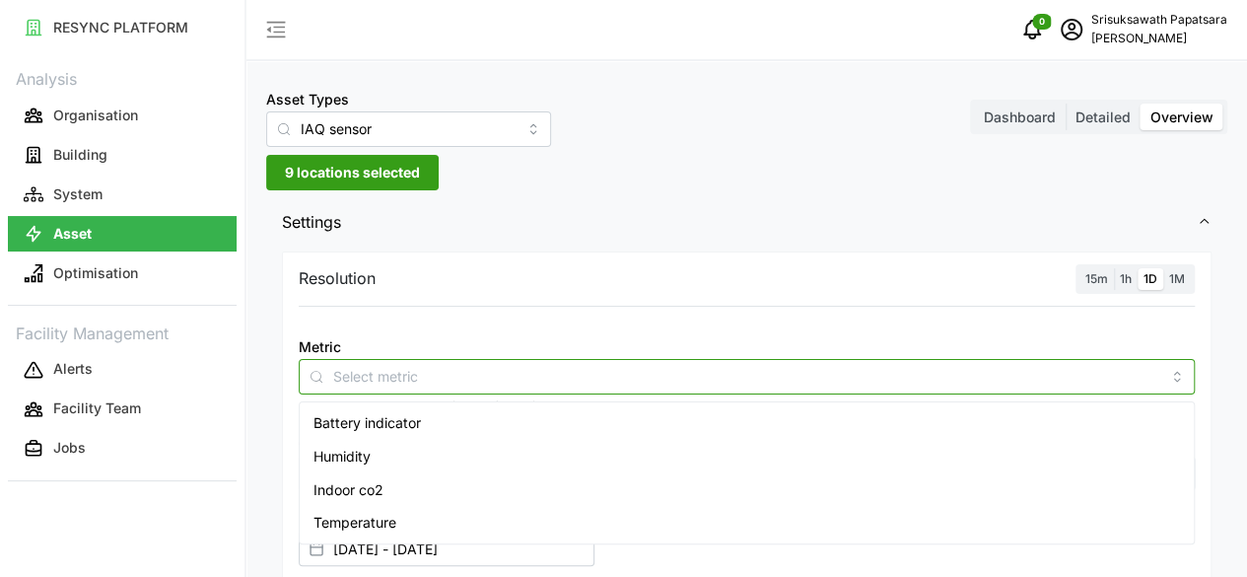
click at [342, 455] on span "Humidity" at bounding box center [342, 457] width 57 height 22
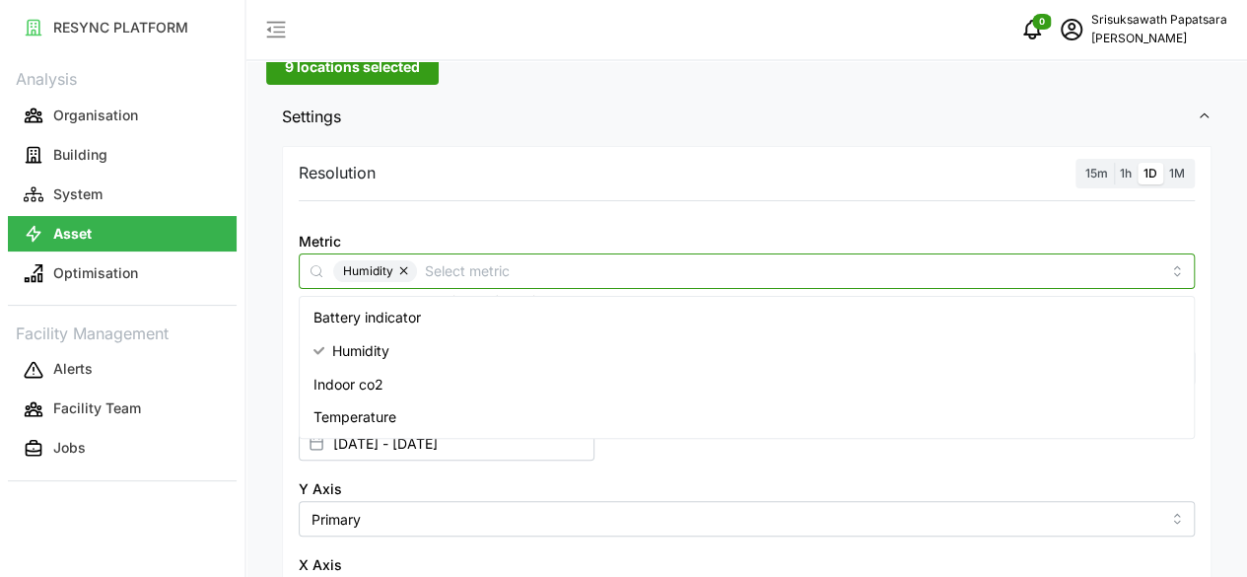
scroll to position [197, 0]
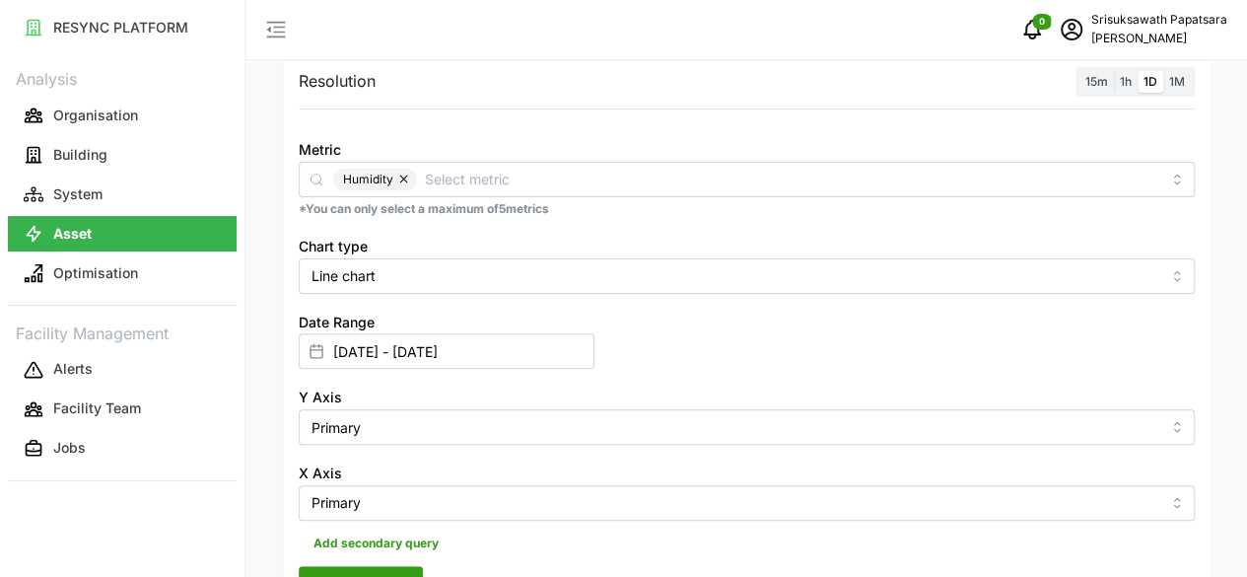
click at [495, 456] on div "Resolution 15m 1h 1D 1M Metric Humidity *You can only select a maximum of 5 met…" at bounding box center [747, 334] width 930 height 560
click at [359, 567] on span "Render chart" at bounding box center [360, 584] width 87 height 34
click at [402, 176] on button "button" at bounding box center [405, 180] width 24 height 22
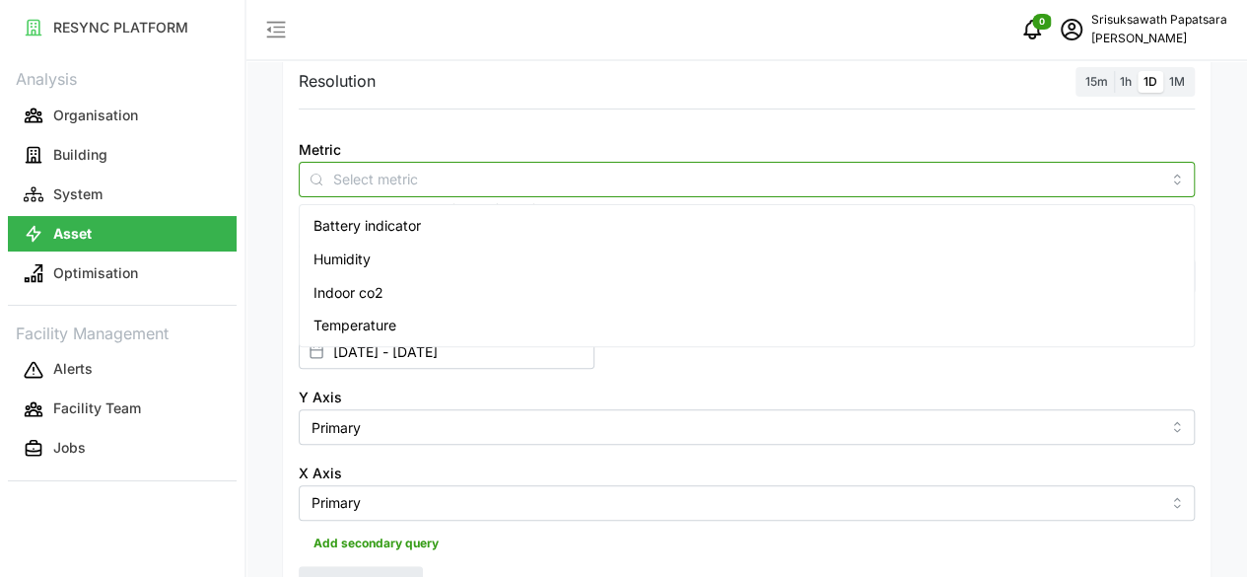
click at [402, 176] on input "Metric" at bounding box center [746, 179] width 827 height 22
click at [347, 327] on span "Temperature" at bounding box center [355, 326] width 83 height 22
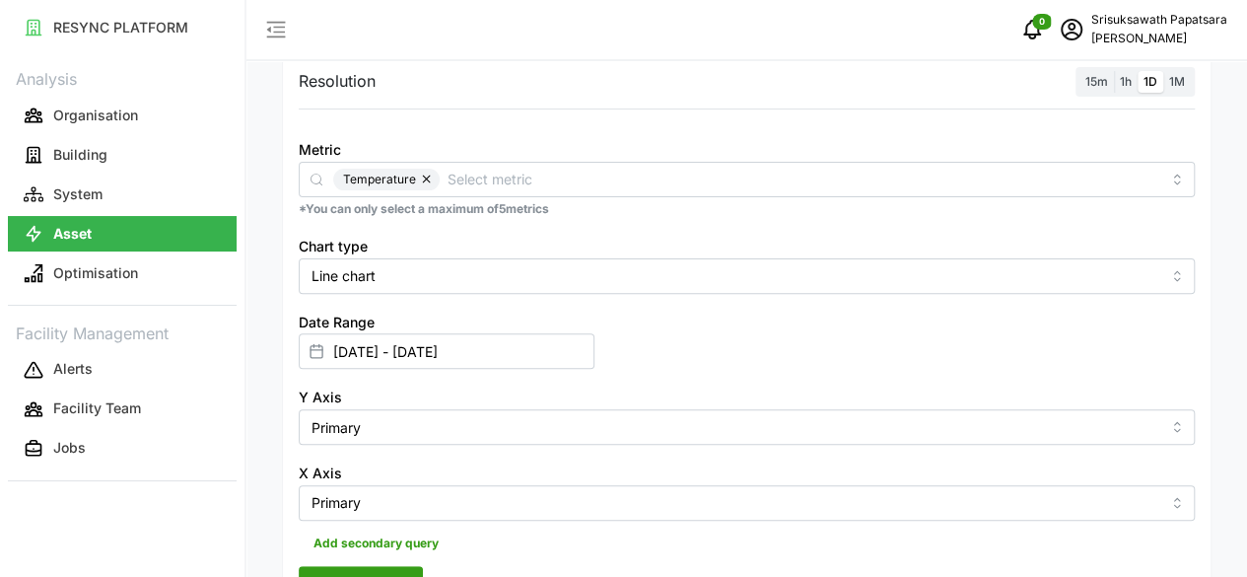
click at [358, 567] on span "Render chart" at bounding box center [360, 584] width 87 height 34
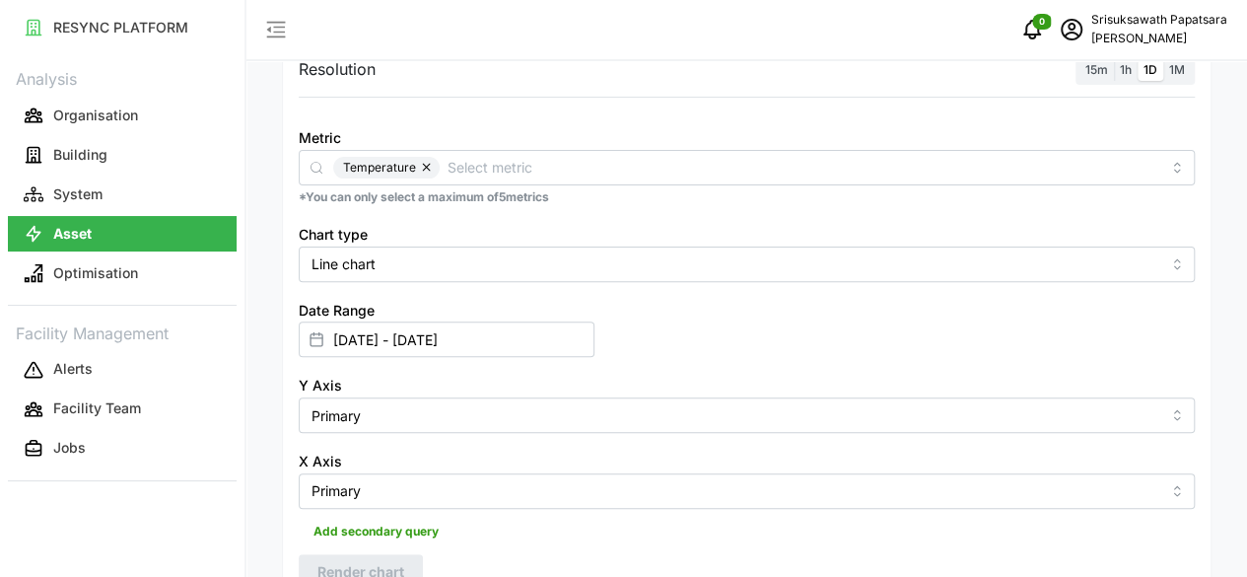
scroll to position [588, 0]
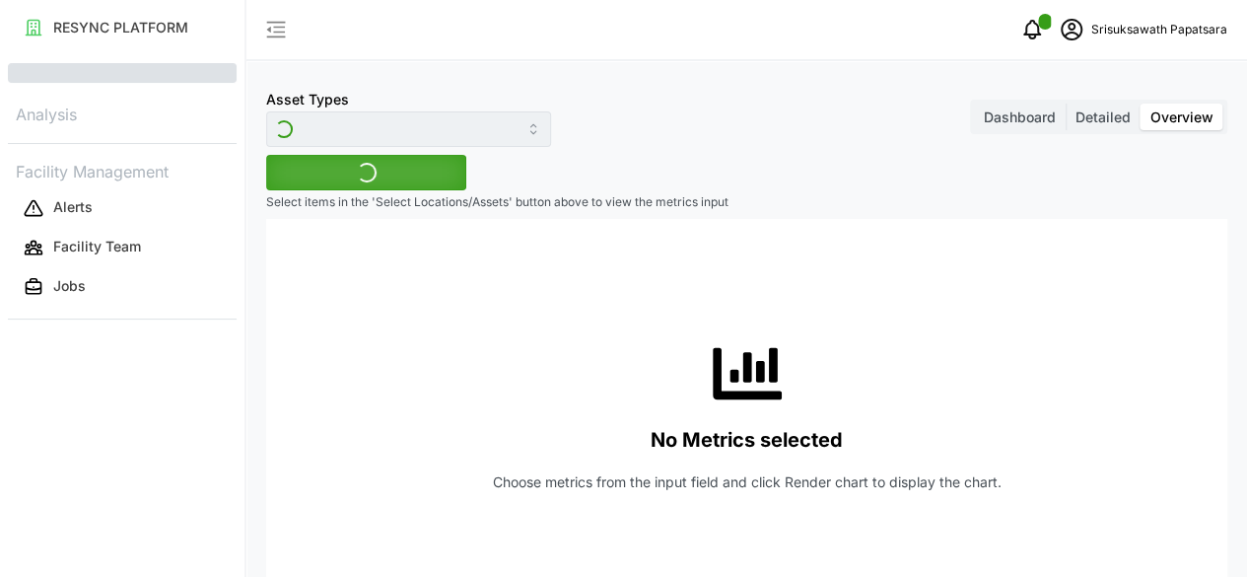
type input "IAQ sensor"
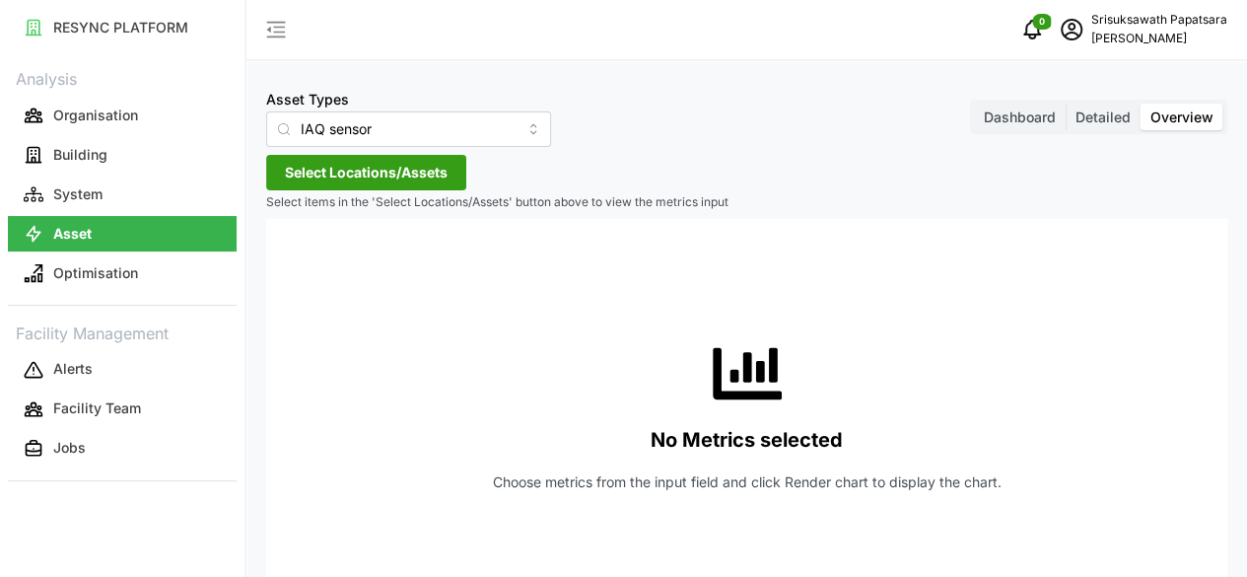
click at [355, 163] on span "Select Locations/Assets" at bounding box center [366, 173] width 163 height 34
click at [366, 260] on span "The 9th Tower A" at bounding box center [410, 262] width 107 height 20
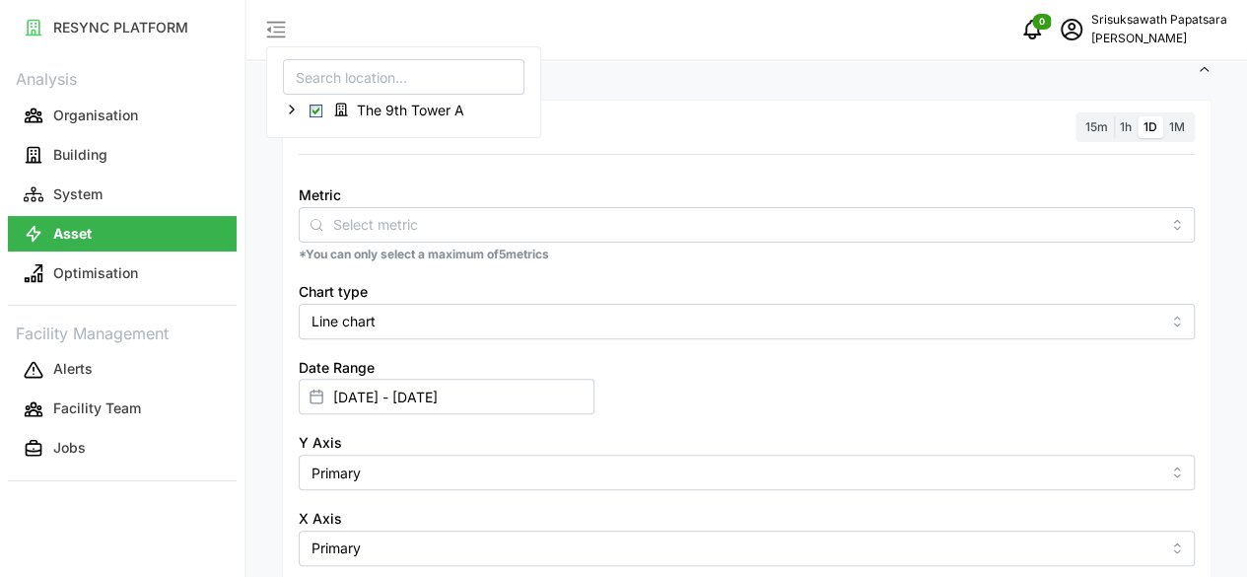
scroll to position [99, 0]
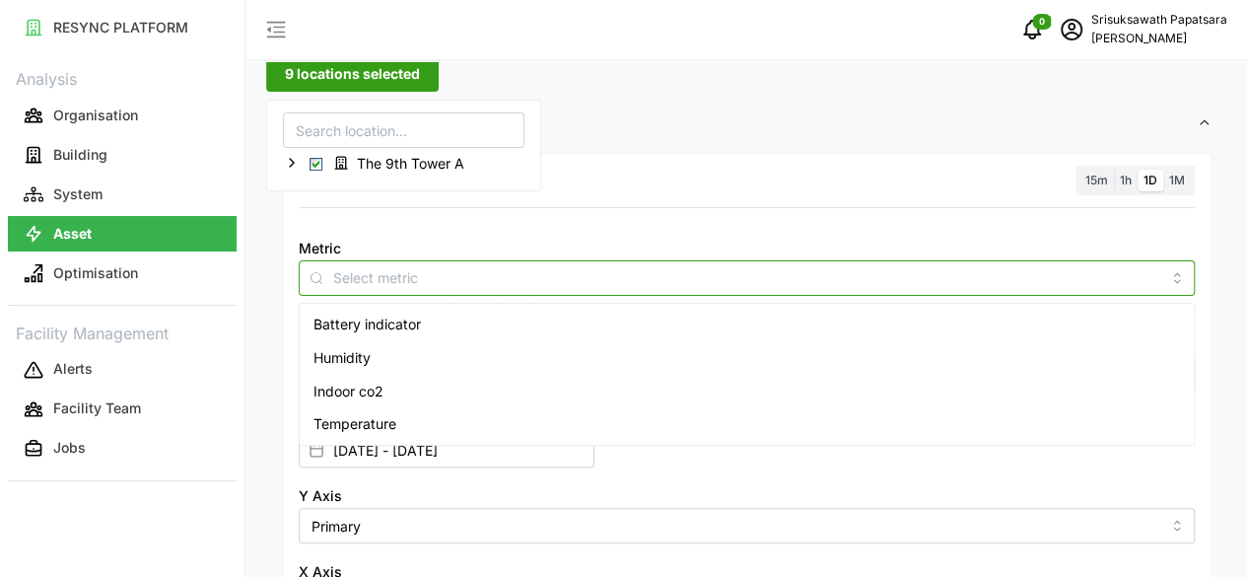
click at [414, 270] on input "Metric" at bounding box center [746, 277] width 827 height 22
click at [351, 427] on span "Temperature" at bounding box center [355, 424] width 83 height 22
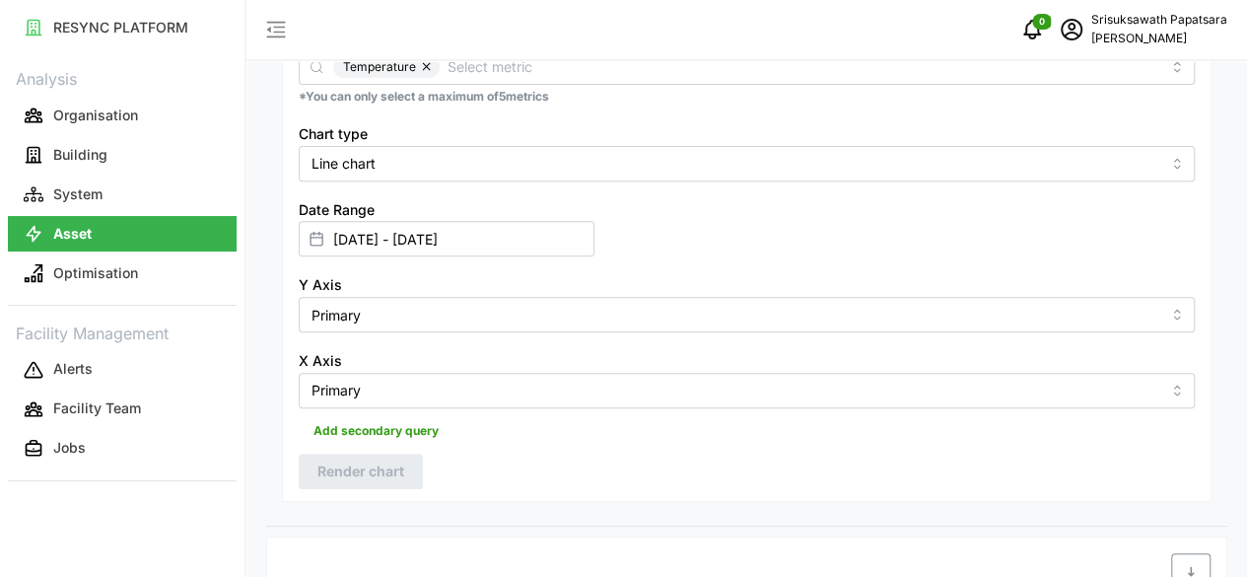
scroll to position [0, 0]
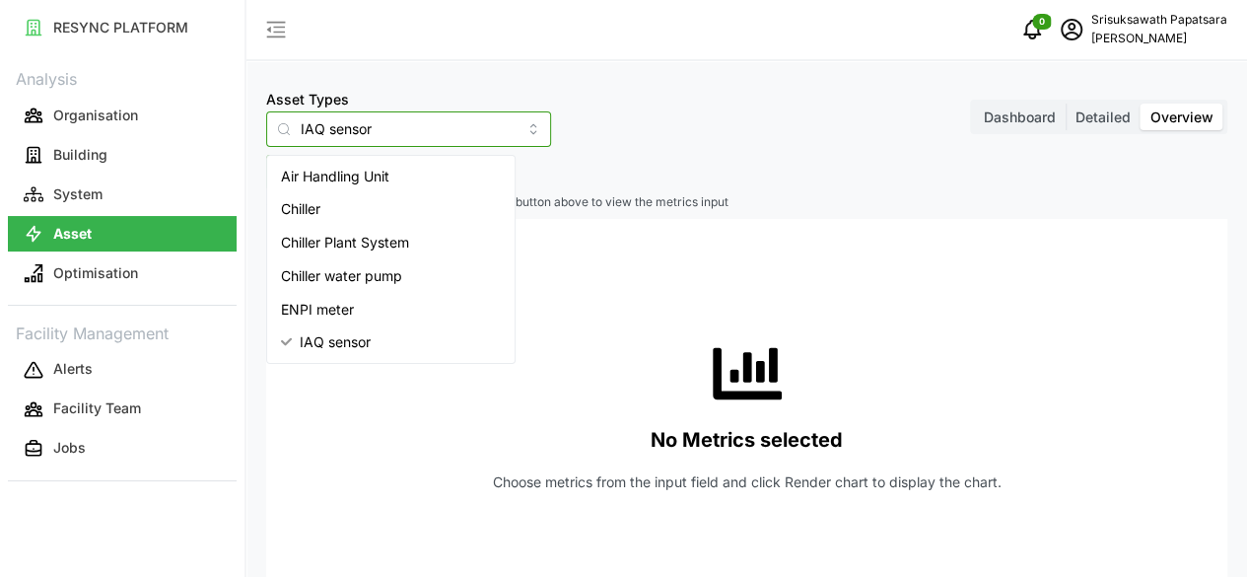
click at [413, 128] on input "IAQ sensor" at bounding box center [408, 128] width 285 height 35
click at [393, 422] on div "No Metrics selected Choose metrics from the input field and click Render chart …" at bounding box center [747, 416] width 930 height 394
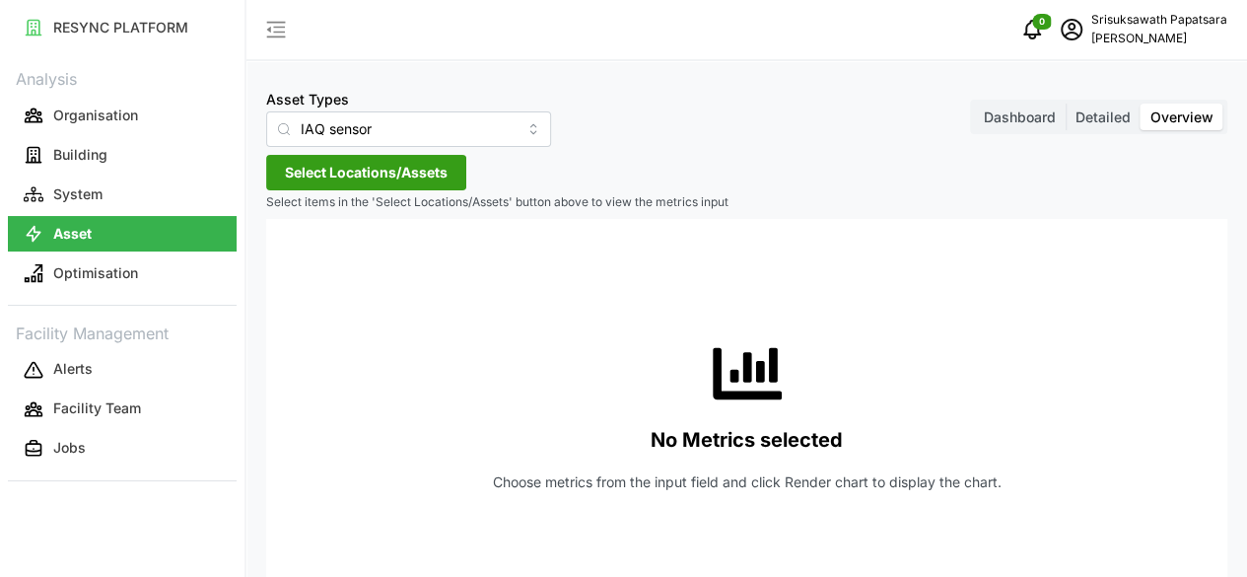
click at [374, 181] on span "Select Locations/Assets" at bounding box center [366, 173] width 163 height 34
click at [375, 265] on span "The 9th Tower A" at bounding box center [410, 262] width 107 height 20
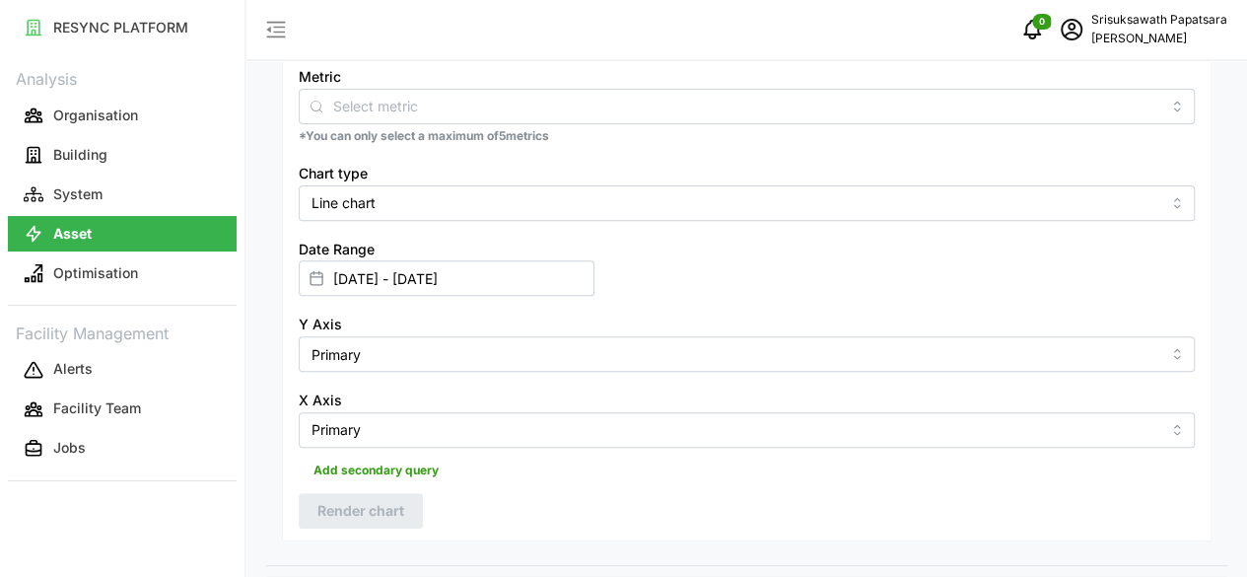
scroll to position [296, 0]
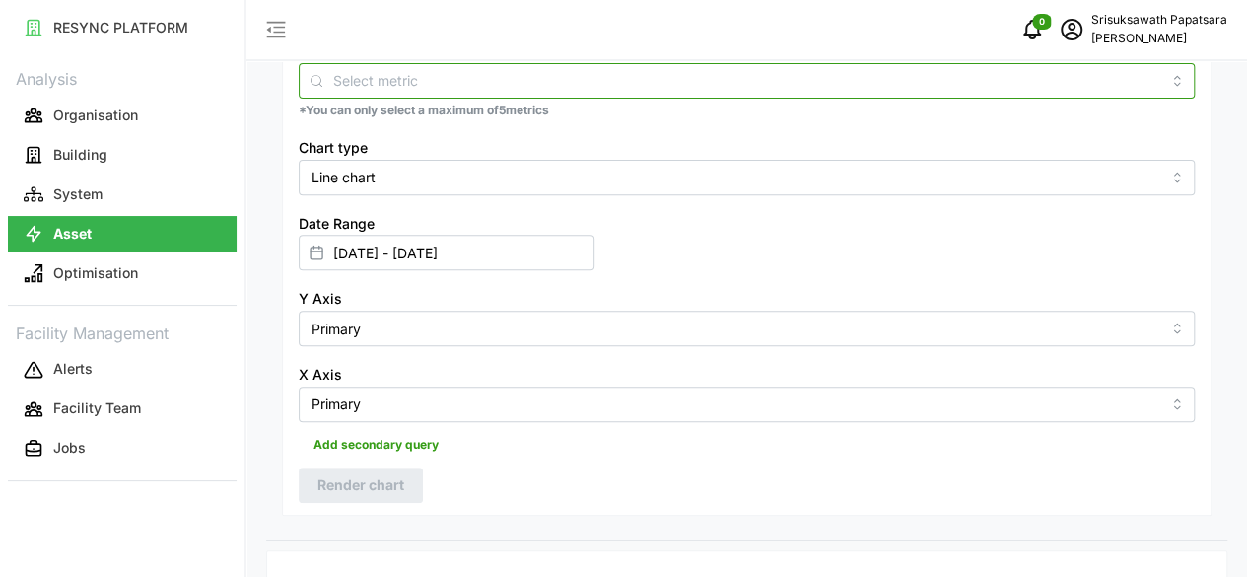
click at [451, 91] on div at bounding box center [747, 80] width 896 height 35
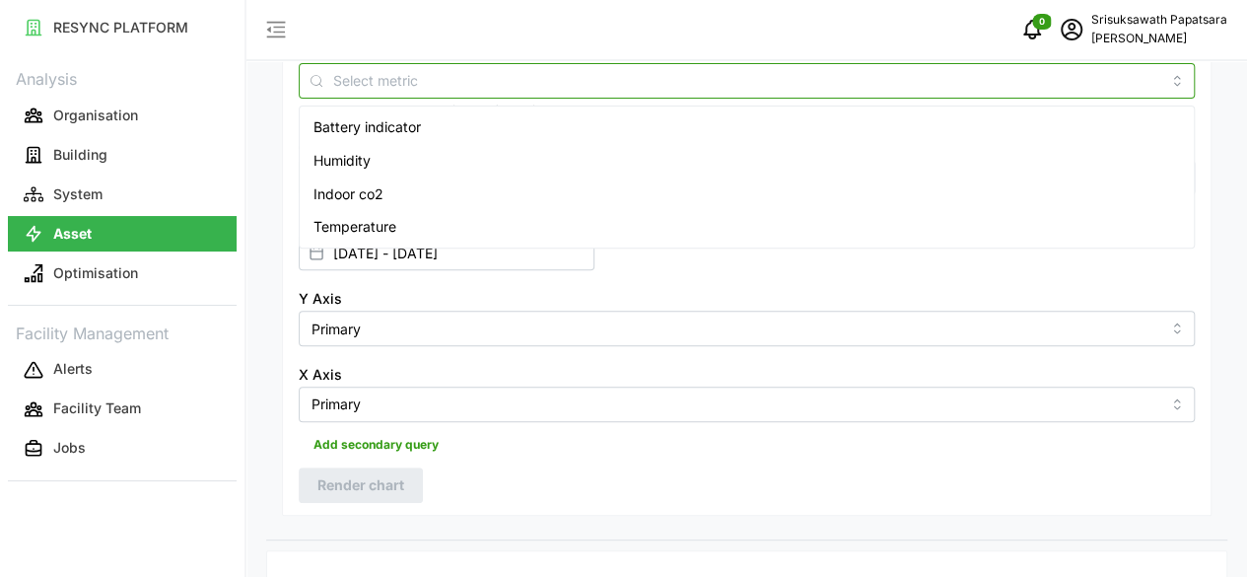
click at [345, 167] on span "Humidity" at bounding box center [342, 161] width 57 height 22
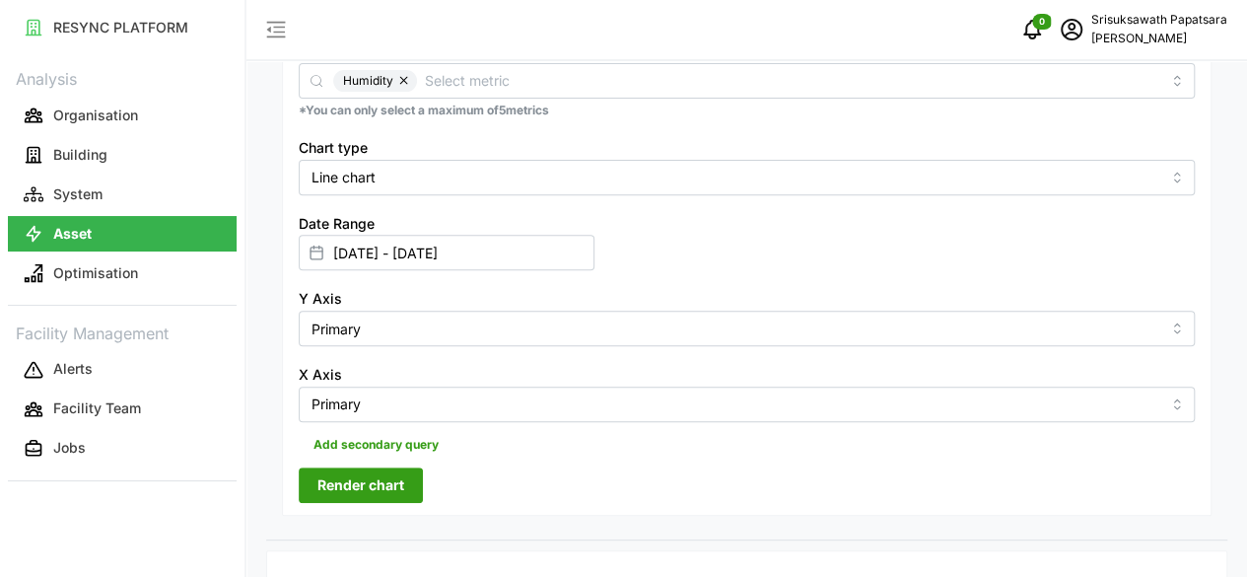
click at [394, 468] on span "Render chart" at bounding box center [360, 485] width 87 height 34
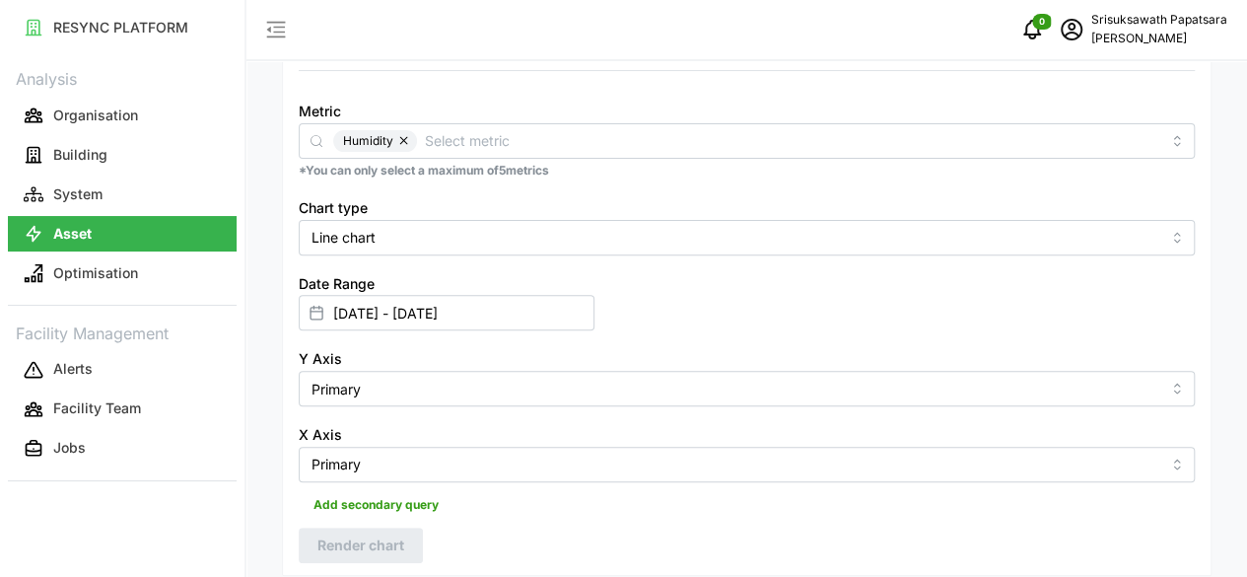
scroll to position [95, 0]
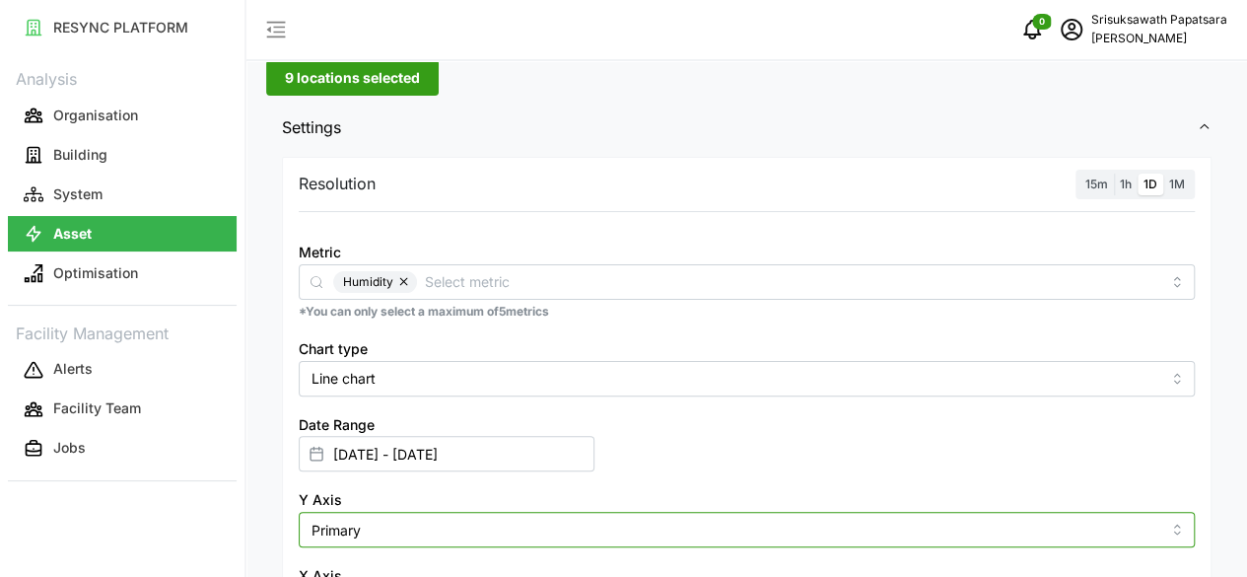
click at [721, 512] on input "Primary" at bounding box center [747, 529] width 896 height 35
click at [722, 512] on input "Primary" at bounding box center [747, 529] width 896 height 35
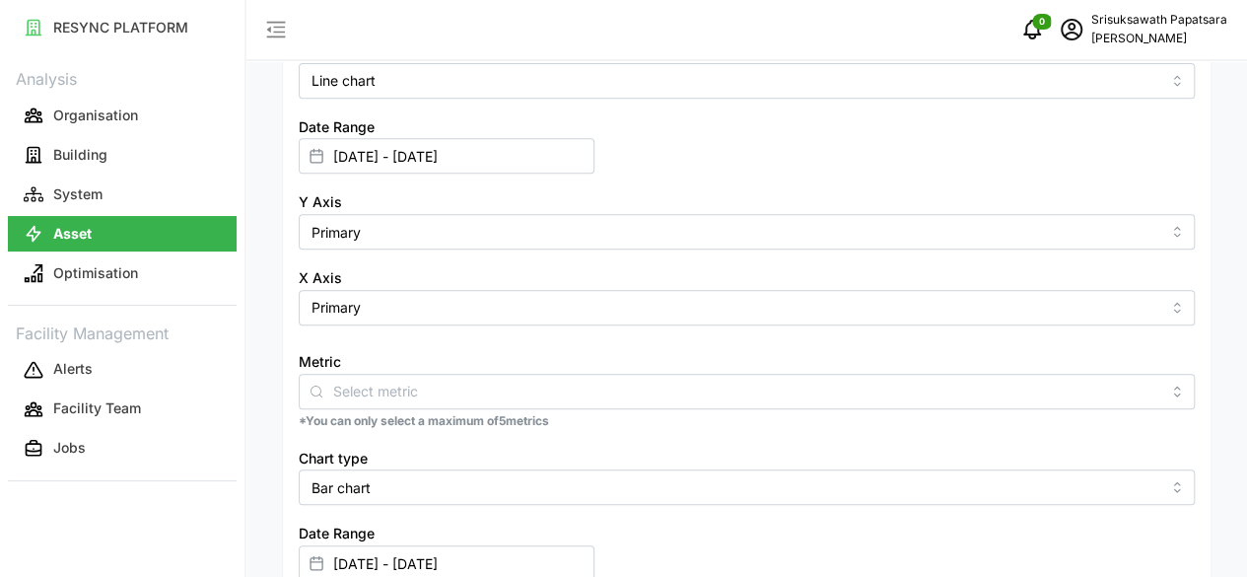
scroll to position [350, 0]
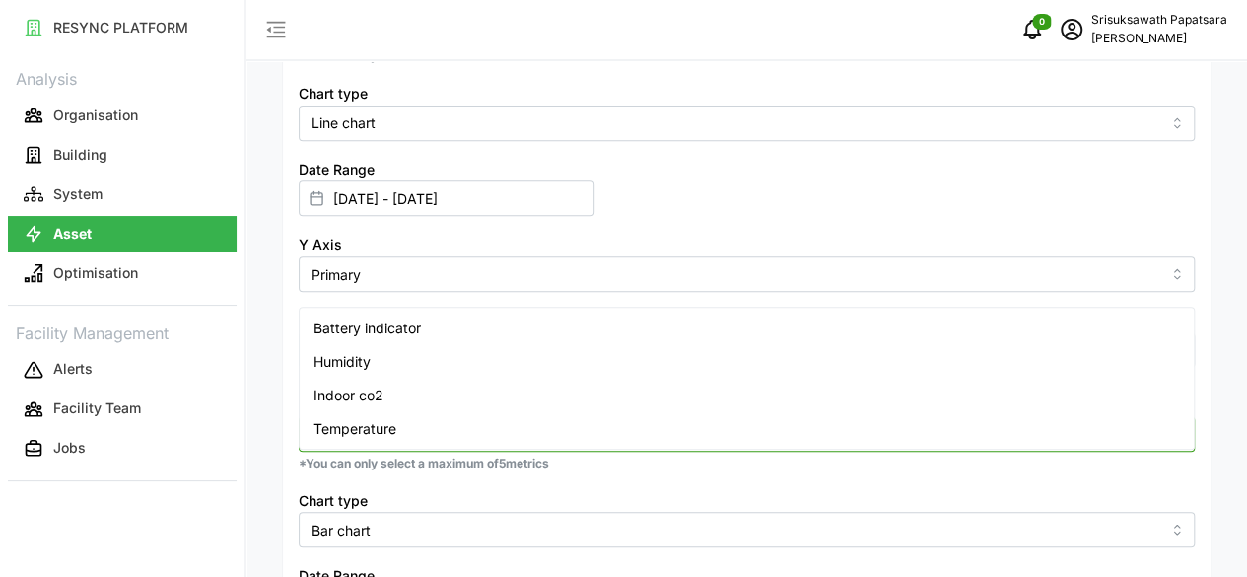
click at [415, 422] on input "Metric" at bounding box center [746, 433] width 827 height 22
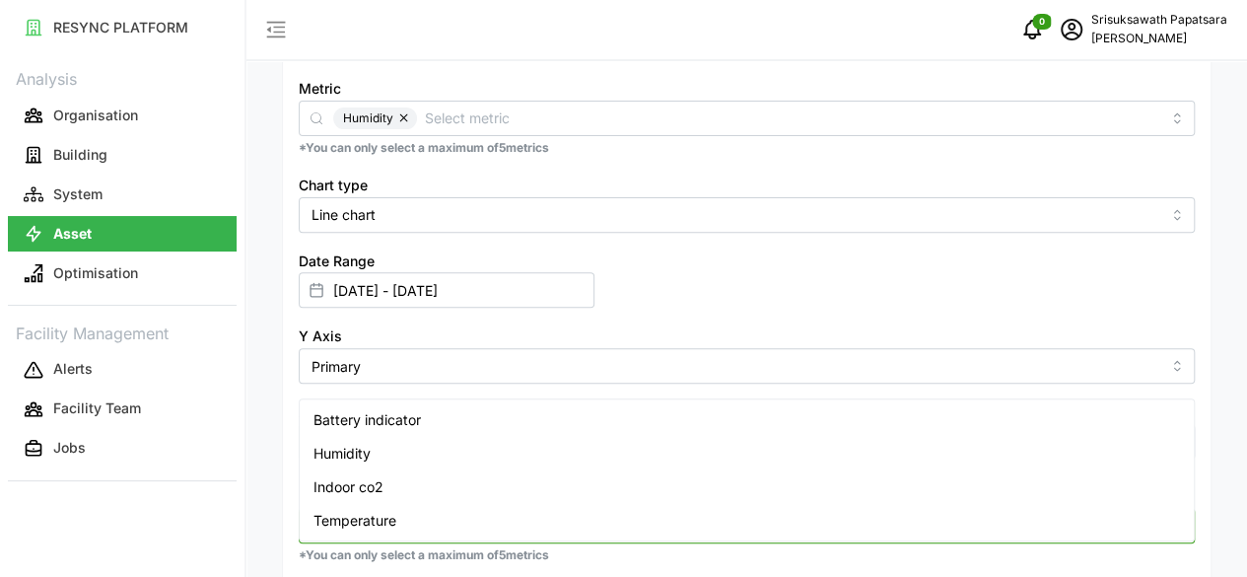
scroll to position [251, 0]
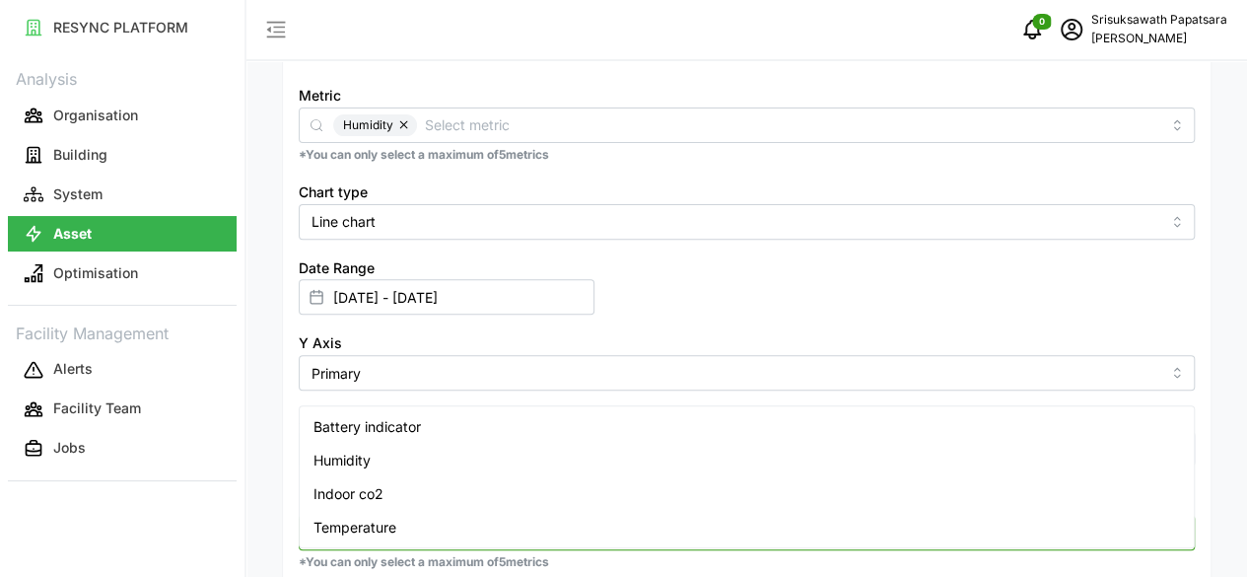
click at [371, 524] on span "Temperature" at bounding box center [355, 528] width 83 height 22
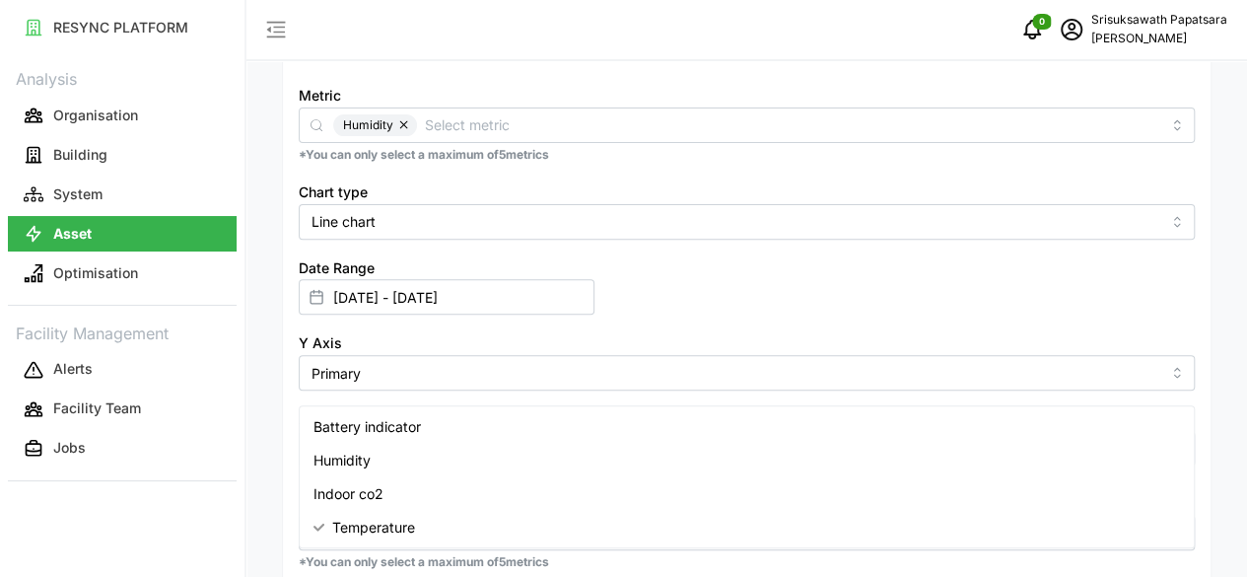
click at [372, 393] on span "Line chart" at bounding box center [346, 397] width 64 height 22
type input "Line chart"
click at [285, 515] on div "Resolution 15m 1h 1D 1M Metric Humidity *You can only select a maximum of 5 met…" at bounding box center [747, 483] width 930 height 967
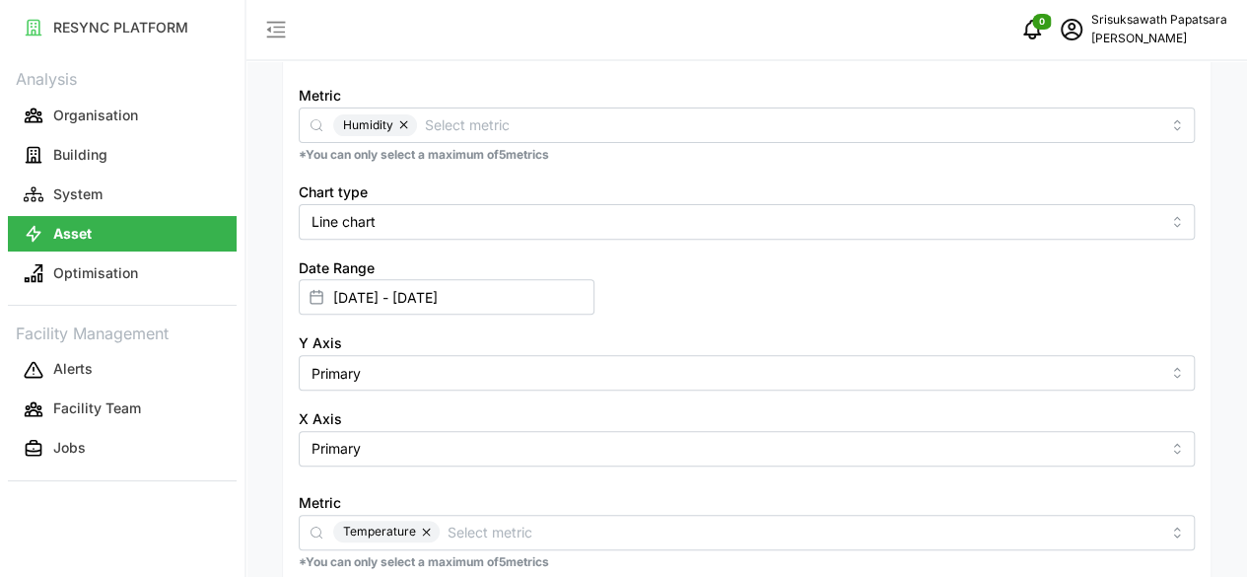
scroll to position [449, 0]
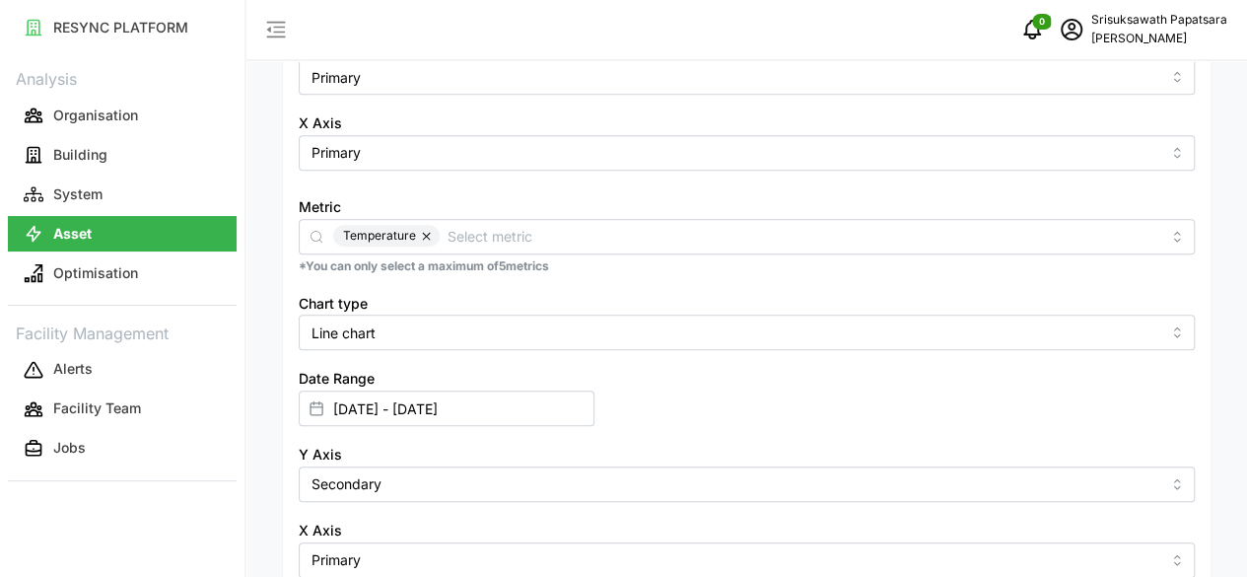
scroll to position [843, 0]
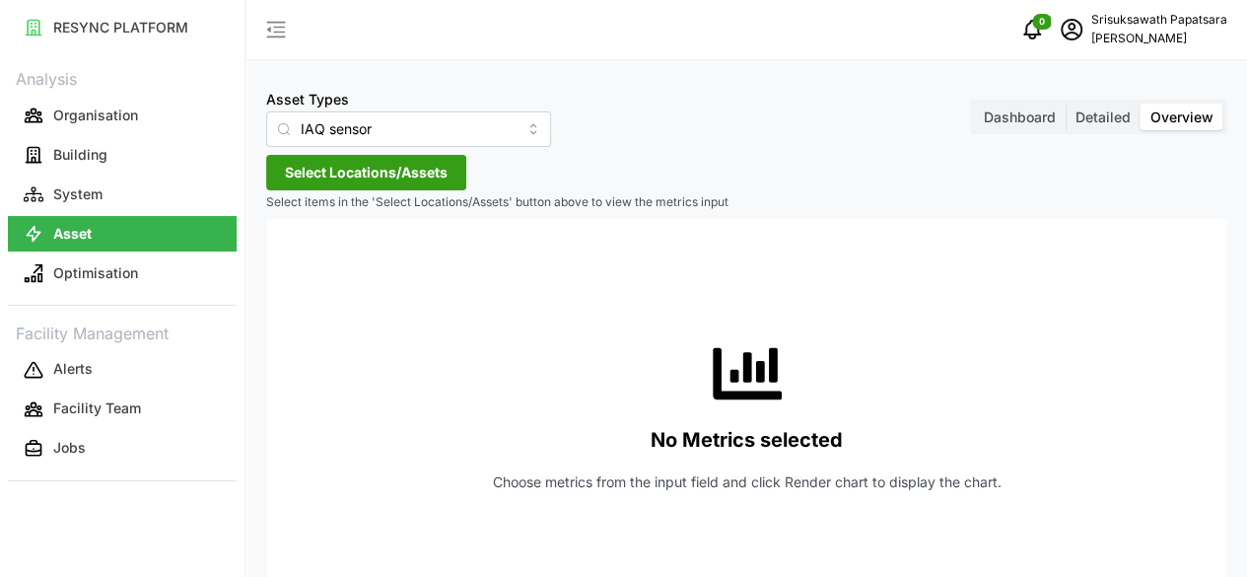
click at [408, 165] on span "Select Locations/Assets" at bounding box center [366, 173] width 163 height 34
click at [352, 266] on span "The 9th Tower A" at bounding box center [401, 261] width 153 height 24
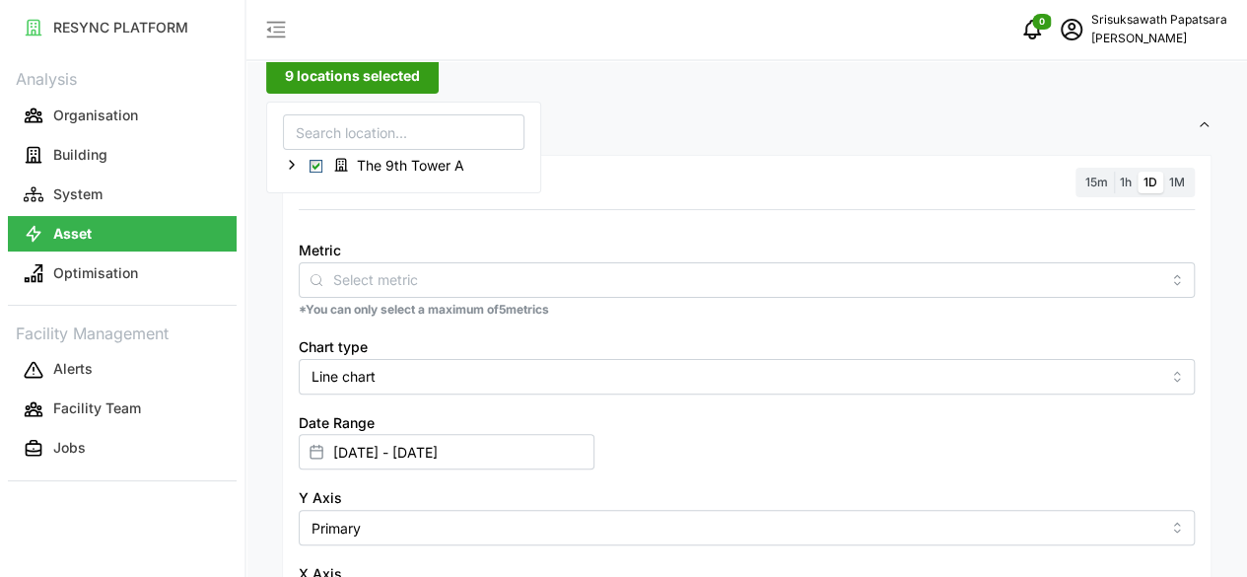
scroll to position [99, 0]
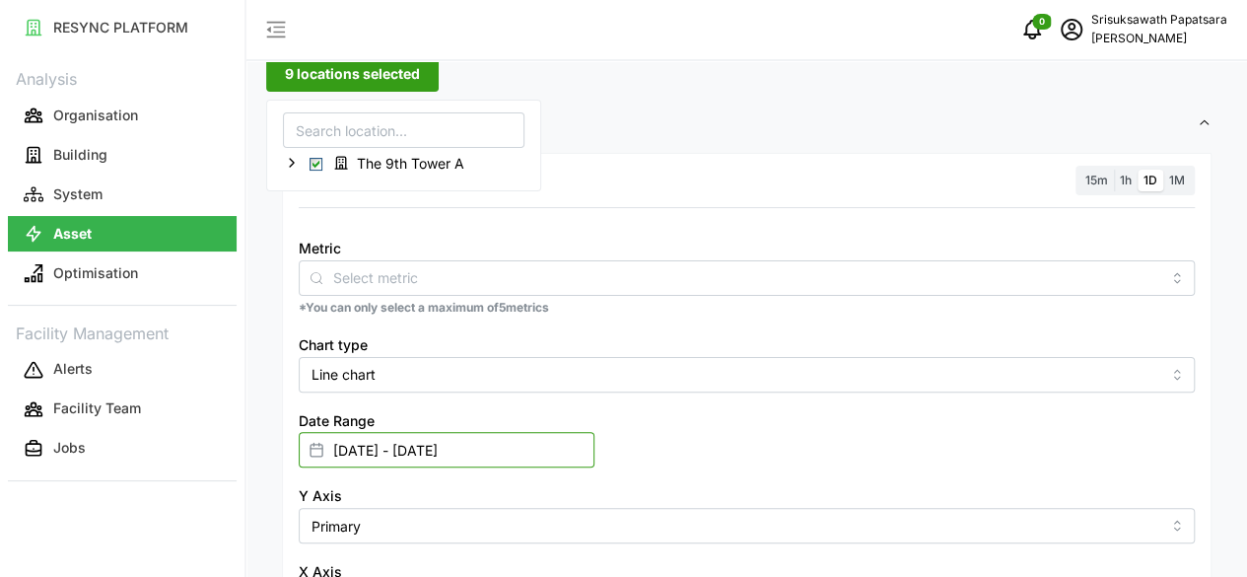
click at [595, 432] on input "[DATE] - [DATE]" at bounding box center [447, 449] width 296 height 35
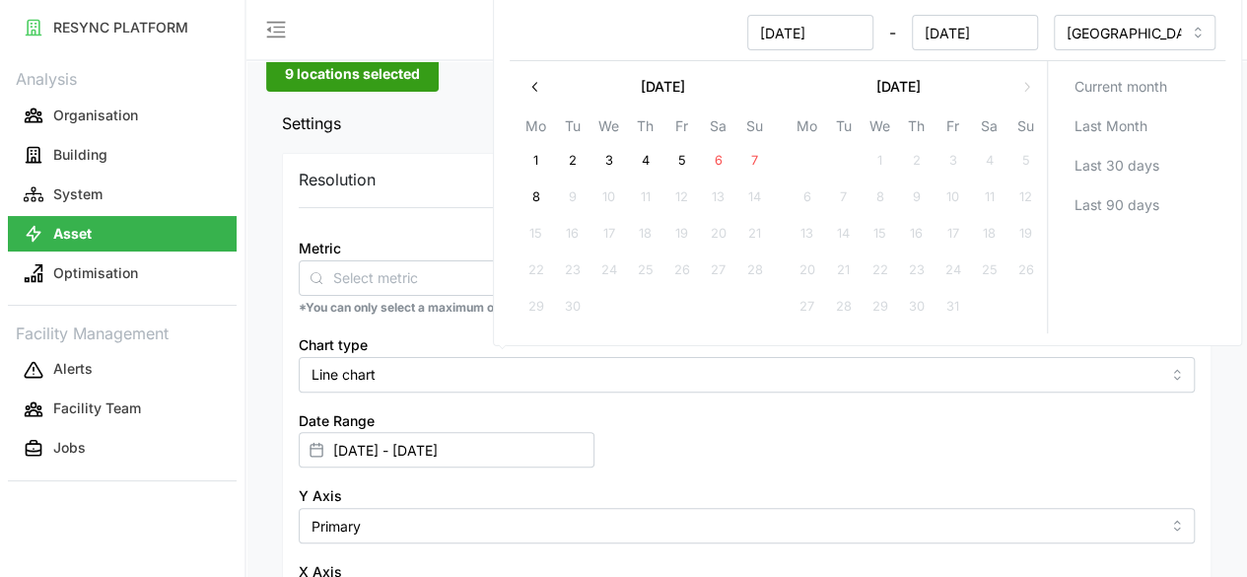
click at [700, 516] on div "Resolution 15m 1h 1D 1M Metric *You can only select a maximum of 5 metrics Char…" at bounding box center [747, 433] width 930 height 560
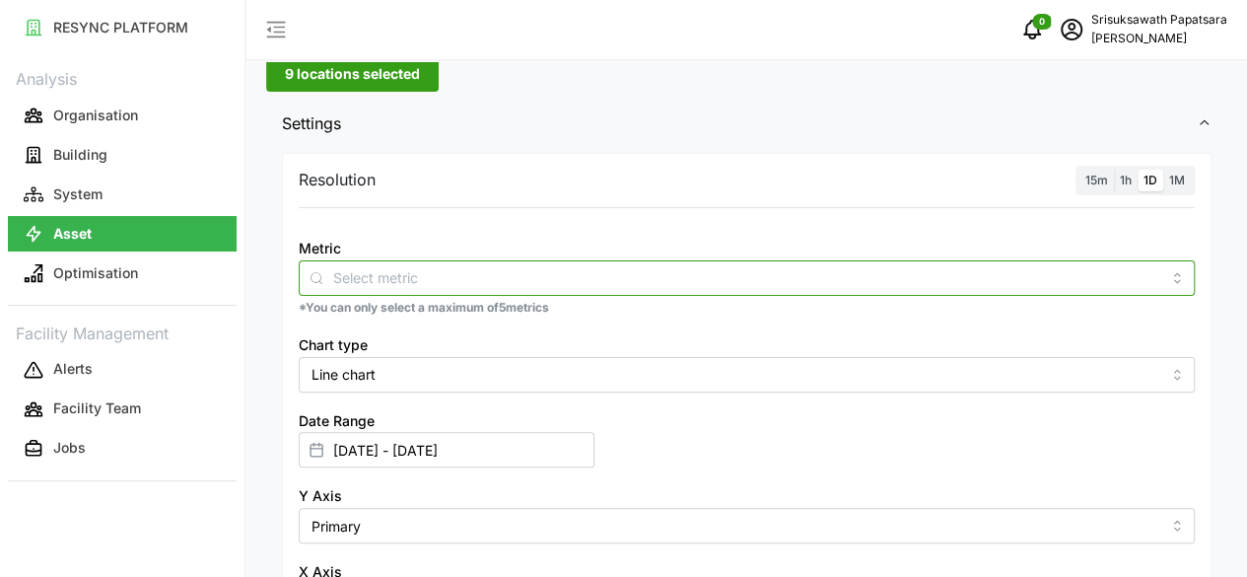
click at [462, 271] on input "Metric" at bounding box center [746, 277] width 827 height 22
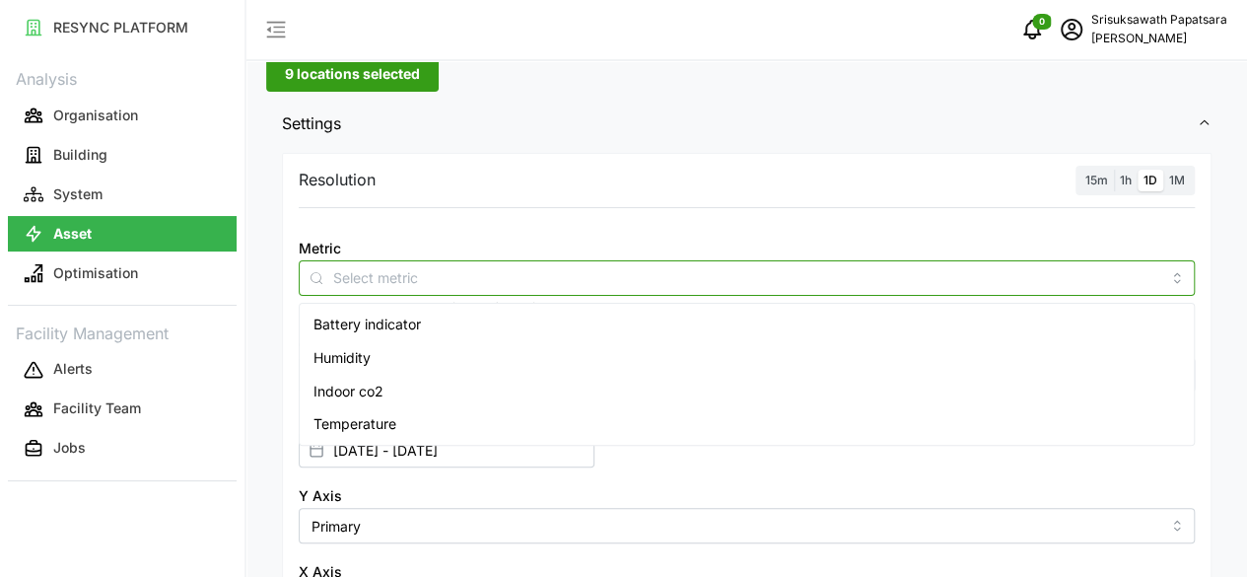
click at [377, 384] on span "Indoor co2" at bounding box center [349, 392] width 70 height 22
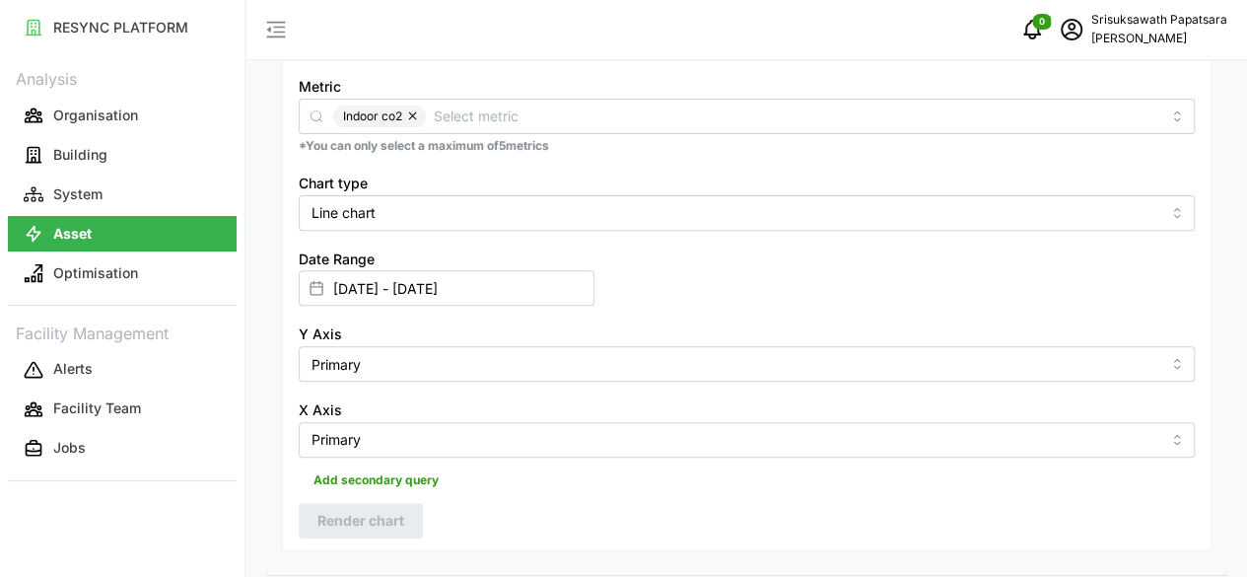
scroll to position [95, 0]
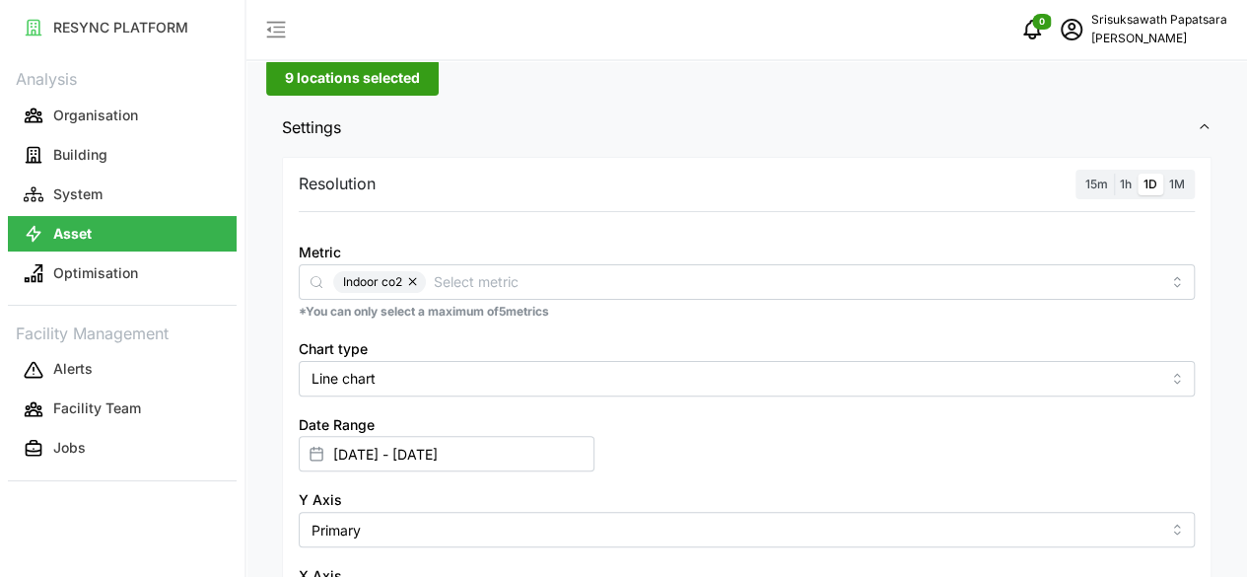
click at [416, 279] on button "button" at bounding box center [414, 282] width 24 height 22
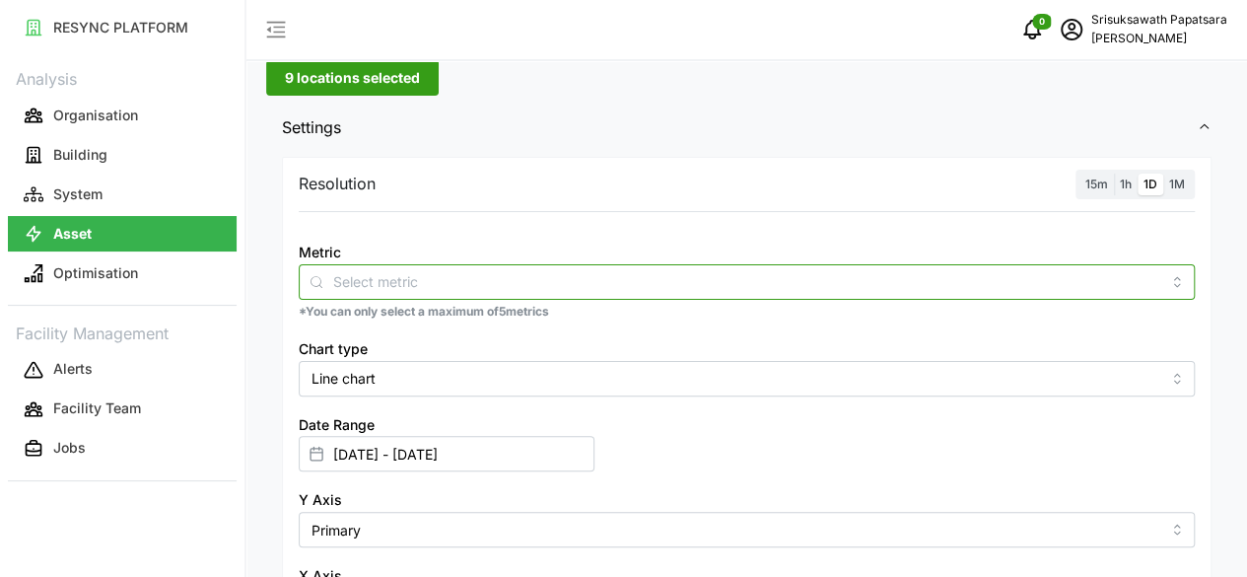
click at [415, 278] on input "Metric" at bounding box center [746, 281] width 827 height 22
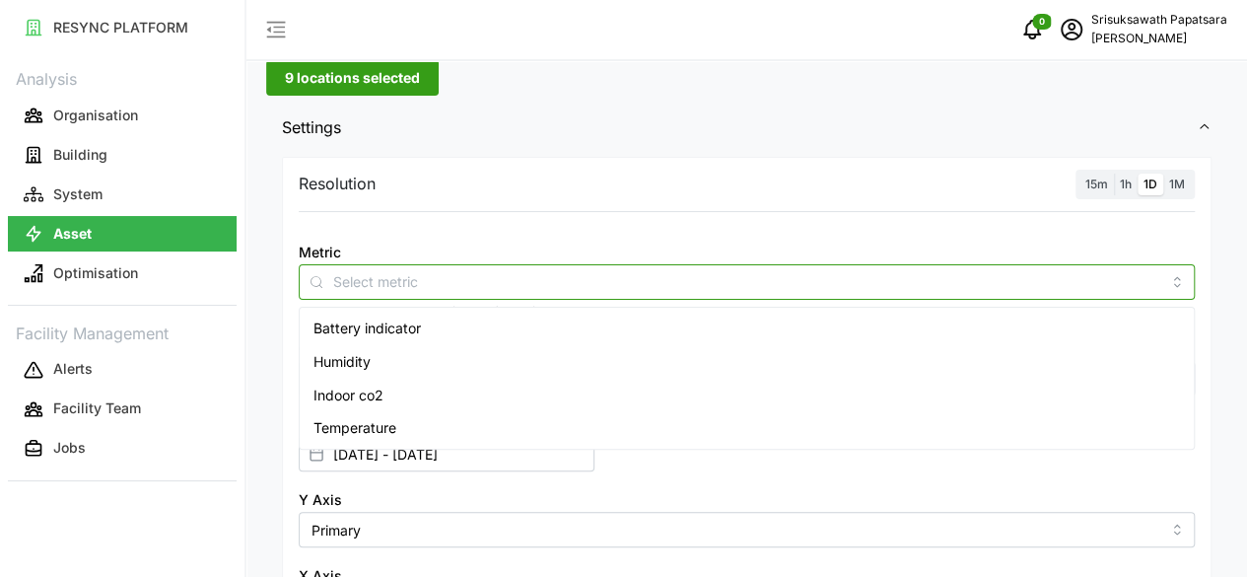
click at [362, 362] on span "Humidity" at bounding box center [342, 362] width 57 height 22
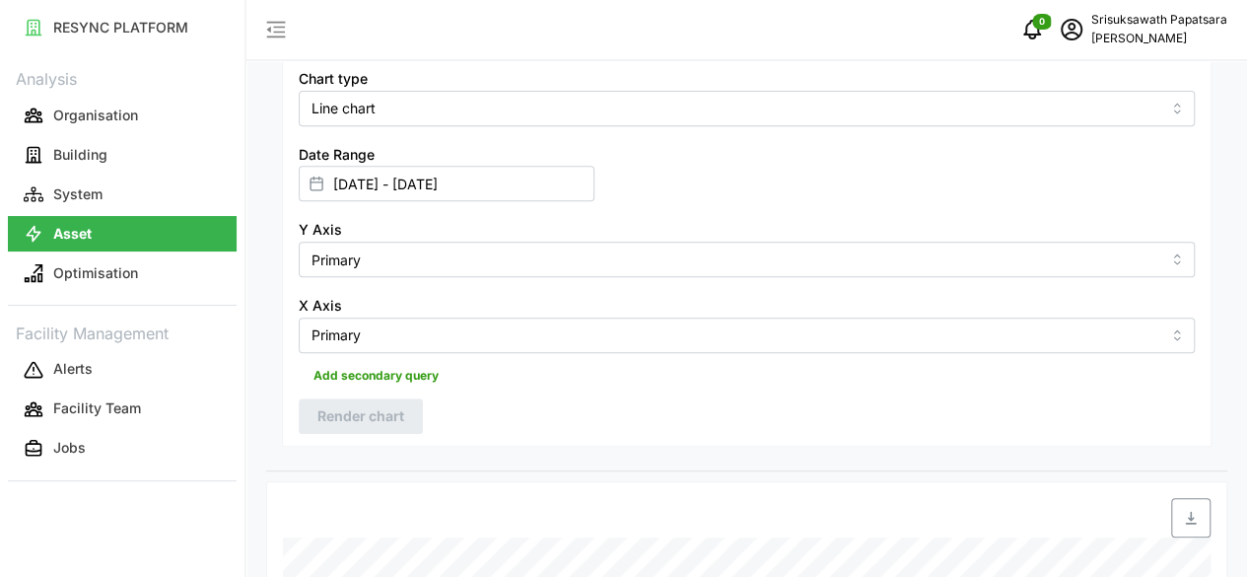
scroll to position [0, 0]
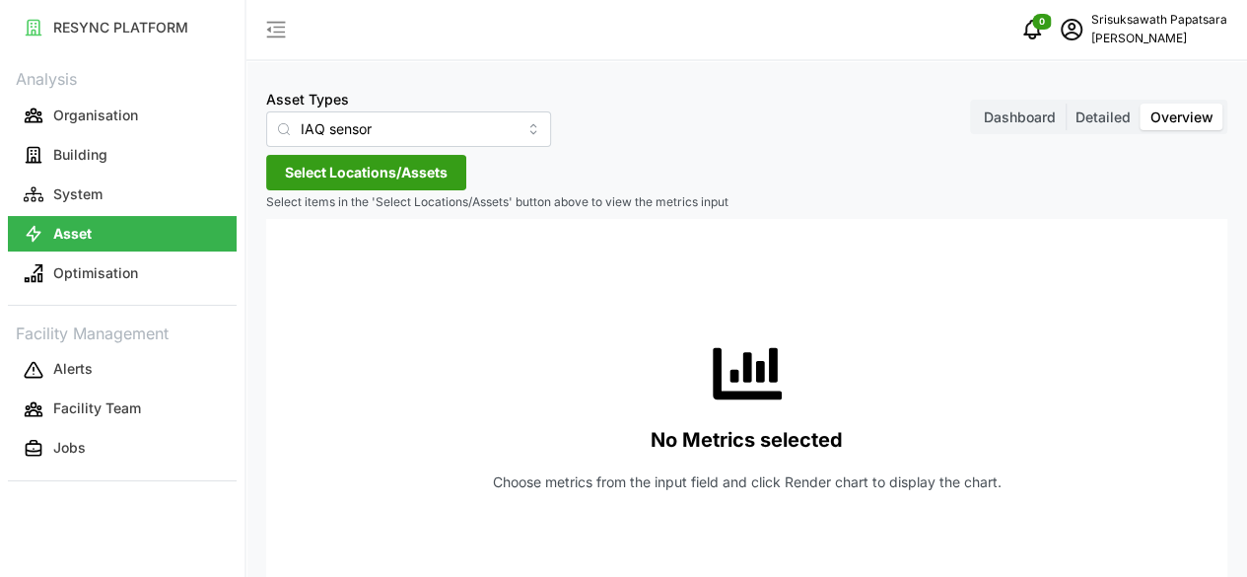
click at [428, 168] on span "Select Locations/Assets" at bounding box center [366, 173] width 163 height 34
click at [408, 261] on span "The 9th Tower A" at bounding box center [410, 262] width 107 height 20
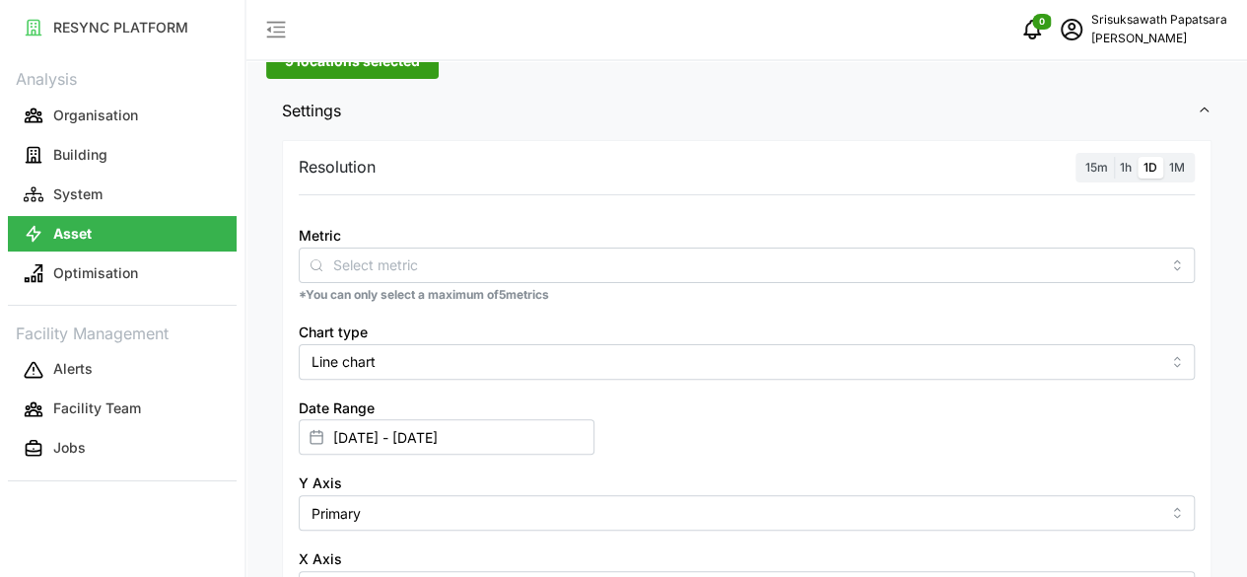
scroll to position [197, 0]
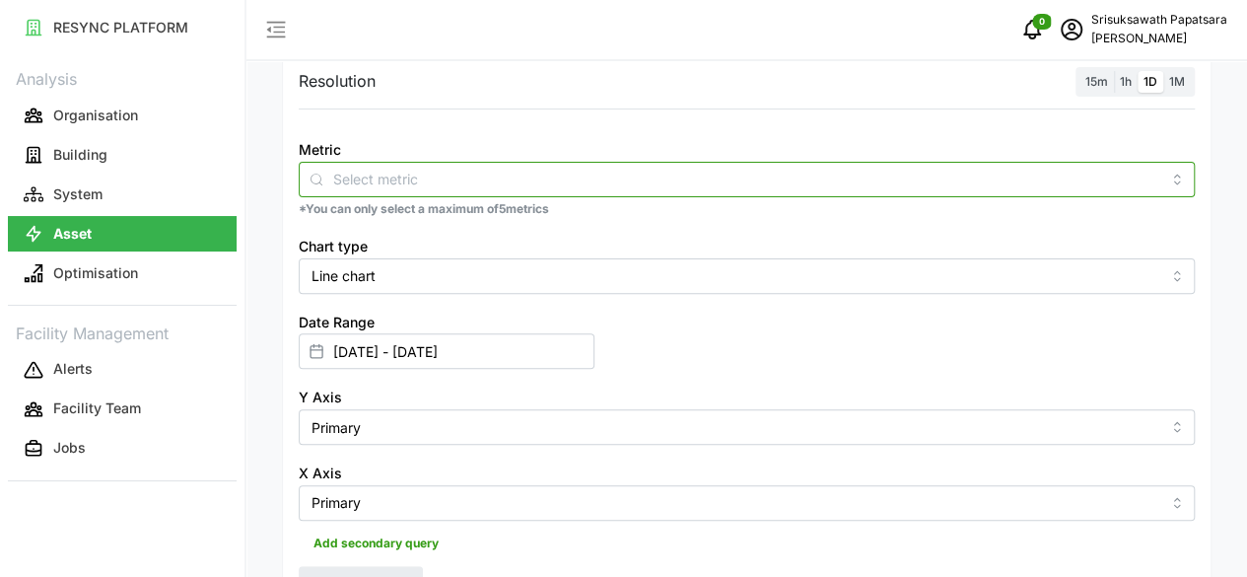
click at [470, 174] on input "Metric" at bounding box center [746, 179] width 827 height 22
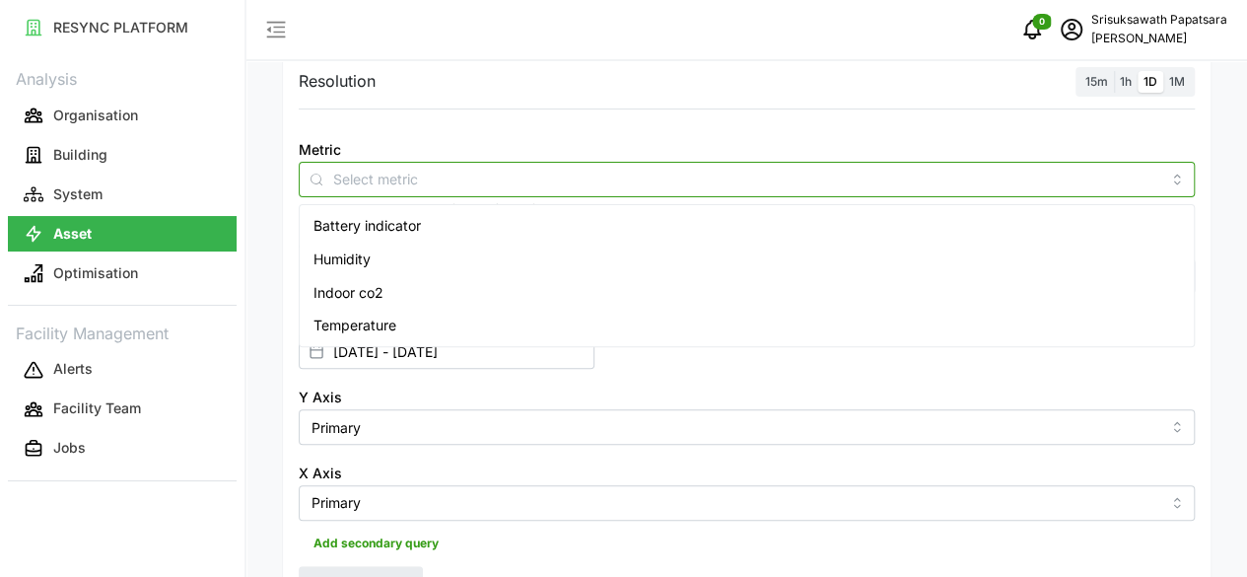
click at [361, 320] on span "Temperature" at bounding box center [355, 326] width 83 height 22
click at [458, 321] on div "Temperature" at bounding box center [747, 326] width 886 height 34
click at [419, 324] on div "Temperature" at bounding box center [747, 326] width 886 height 34
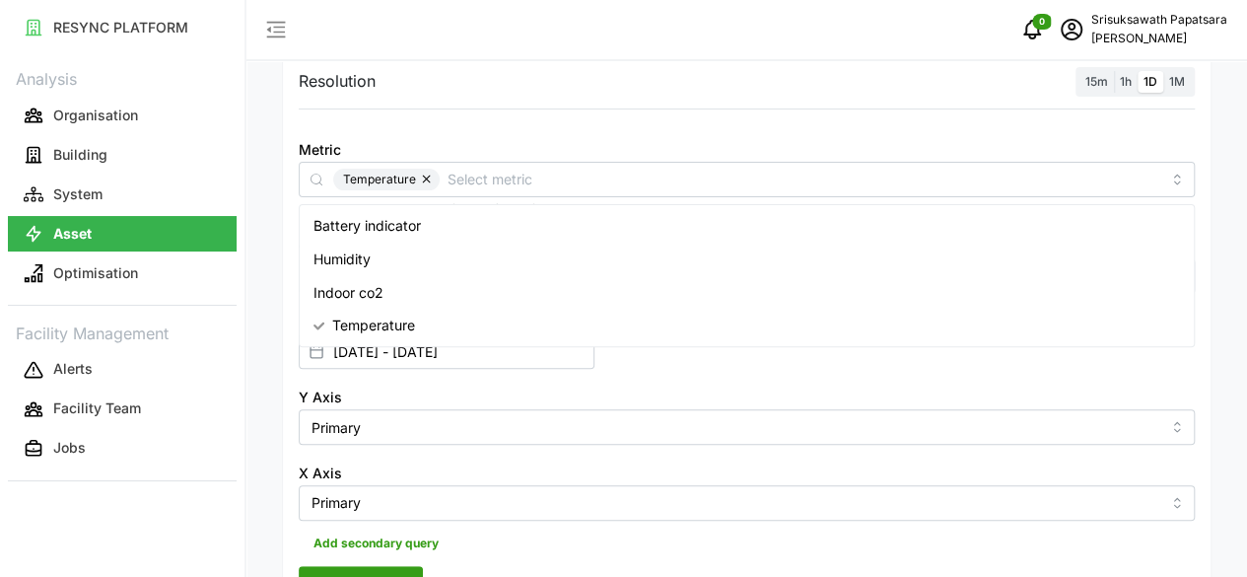
click at [506, 441] on div "Resolution 15m 1h 1D 1M Metric Temperature *You can only select a maximum of 5 …" at bounding box center [747, 334] width 930 height 560
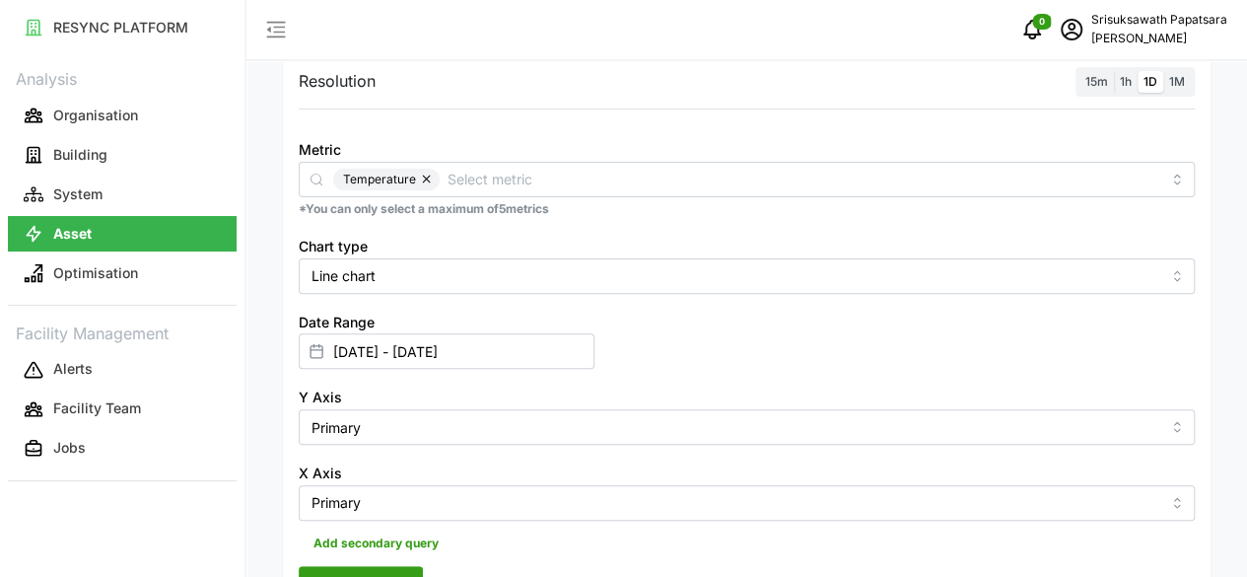
click at [400, 567] on span "Render chart" at bounding box center [360, 584] width 87 height 34
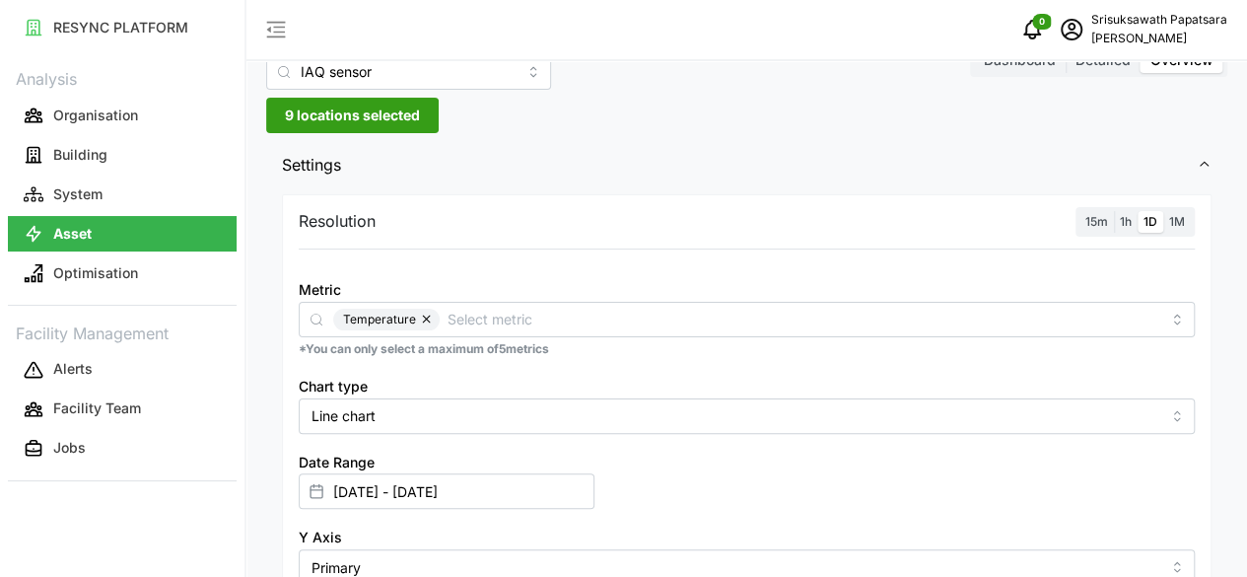
scroll to position [0, 0]
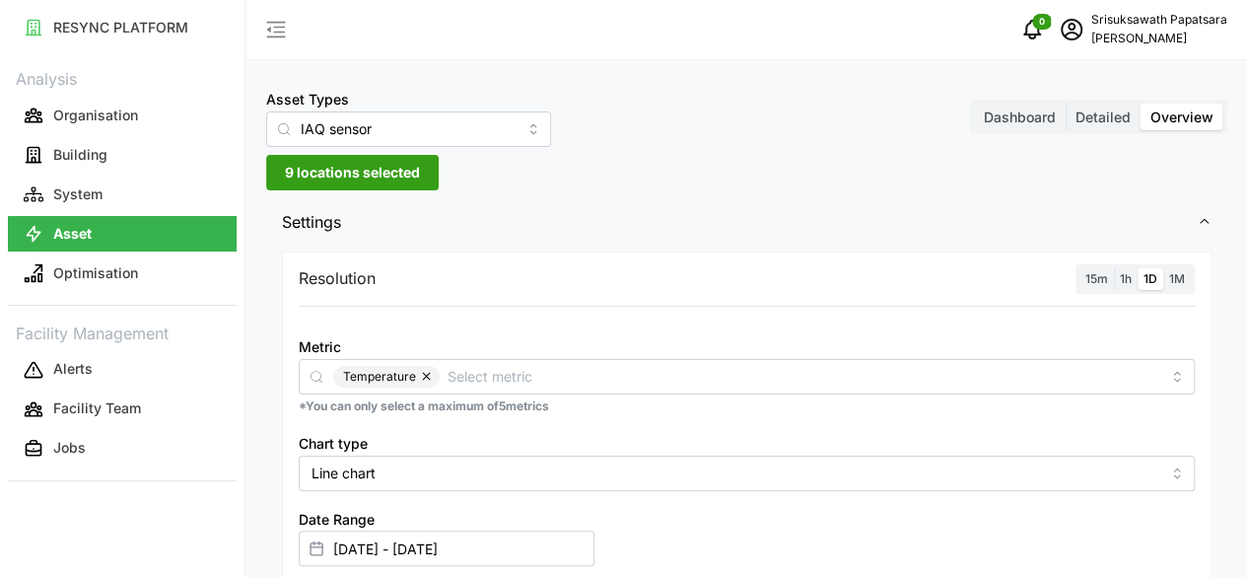
click at [396, 176] on span "9 locations selected" at bounding box center [352, 173] width 135 height 34
drag, startPoint x: 669, startPoint y: 201, endPoint x: 639, endPoint y: 204, distance: 29.7
click at [668, 201] on span "Settings" at bounding box center [739, 222] width 915 height 48
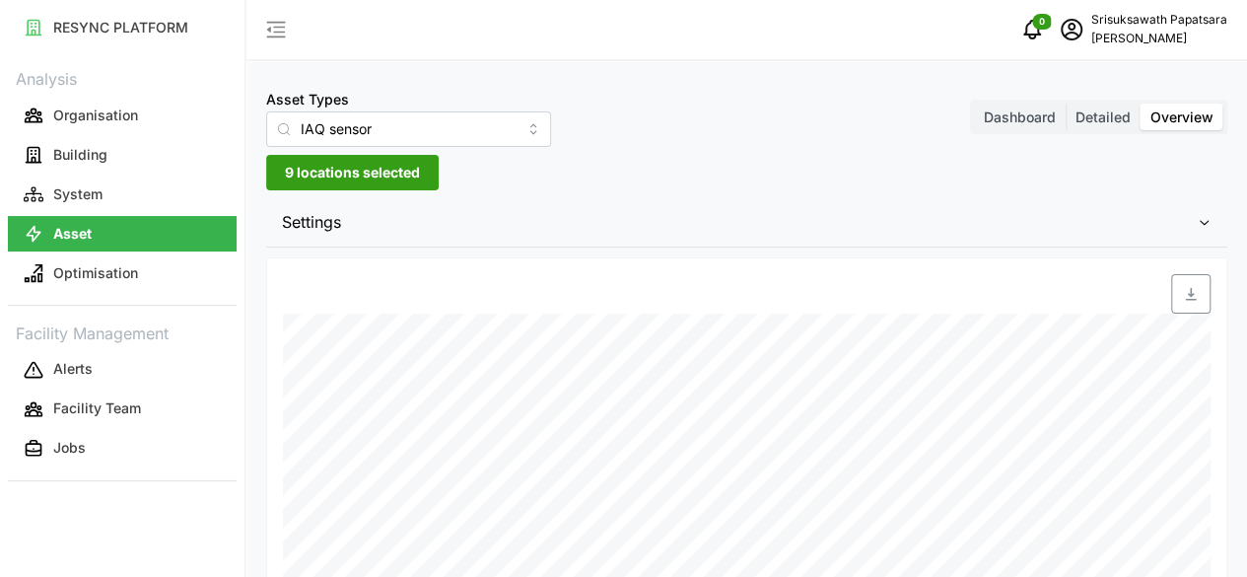
click at [299, 176] on span "9 locations selected" at bounding box center [352, 173] width 135 height 34
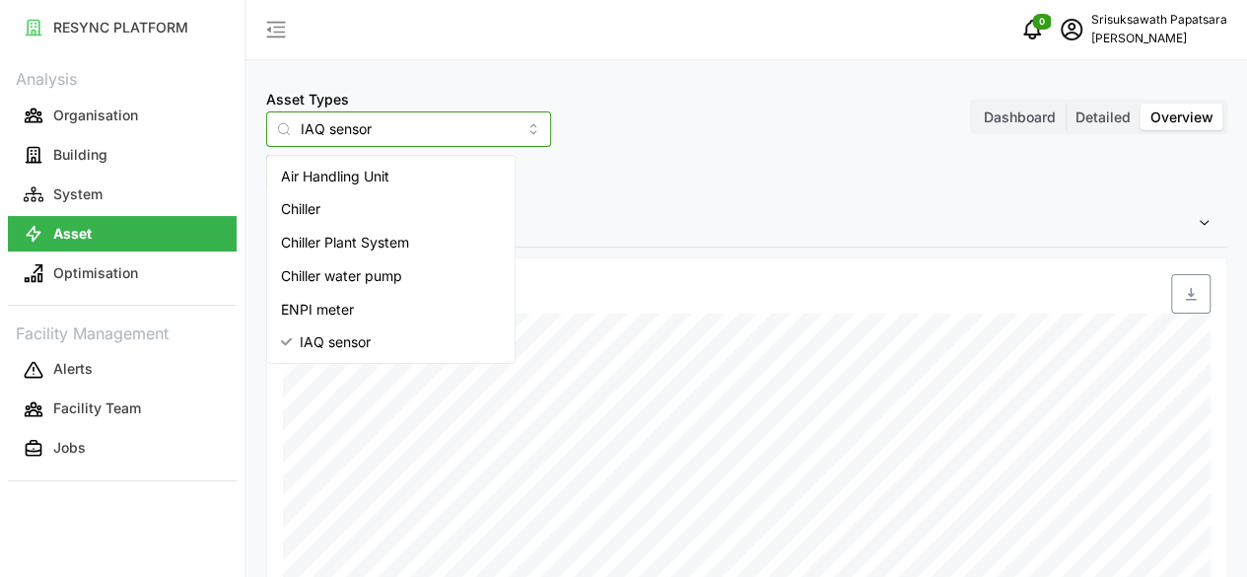
click at [464, 127] on input "IAQ sensor" at bounding box center [408, 128] width 285 height 35
drag, startPoint x: 458, startPoint y: 128, endPoint x: 187, endPoint y: 125, distance: 270.2
click at [187, 125] on div "RESYNC PLATFORM Analysis Organisation Building System Asset Optimisation Facili…" at bounding box center [623, 288] width 1247 height 577
type input "IAQ sensor"
click at [678, 158] on div "Asset Types IAQ sensor Dashboard Detailed Overview 9 locations selected Setting…" at bounding box center [747, 365] width 1001 height 730
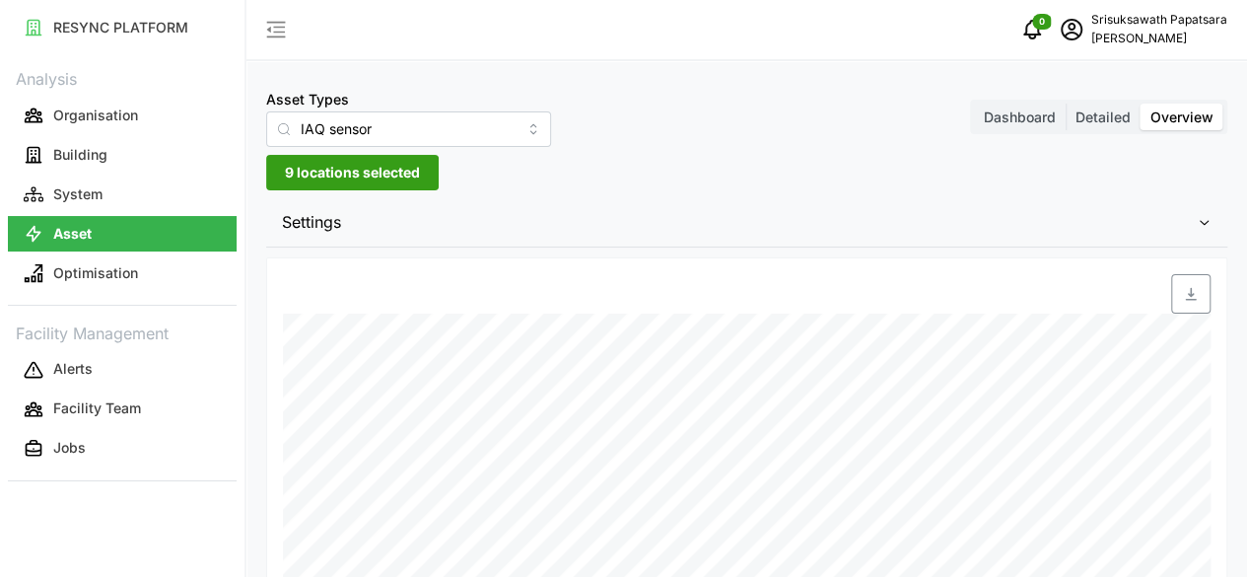
click at [335, 173] on span "9 locations selected" at bounding box center [352, 173] width 135 height 34
drag, startPoint x: 335, startPoint y: 173, endPoint x: 736, endPoint y: 203, distance: 401.5
click at [736, 204] on span "Settings" at bounding box center [739, 222] width 915 height 48
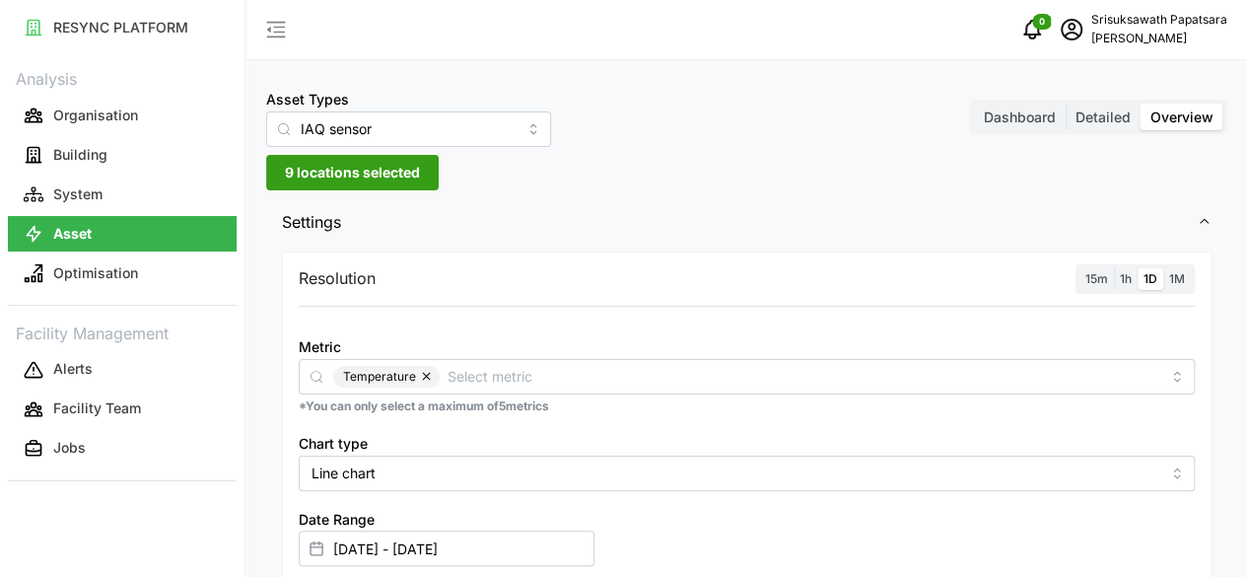
click at [365, 182] on span "9 locations selected" at bounding box center [352, 173] width 135 height 34
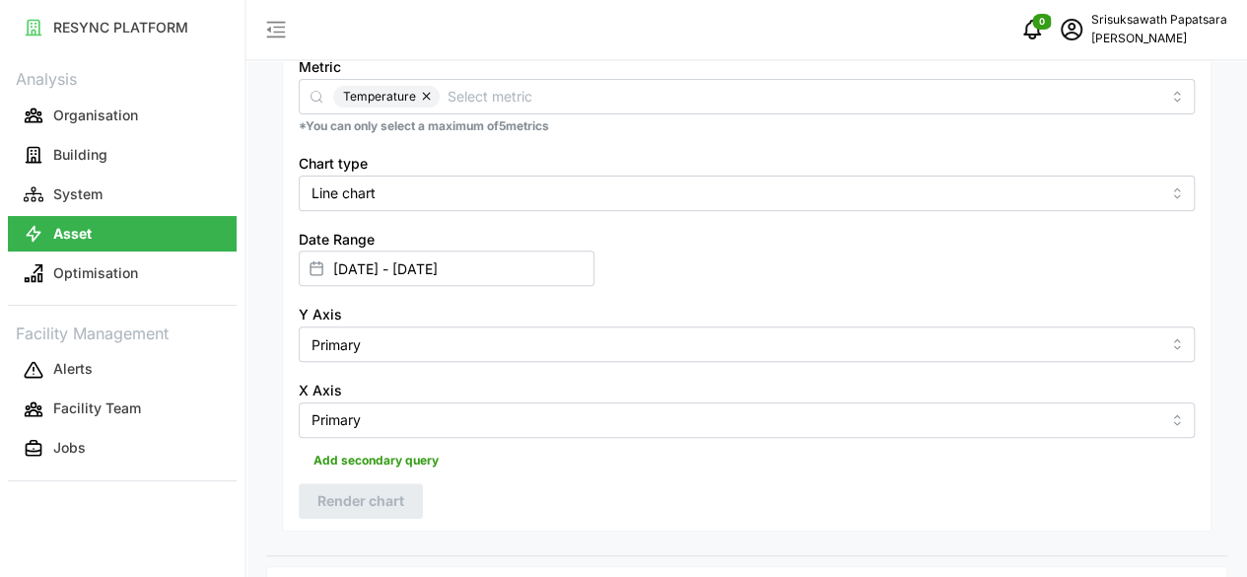
scroll to position [588, 0]
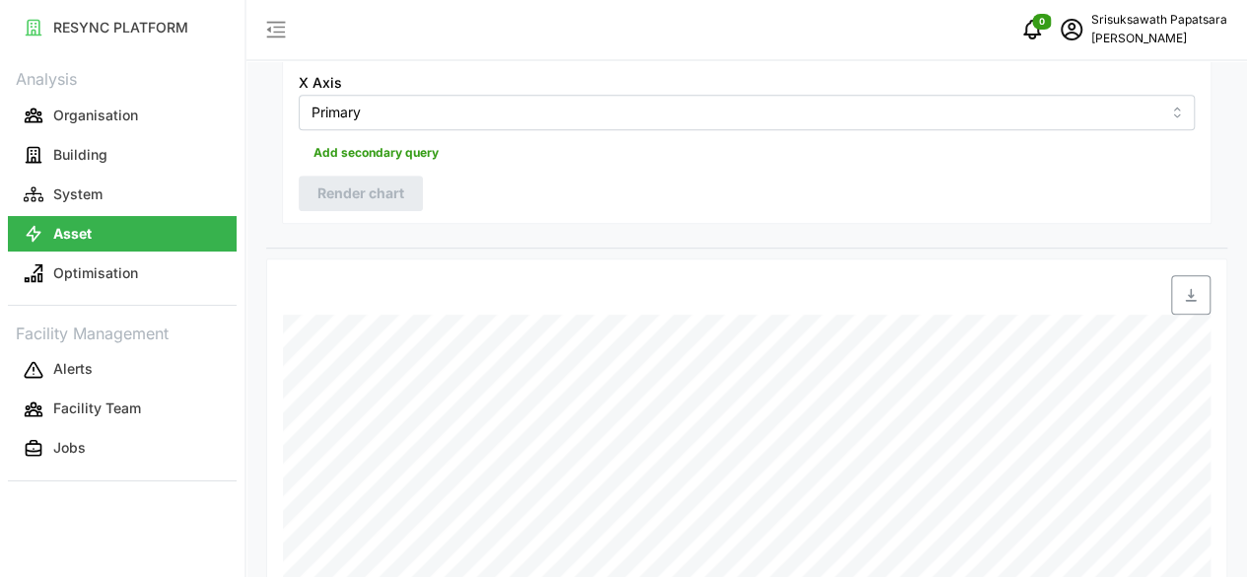
click at [1189, 287] on icon "button" at bounding box center [1191, 295] width 16 height 16
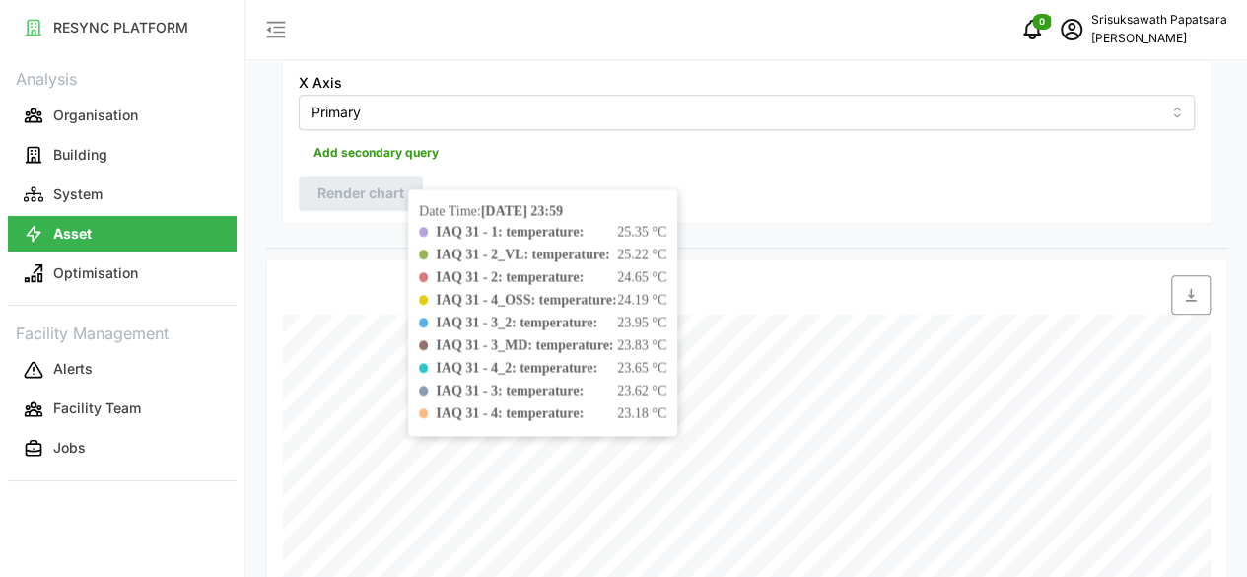
scroll to position [95, 0]
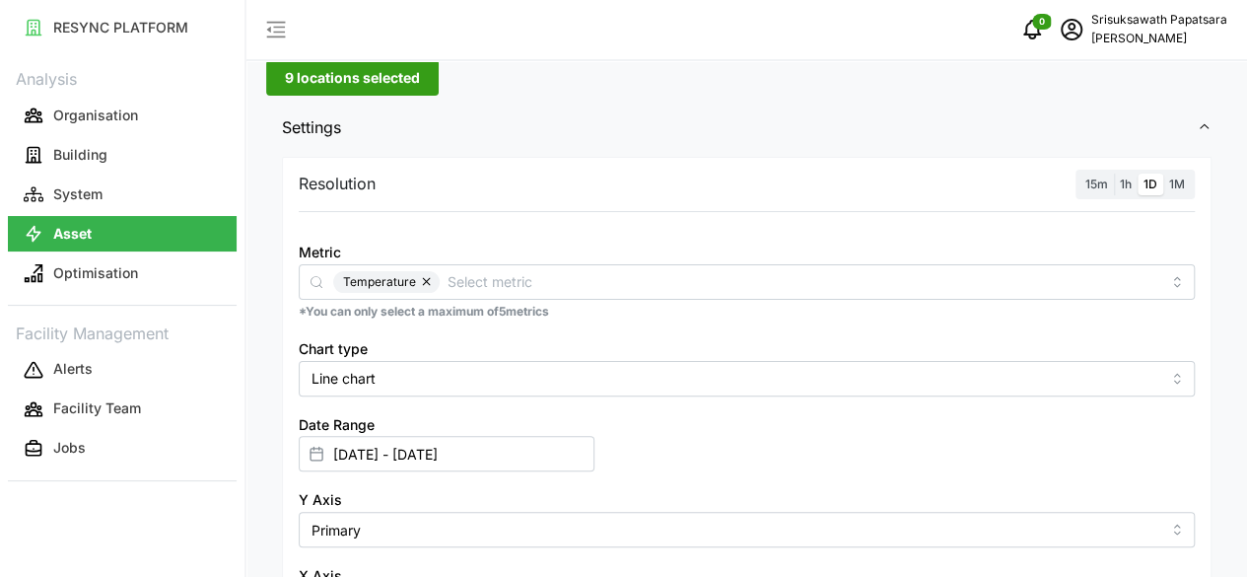
click at [424, 276] on button "button" at bounding box center [428, 282] width 24 height 22
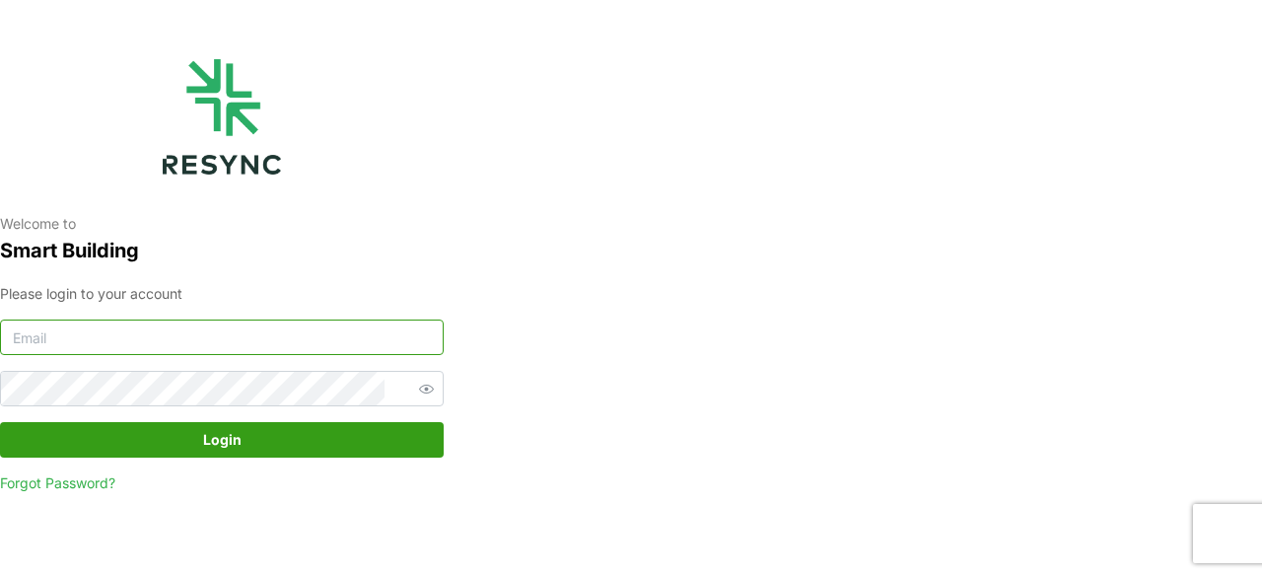
click at [150, 329] on input at bounding box center [222, 336] width 444 height 35
type input "papatsara.srisuksawath@th.knightfrank.com"
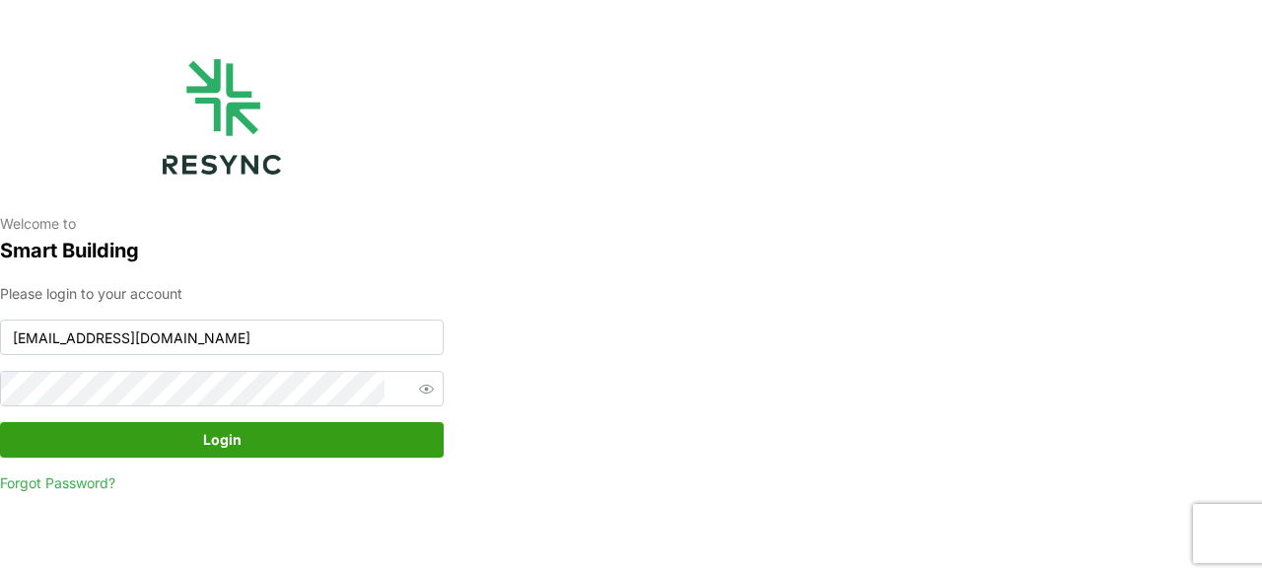
click at [281, 441] on span "Login" at bounding box center [222, 440] width 406 height 34
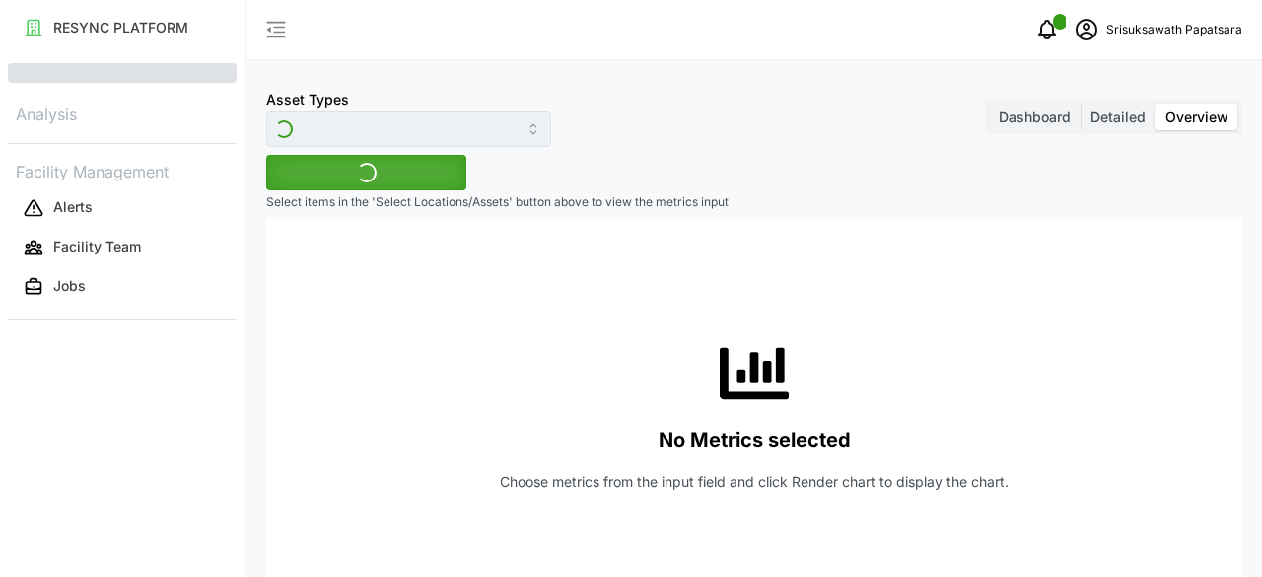
type input "IAQ sensor"
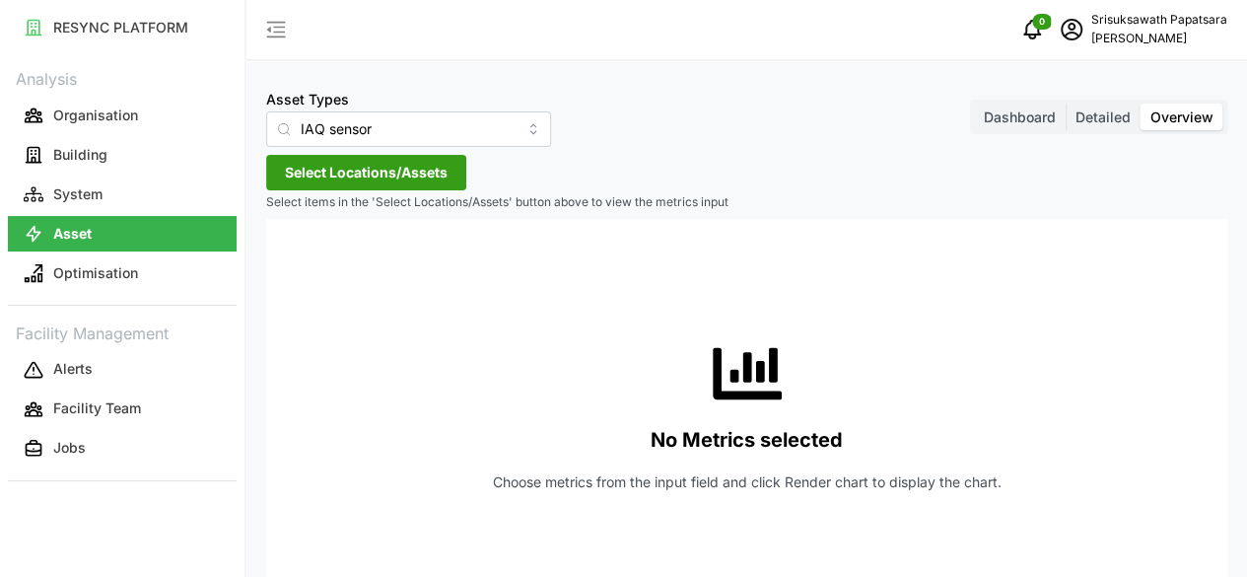
click at [423, 167] on span "Select Locations/Assets" at bounding box center [366, 173] width 163 height 34
click at [408, 264] on span "The 9th Tower A" at bounding box center [410, 262] width 107 height 20
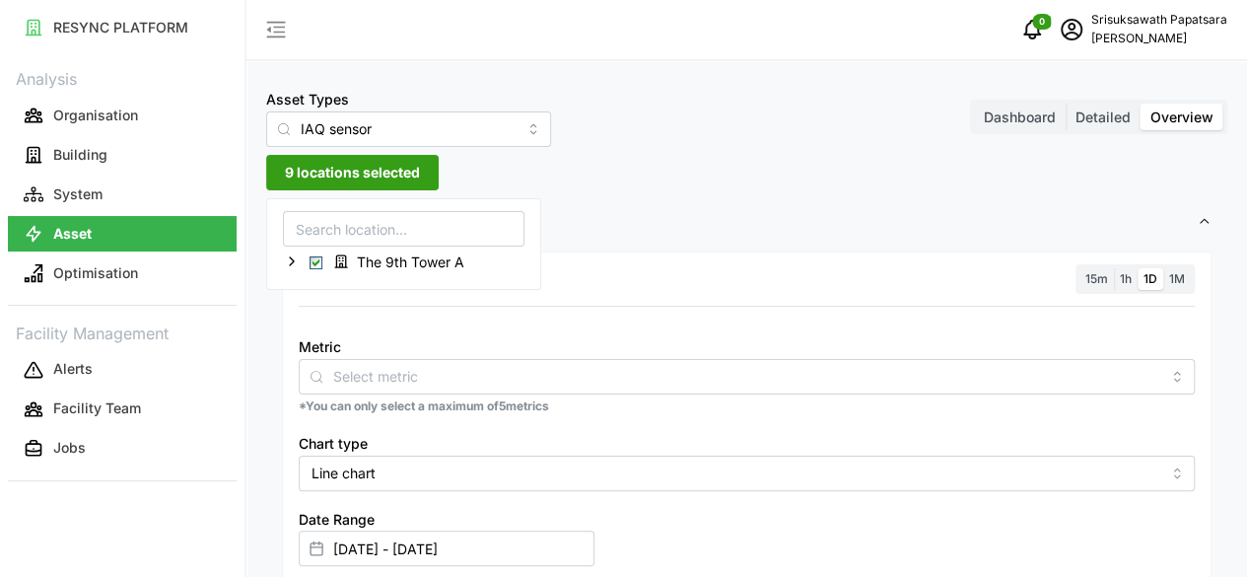
click at [536, 221] on span "Settings" at bounding box center [739, 222] width 915 height 48
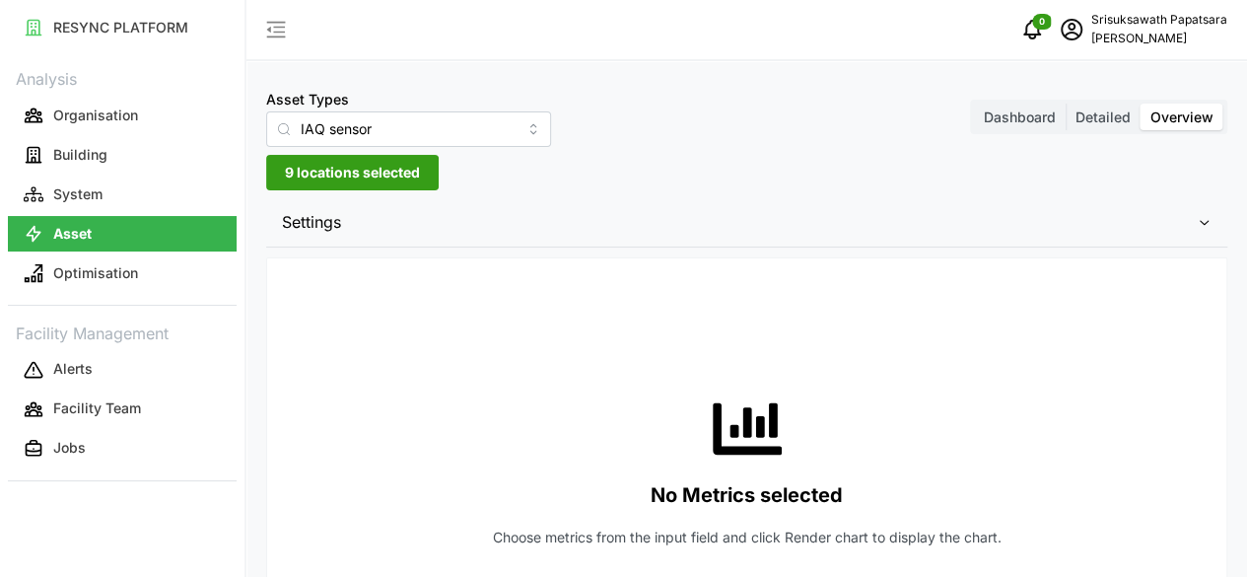
click at [352, 175] on span "9 locations selected" at bounding box center [352, 173] width 135 height 34
click at [361, 265] on span "The 9th Tower A" at bounding box center [410, 262] width 107 height 20
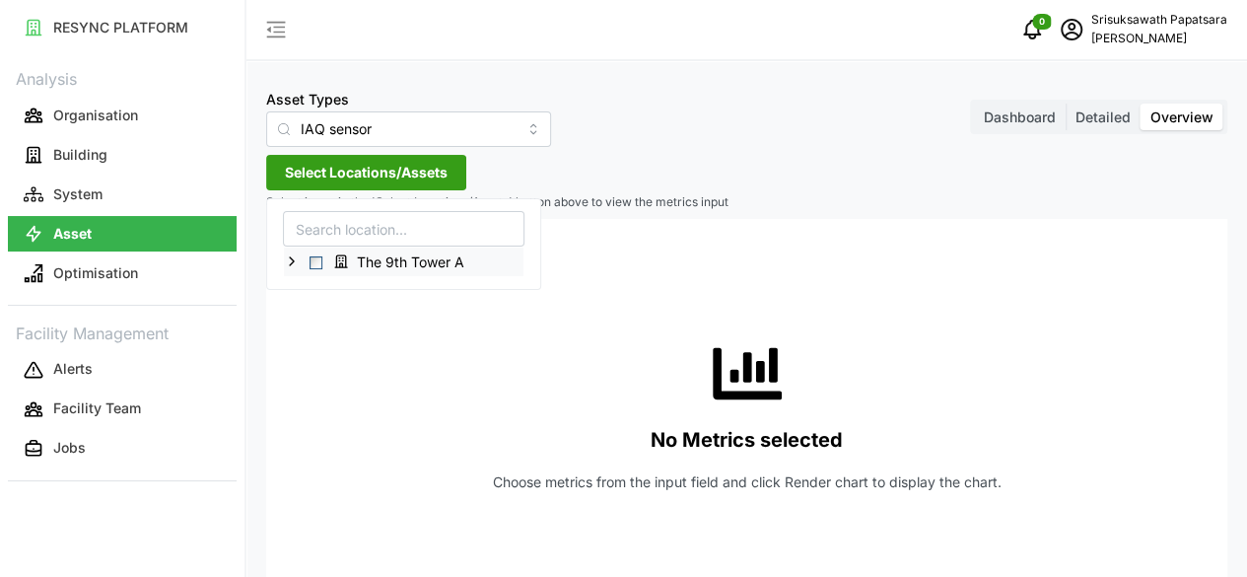
click at [317, 262] on span "Select The 9th Tower A" at bounding box center [316, 262] width 13 height 13
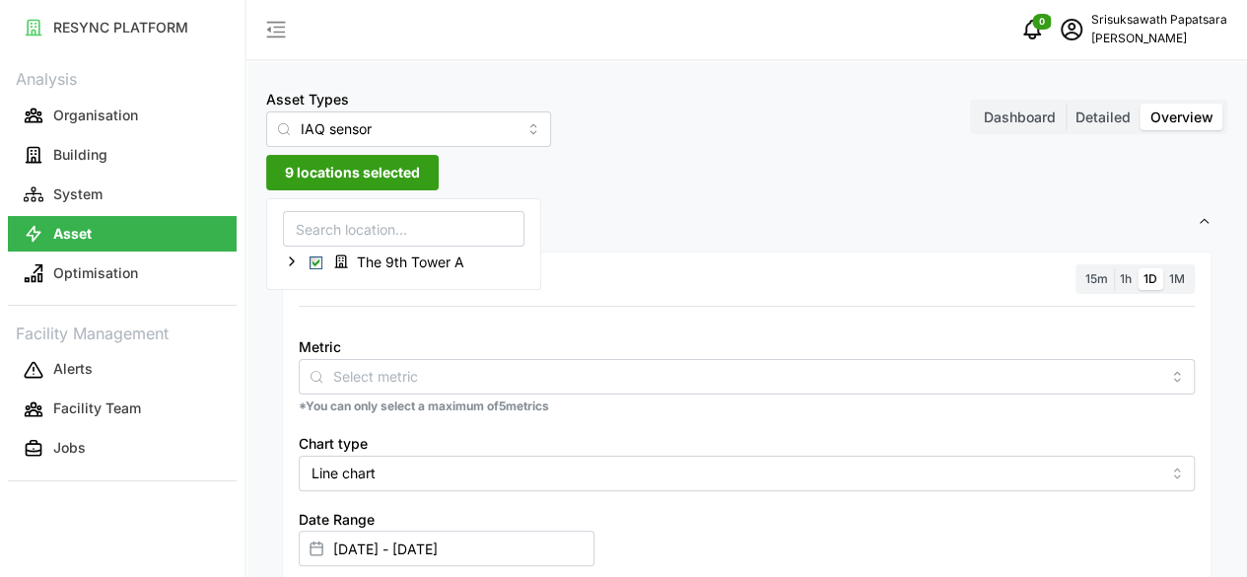
click at [584, 217] on span "Settings" at bounding box center [739, 222] width 915 height 48
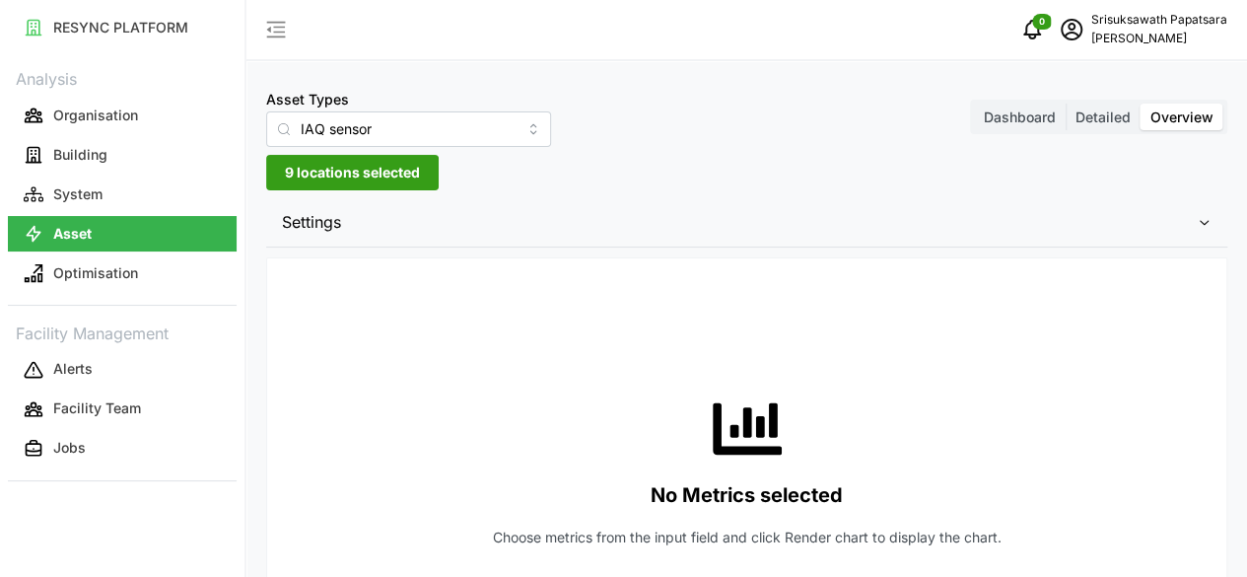
click at [399, 169] on span "9 locations selected" at bounding box center [352, 173] width 135 height 34
click at [371, 265] on span "The 9th Tower A" at bounding box center [410, 262] width 107 height 20
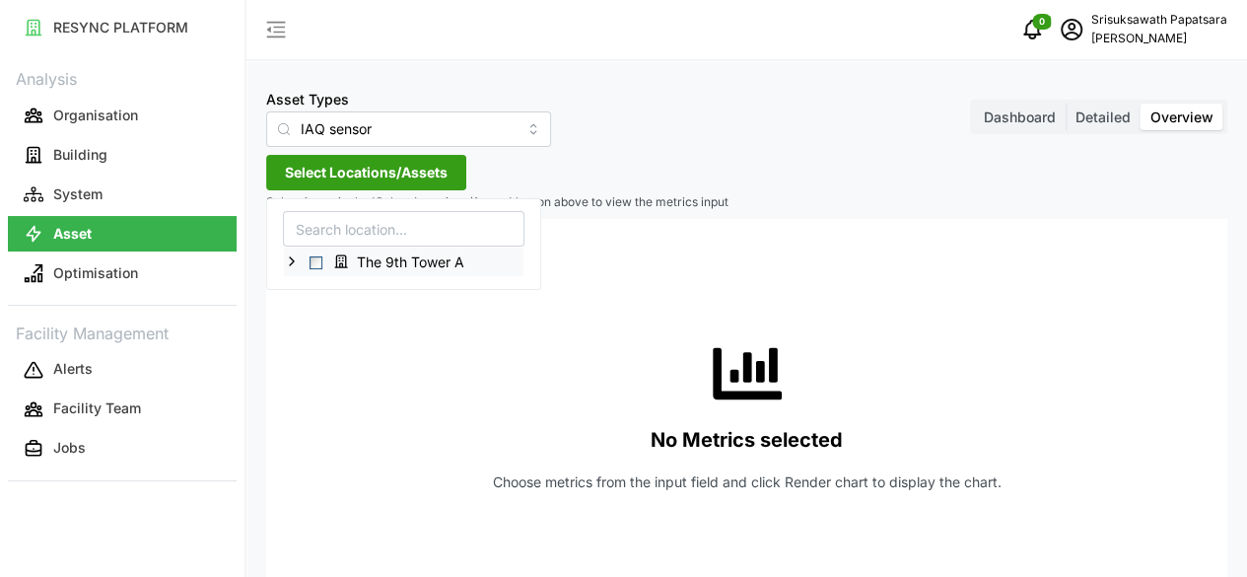
click at [370, 265] on span "The 9th Tower A" at bounding box center [410, 262] width 107 height 20
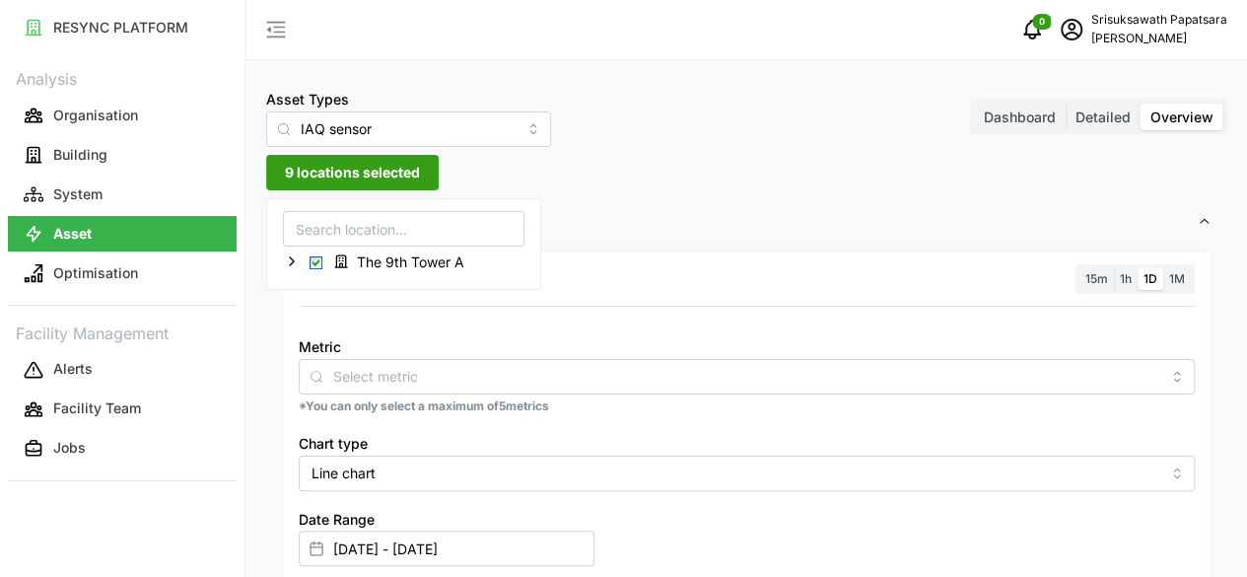
click at [654, 200] on span "Settings" at bounding box center [739, 222] width 915 height 48
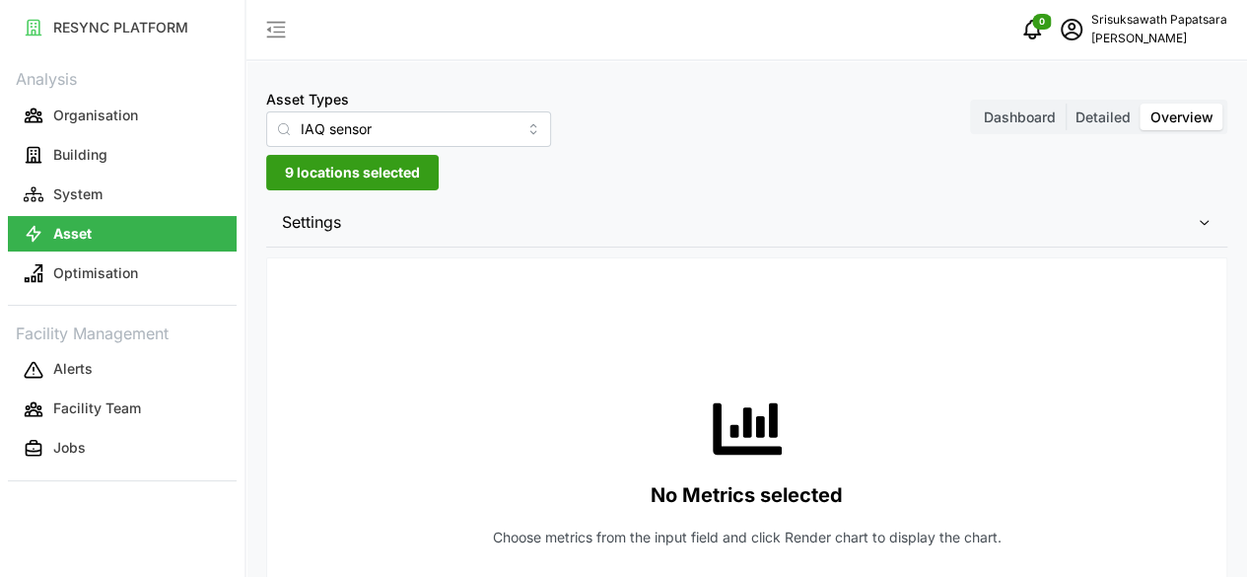
click at [339, 168] on span "9 locations selected" at bounding box center [352, 173] width 135 height 34
click at [365, 259] on span "The 9th Tower A" at bounding box center [410, 262] width 107 height 20
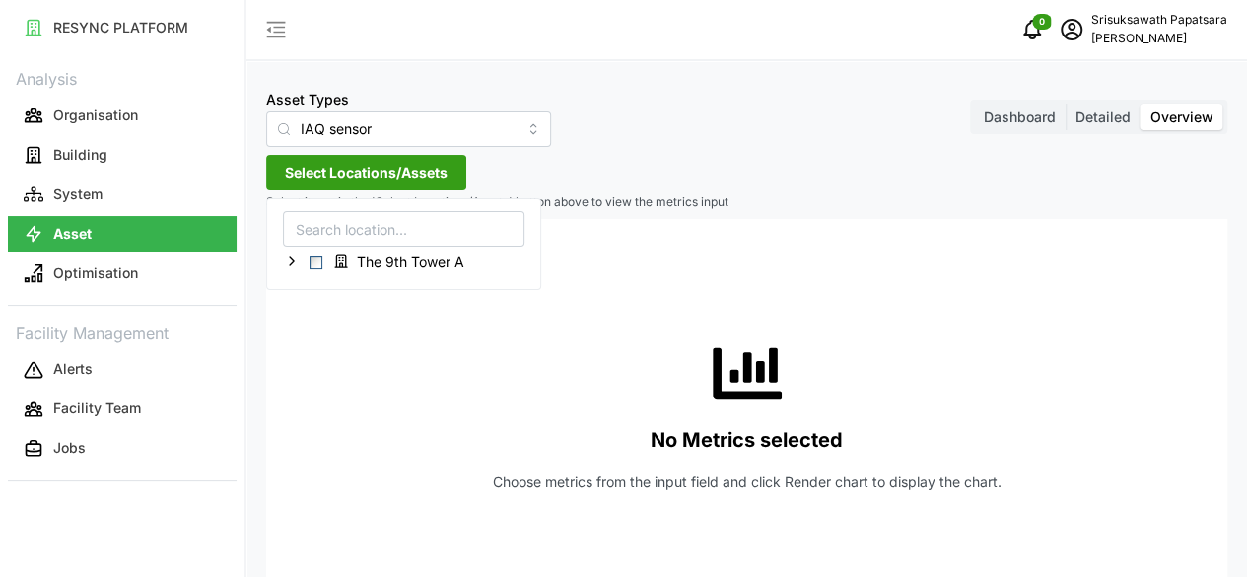
click at [362, 342] on div "No Metrics selected Choose metrics from the input field and click Render chart …" at bounding box center [747, 416] width 930 height 394
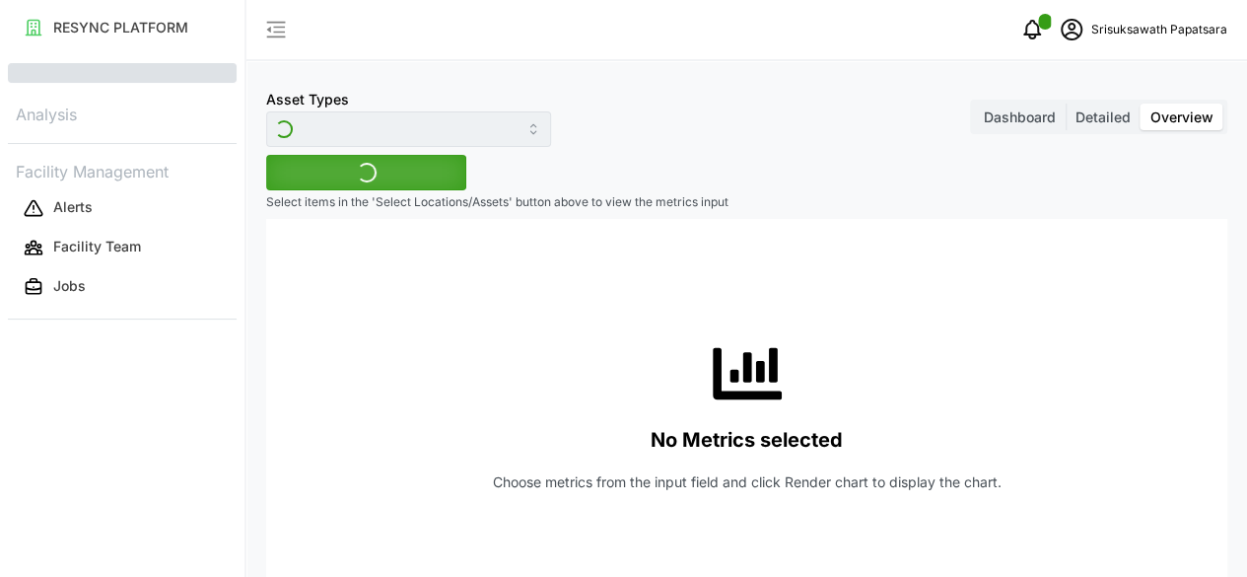
type input "IAQ sensor"
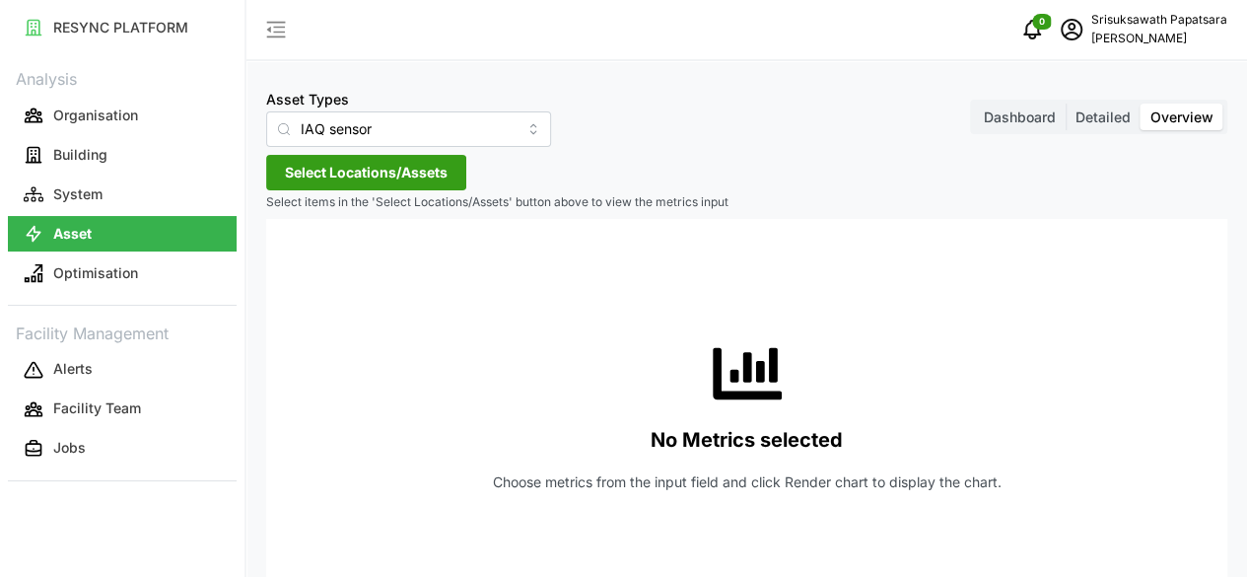
click at [432, 169] on span "Select Locations/Assets" at bounding box center [366, 173] width 163 height 34
click at [355, 260] on span "The 9th Tower A" at bounding box center [401, 261] width 153 height 24
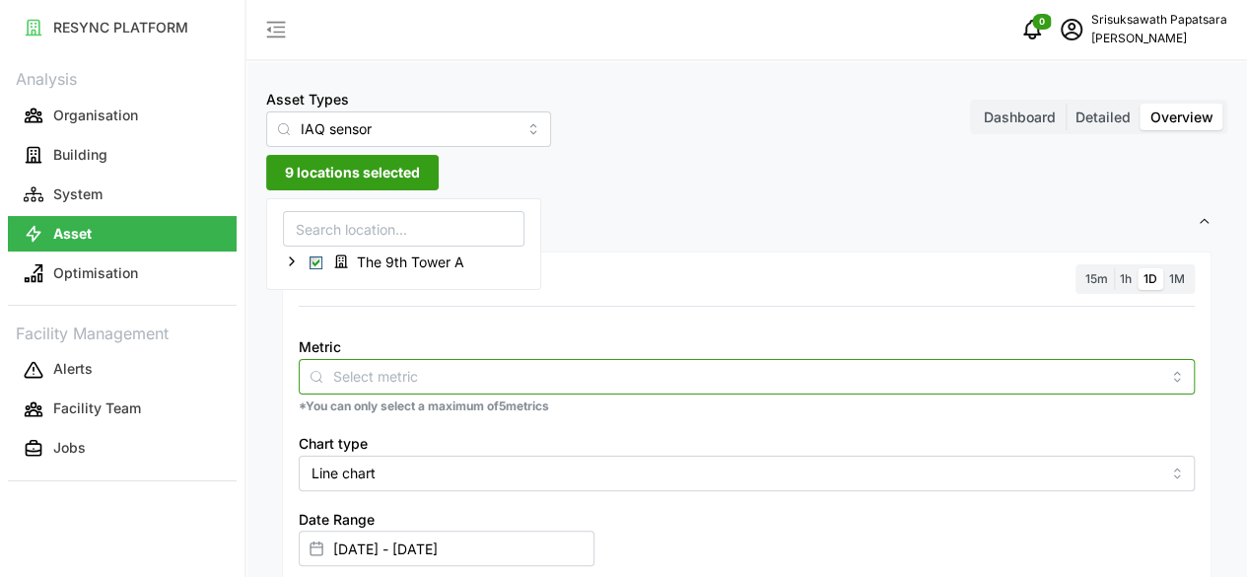
click at [646, 371] on input "Metric" at bounding box center [746, 376] width 827 height 22
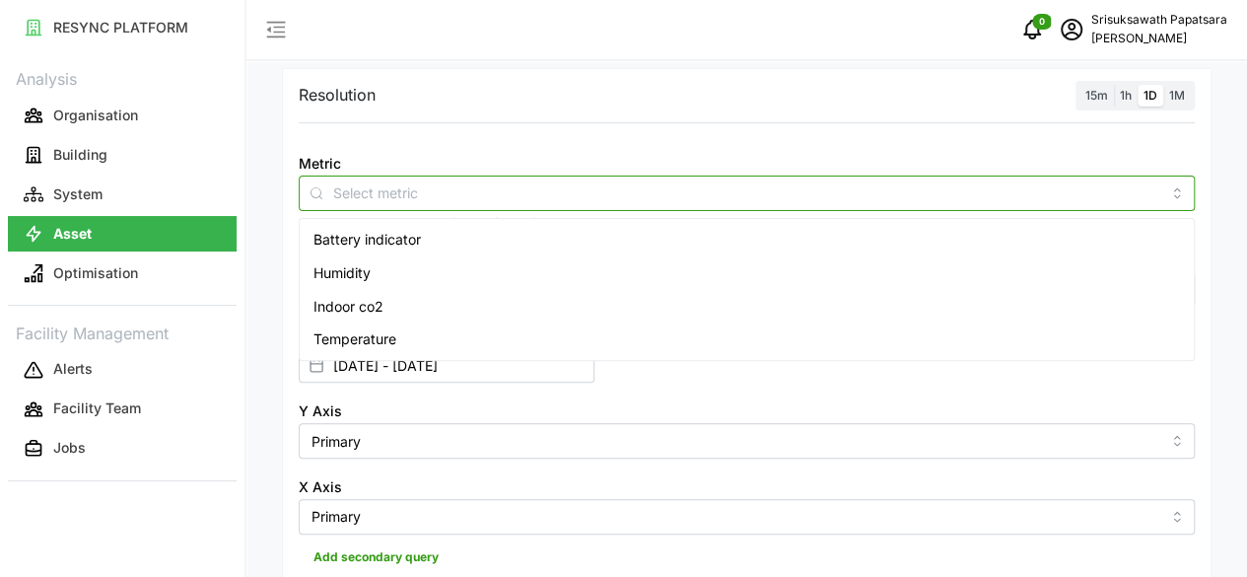
scroll to position [197, 0]
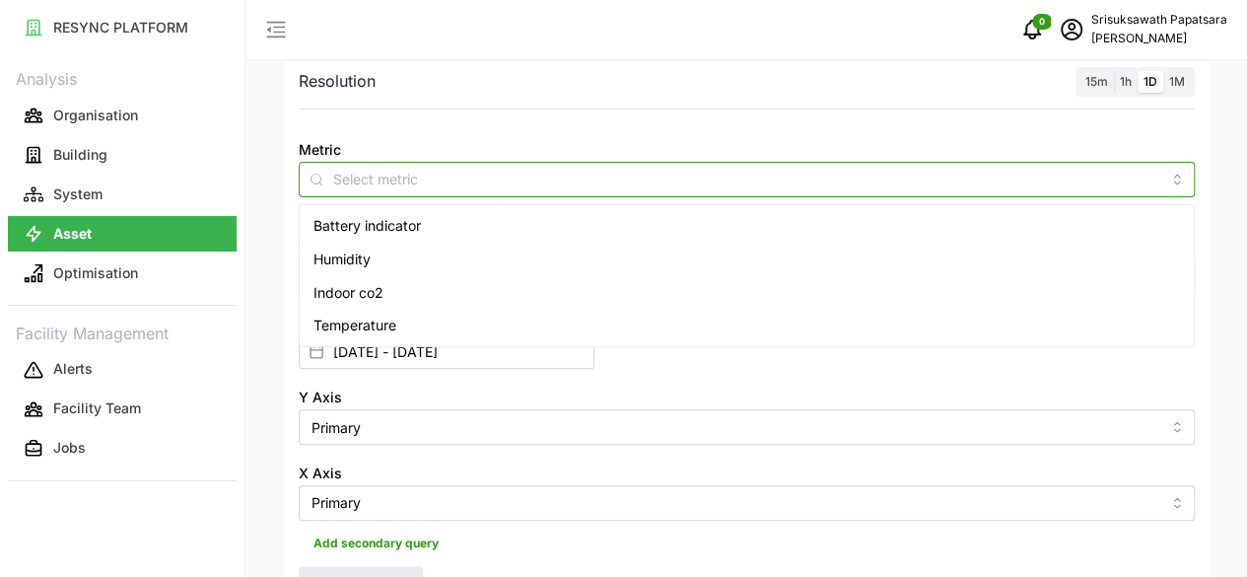
click at [385, 226] on span "Battery indicator" at bounding box center [367, 226] width 107 height 22
click at [385, 226] on span "Battery indicator" at bounding box center [385, 226] width 107 height 22
click at [364, 257] on span "Humidity" at bounding box center [342, 259] width 57 height 22
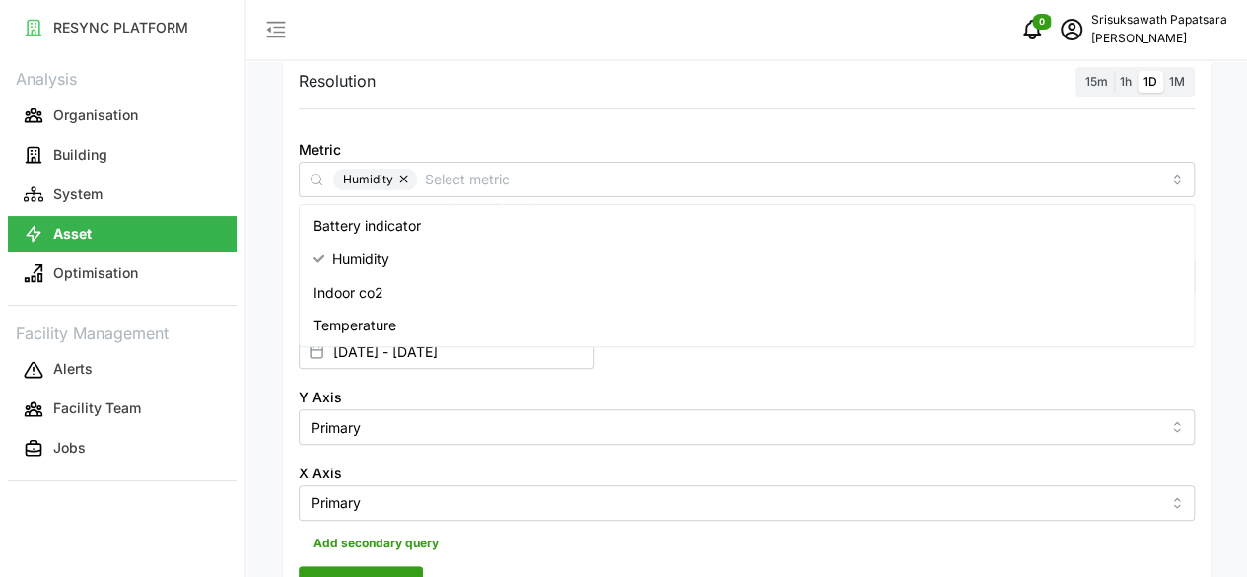
click at [513, 429] on div "Resolution 15m 1h 1D 1M Metric Humidity *You can only select a maximum of 5 met…" at bounding box center [747, 334] width 930 height 560
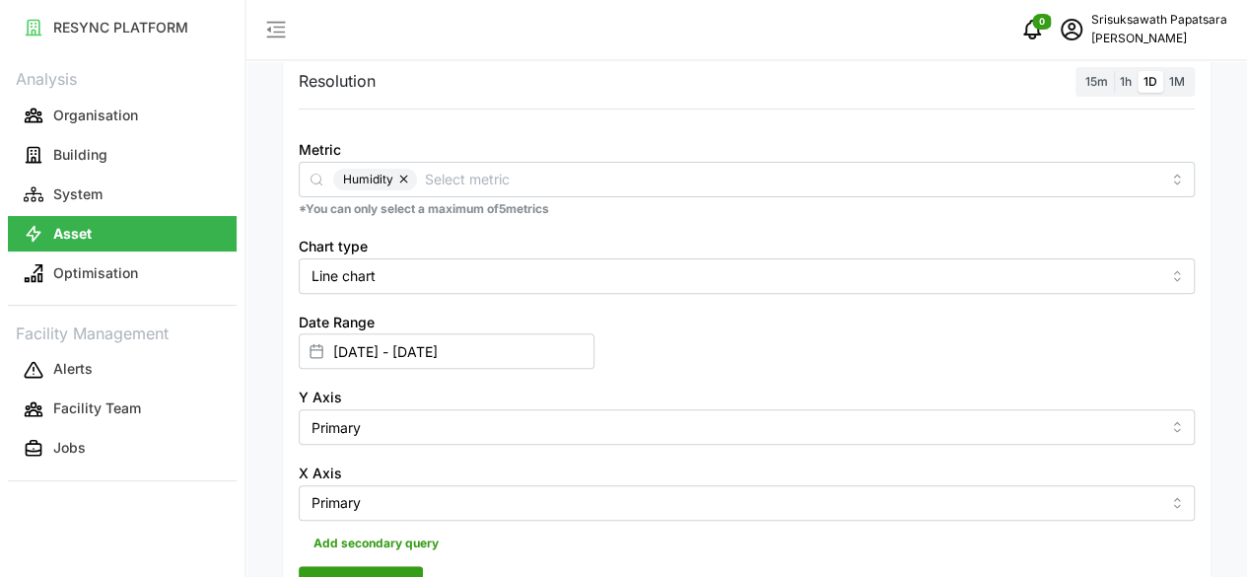
click at [366, 567] on span "Render chart" at bounding box center [360, 584] width 87 height 34
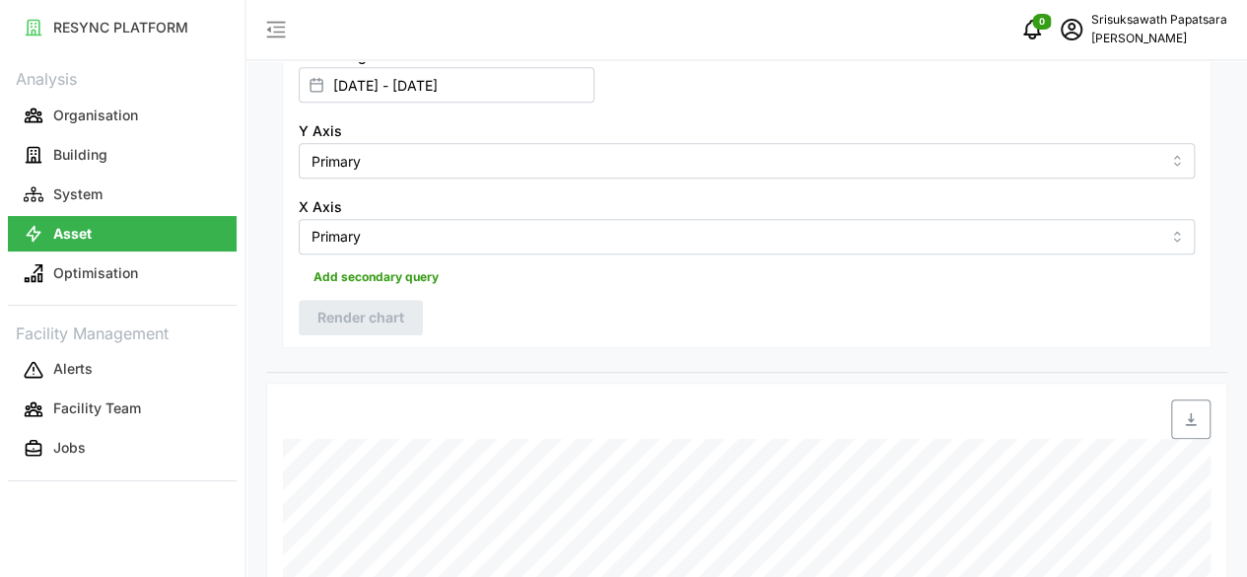
scroll to position [493, 0]
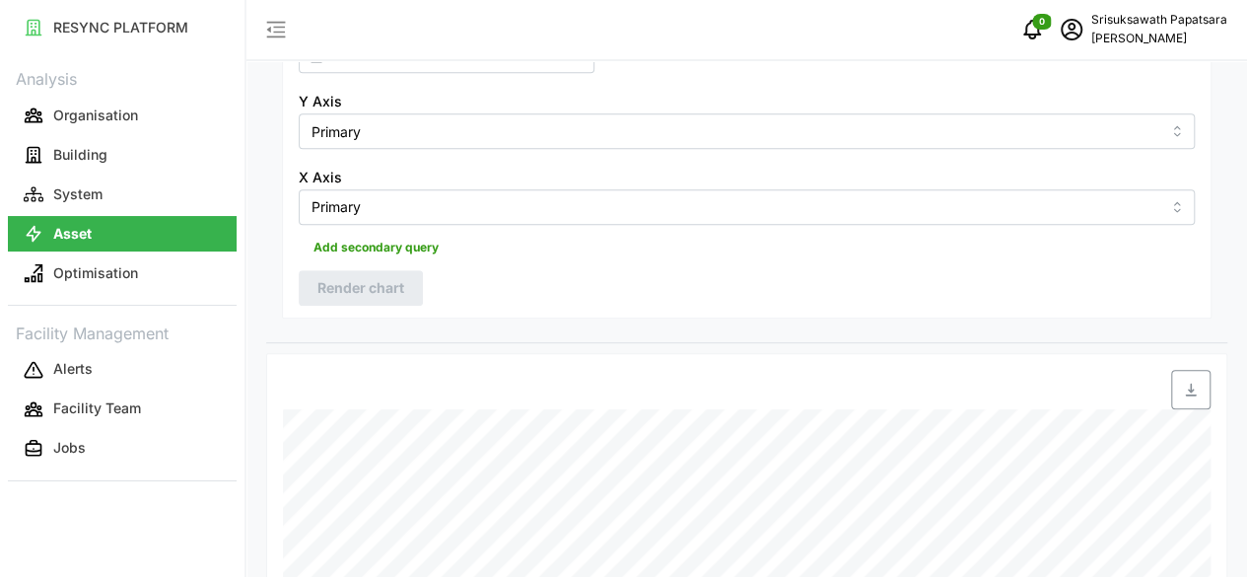
click at [229, 518] on div "RESYNC PLATFORM Analysis Organisation Building System Asset Optimisation Facili…" at bounding box center [122, 288] width 245 height 577
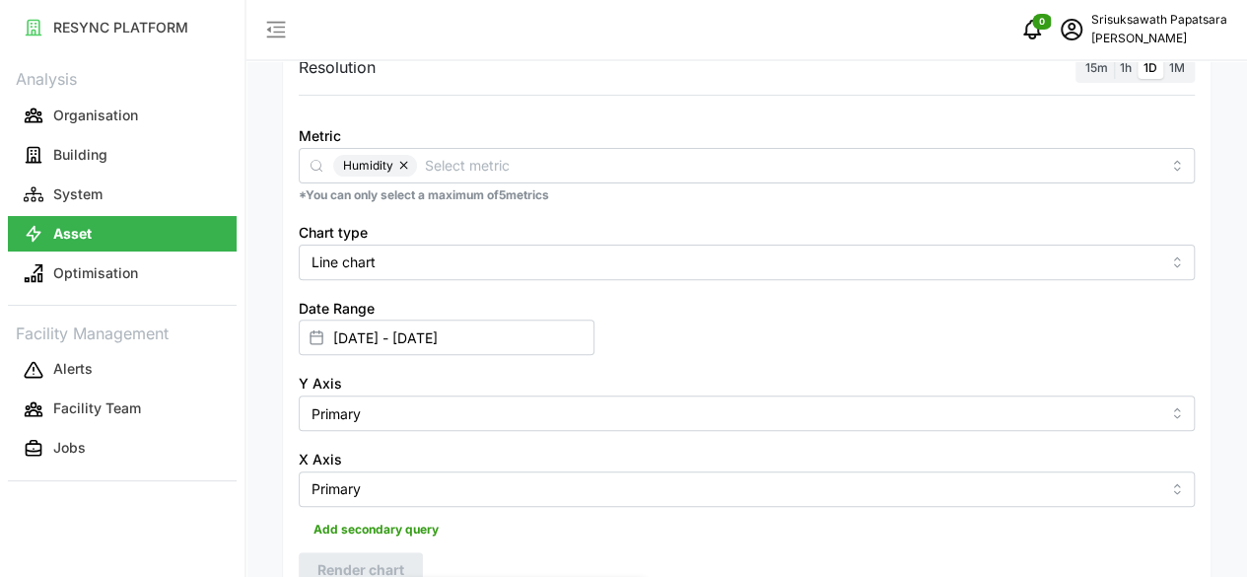
scroll to position [193, 0]
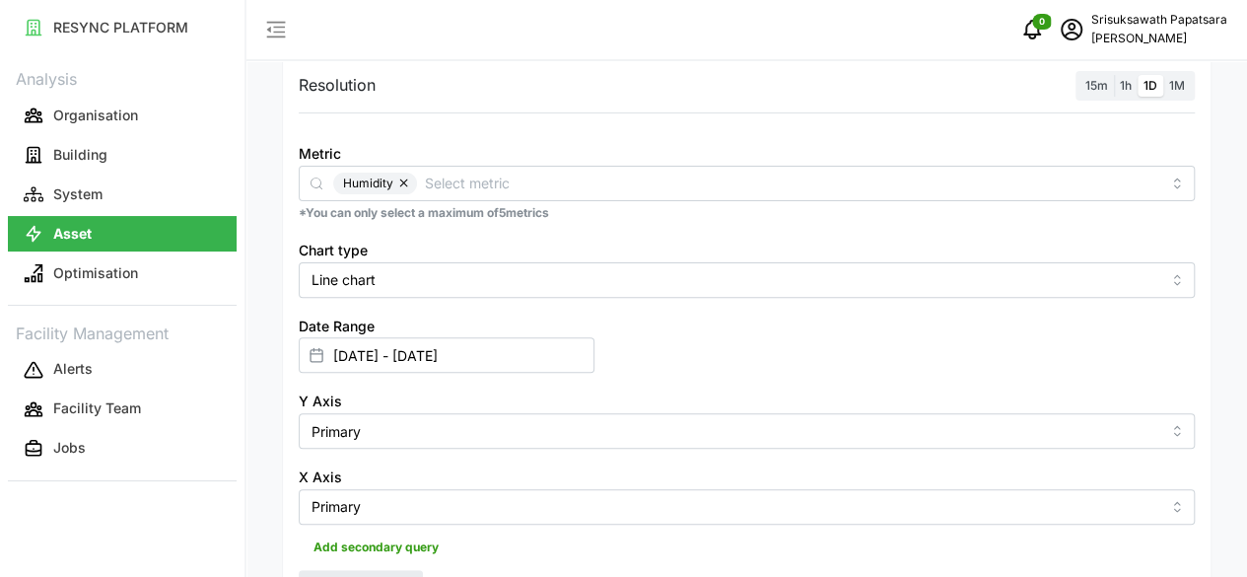
click at [402, 179] on button "button" at bounding box center [405, 184] width 24 height 22
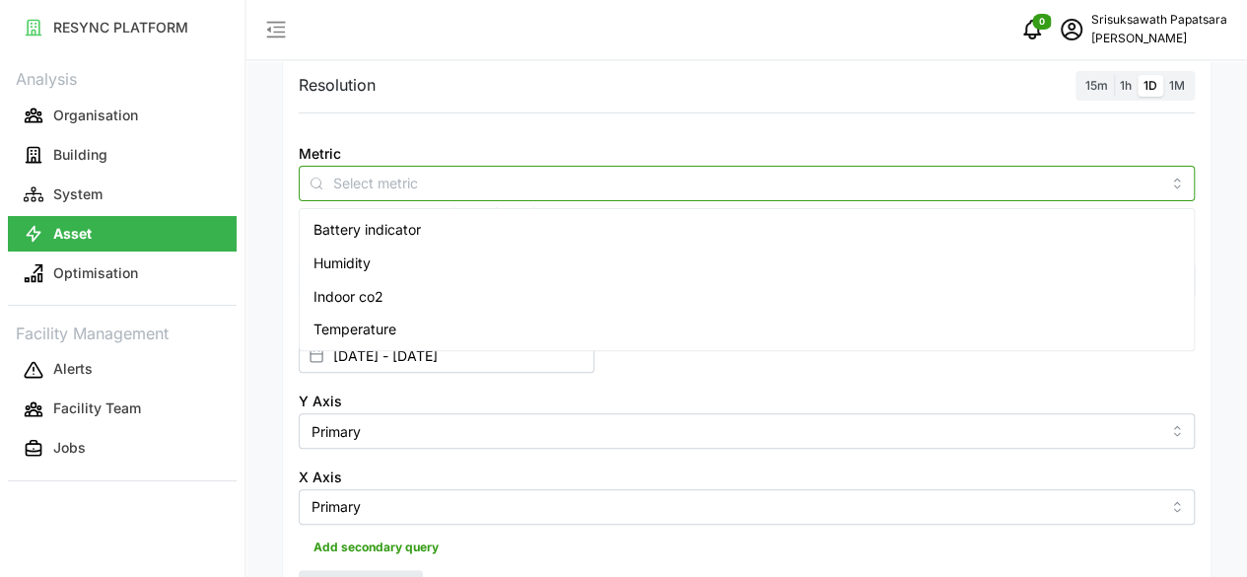
click at [400, 180] on input "Metric" at bounding box center [746, 183] width 827 height 22
click at [365, 287] on span "Indoor co2" at bounding box center [349, 297] width 70 height 22
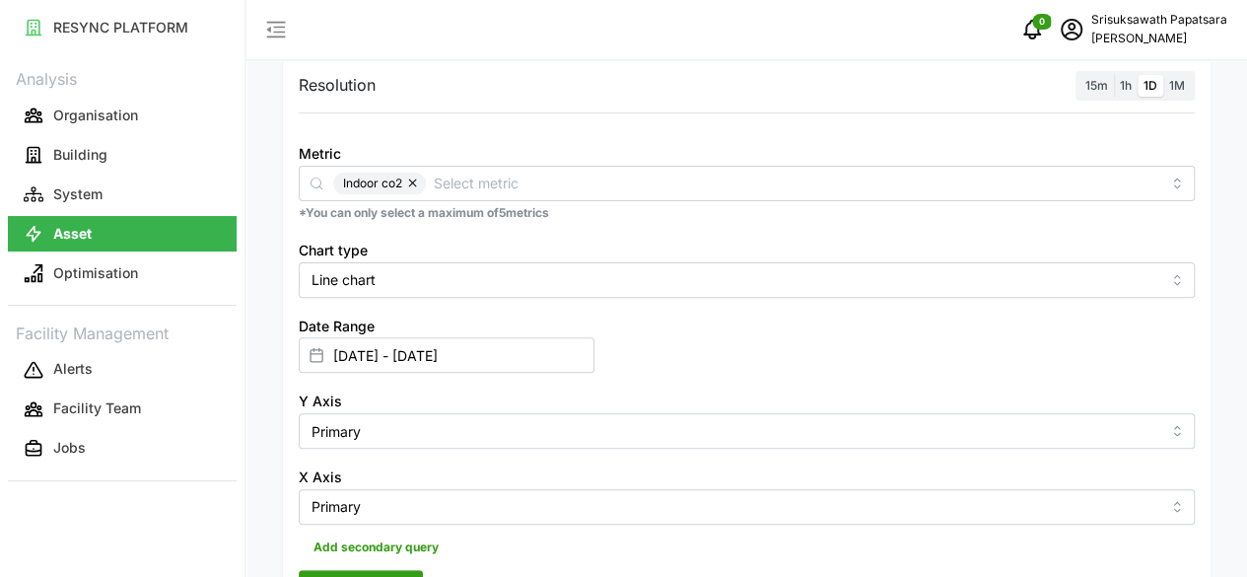
click at [395, 571] on span "Render chart" at bounding box center [360, 588] width 87 height 34
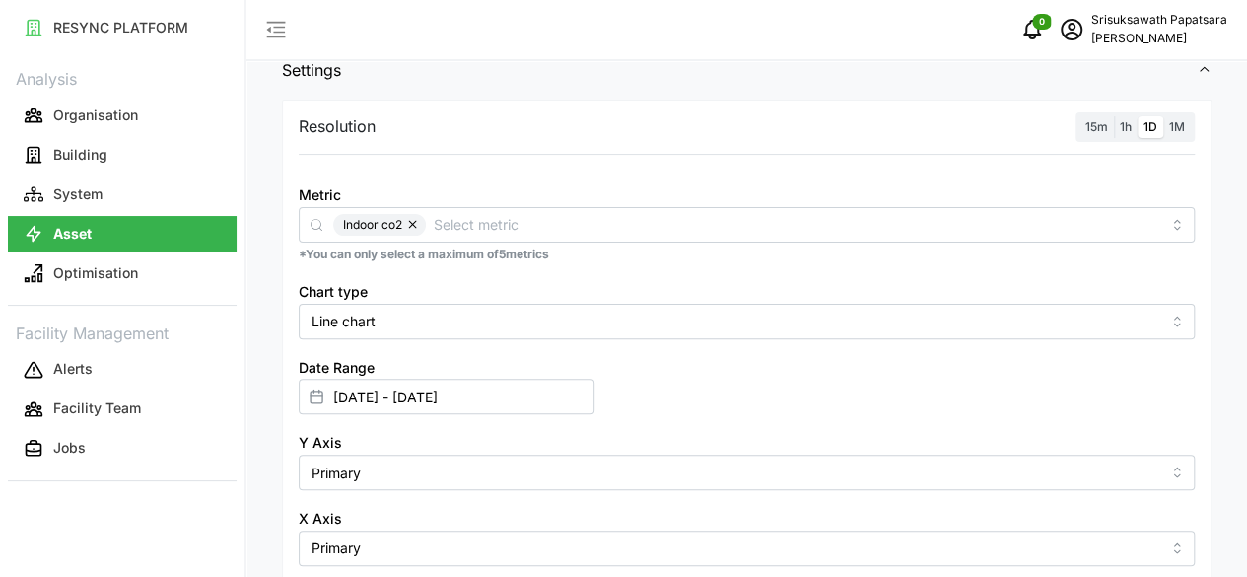
scroll to position [95, 0]
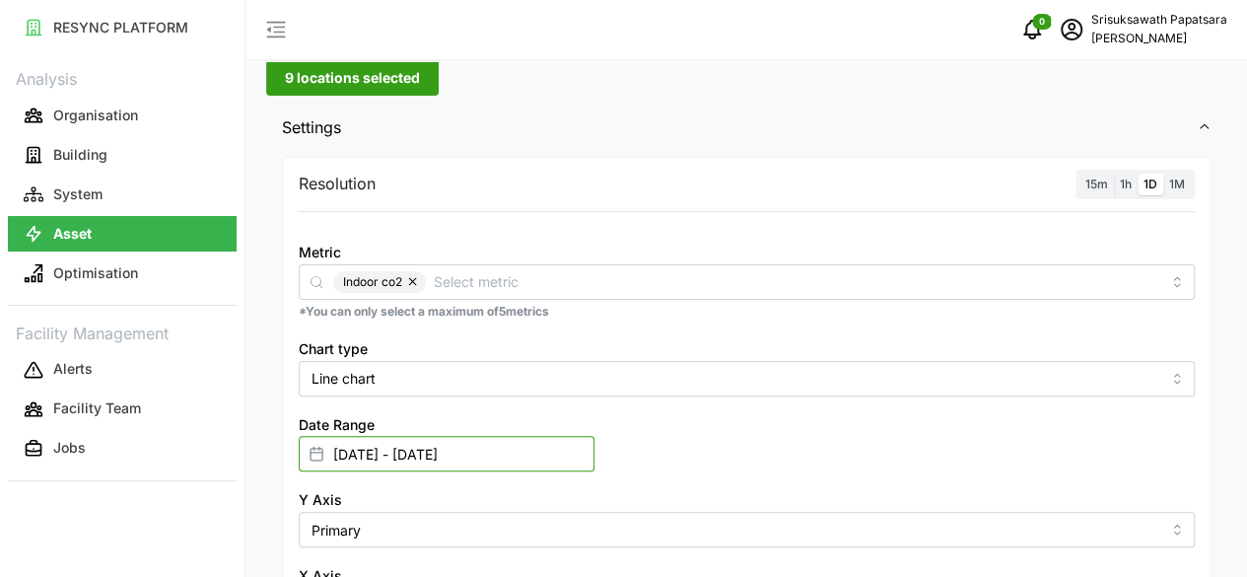
click at [595, 436] on input "[DATE] - [DATE]" at bounding box center [447, 453] width 296 height 35
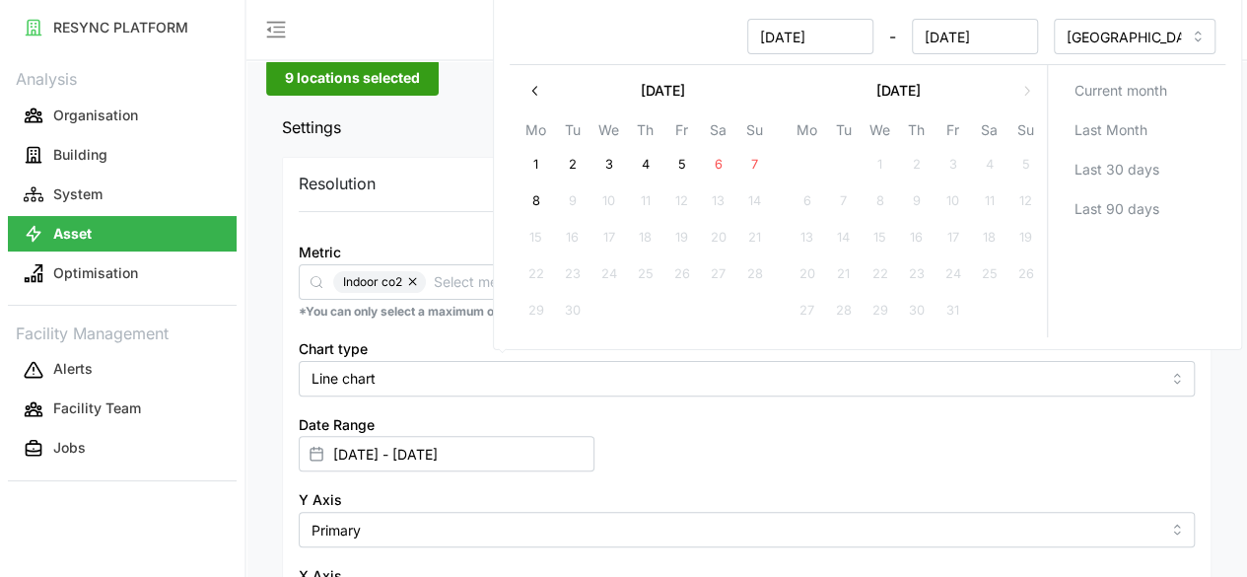
click at [537, 88] on icon "button" at bounding box center [536, 91] width 16 height 16
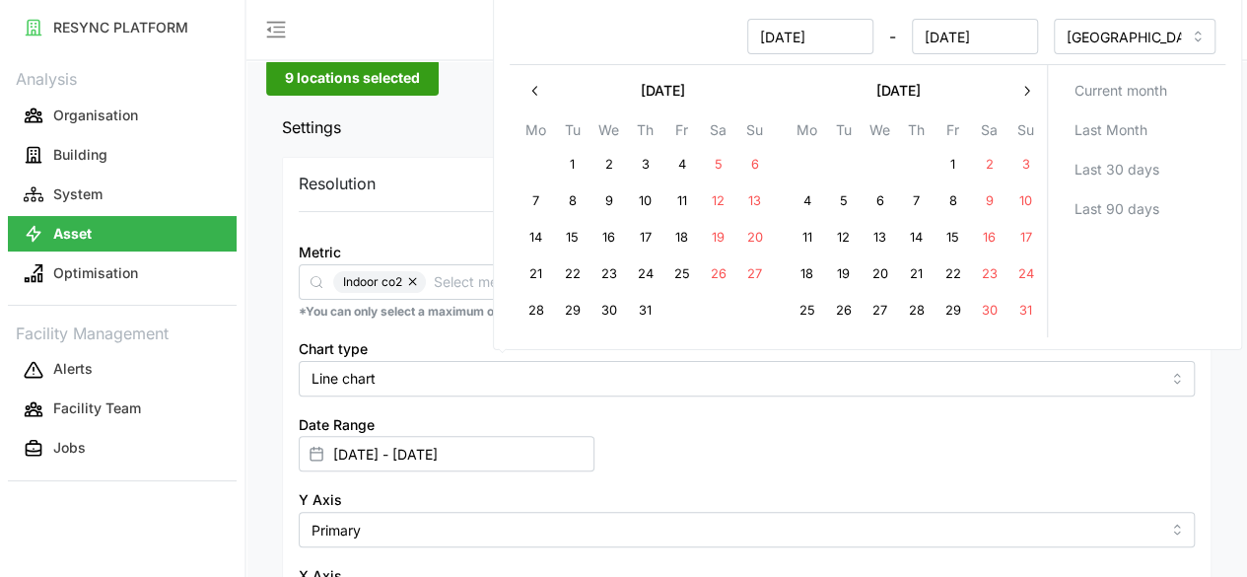
click at [537, 88] on icon "button" at bounding box center [536, 91] width 16 height 16
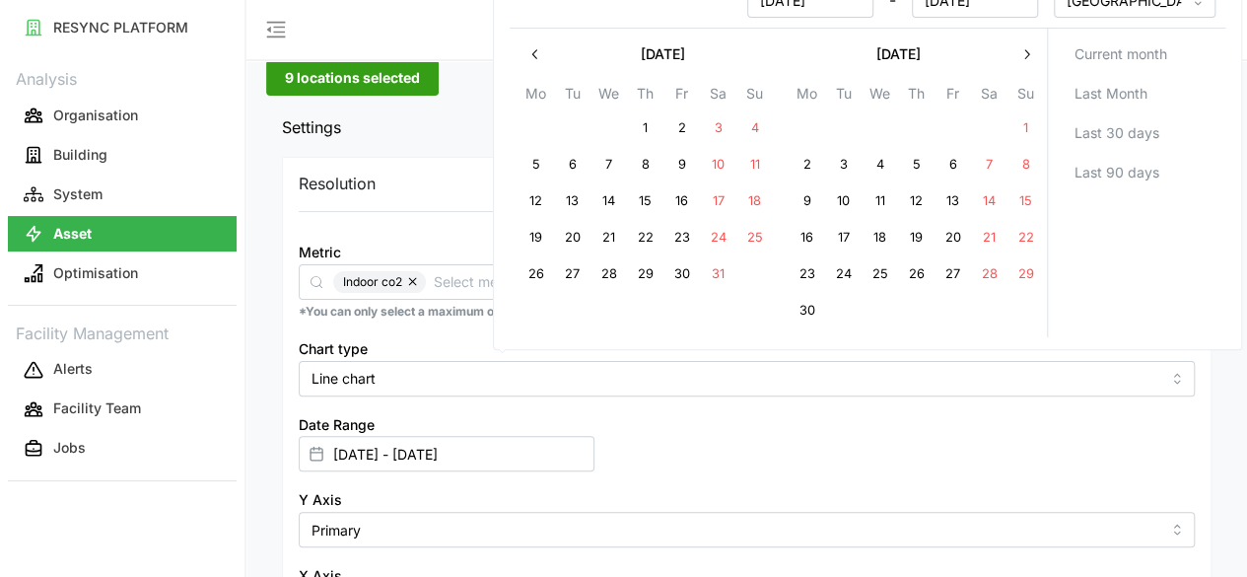
click at [803, 196] on button "9" at bounding box center [806, 200] width 35 height 35
type input "[DATE] - [DATE]"
type input "[DATE]"
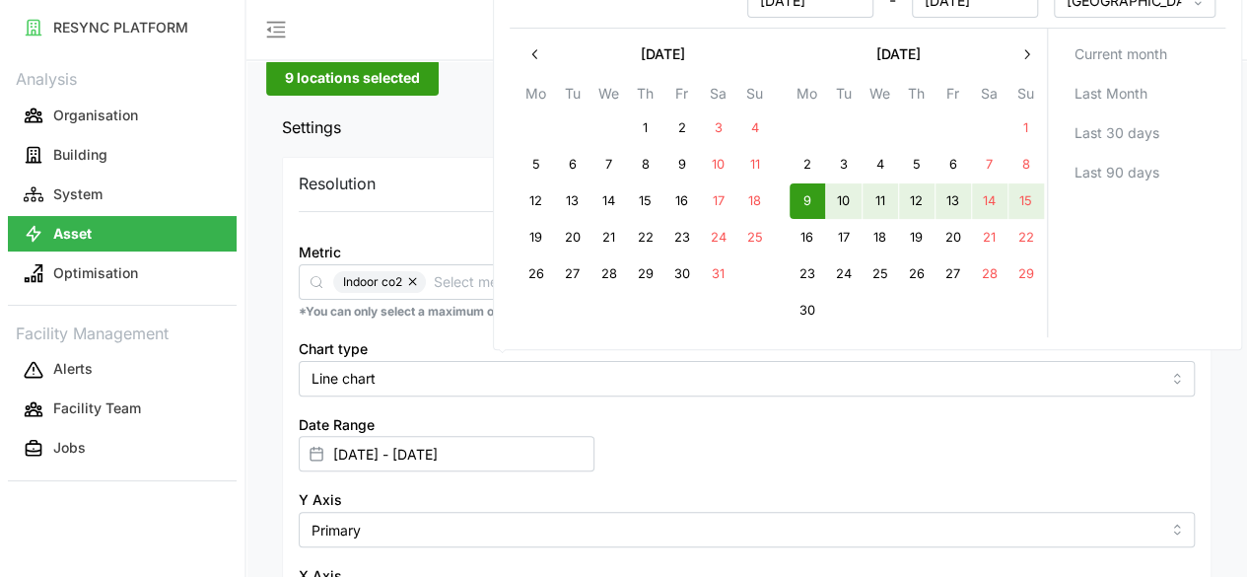
click at [1027, 195] on button "15" at bounding box center [1025, 200] width 35 height 35
type input "[DATE] - [DATE]"
type input "[DATE]"
click at [1113, 311] on div "Current month Last Month Last 30 days Last 90 days" at bounding box center [1135, 183] width 179 height 309
click at [595, 436] on input "[DATE] - [DATE]" at bounding box center [447, 453] width 296 height 35
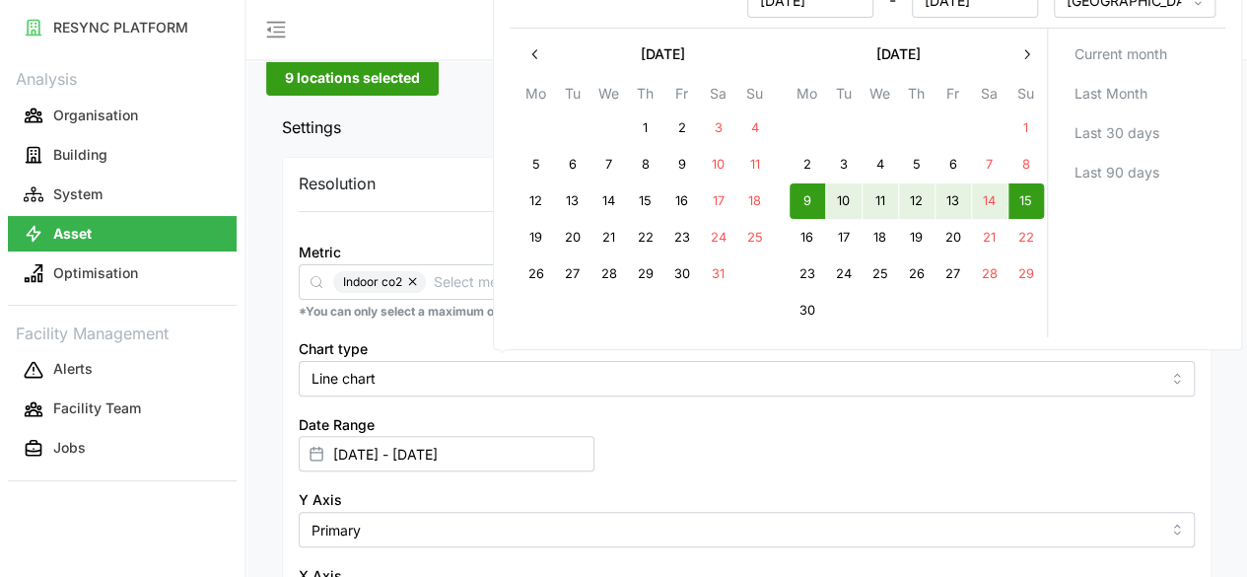
click at [1114, 299] on div "Current month Last Month Last 30 days Last 90 days" at bounding box center [1135, 183] width 179 height 309
click at [467, 519] on div "Resolution 15m 1h 1D 1M Metric Indoor co2 *You can only select a maximum of 5 m…" at bounding box center [747, 437] width 930 height 560
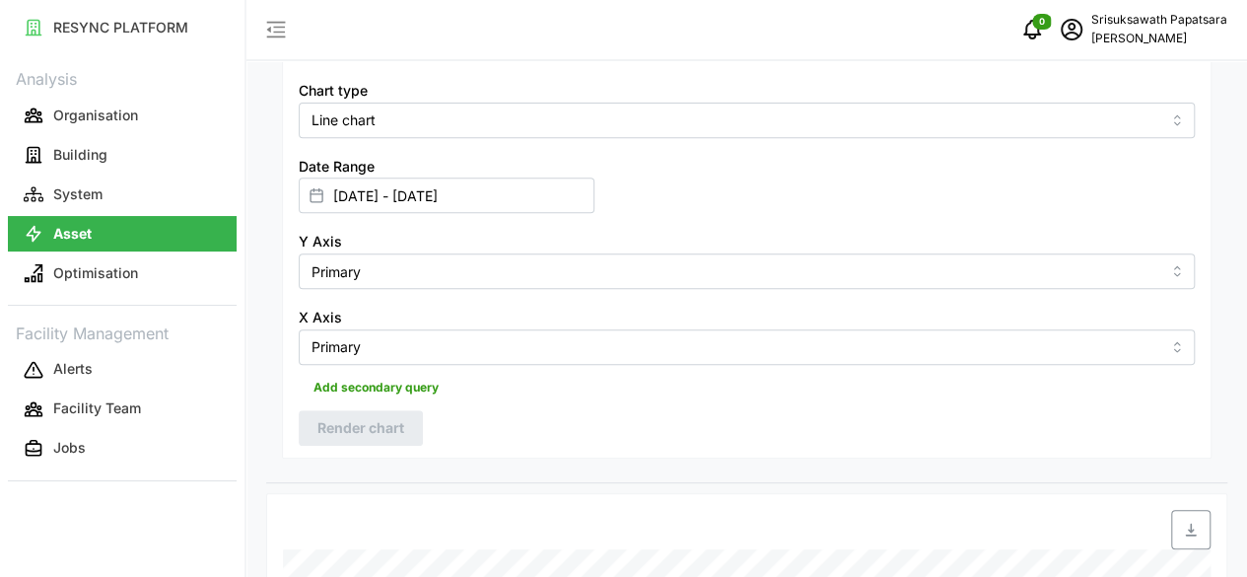
scroll to position [193, 0]
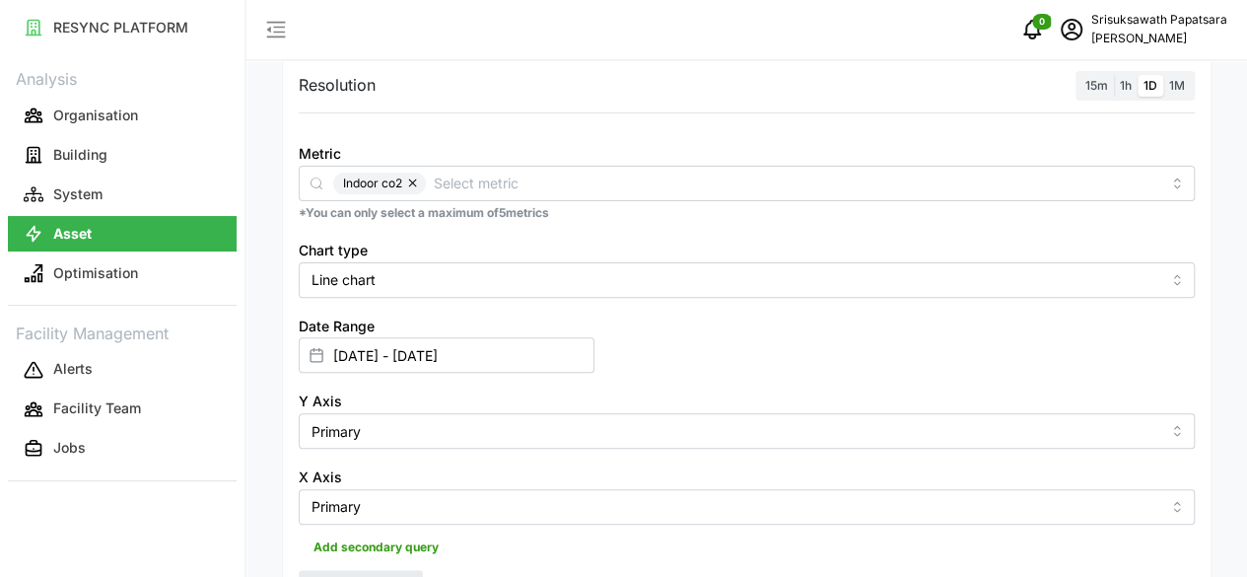
click at [409, 182] on button "button" at bounding box center [414, 184] width 24 height 22
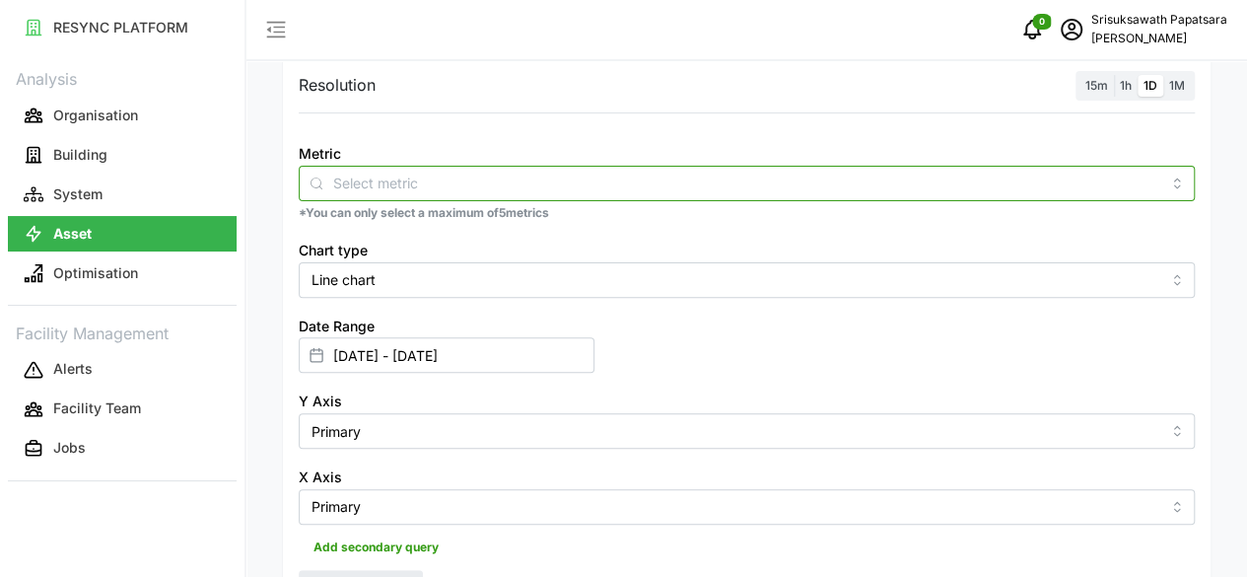
click at [409, 182] on input "Metric" at bounding box center [746, 183] width 827 height 22
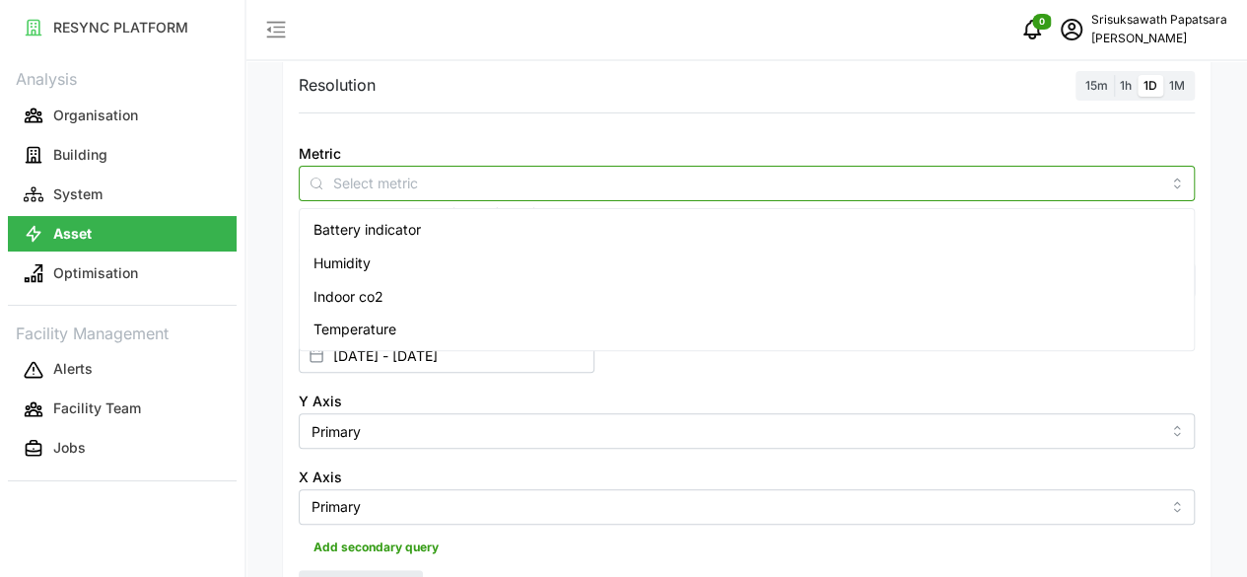
click at [388, 265] on div "Humidity" at bounding box center [747, 264] width 886 height 34
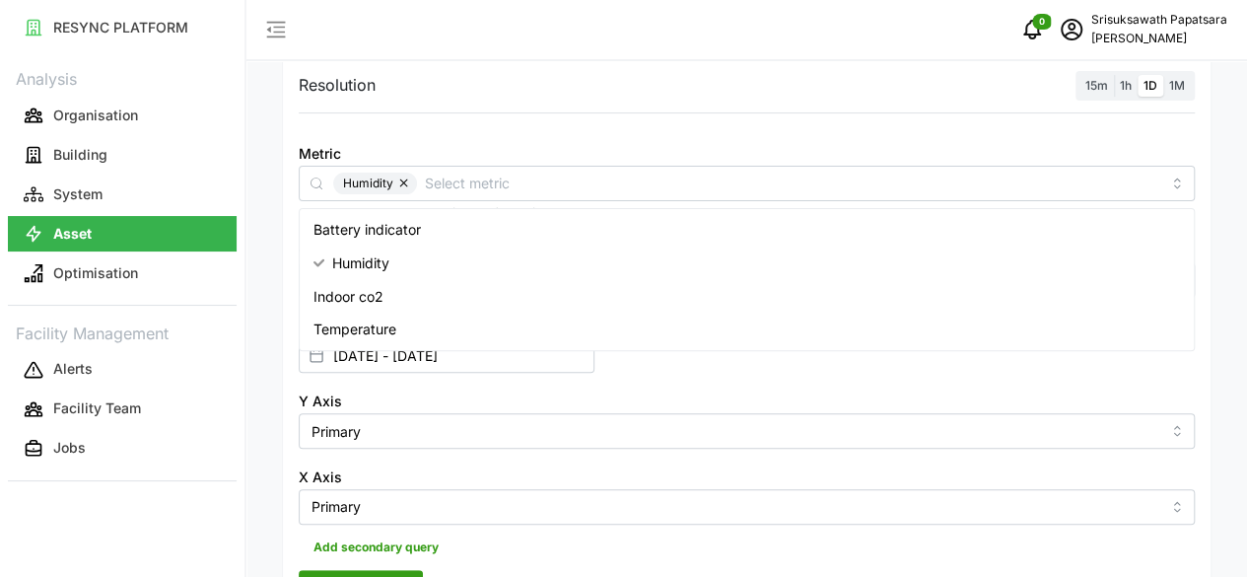
click at [363, 571] on span "Render chart" at bounding box center [360, 588] width 87 height 34
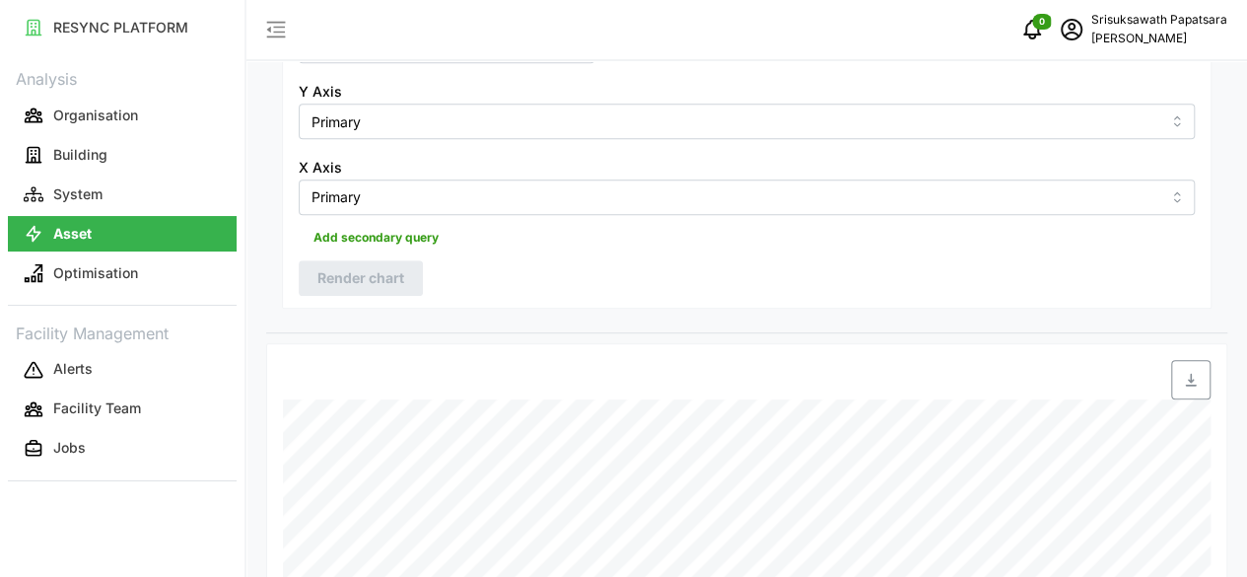
scroll to position [588, 0]
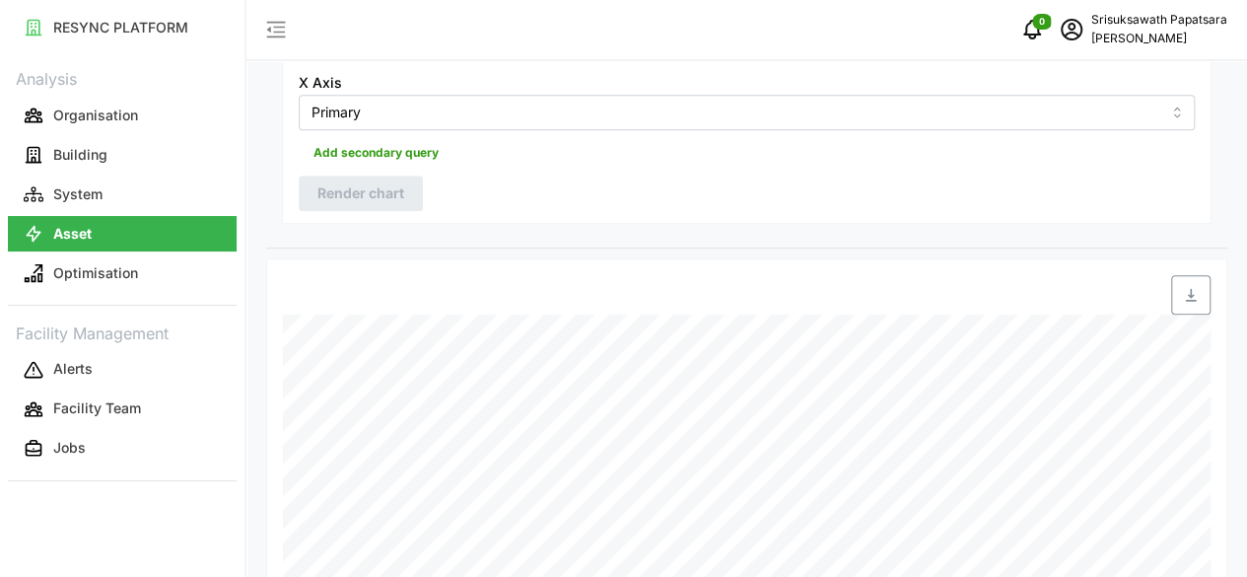
click at [885, 258] on div "Date Time: [DATE] 23:59 IAQ 31 - 4: humidity: 79.48 % IAQ 31 - 4_2: humidity: 7…" at bounding box center [746, 484] width 961 height 453
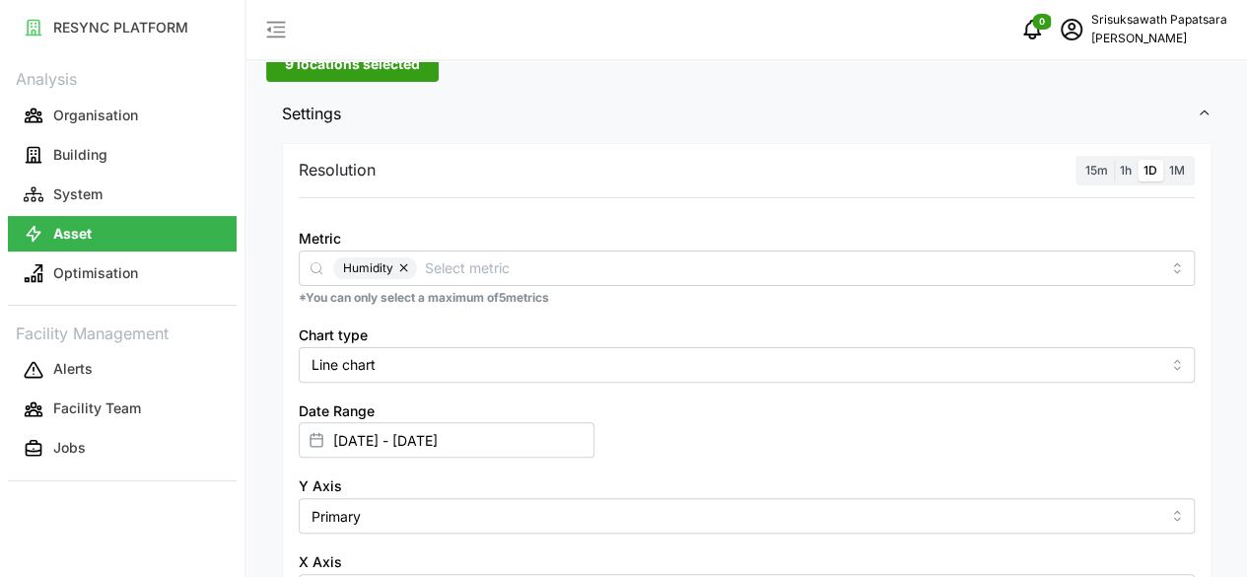
scroll to position [95, 0]
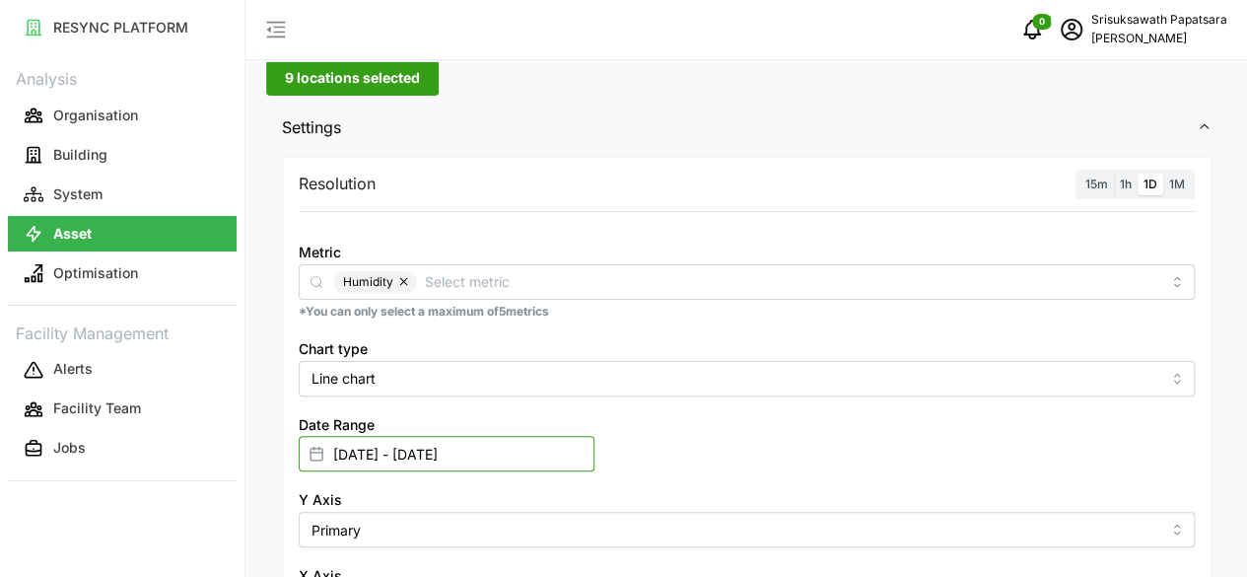
click at [595, 436] on input "[DATE] - [DATE]" at bounding box center [447, 453] width 296 height 35
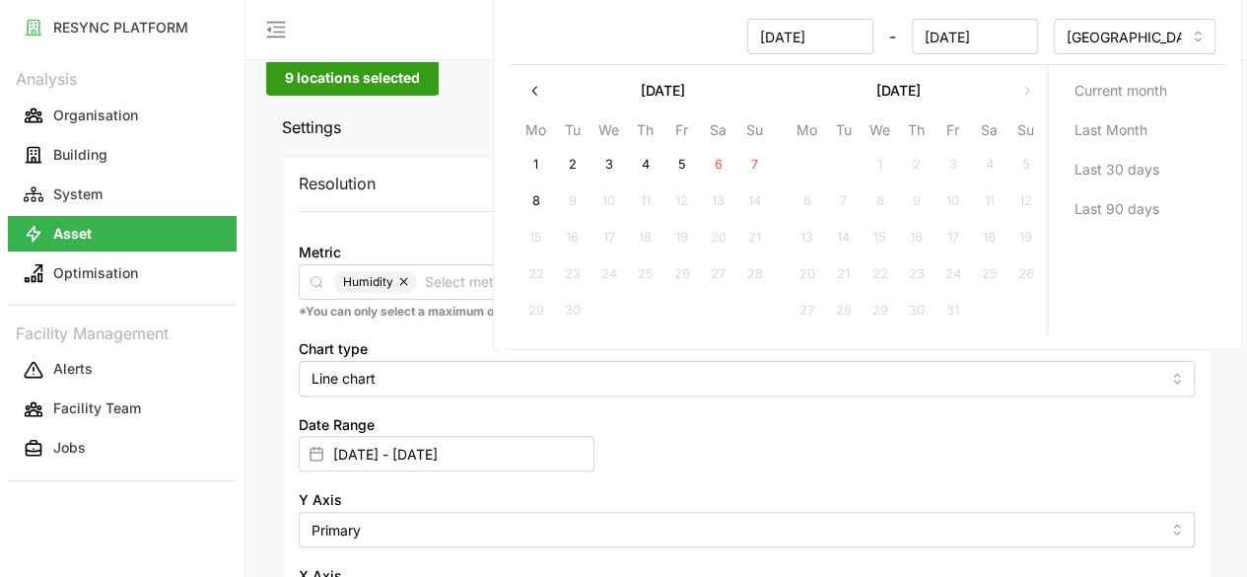
click at [528, 88] on icon "button" at bounding box center [536, 91] width 16 height 16
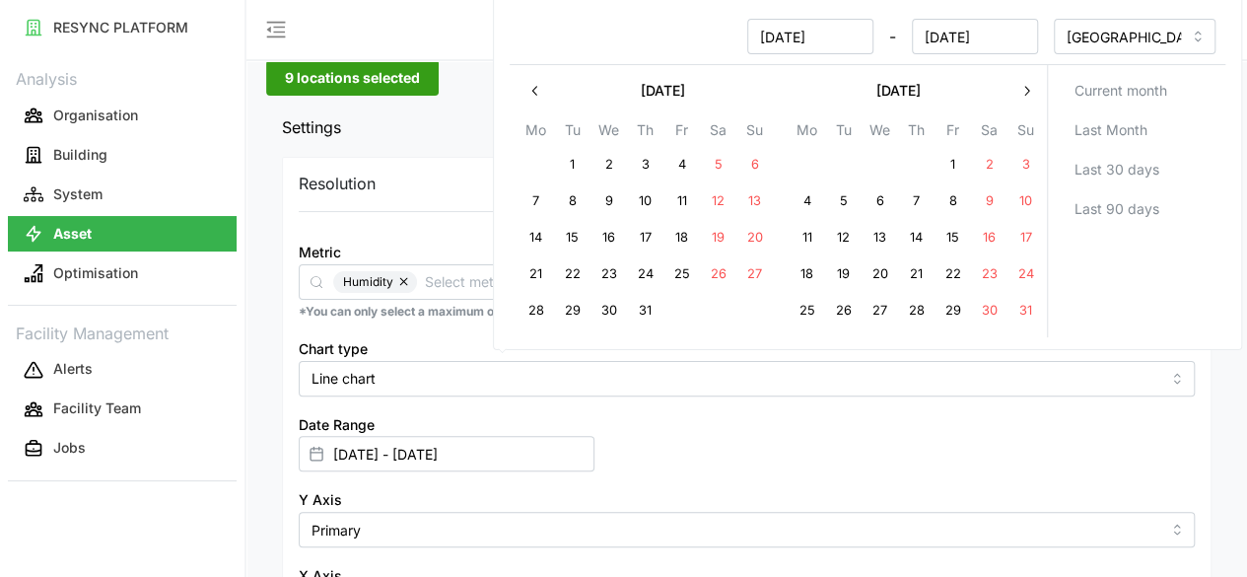
click at [807, 232] on button "11" at bounding box center [806, 237] width 35 height 35
type input "[DATE] - [DATE]"
type input "[DATE]"
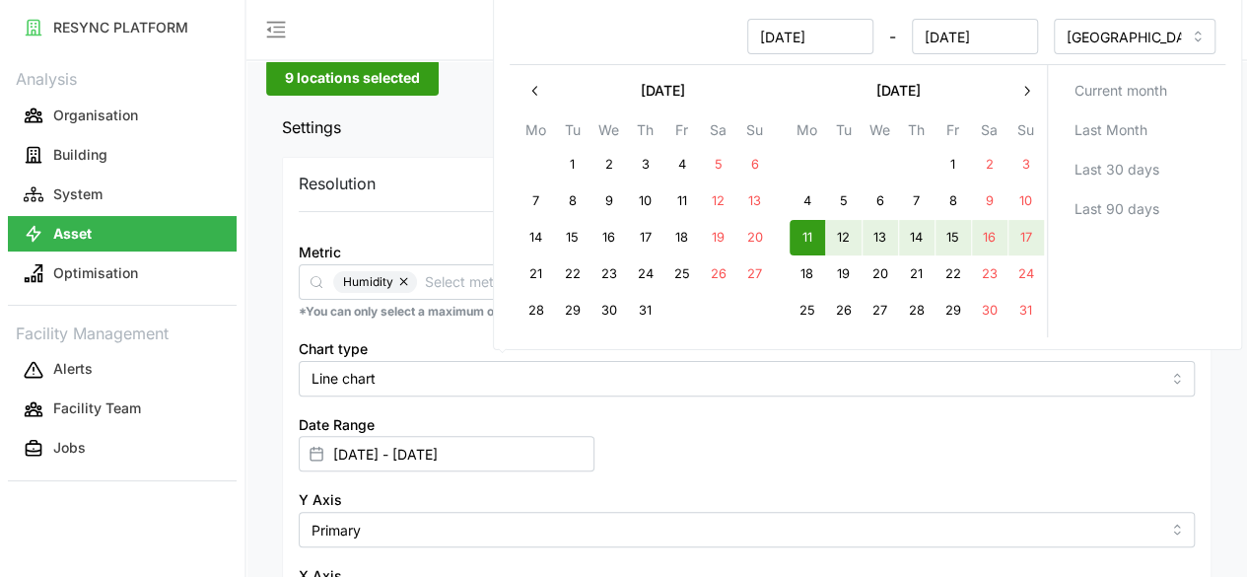
click at [1033, 235] on button "17" at bounding box center [1025, 237] width 35 height 35
type input "[DATE] - [DATE]"
type input "[DATE]"
click at [1044, 510] on div "Resolution 15m 1h 1D 1M Metric Humidity *You can only select a maximum of 5 met…" at bounding box center [747, 437] width 930 height 560
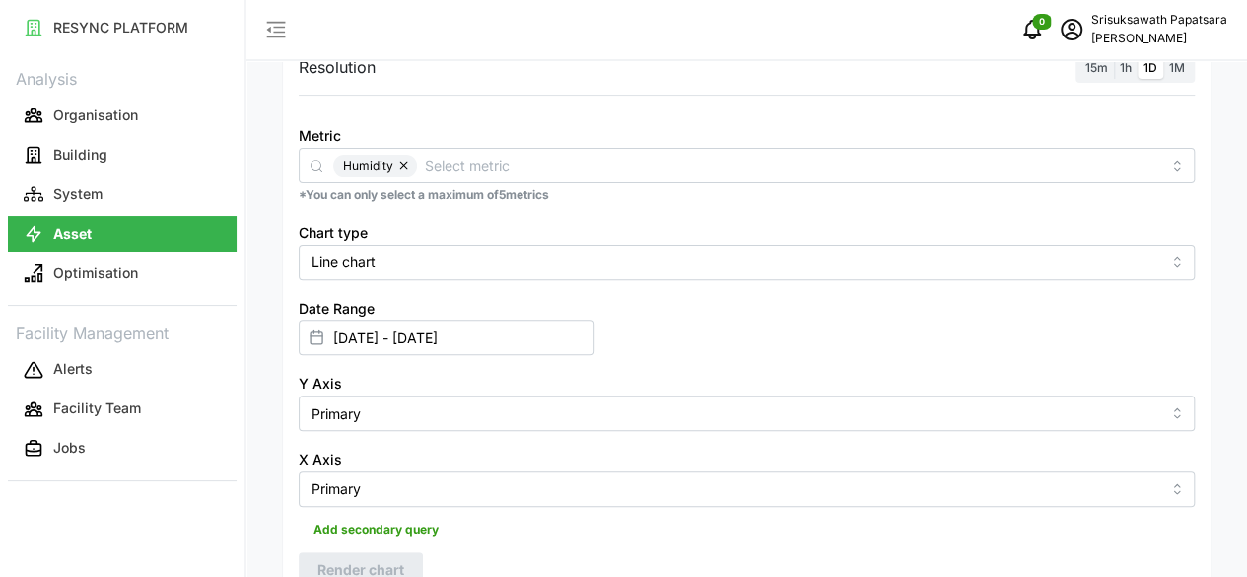
scroll to position [95, 0]
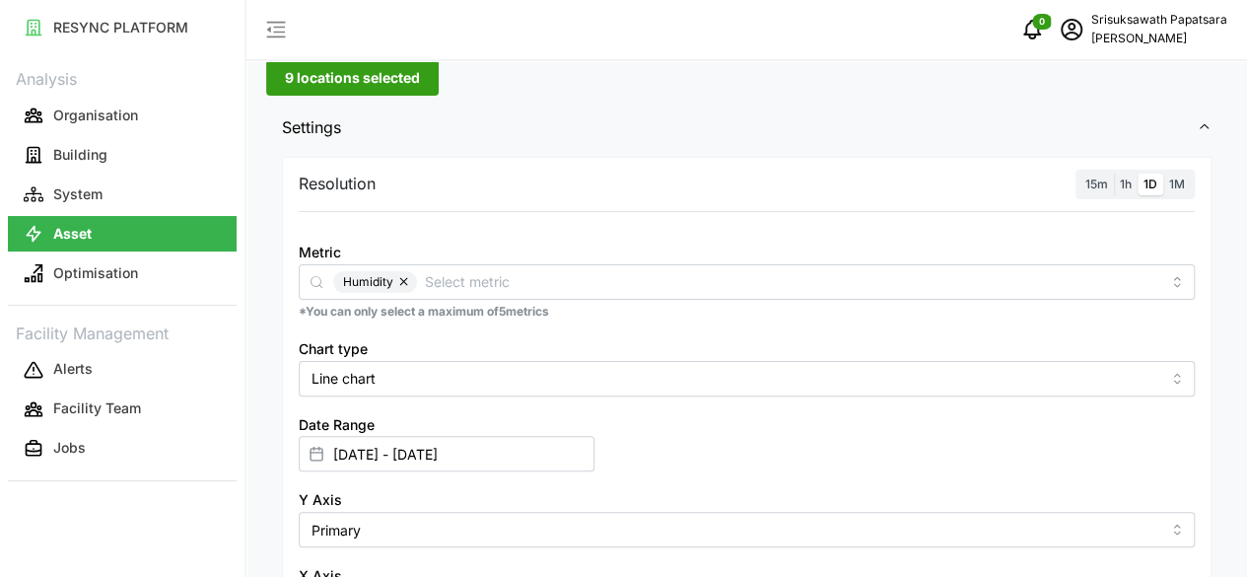
click at [406, 274] on button "button" at bounding box center [405, 282] width 24 height 22
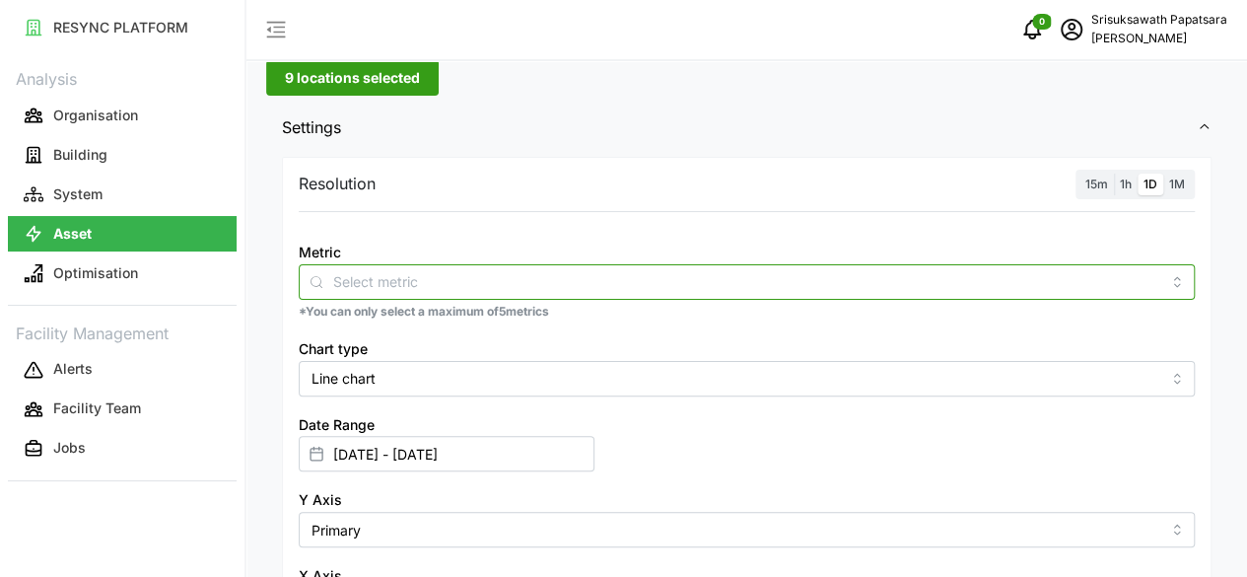
click at [404, 274] on input "Metric" at bounding box center [746, 281] width 827 height 22
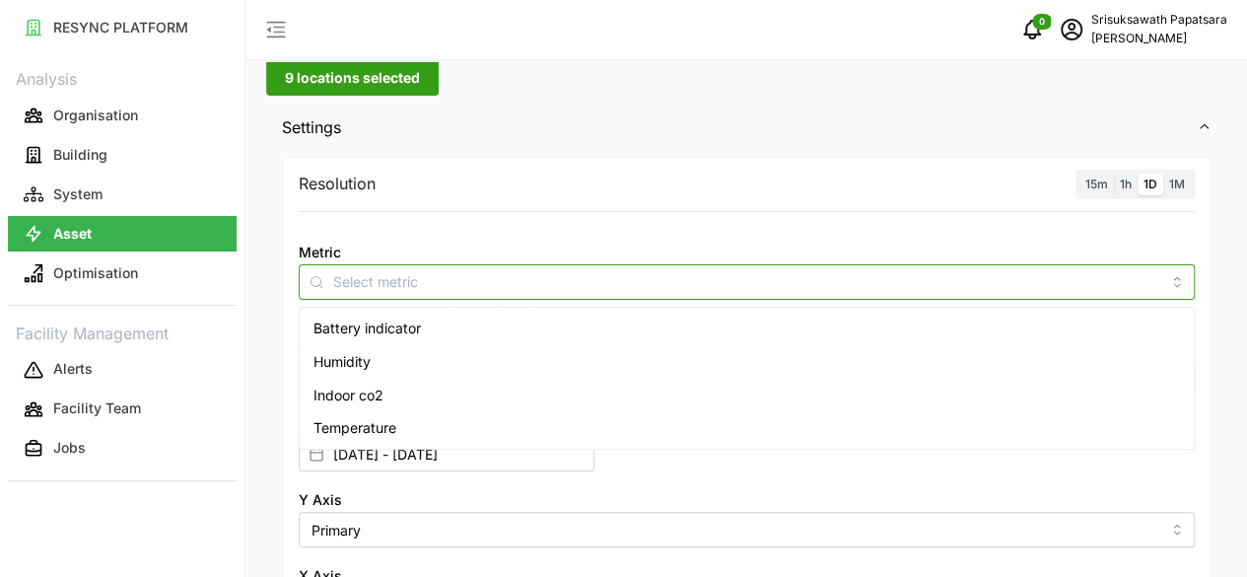
click at [318, 362] on span "Humidity" at bounding box center [342, 362] width 57 height 22
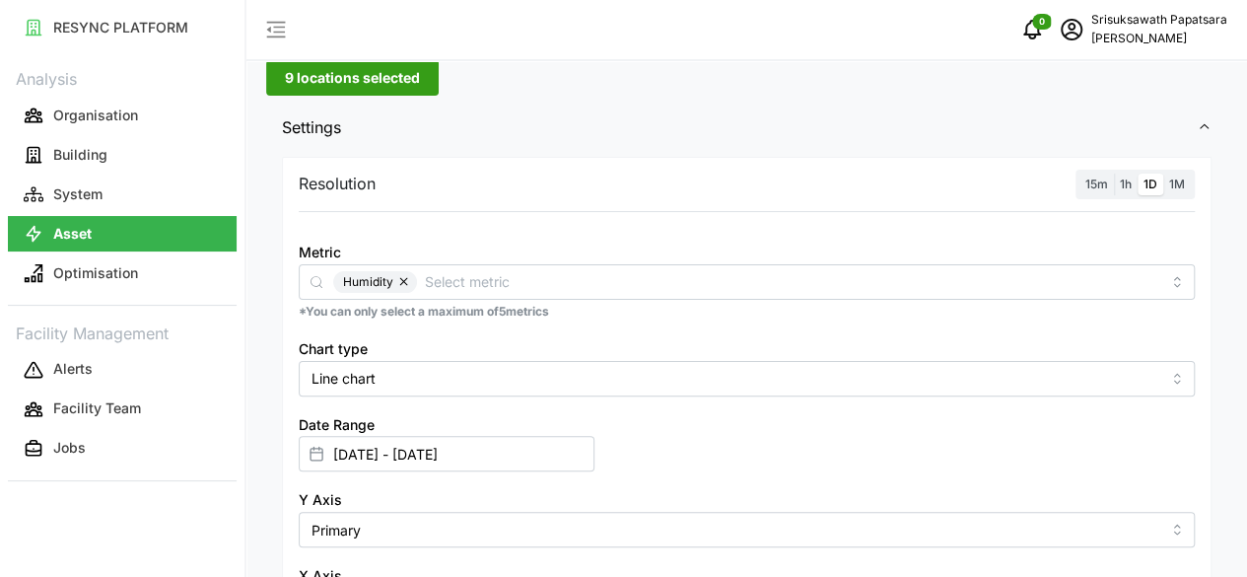
click at [265, 428] on div "Asset Types IAQ sensor Dashboard Detailed Overview 9 locations selected Setting…" at bounding box center [747, 564] width 1001 height 1318
click at [595, 436] on input "[DATE] - [DATE]" at bounding box center [447, 453] width 296 height 35
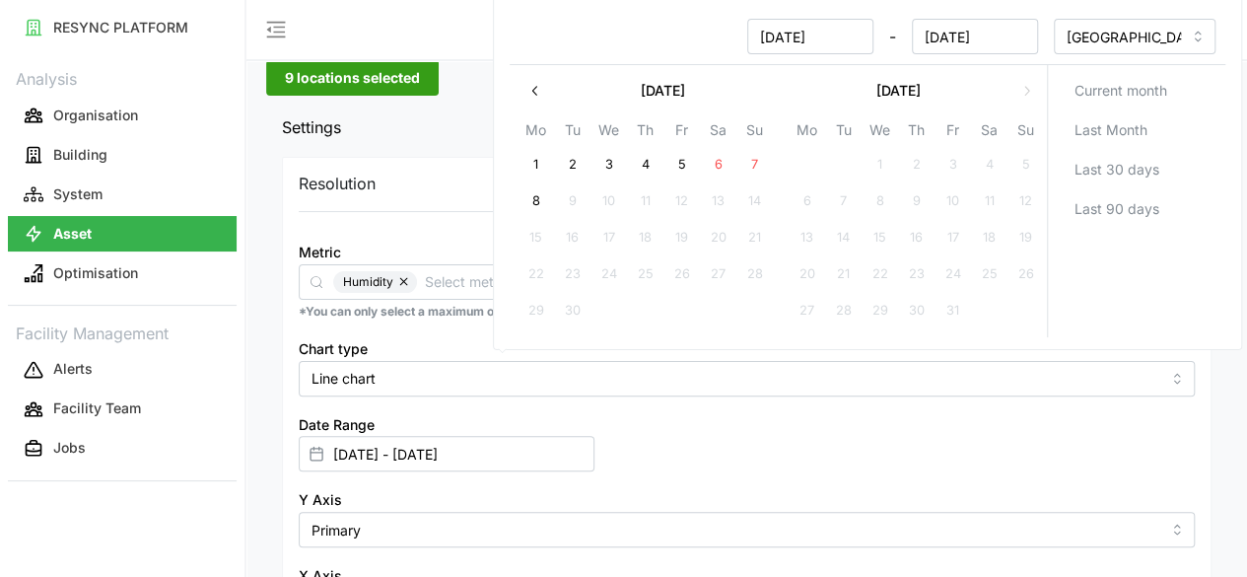
click at [534, 88] on icon "button" at bounding box center [536, 91] width 16 height 16
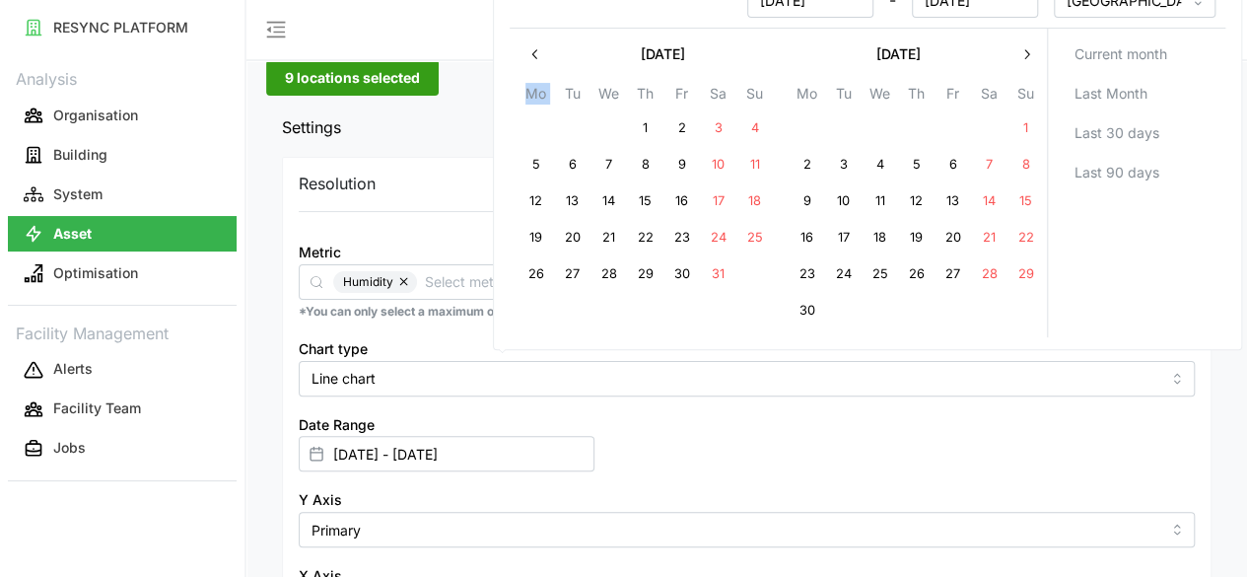
click at [534, 88] on th "Mo" at bounding box center [536, 96] width 36 height 29
click at [529, 52] on icon "button" at bounding box center [536, 54] width 16 height 16
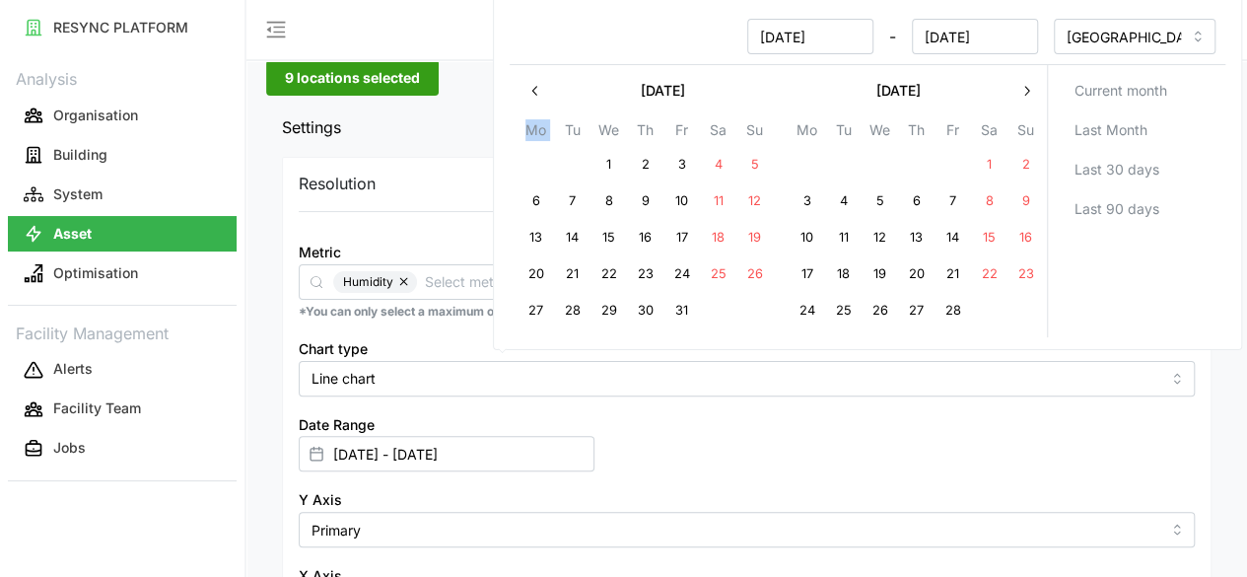
click at [811, 236] on button "10" at bounding box center [806, 237] width 35 height 35
type input "[DATE] - [DATE]"
type input "[DATE]"
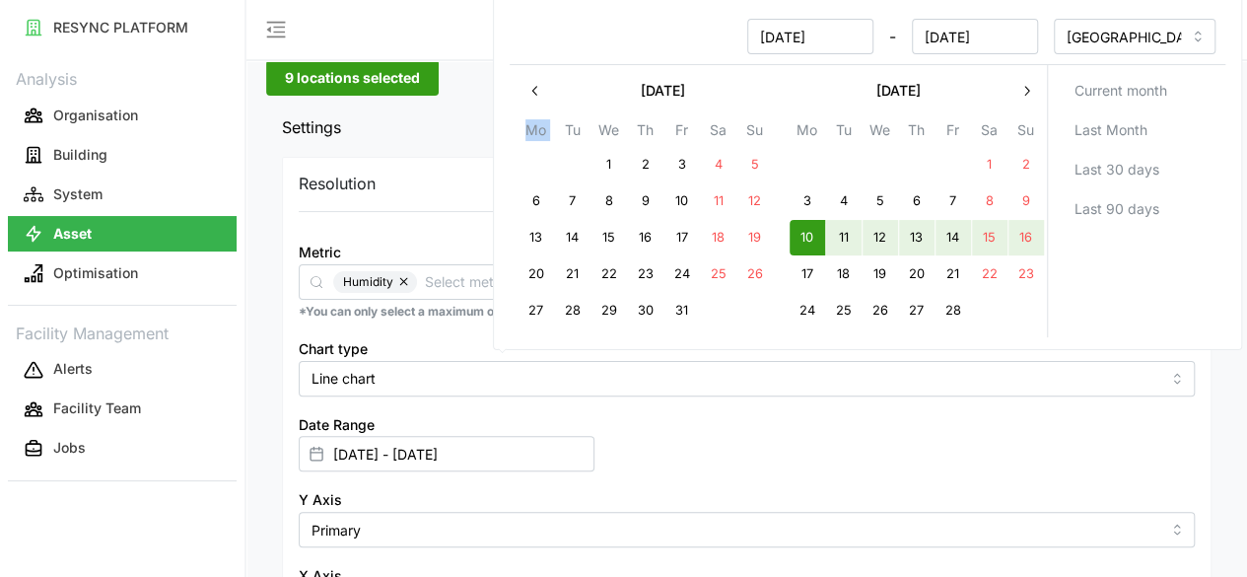
click at [1021, 228] on button "16" at bounding box center [1025, 237] width 35 height 35
type input "[DATE] - [DATE]"
type input "[DATE]"
click at [1092, 342] on div "[DATE] - [DATE] [GEOGRAPHIC_DATA]/[GEOGRAPHIC_DATA] [DATE] Mo Tu We Th Fr Sa Su…" at bounding box center [867, 173] width 749 height 354
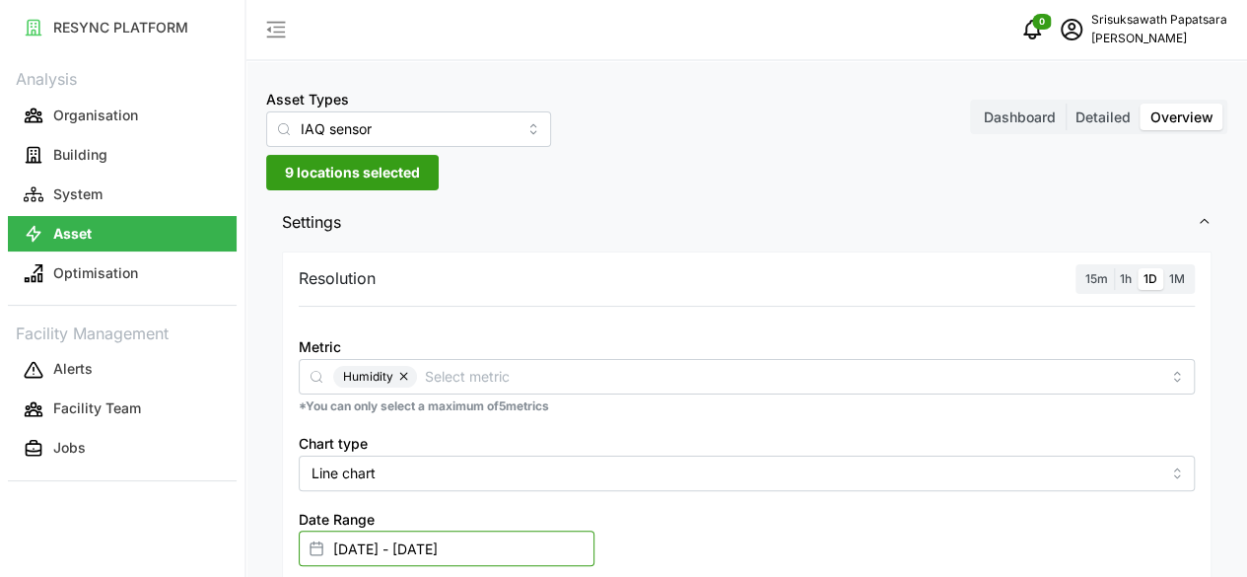
click at [595, 530] on input "[DATE] - [DATE]" at bounding box center [447, 547] width 296 height 35
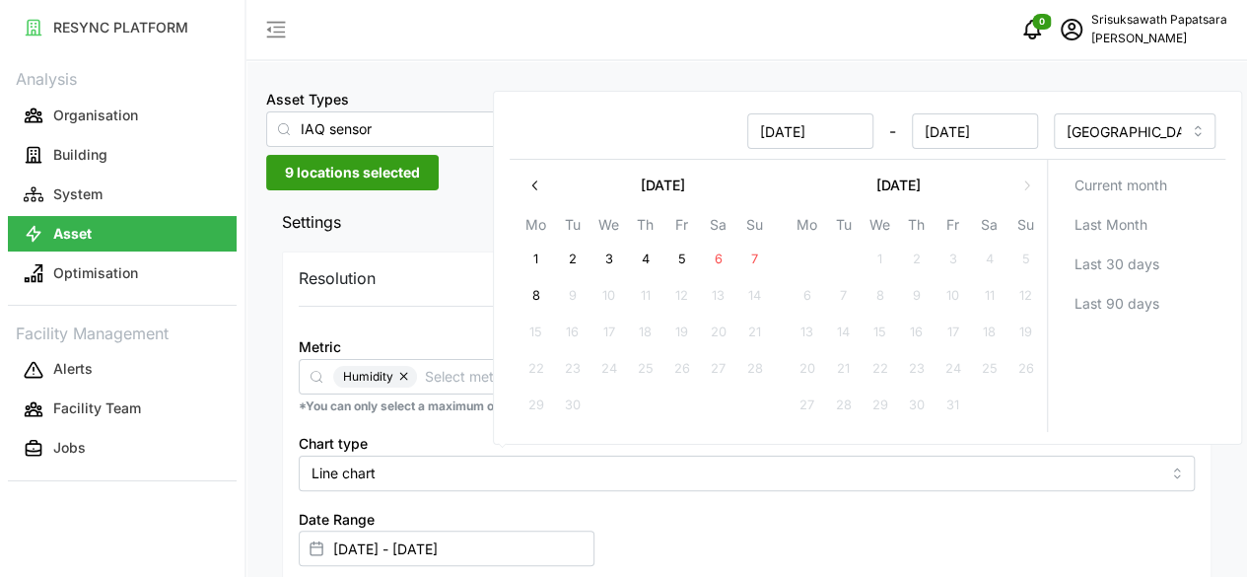
click at [540, 182] on icon "button" at bounding box center [536, 185] width 16 height 16
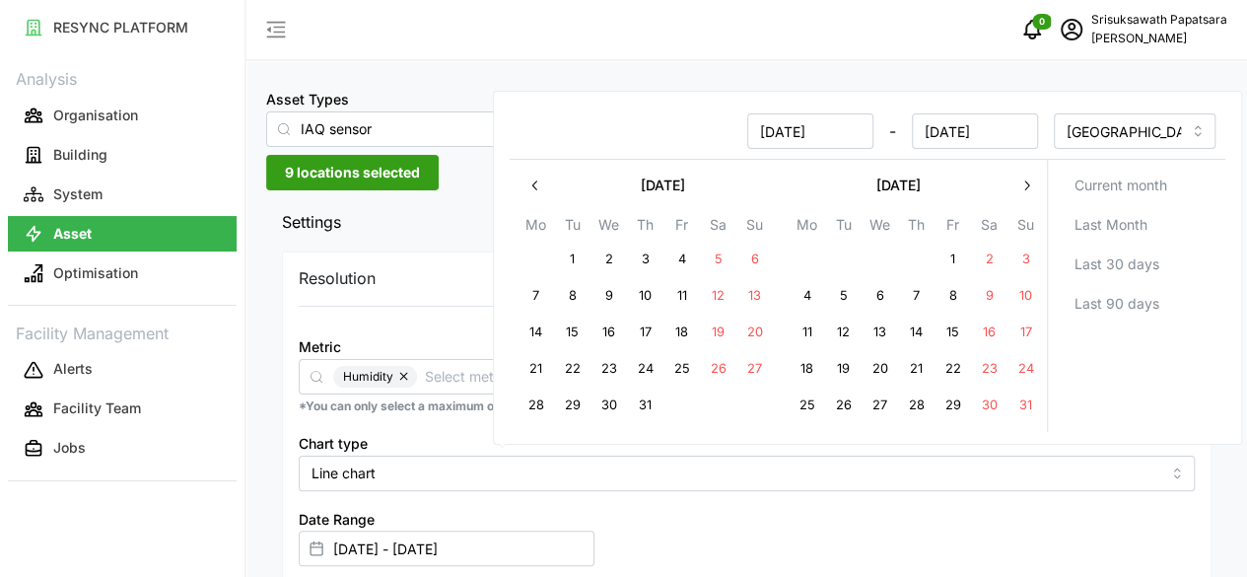
click at [540, 182] on icon "button" at bounding box center [536, 185] width 16 height 16
click at [540, 213] on th "Mo" at bounding box center [536, 227] width 36 height 29
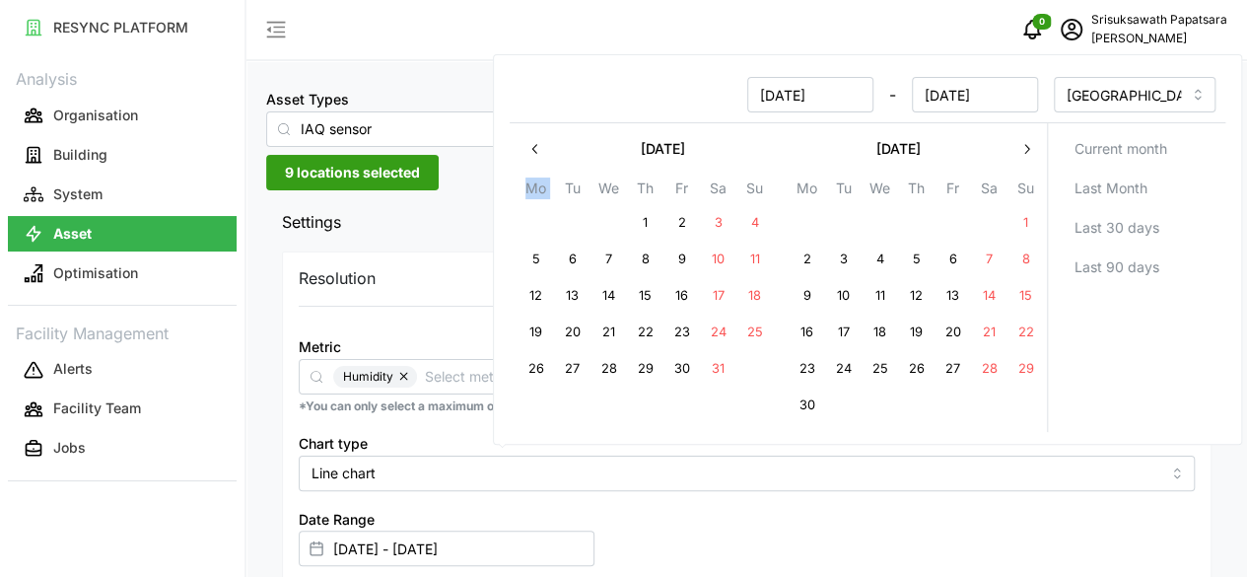
click at [531, 143] on icon "button" at bounding box center [536, 149] width 16 height 16
click at [811, 292] on button "14" at bounding box center [806, 295] width 35 height 35
type input "[DATE] - [DATE]"
type input "[DATE]"
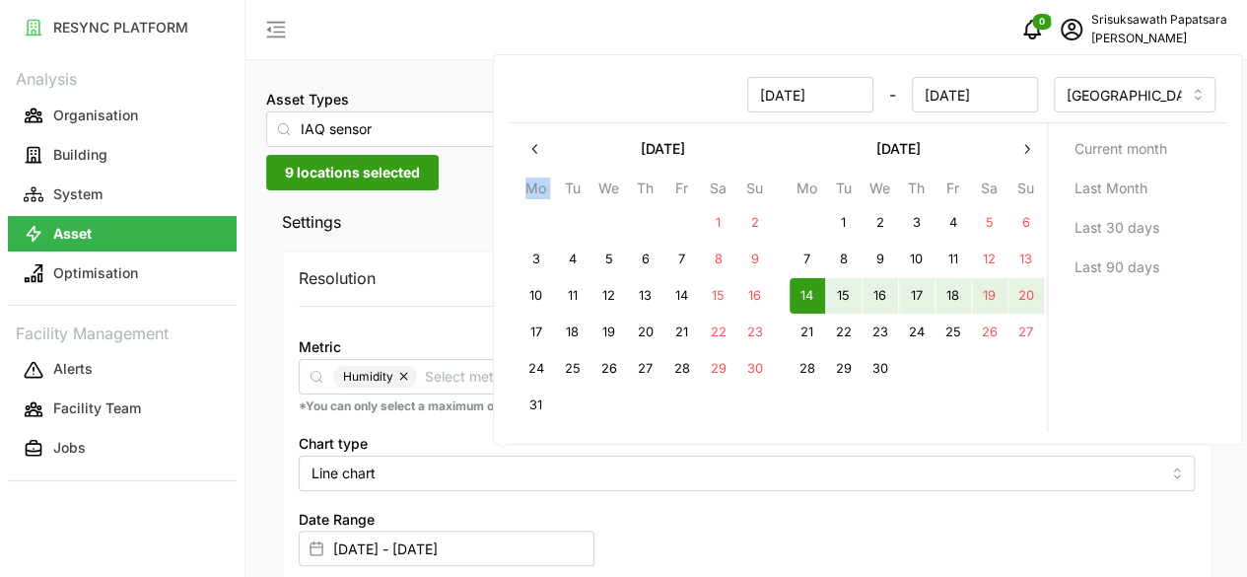
click at [1036, 284] on button "20" at bounding box center [1025, 295] width 35 height 35
type input "[DATE] - [DATE]"
type input "[DATE]"
click at [1127, 499] on div "Date Range [DATE] - [DATE]" at bounding box center [747, 537] width 912 height 76
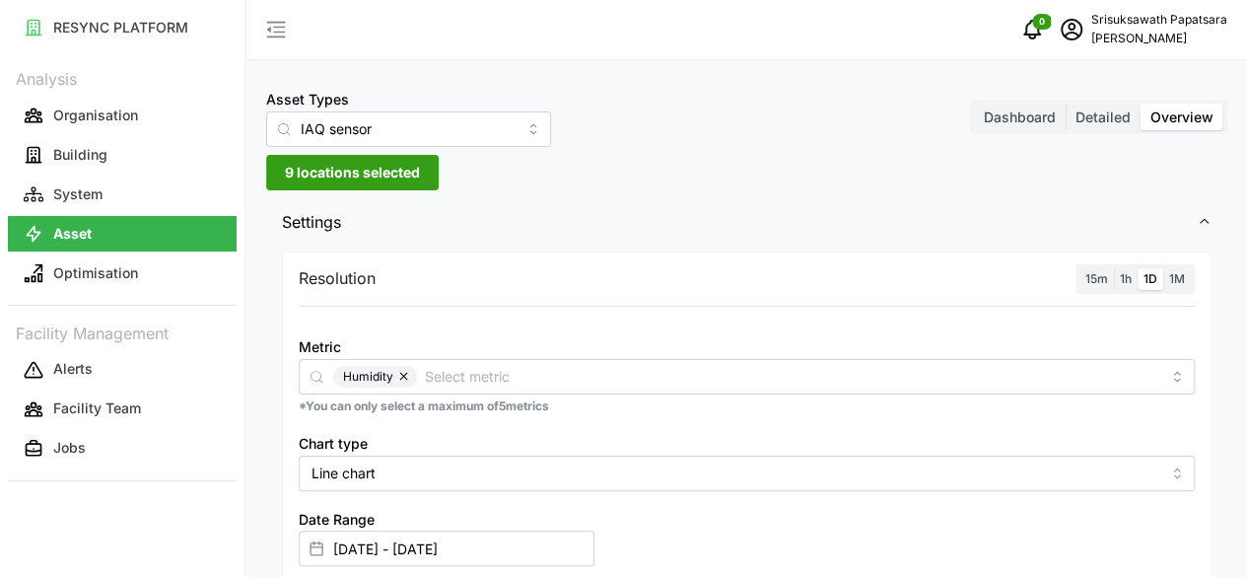
scroll to position [197, 0]
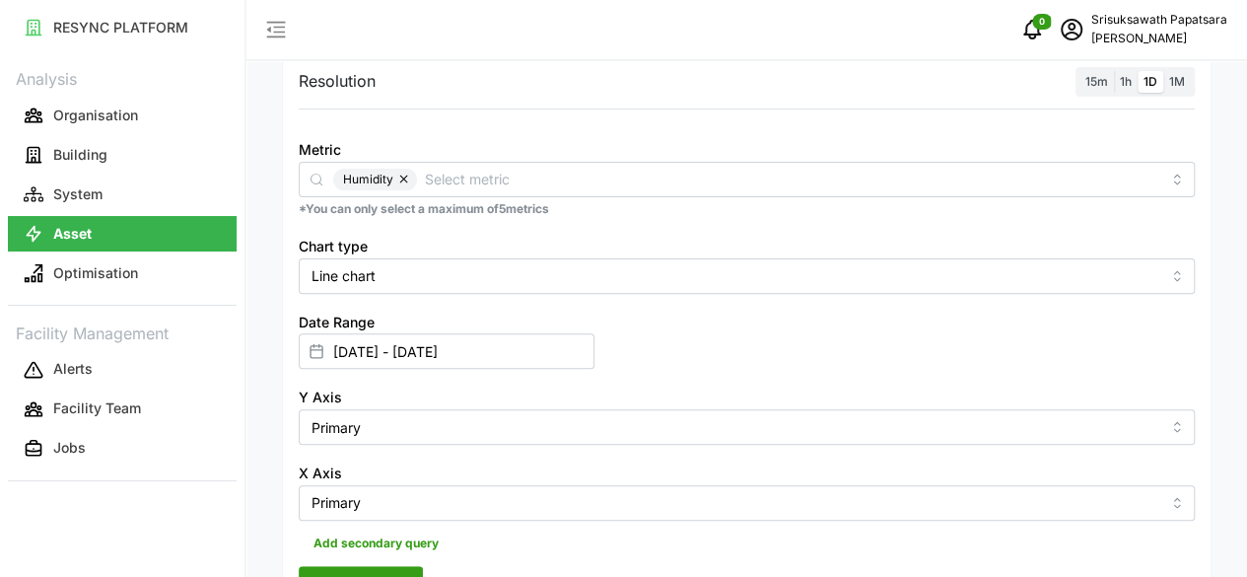
click at [318, 567] on span "Render chart" at bounding box center [360, 584] width 87 height 34
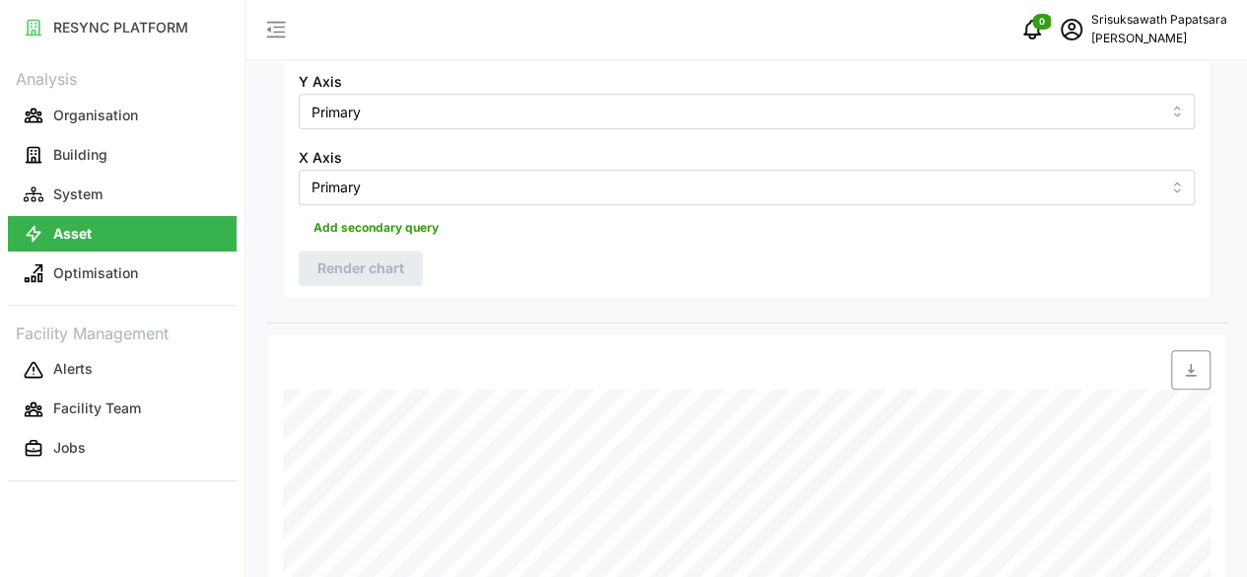
scroll to position [588, 0]
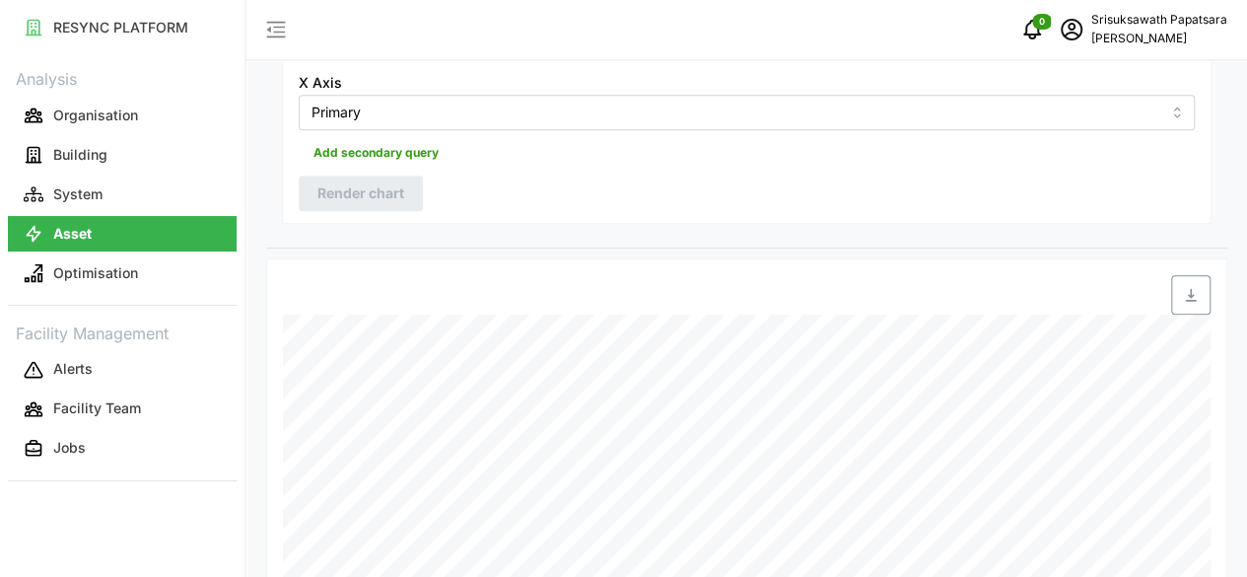
click at [1155, 33] on p "[PERSON_NAME]" at bounding box center [1160, 39] width 136 height 19
